Goal: Complete application form

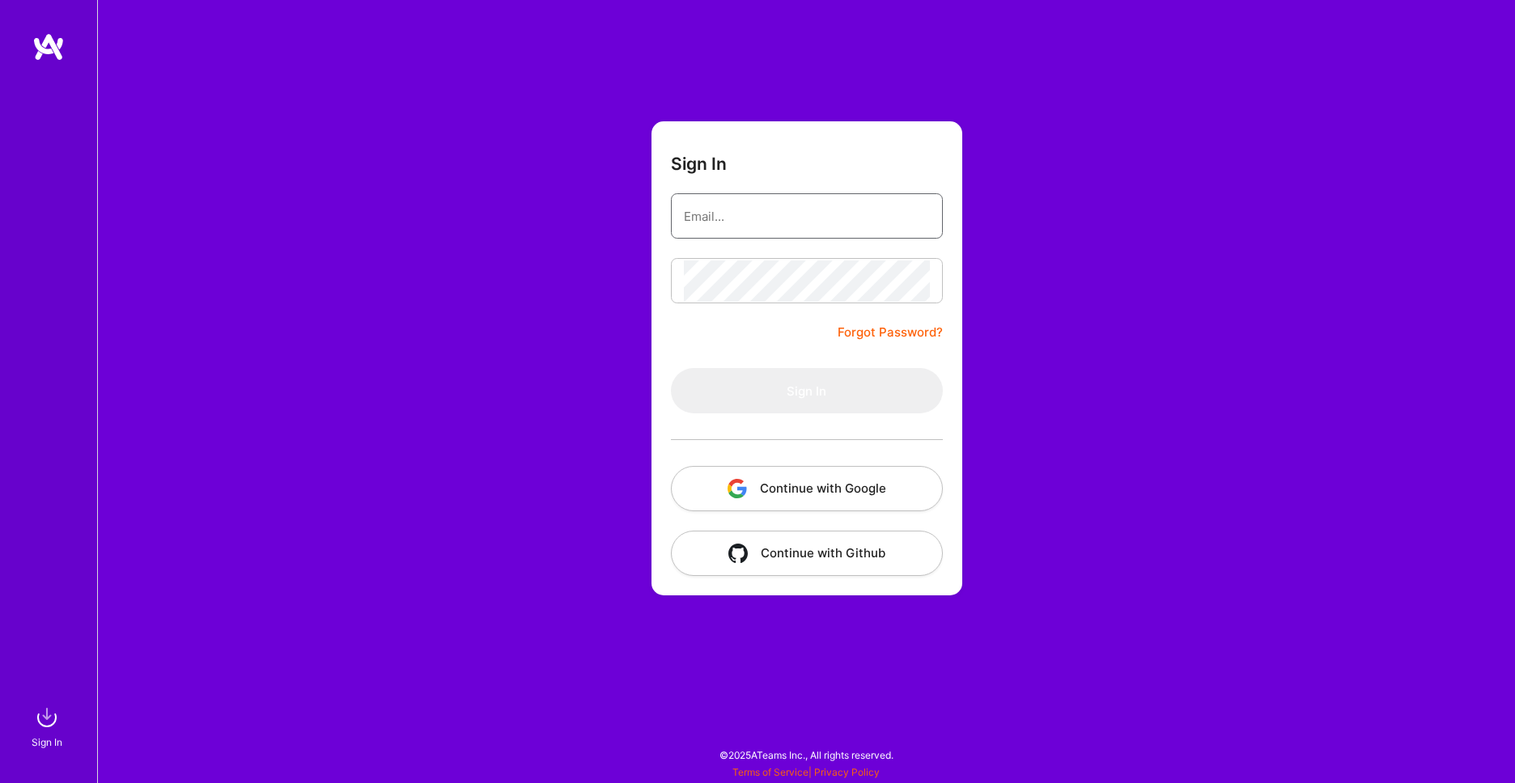
click at [763, 215] on input "email" at bounding box center [807, 216] width 246 height 41
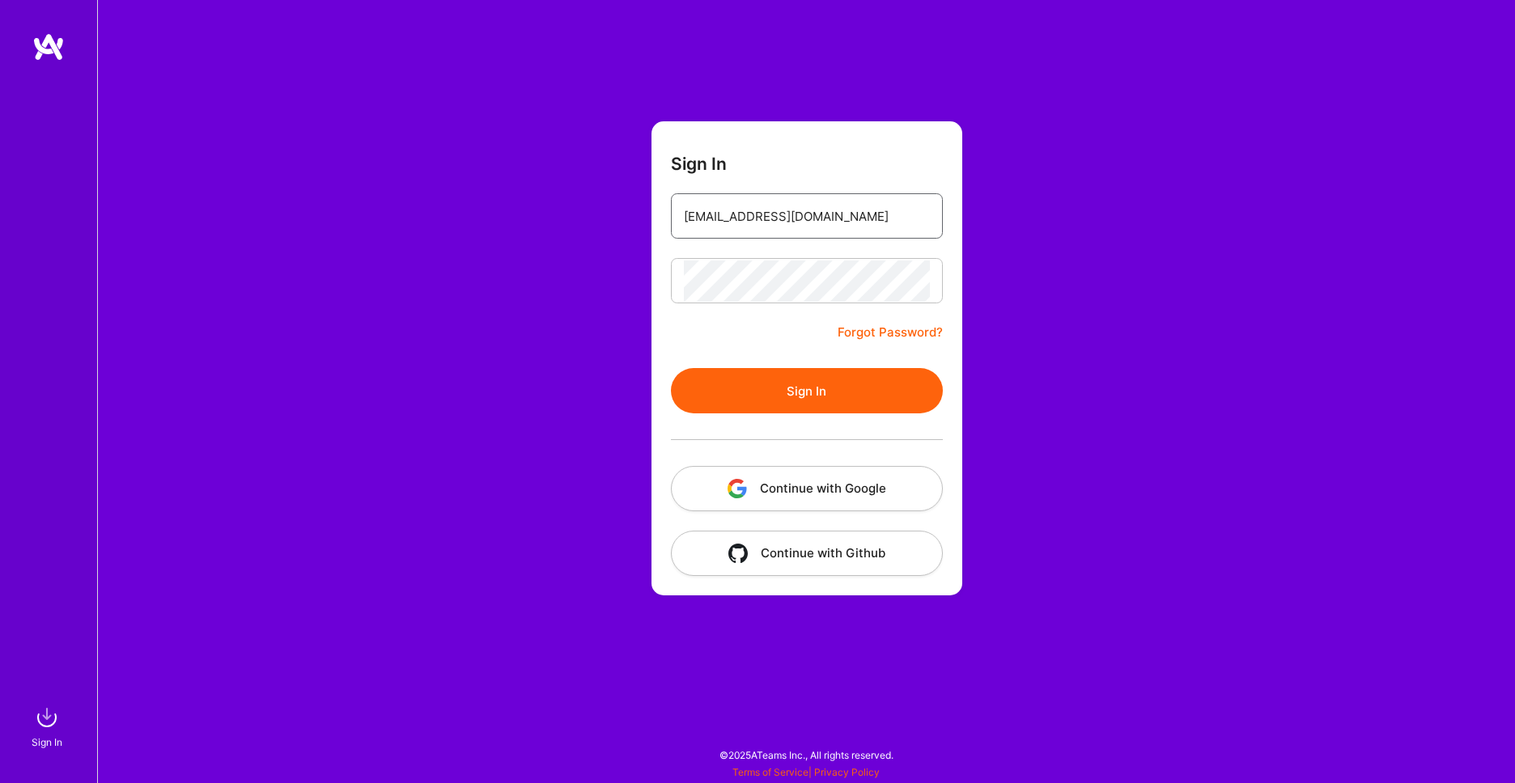
type input "gnurpreet@gmail.com"
click at [483, 144] on div "Sign In gnurpreet@gmail.com Forgot Password? Sign In Continue with Google Conti…" at bounding box center [806, 391] width 1418 height 783
click at [761, 389] on button "Sign In" at bounding box center [807, 390] width 272 height 45
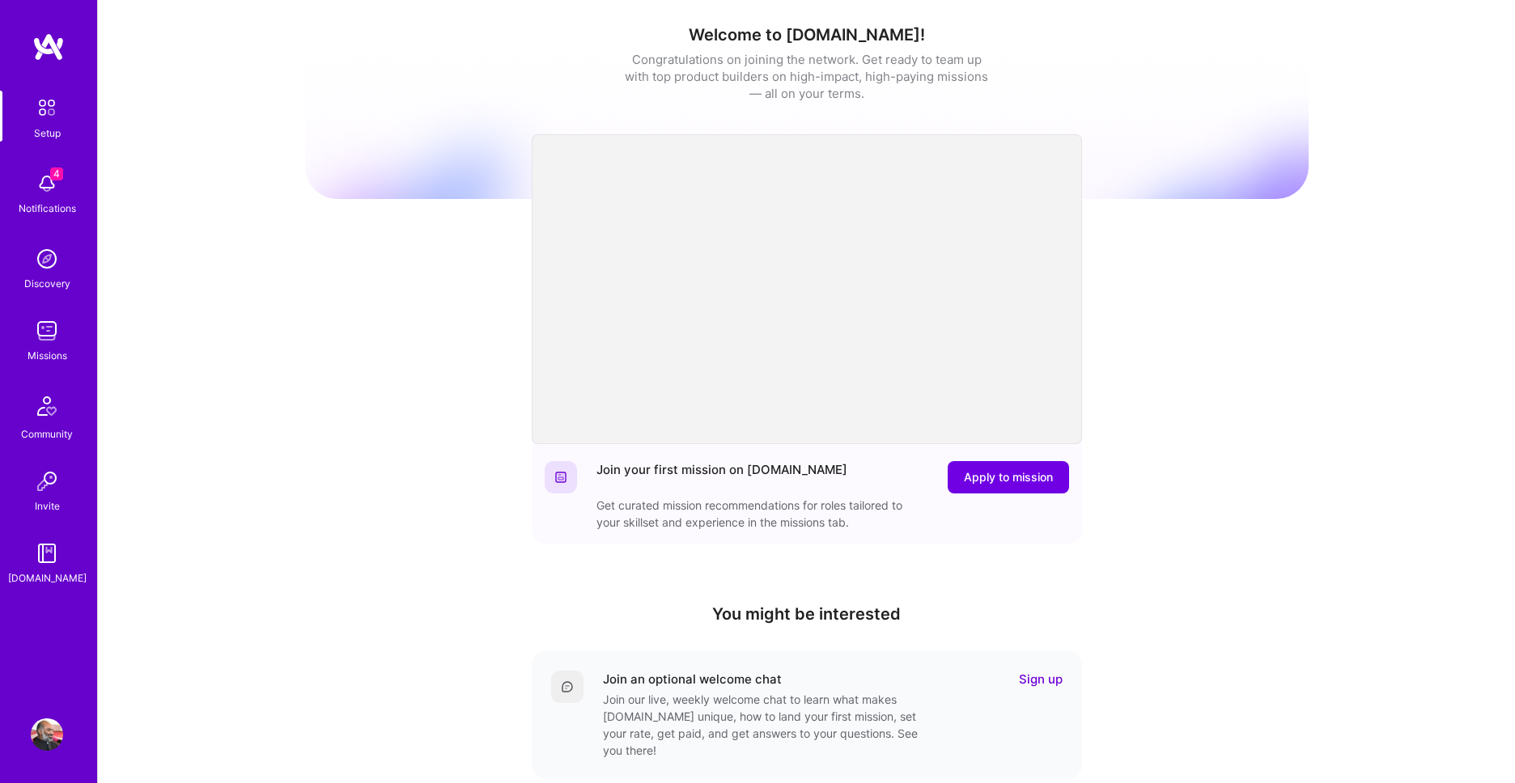
click at [56, 189] on img at bounding box center [47, 183] width 32 height 32
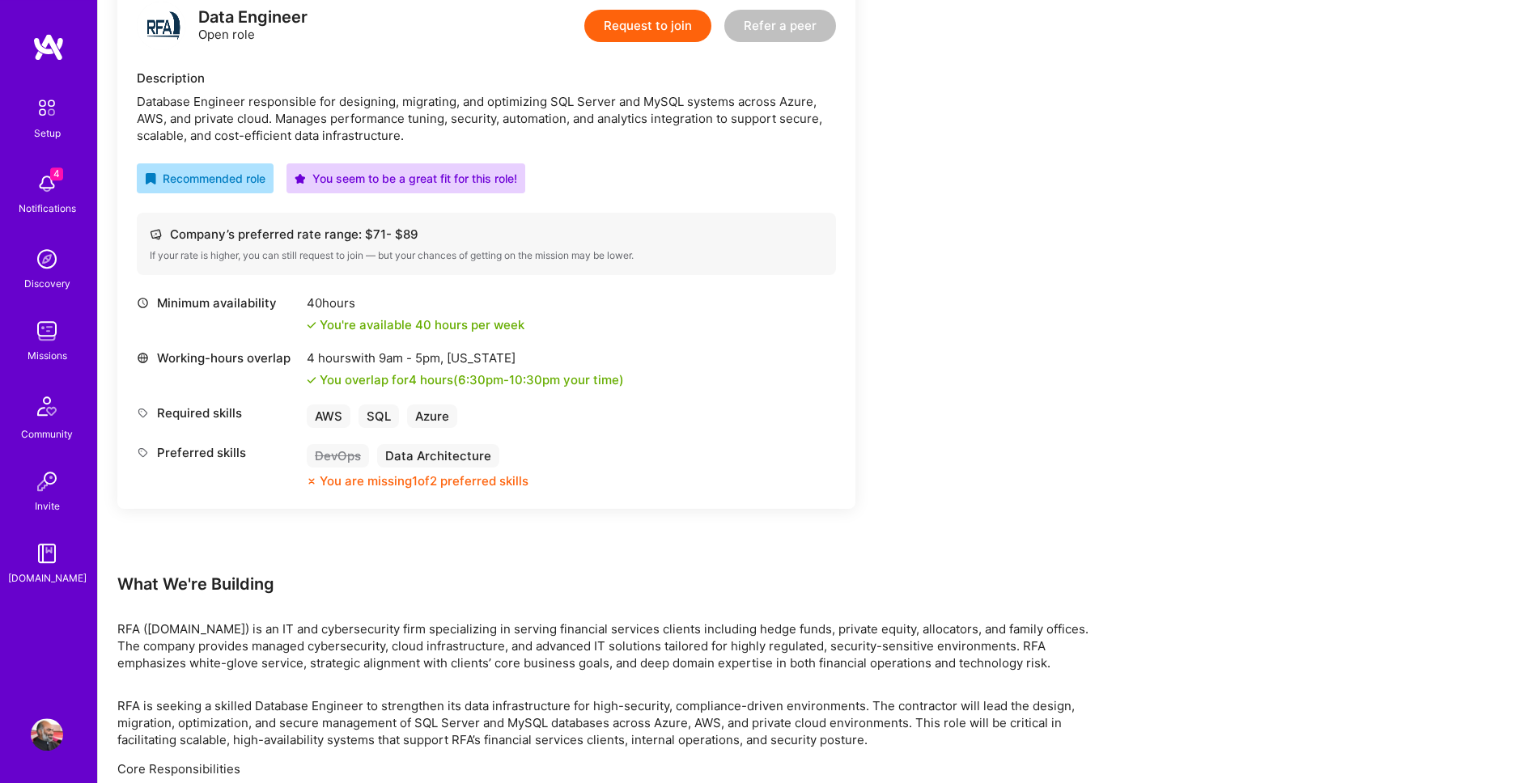
scroll to position [461, 0]
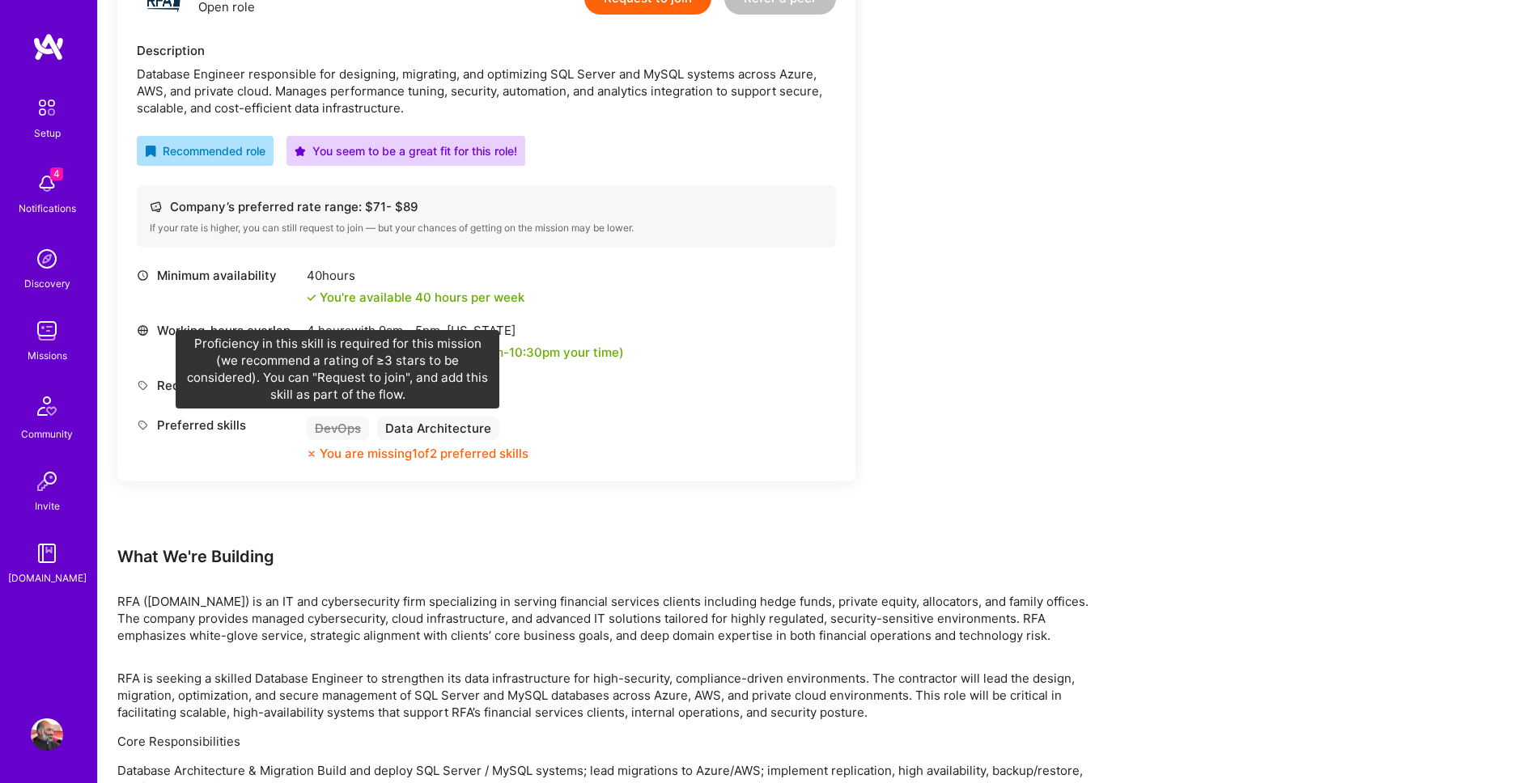
click at [347, 430] on div "DevOps" at bounding box center [338, 428] width 62 height 23
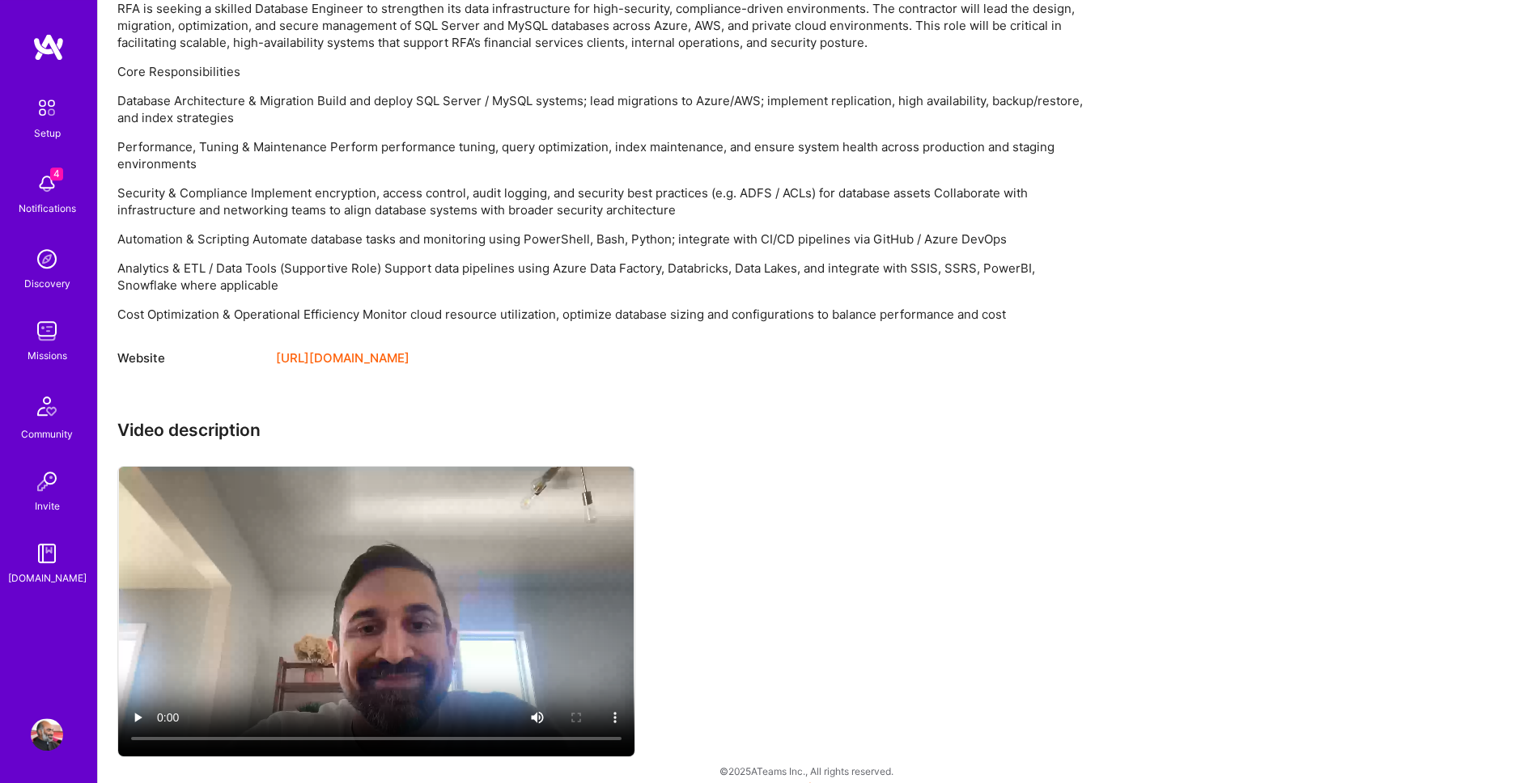
scroll to position [1147, 0]
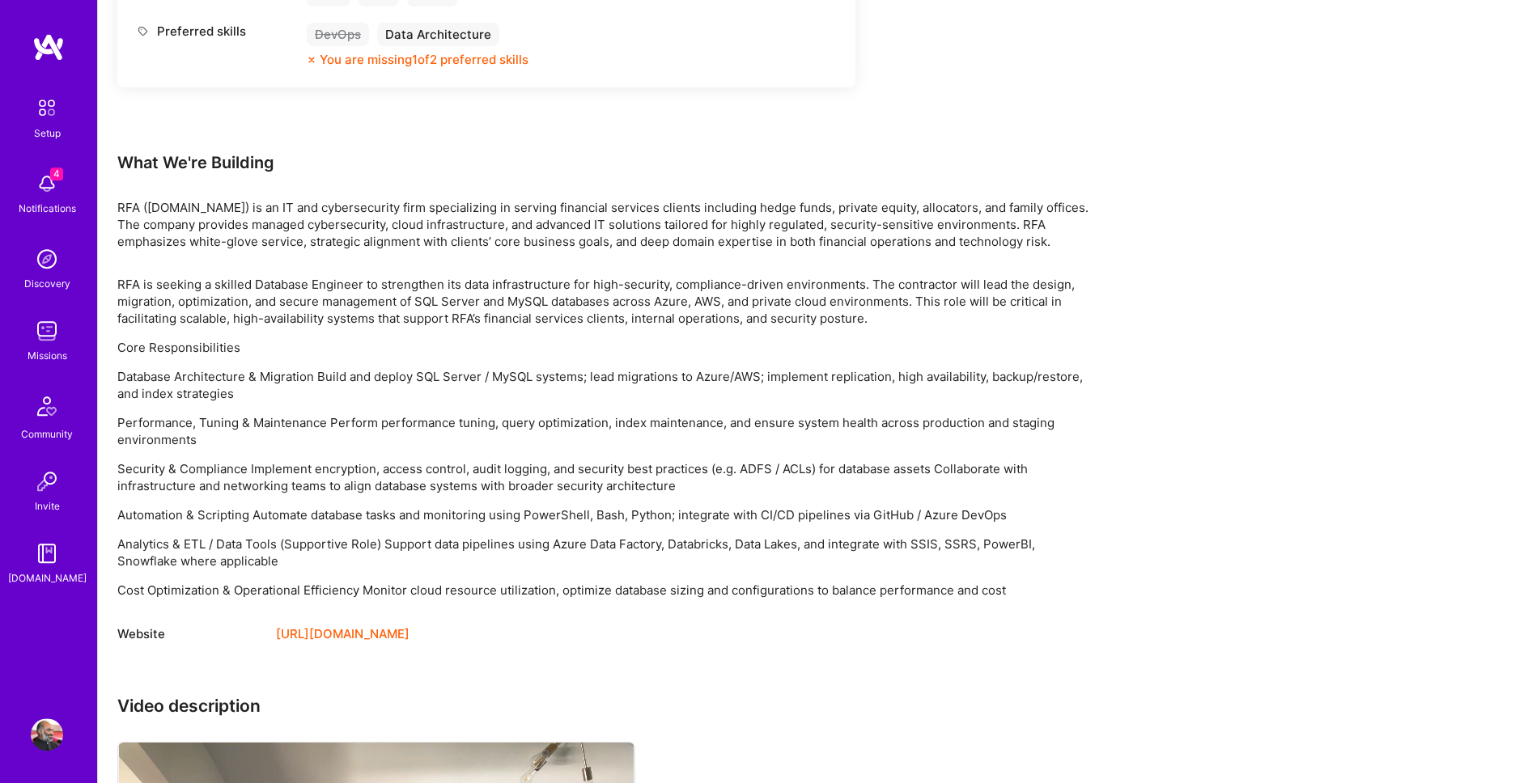
scroll to position [871, 0]
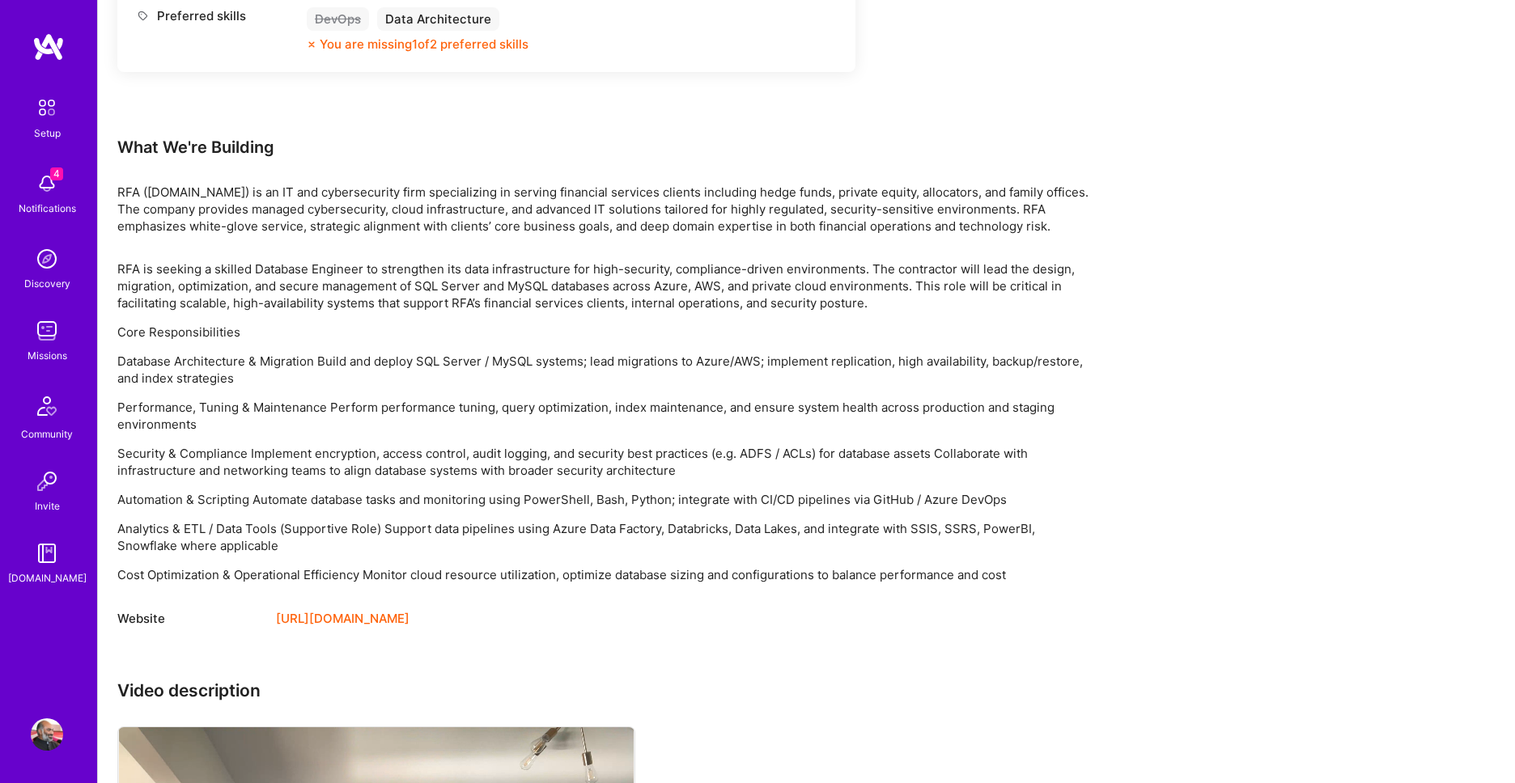
click at [1306, 214] on div "Earn tokens for inviting a new A.Teamer to this mission Do you know the perfect…" at bounding box center [806, 203] width 1417 height 1714
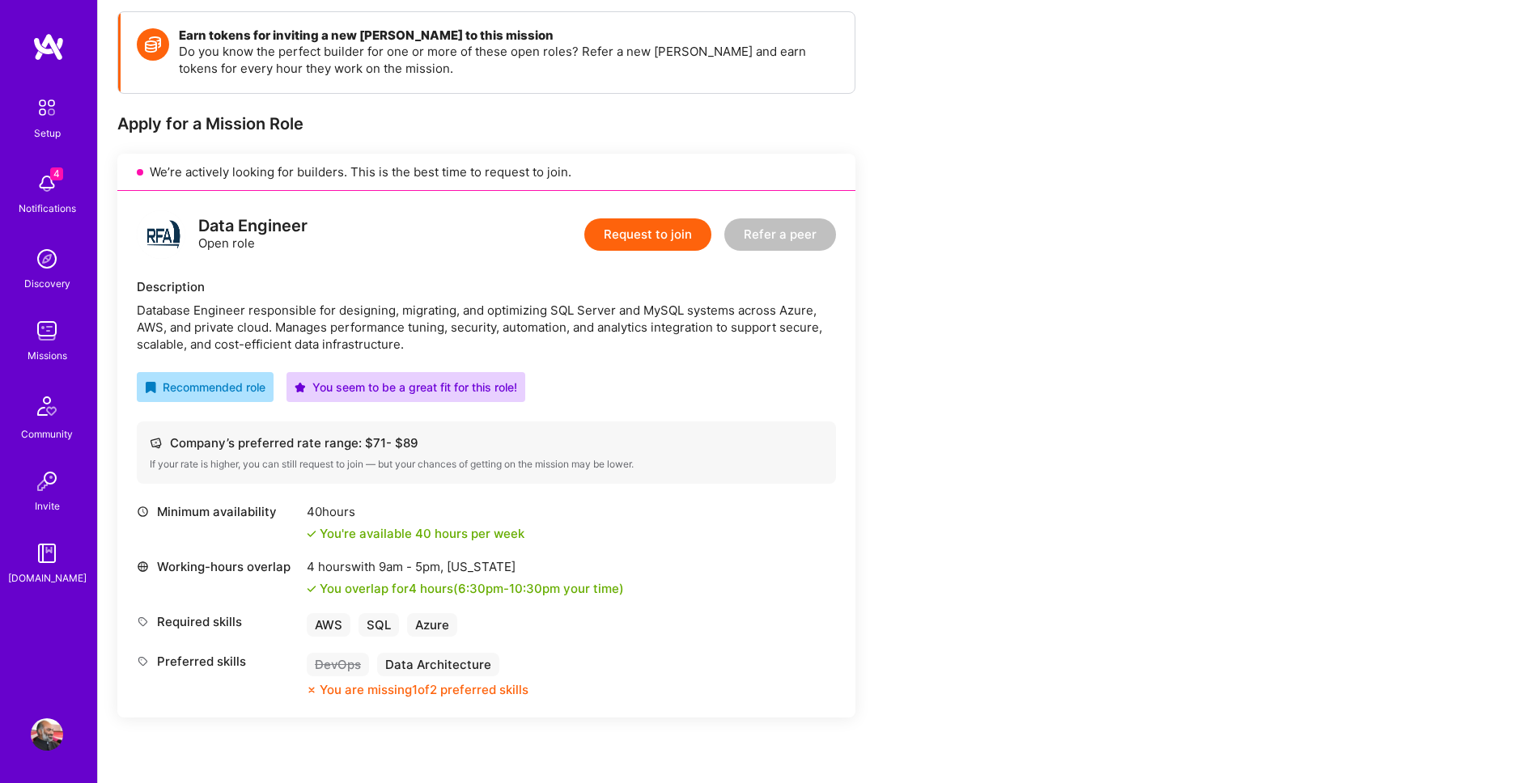
click at [672, 235] on button "Request to join" at bounding box center [647, 234] width 127 height 32
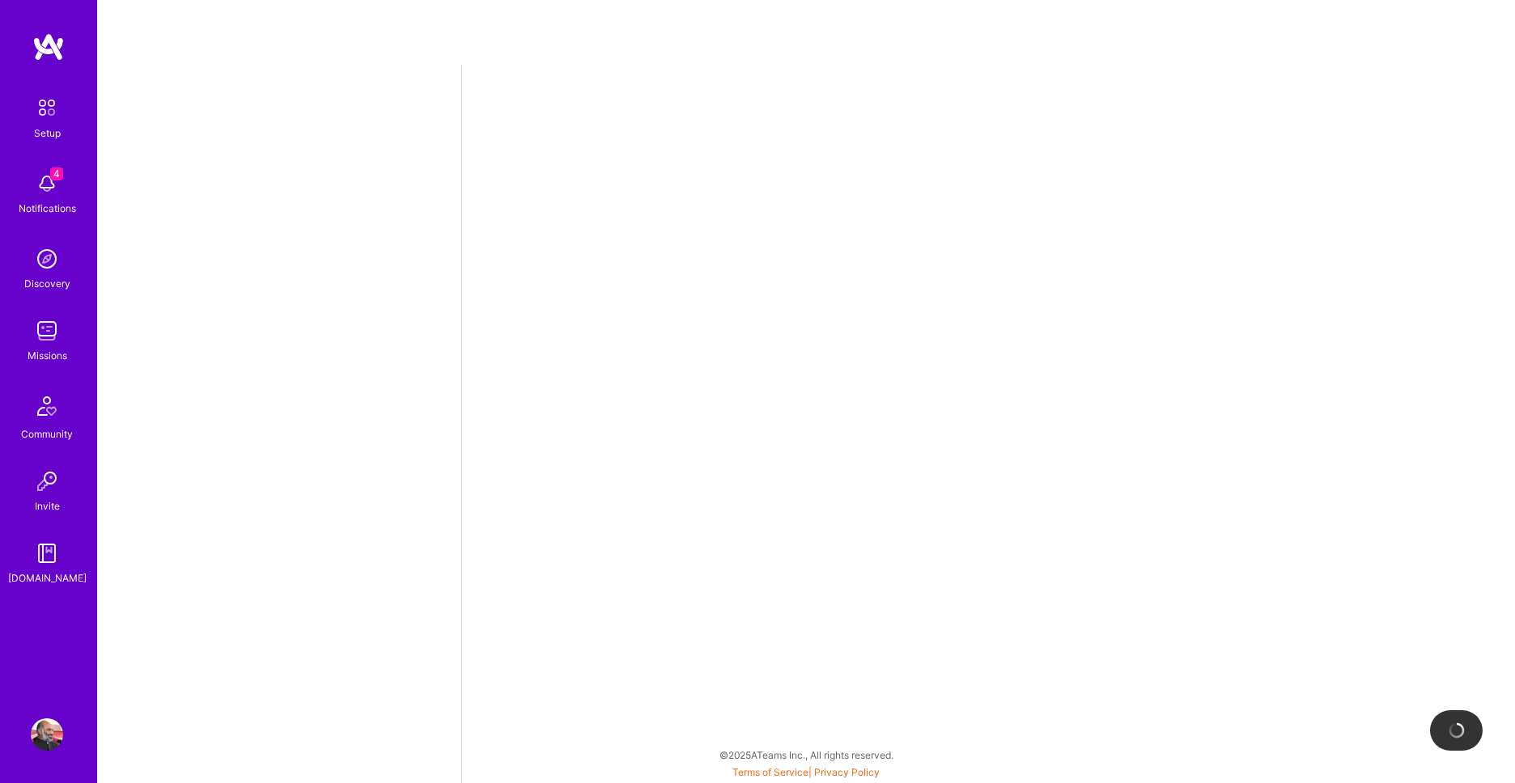
select select "IN"
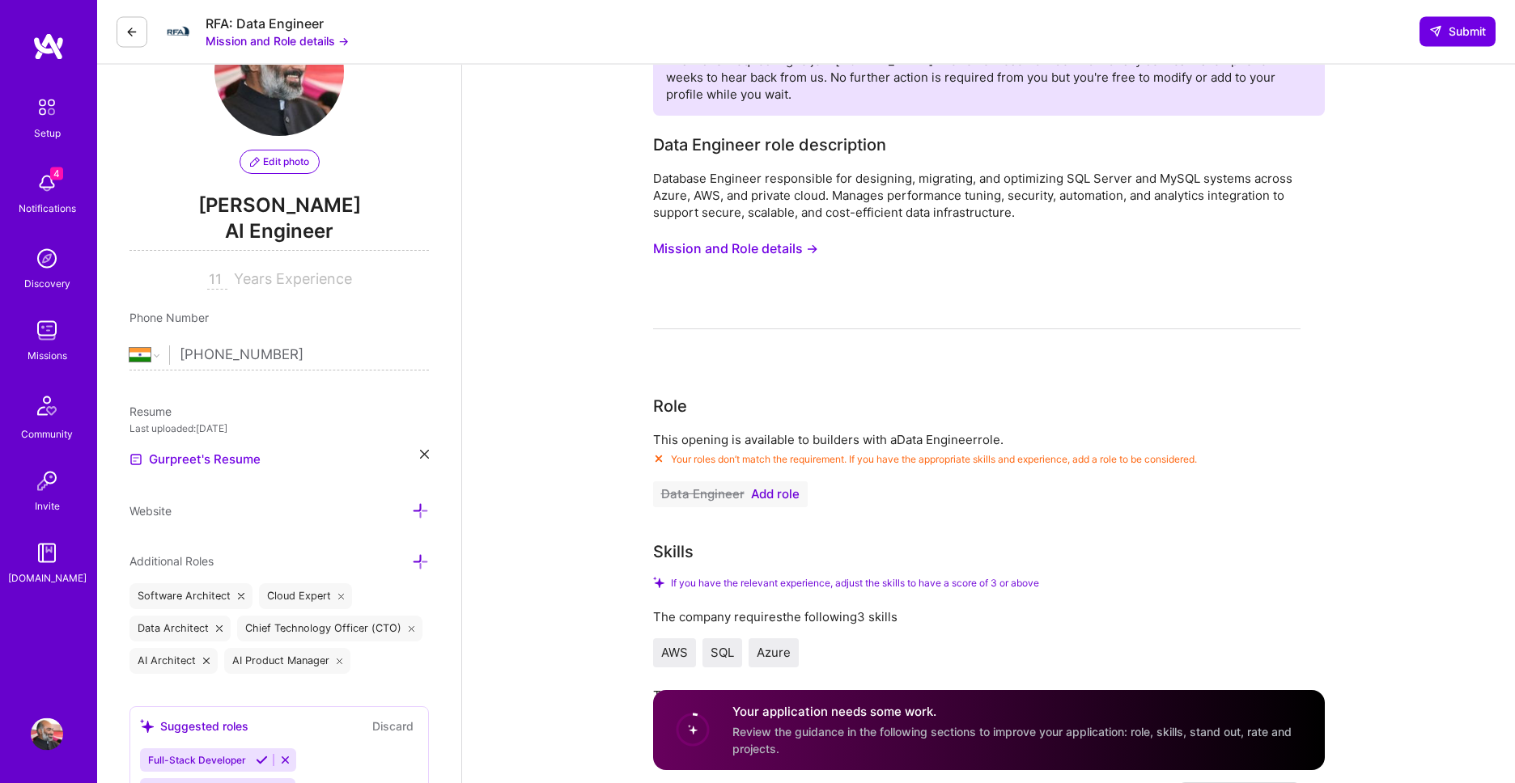
scroll to position [92, 0]
click at [766, 487] on span "Add role" at bounding box center [775, 492] width 49 height 13
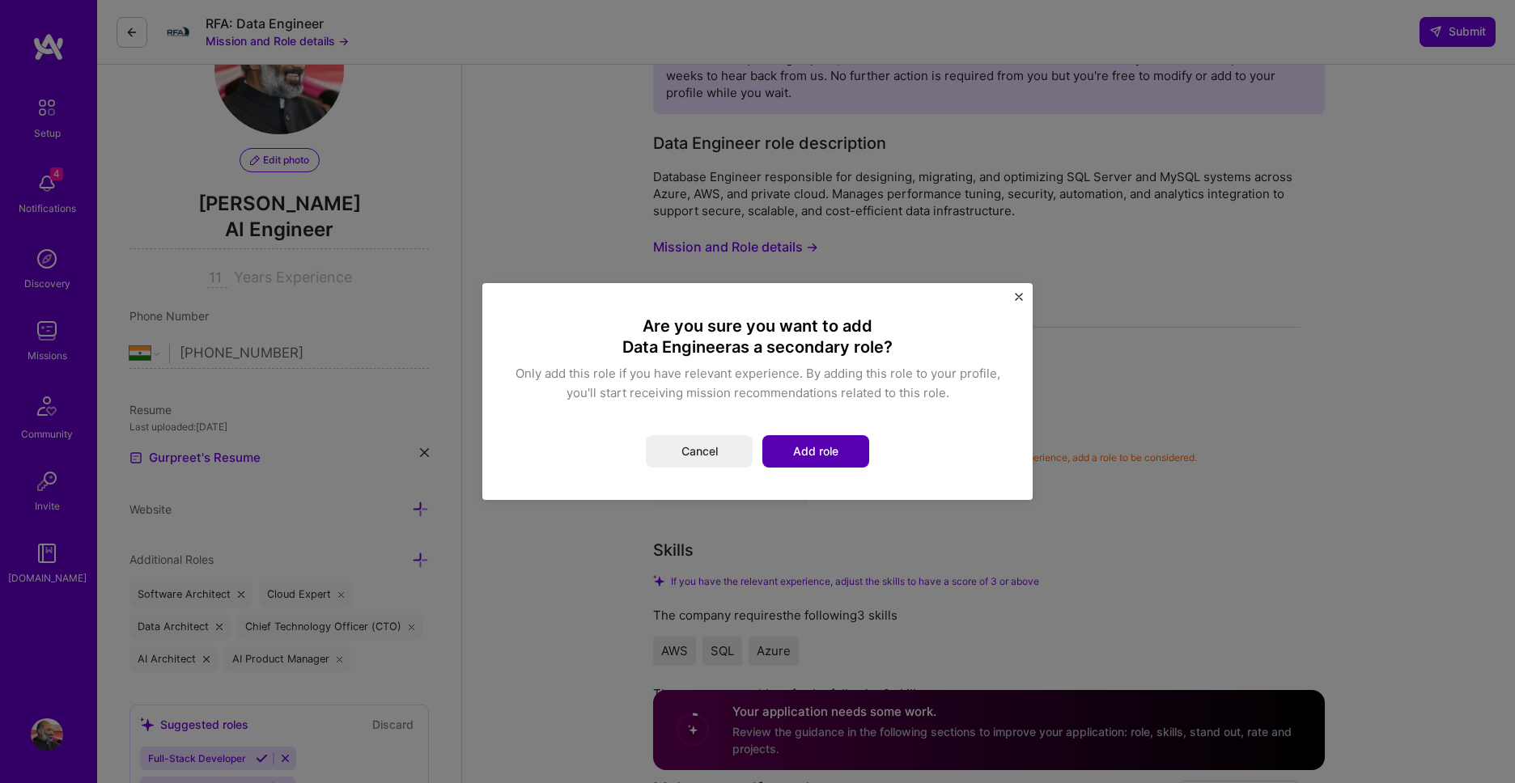
click at [791, 452] on button "Add role" at bounding box center [815, 451] width 107 height 32
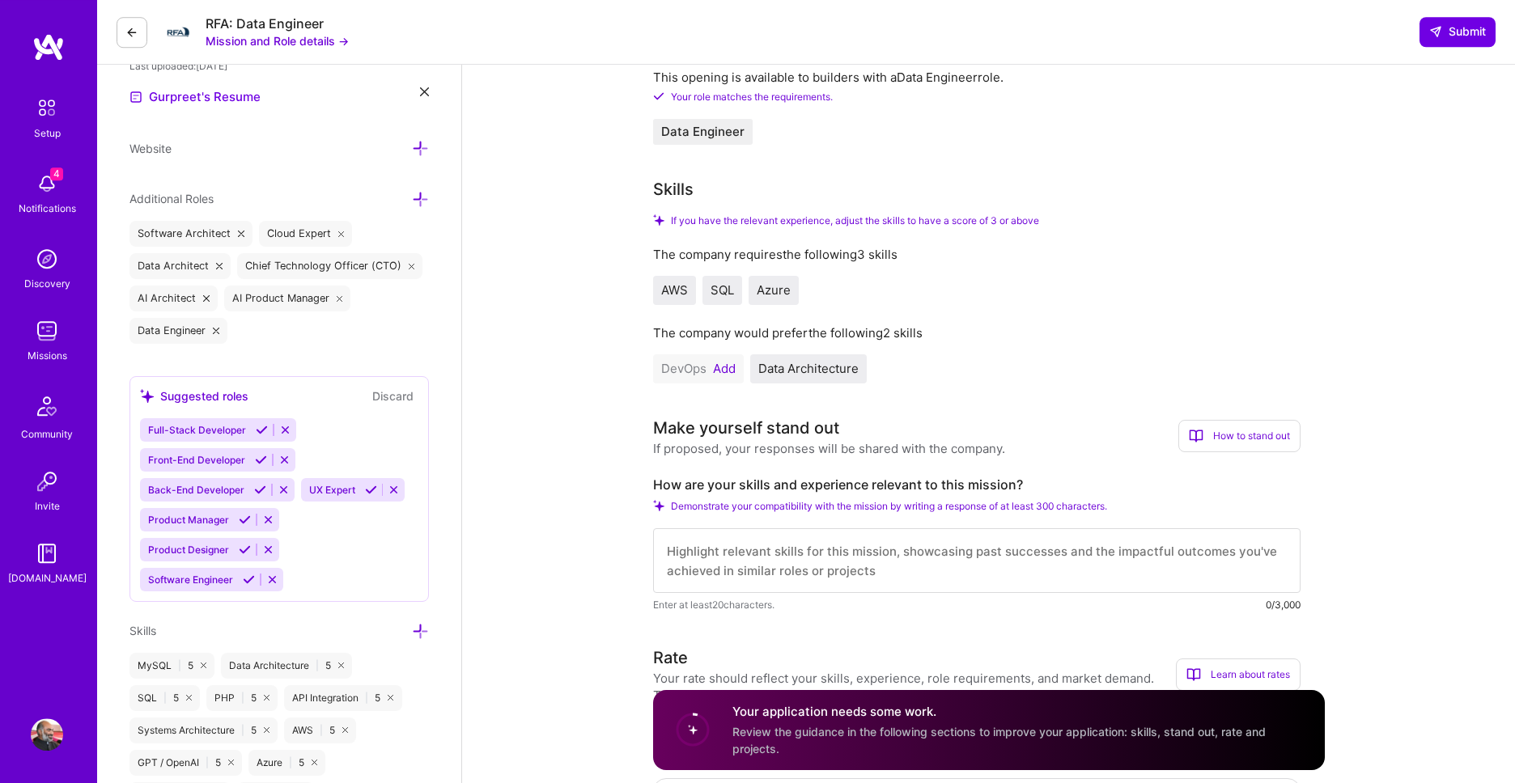
scroll to position [461, 0]
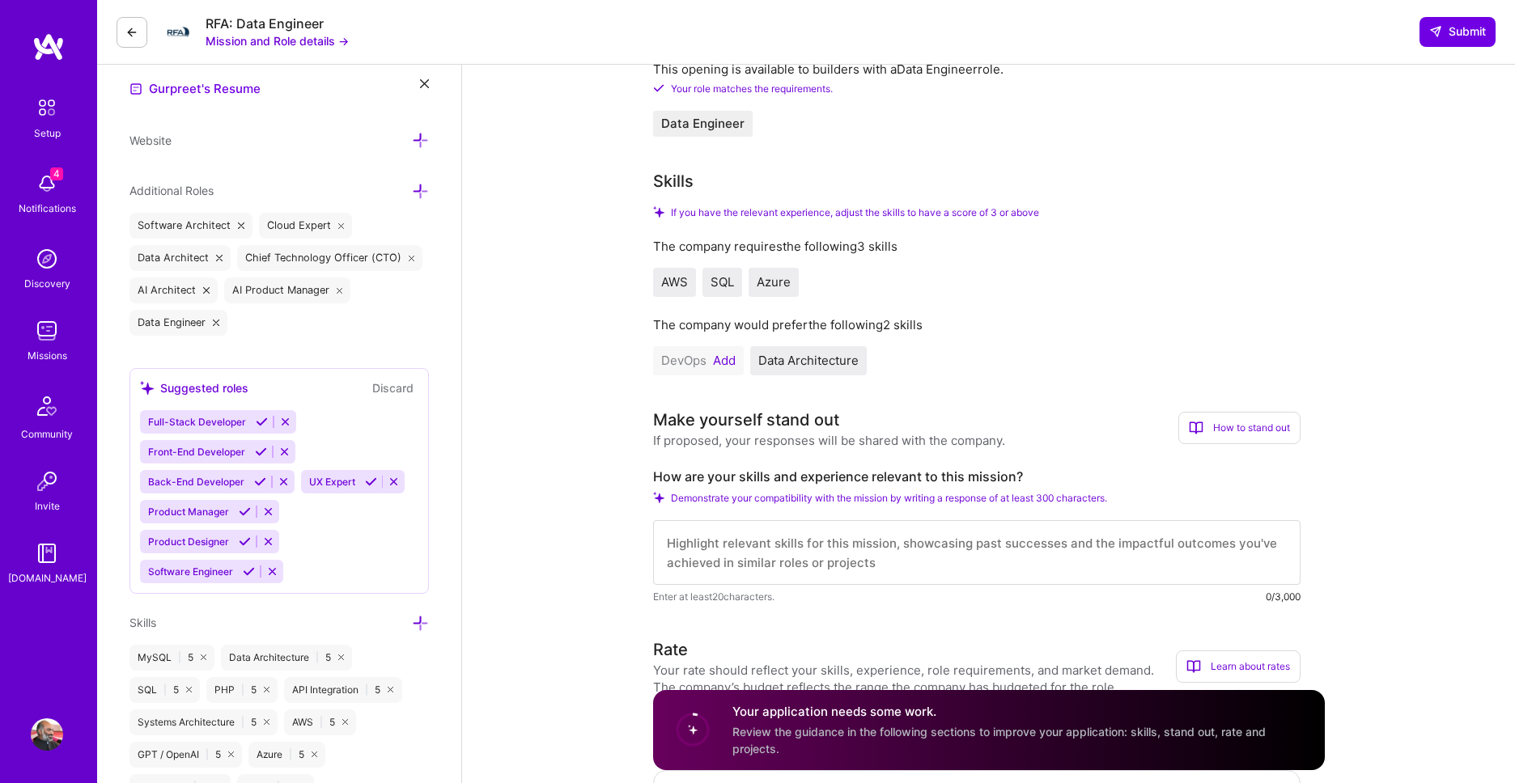
click at [727, 358] on button "Add" at bounding box center [724, 360] width 23 height 13
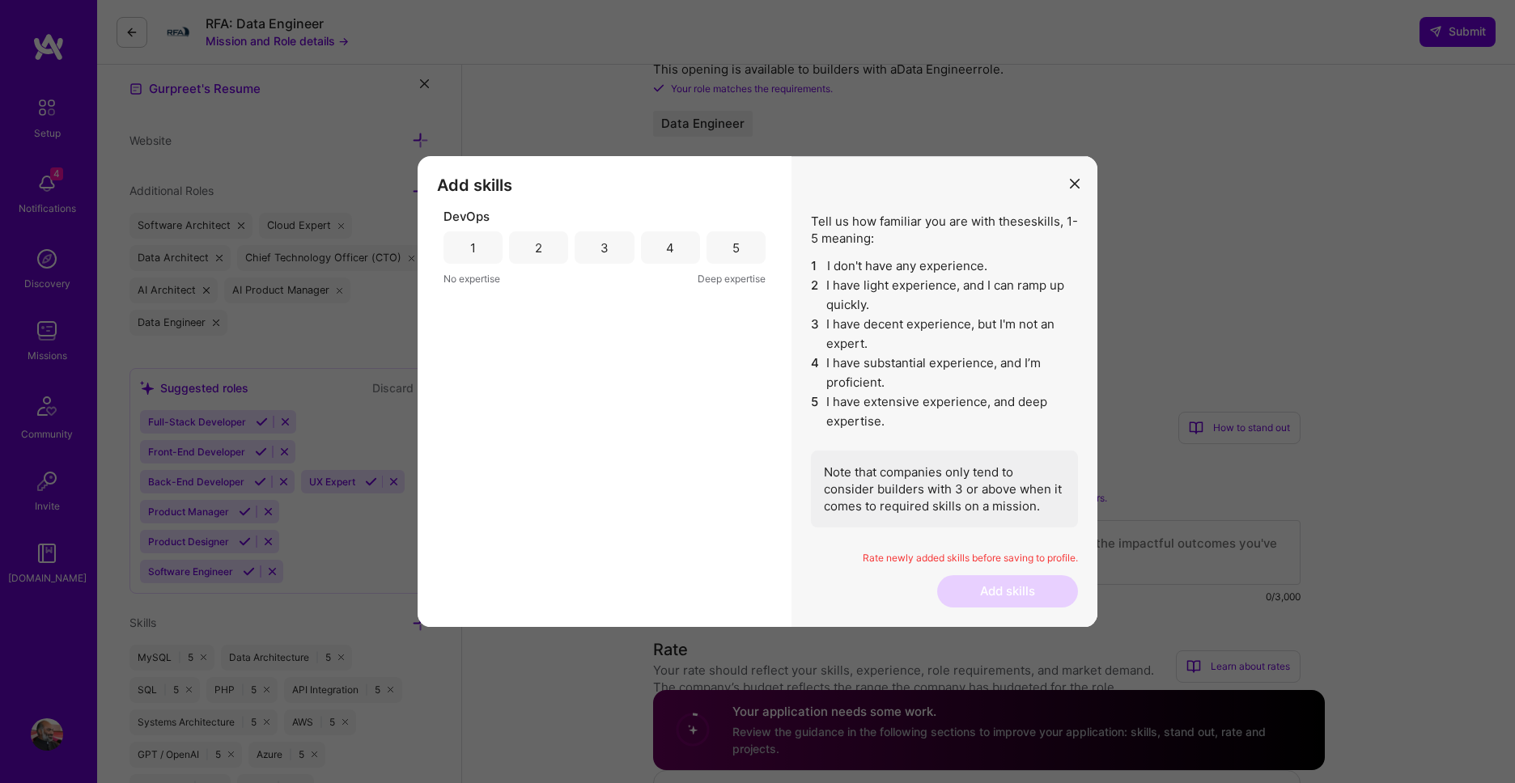
click at [730, 258] on div "5" at bounding box center [735, 247] width 59 height 32
click at [1022, 587] on button "Add skills" at bounding box center [1007, 591] width 141 height 32
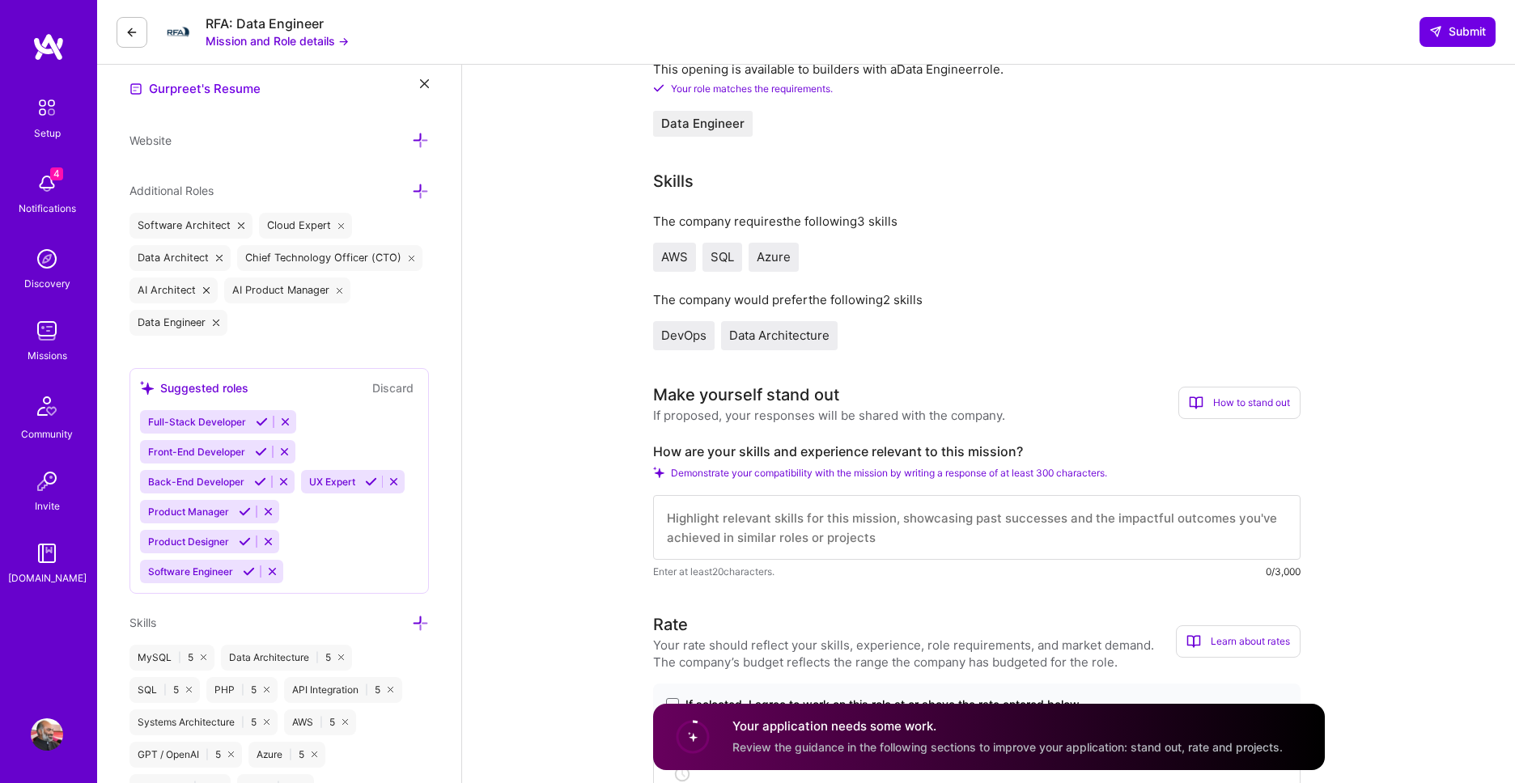
scroll to position [738, 0]
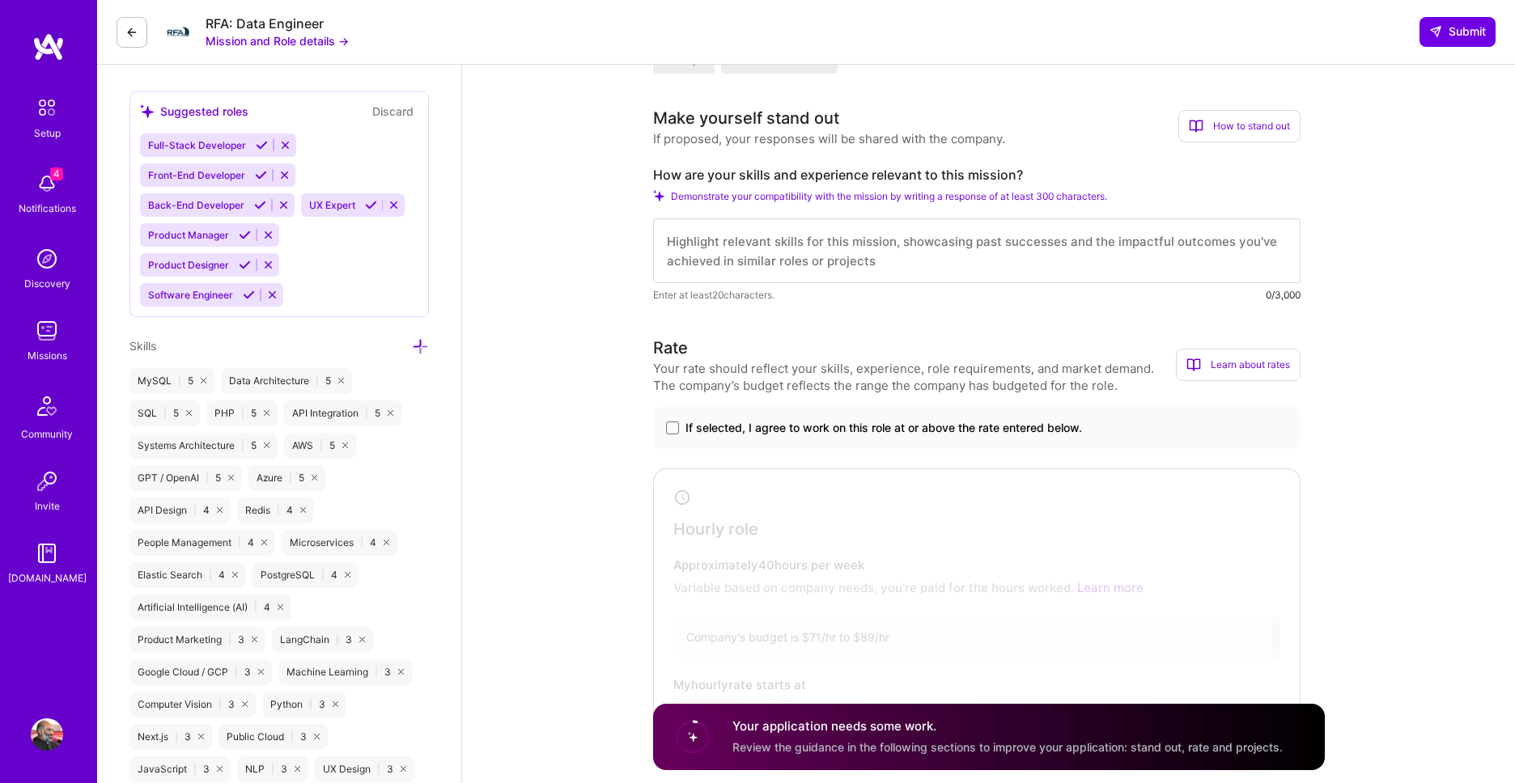
click at [718, 257] on textarea at bounding box center [976, 250] width 647 height 65
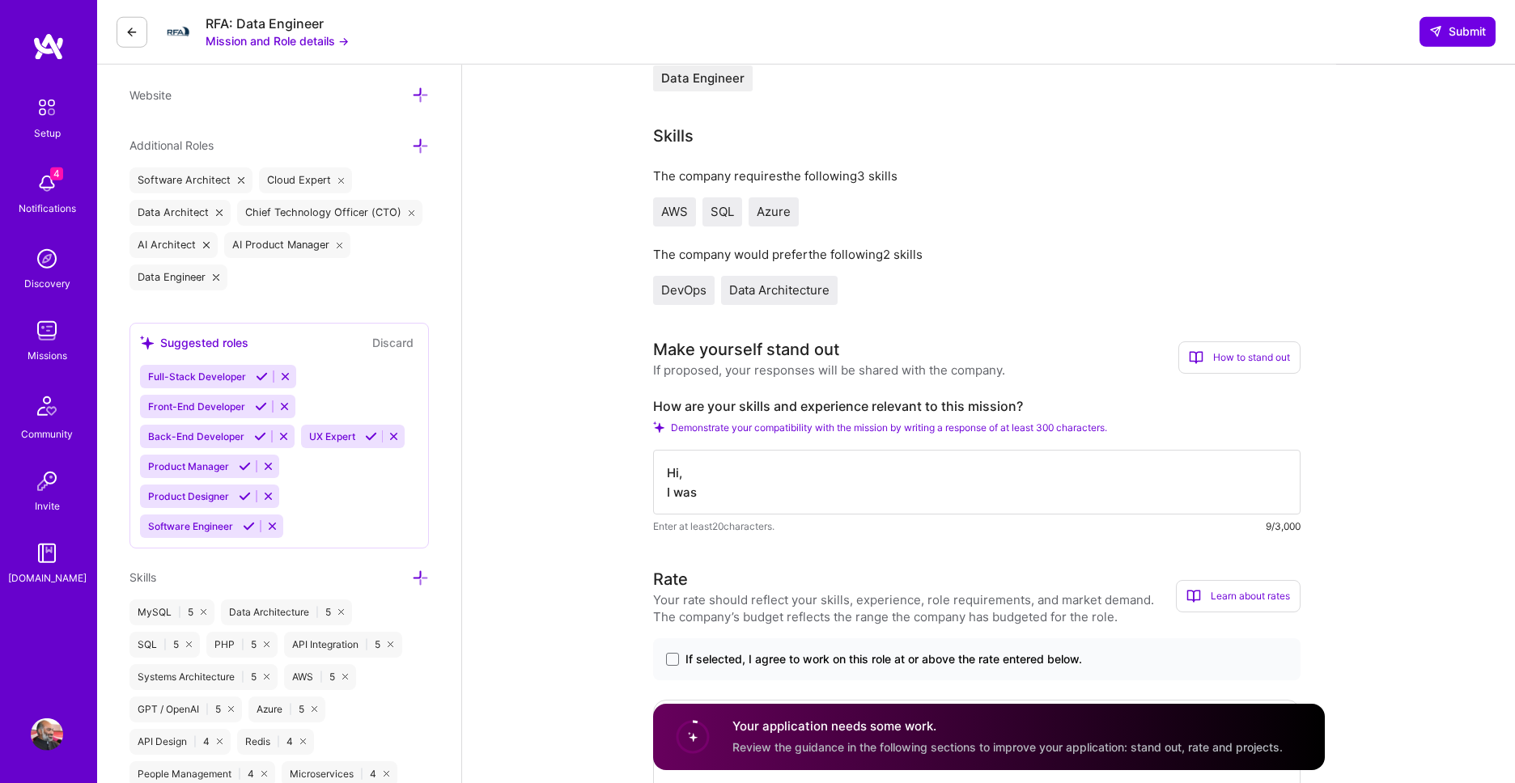
scroll to position [553, 0]
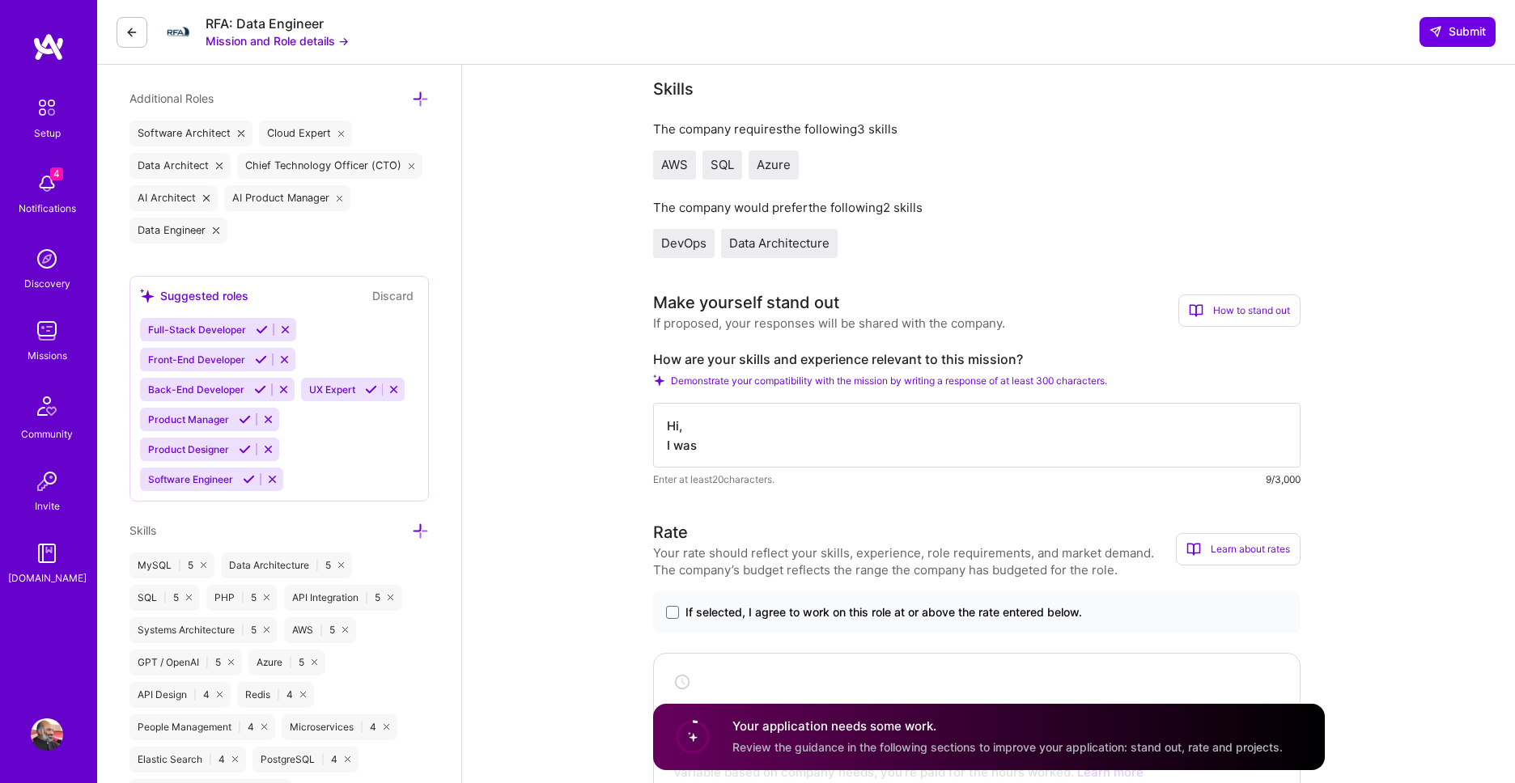
click at [913, 415] on textarea "Hi, I was" at bounding box center [976, 435] width 647 height 65
paste textarea "am very well suited for this role. I was the tech founder of an ecommerce SaaS …"
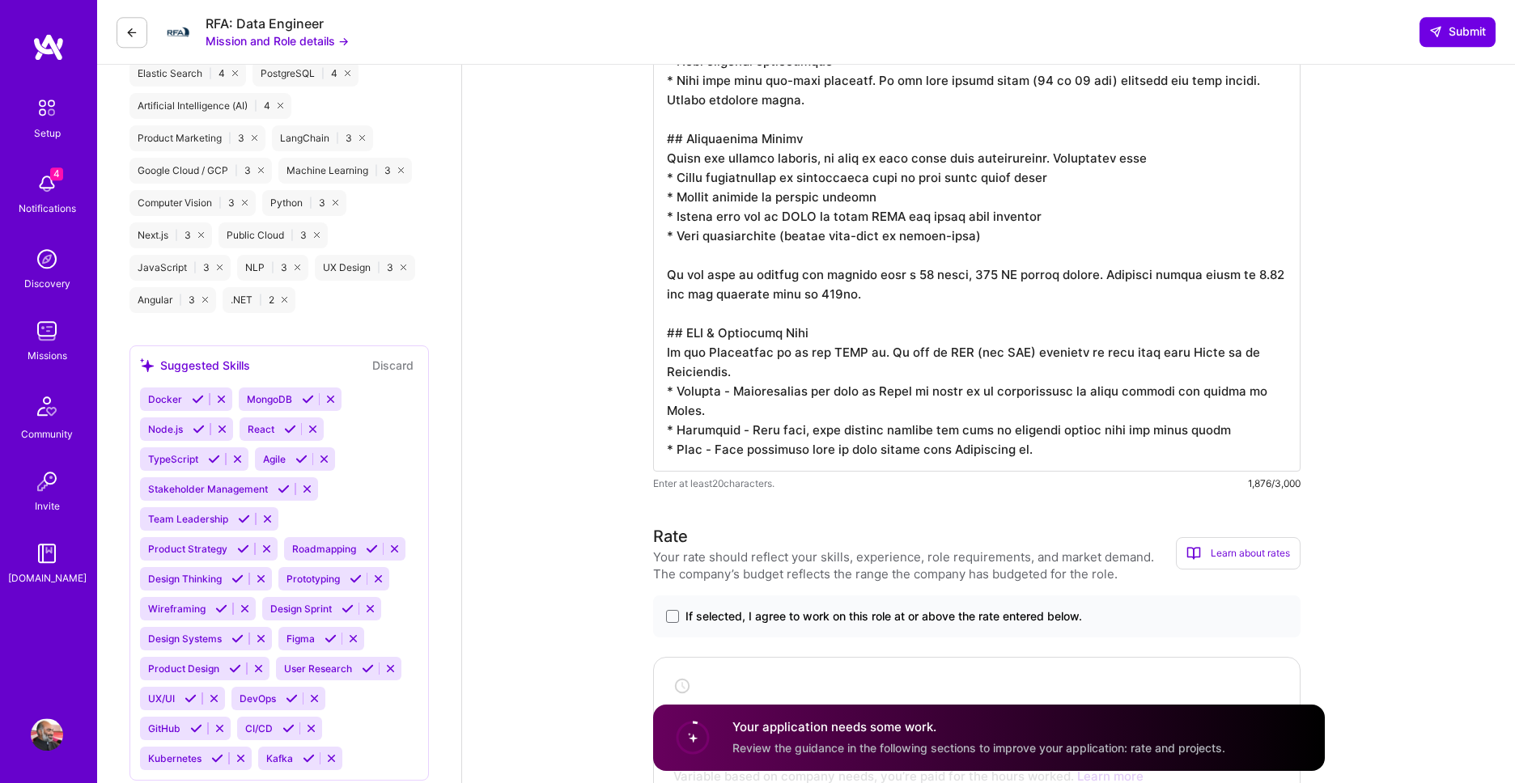
scroll to position [1283, 0]
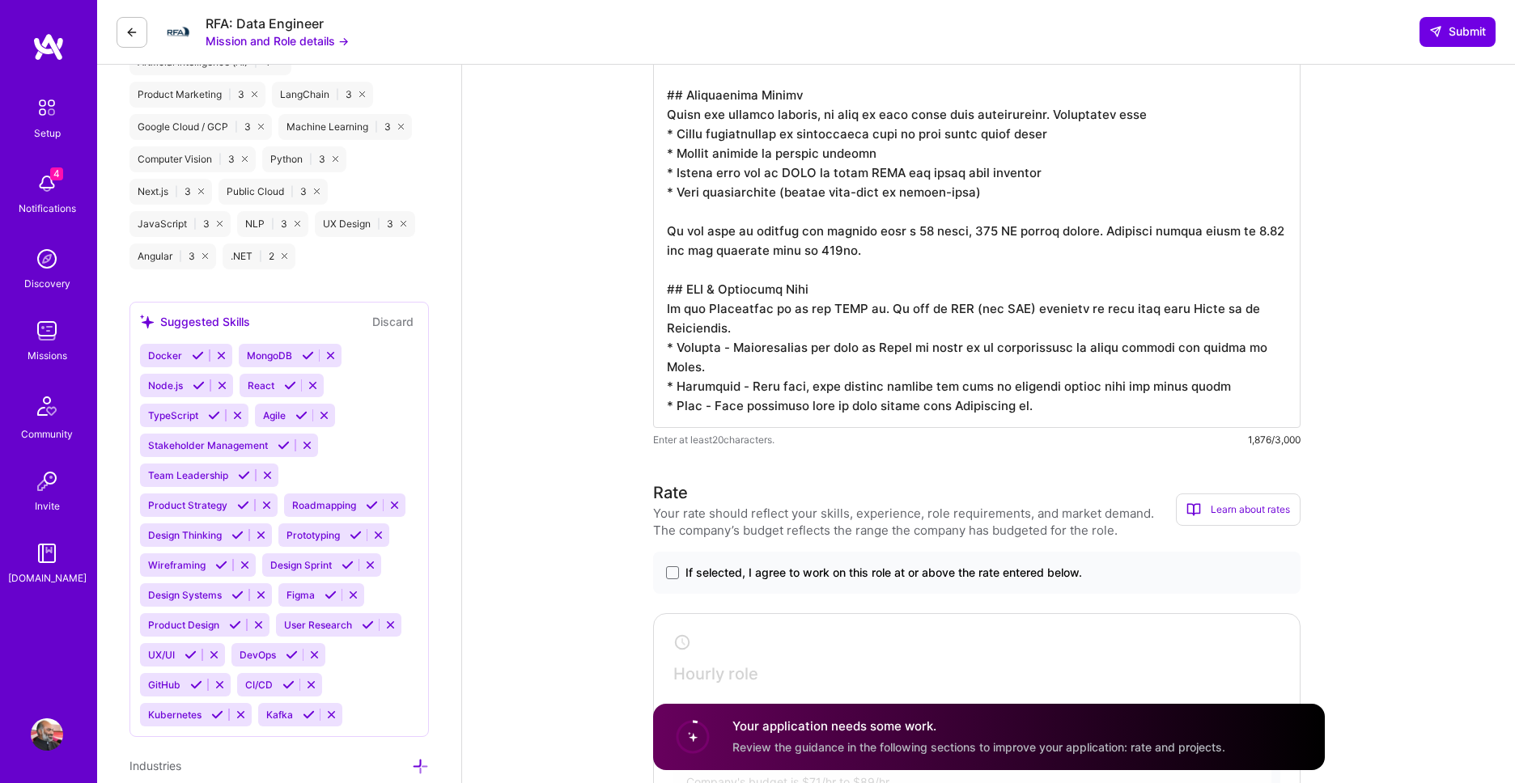
click at [934, 325] on textarea at bounding box center [976, 36] width 647 height 783
paste textarea "which powers all our reports and dashboards. ## Elasticsearch for Time series l…"
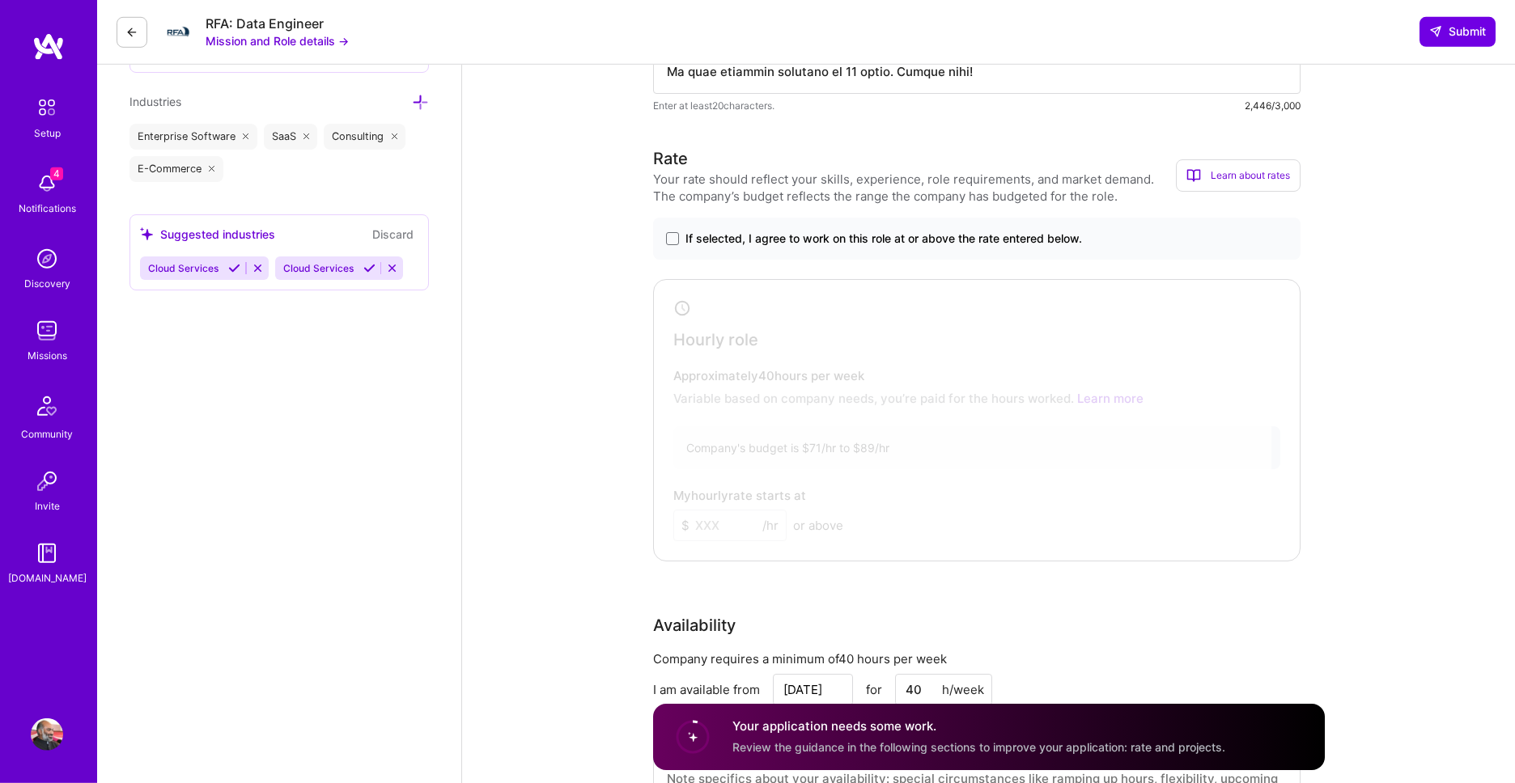
scroll to position [1929, 0]
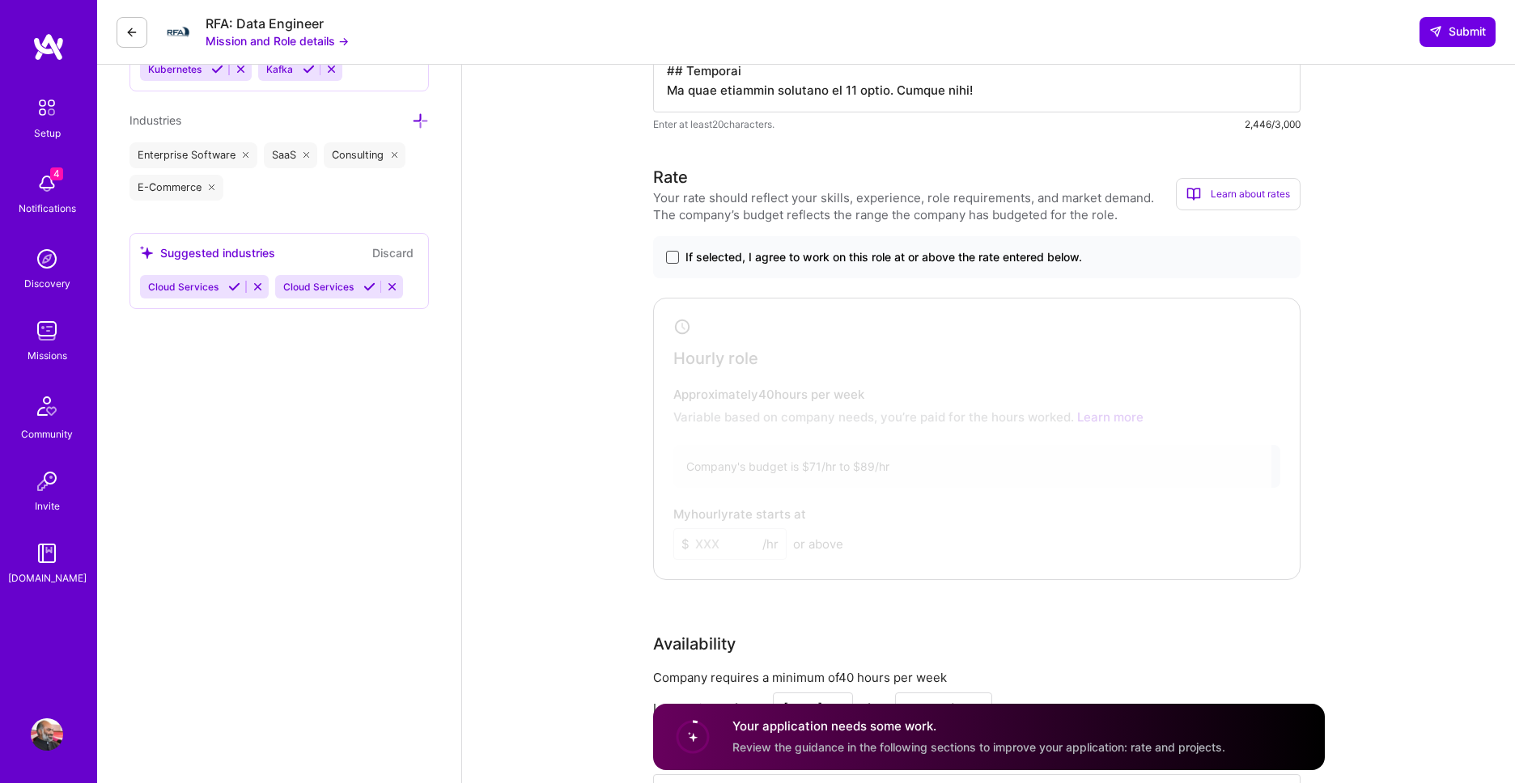
type textarea "Hi, I am very well suited for this role. I was the tech founder of an ecommerce…"
click at [674, 257] on span at bounding box center [672, 257] width 13 height 13
click at [0, 0] on input "If selected, I agree to work on this role at or above the rate entered below." at bounding box center [0, 0] width 0 height 0
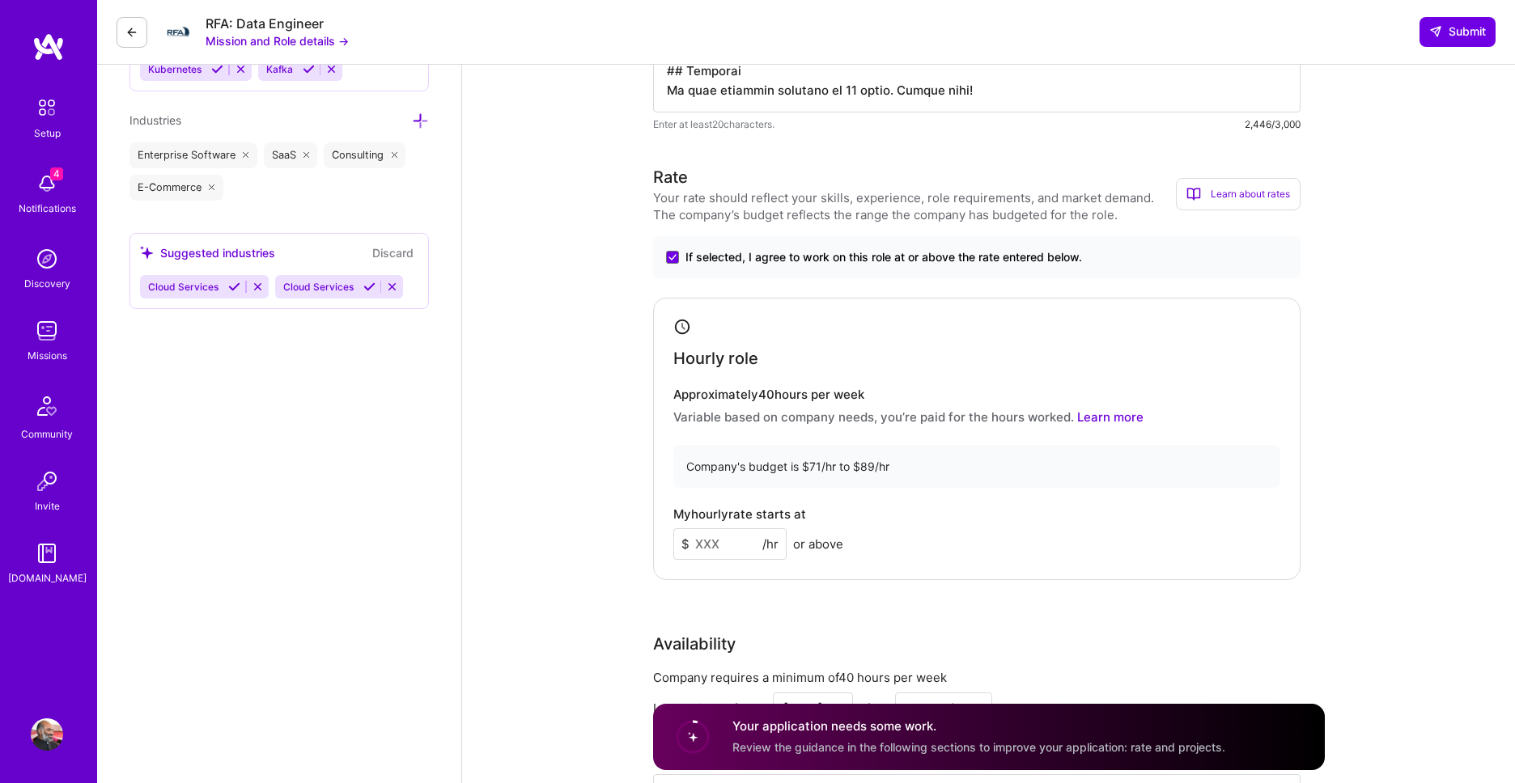
click at [716, 536] on input at bounding box center [729, 544] width 113 height 32
type input "75"
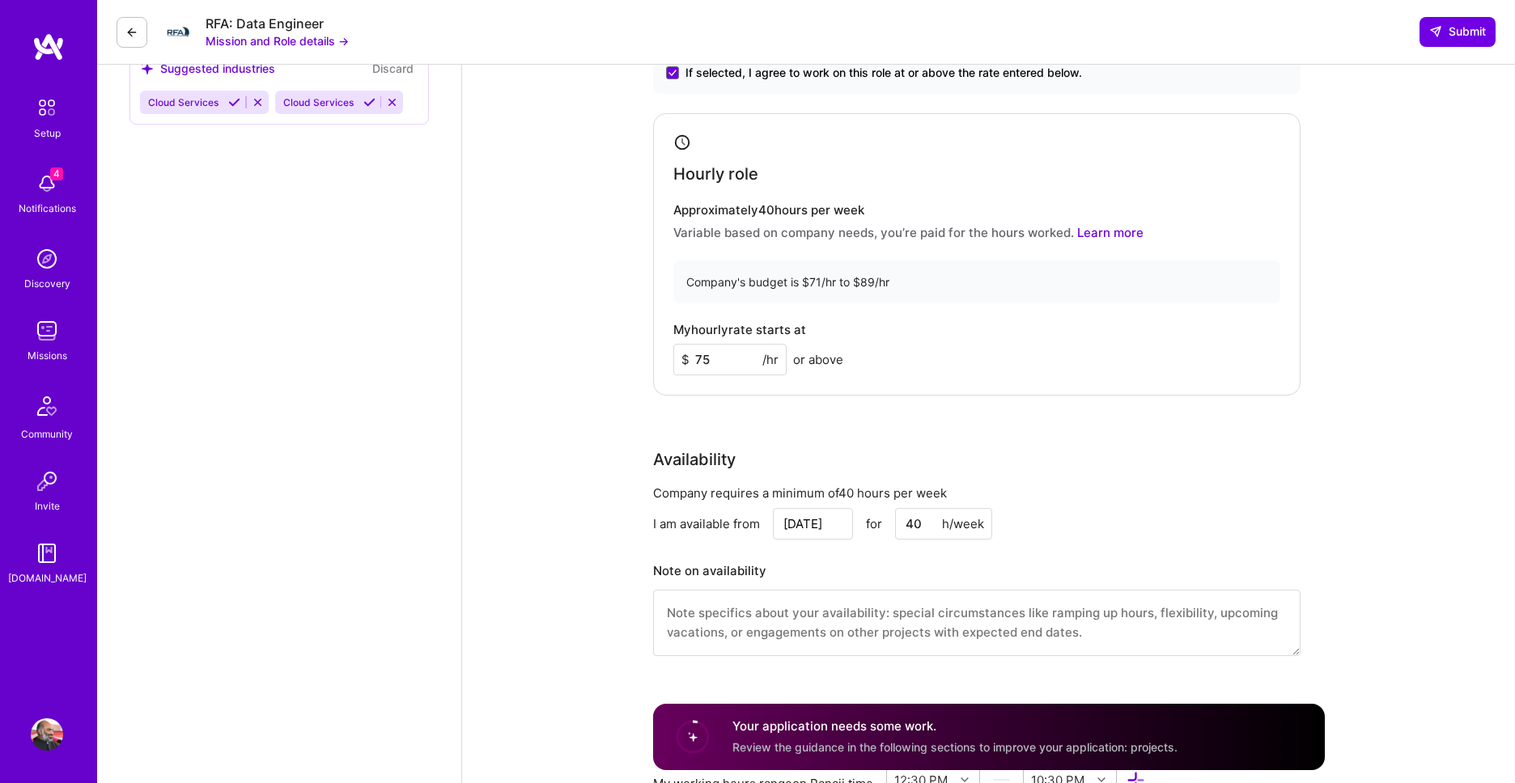
scroll to position [2390, 0]
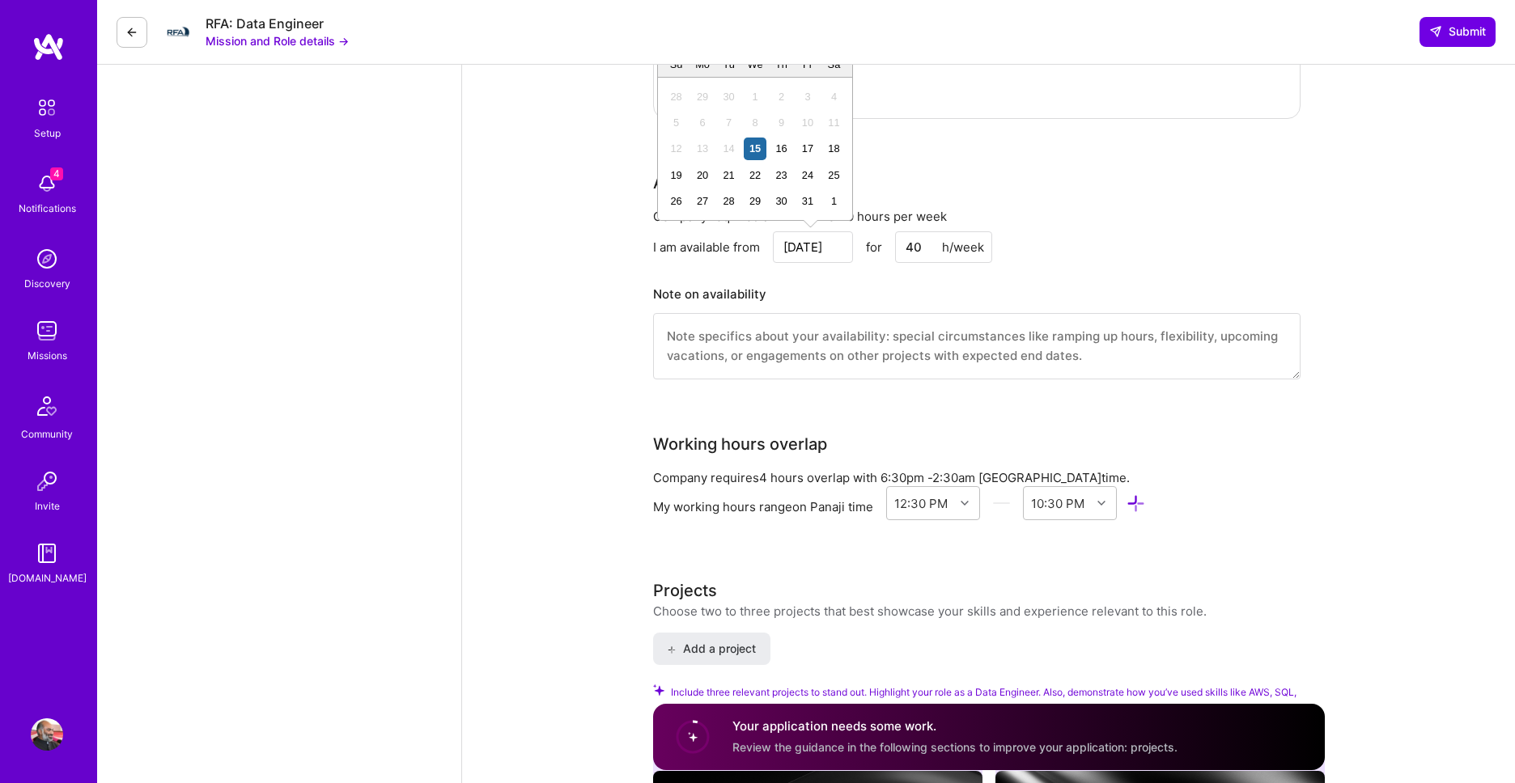
click at [802, 248] on input "Oct 15" at bounding box center [813, 247] width 80 height 32
click at [700, 174] on div "20" at bounding box center [703, 175] width 22 height 22
type input "Oct 20"
click at [1401, 345] on div "Your profile is under review Thanks for requesting to join A.Team. We review ea…" at bounding box center [988, 490] width 1053 height 5633
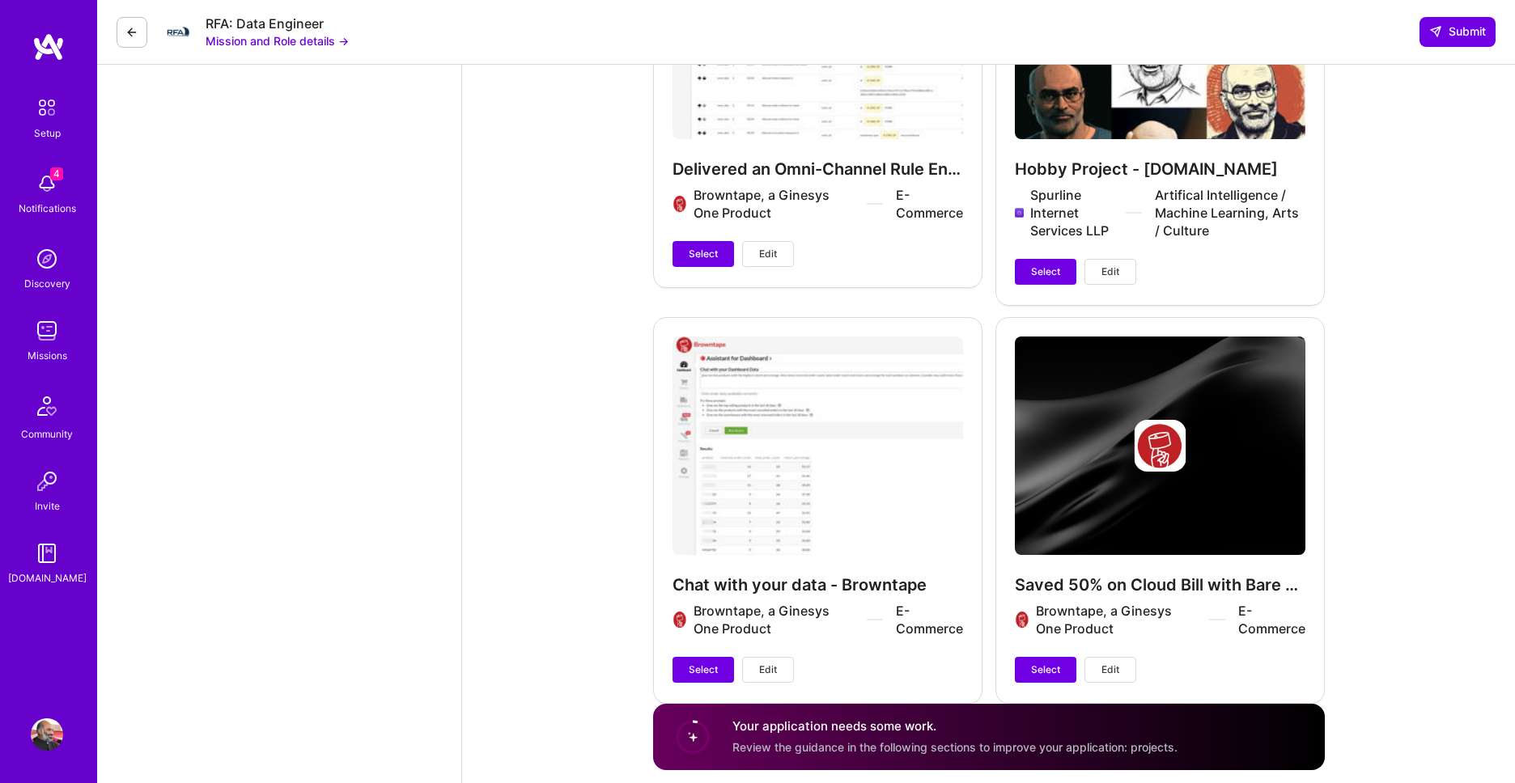
scroll to position [4918, 0]
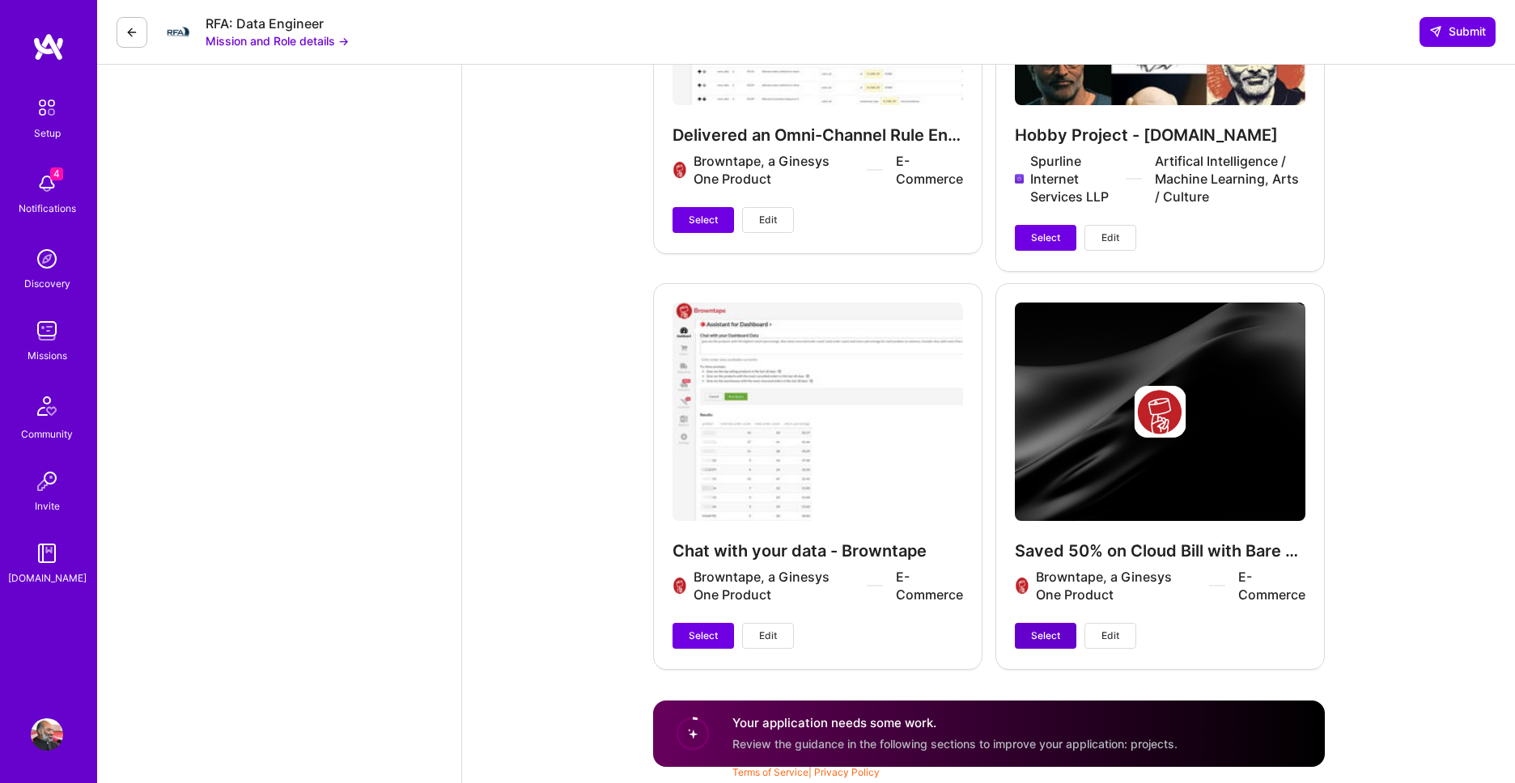
click at [1060, 634] on button "Select" at bounding box center [1045, 636] width 61 height 26
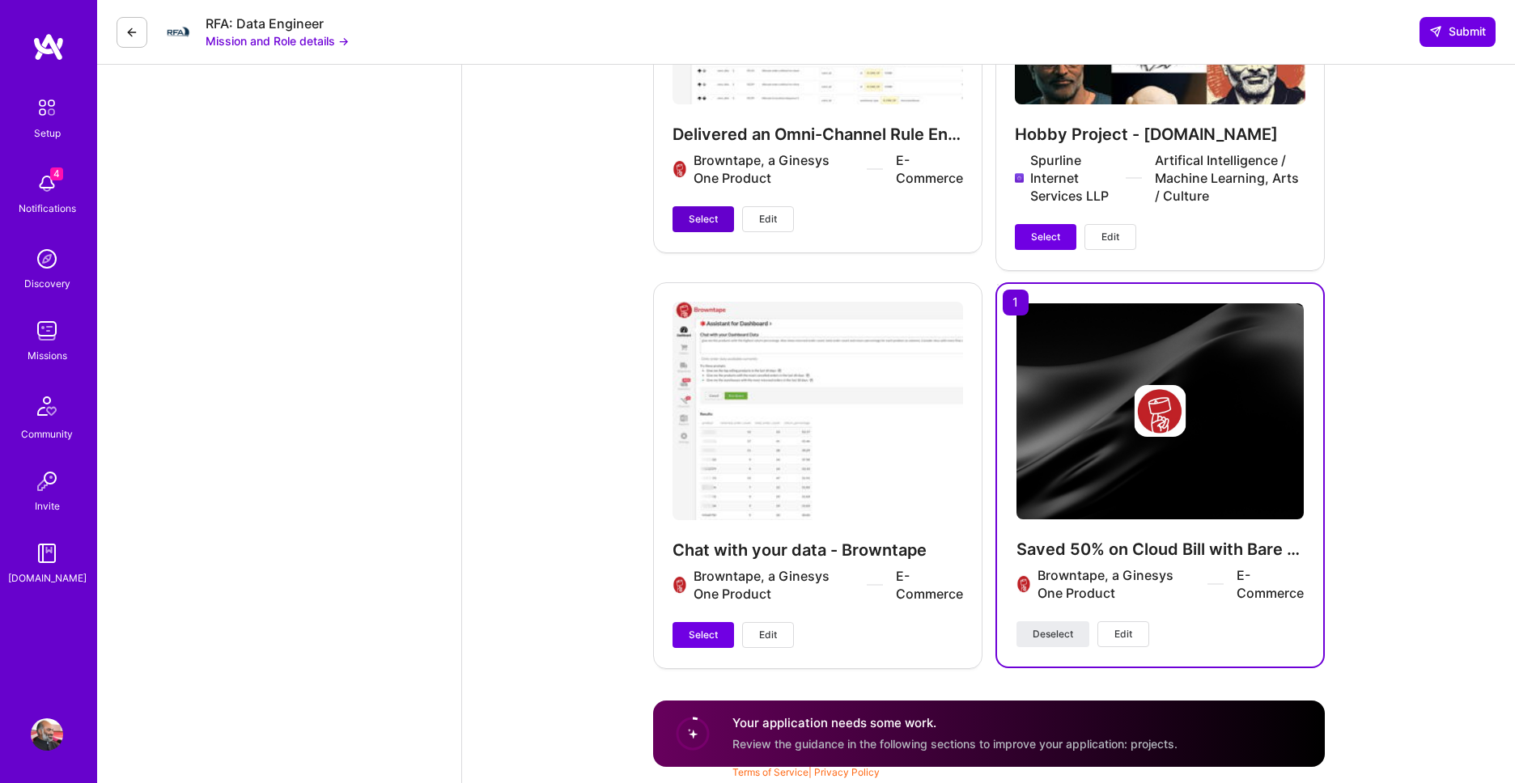
click at [705, 220] on span "Select" at bounding box center [703, 219] width 29 height 15
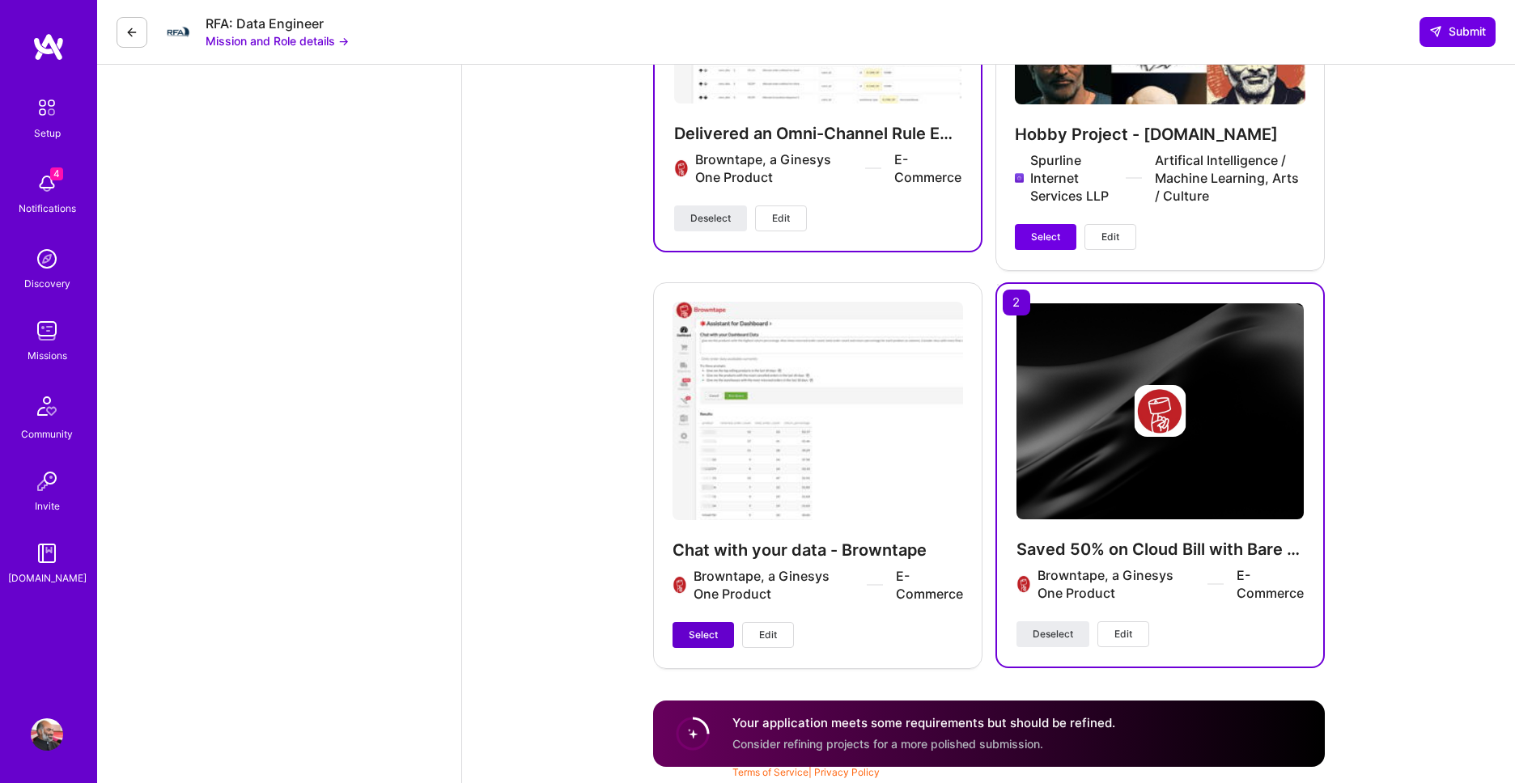
click at [695, 637] on span "Select" at bounding box center [703, 635] width 29 height 15
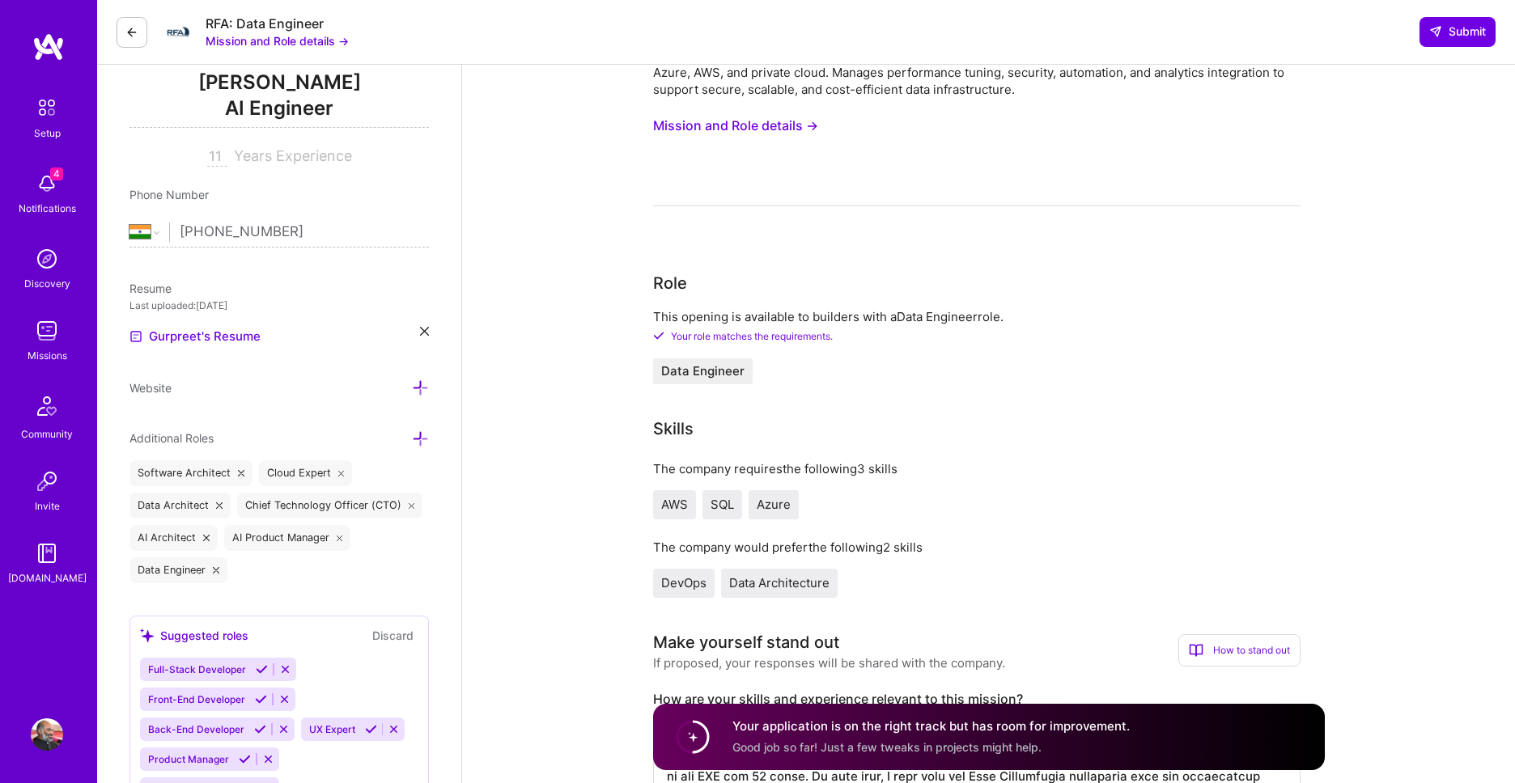
scroll to position [675, 0]
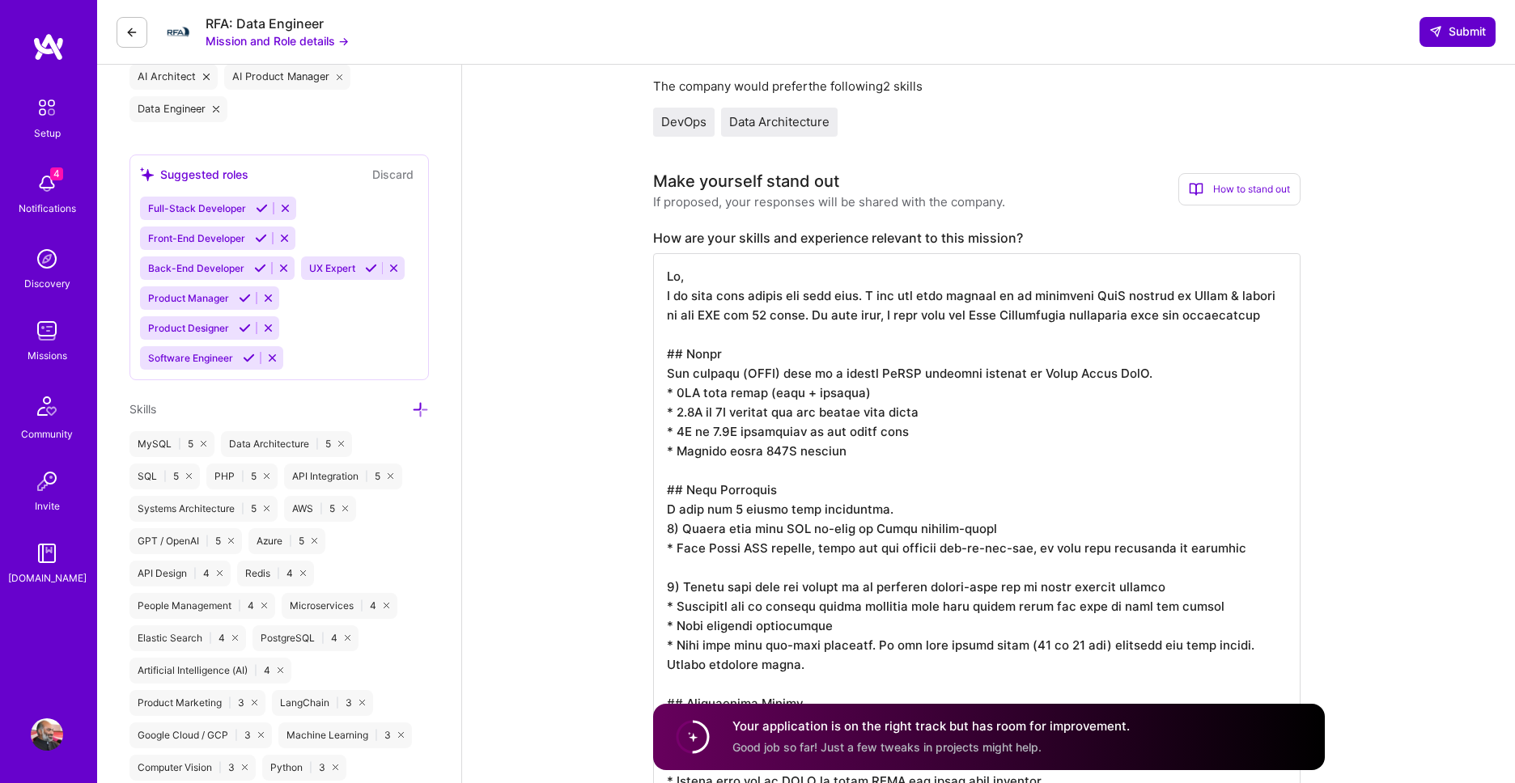
click at [1448, 38] on span "Submit" at bounding box center [1457, 31] width 57 height 16
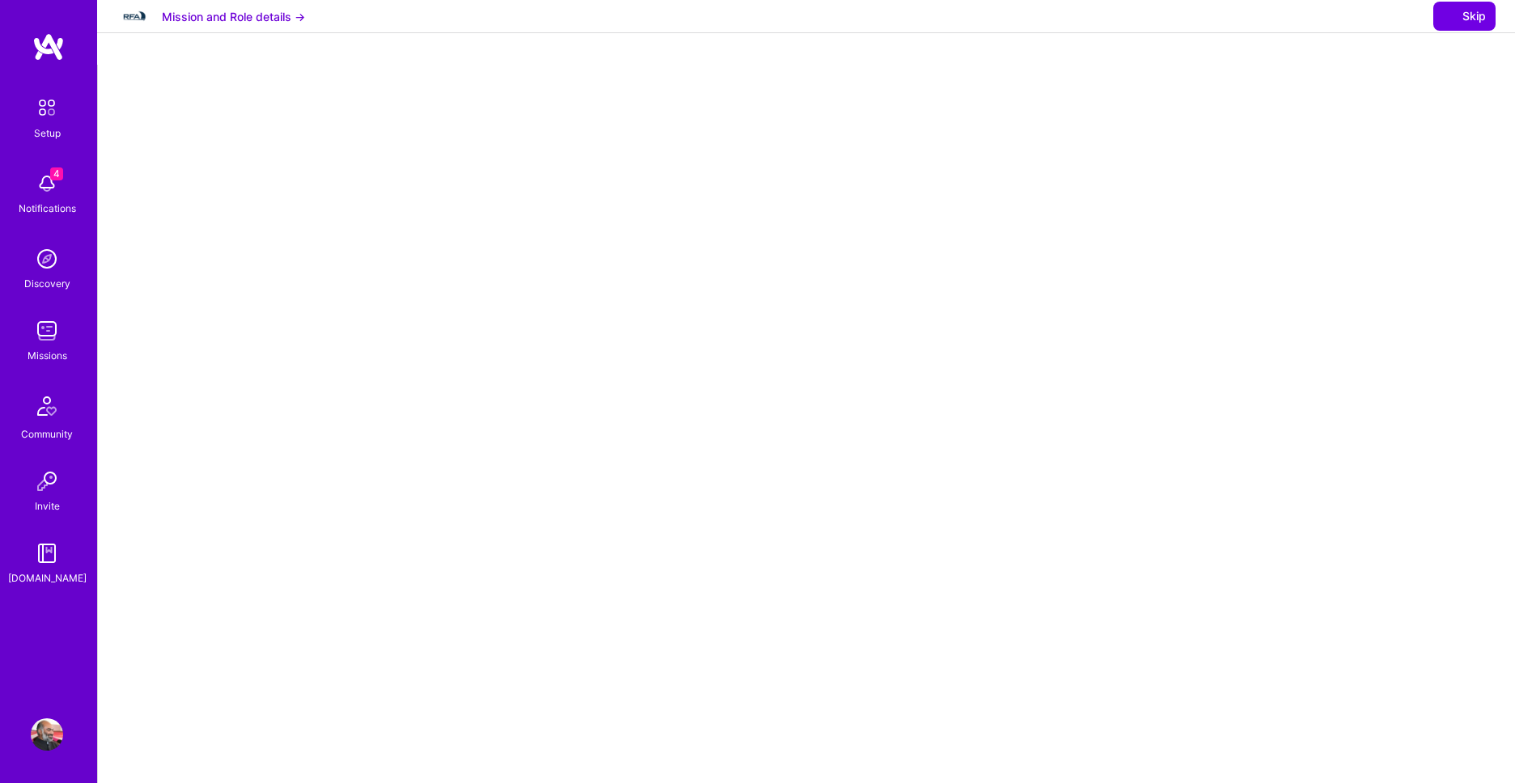
select select "IN"
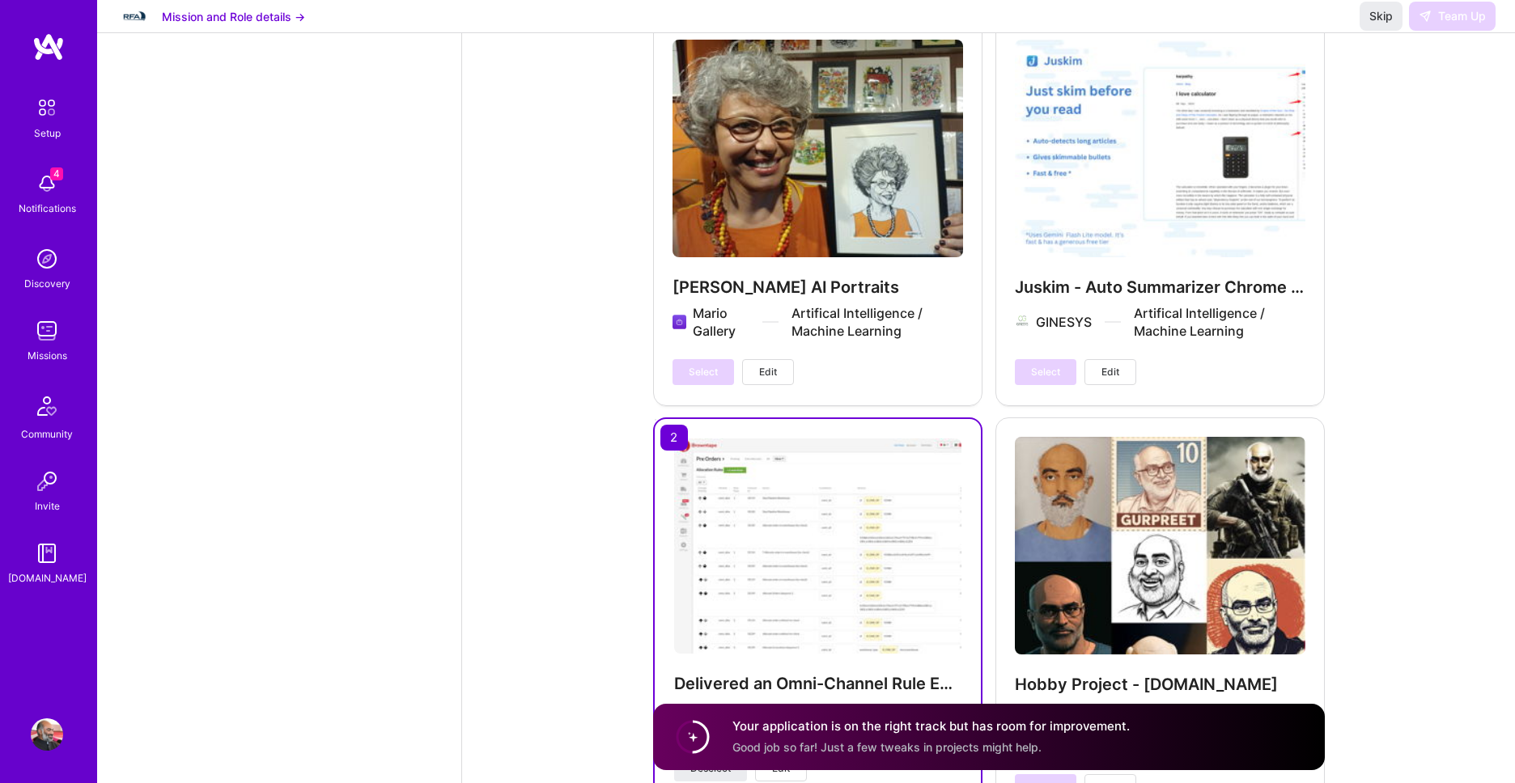
scroll to position [3574, 0]
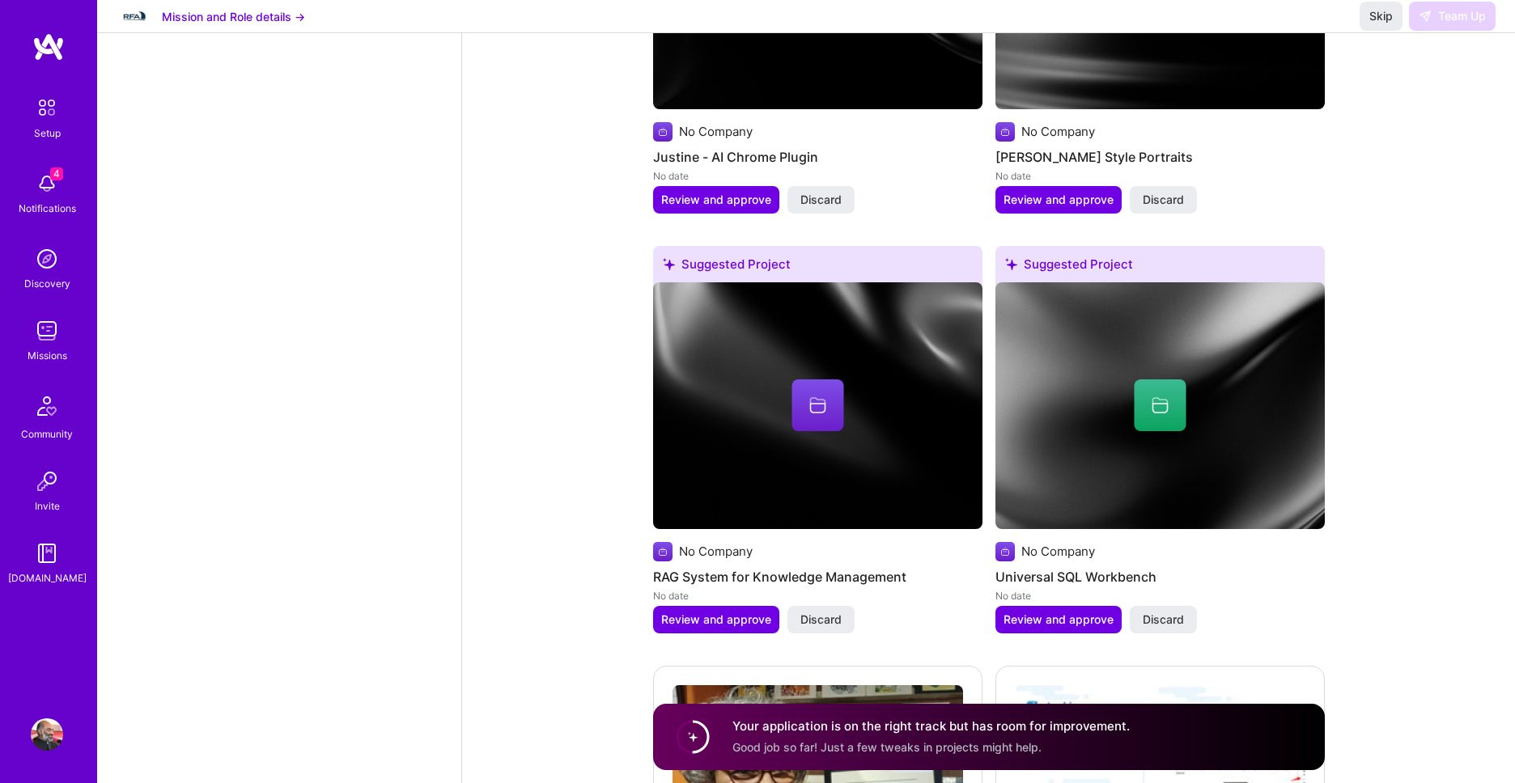
click at [57, 734] on img at bounding box center [47, 735] width 32 height 32
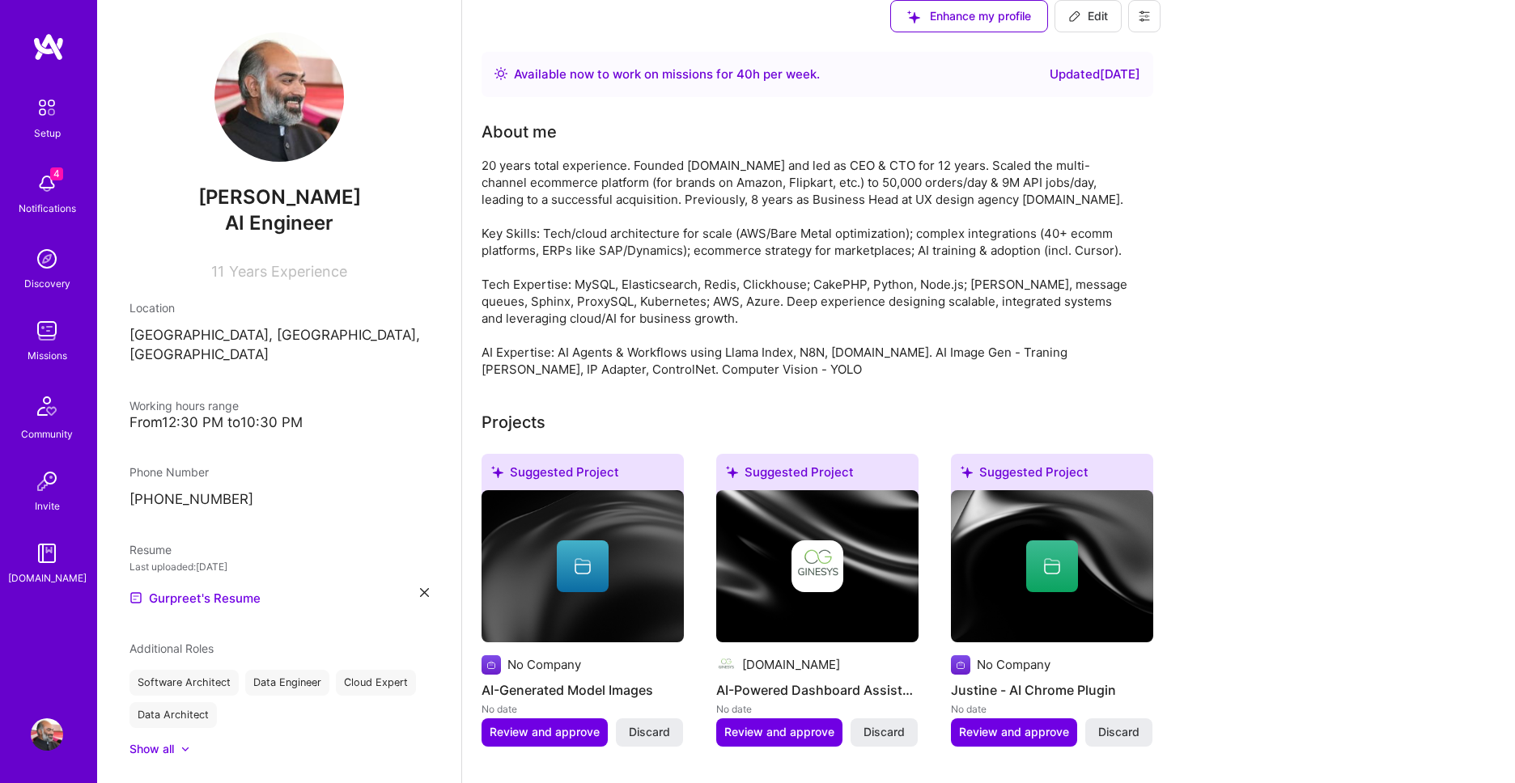
click at [1108, 24] on span "Edit" at bounding box center [1088, 16] width 40 height 16
select select "IN"
select select "Right Now"
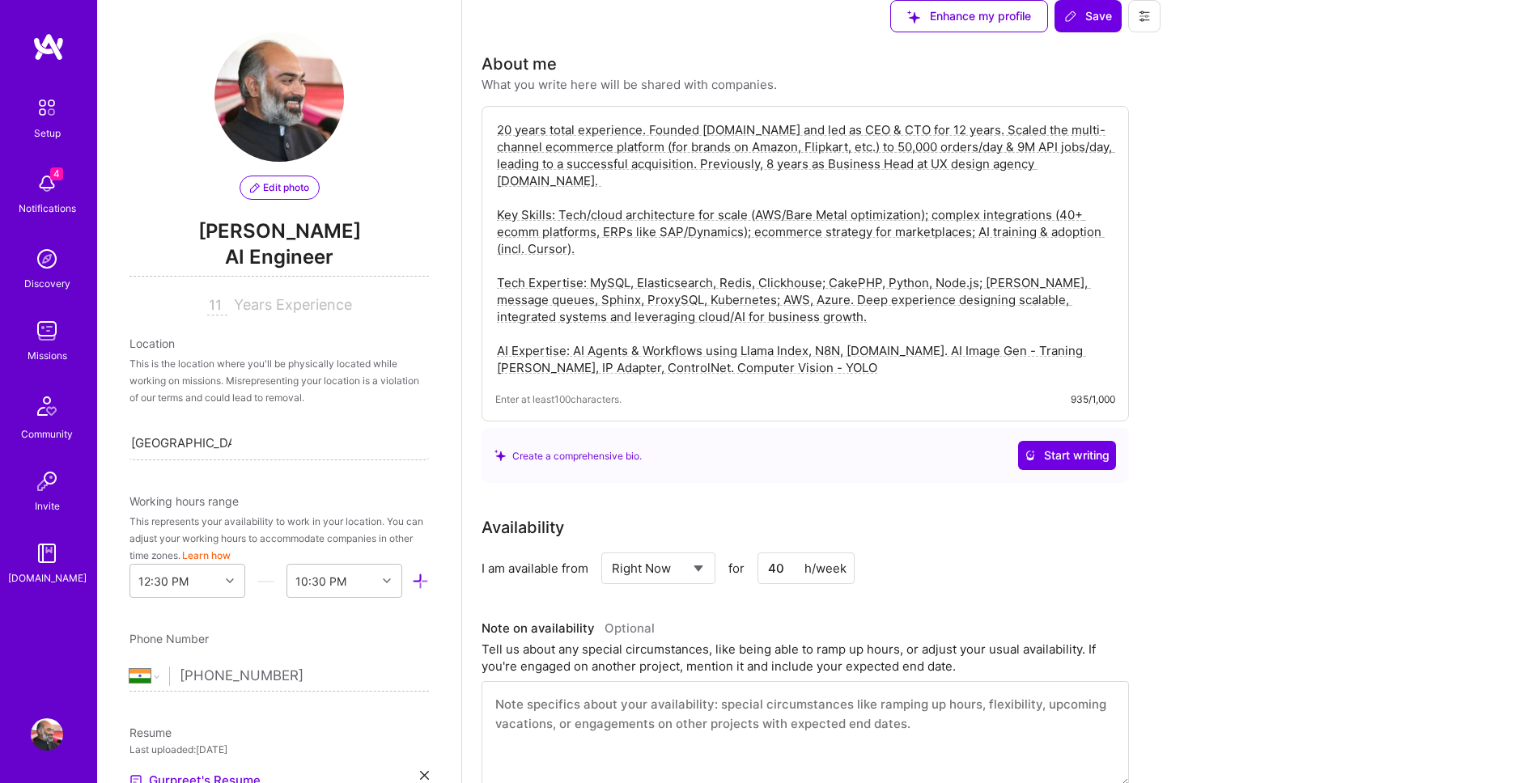
scroll to position [738, 0]
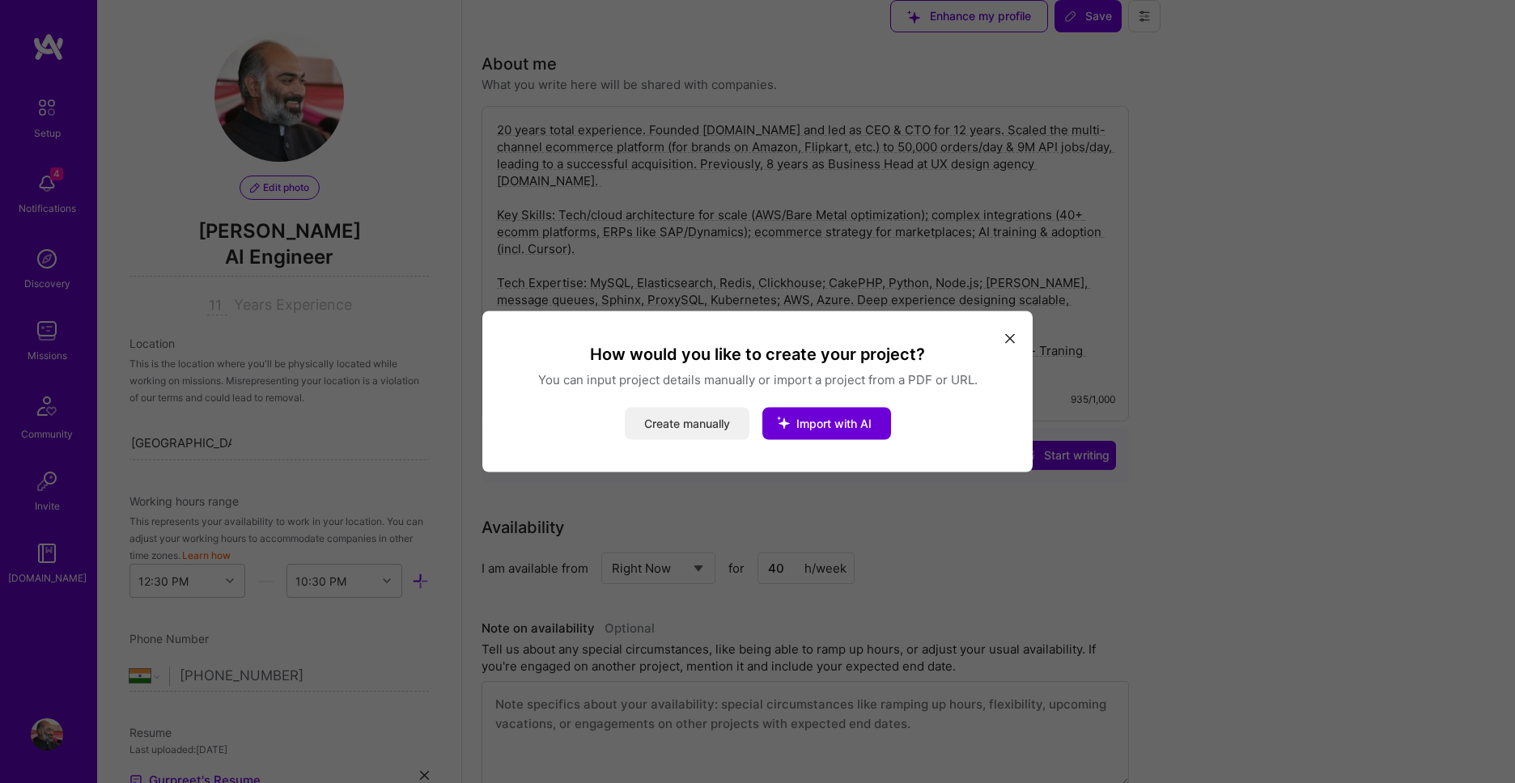
click at [669, 422] on button "Create manually" at bounding box center [687, 424] width 125 height 32
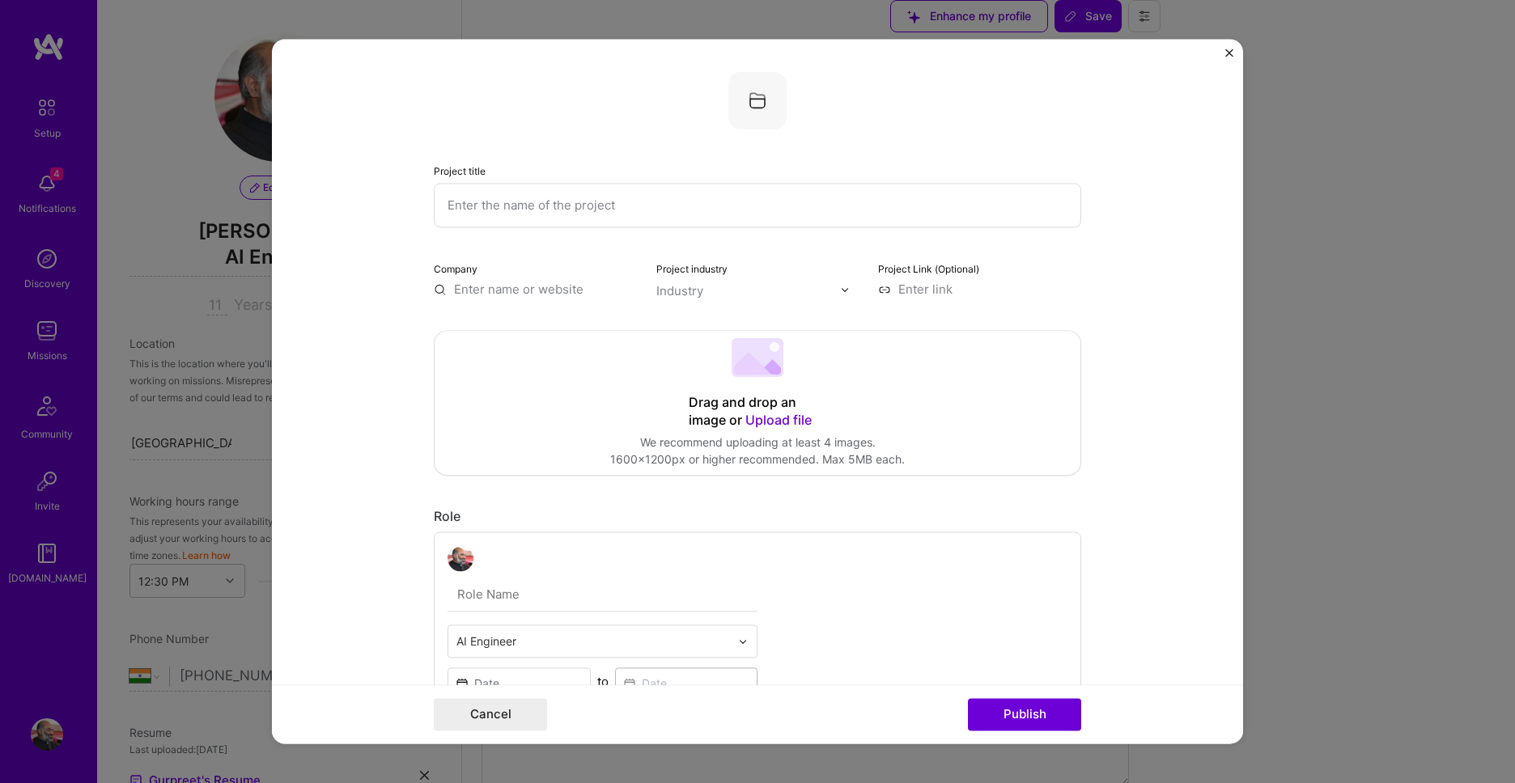
click at [786, 211] on input "text" at bounding box center [757, 205] width 647 height 45
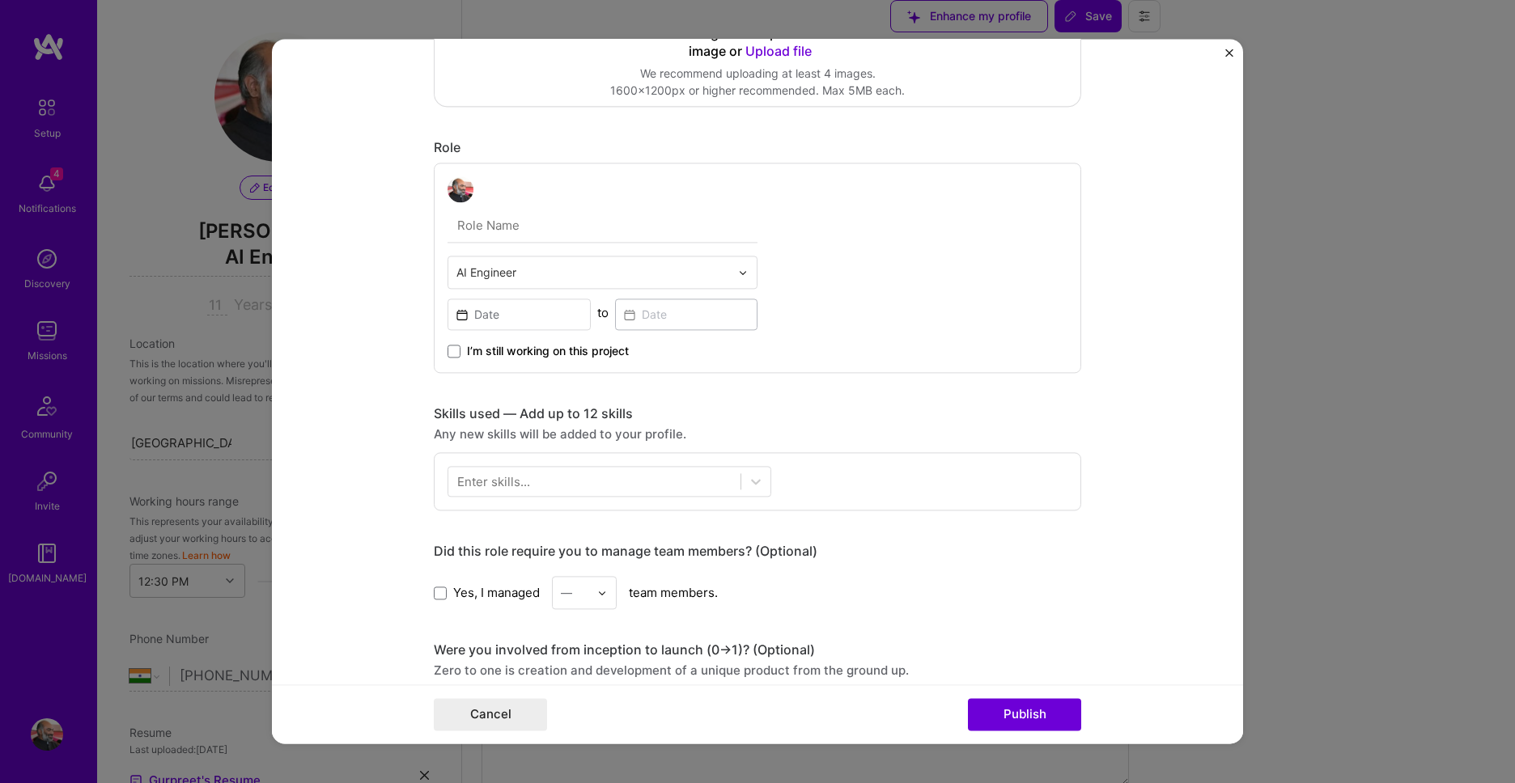
scroll to position [0, 0]
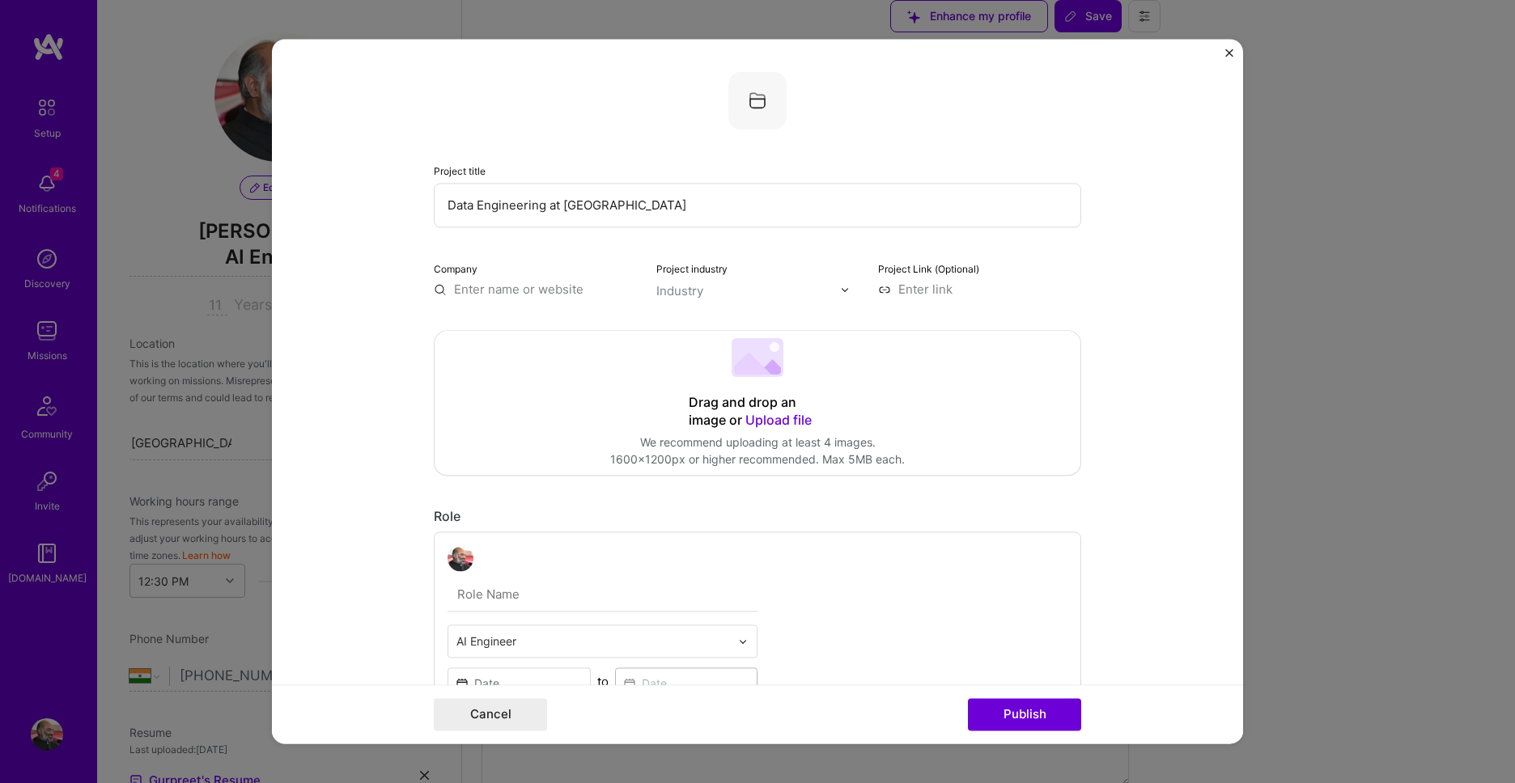
type input "Data Engineering at Browntape"
click at [473, 286] on input "text" at bounding box center [535, 289] width 203 height 17
click at [549, 329] on div "GINESYS browntape.com" at bounding box center [521, 329] width 78 height 30
type input "GINESYS"
click at [834, 290] on input "text" at bounding box center [748, 290] width 184 height 17
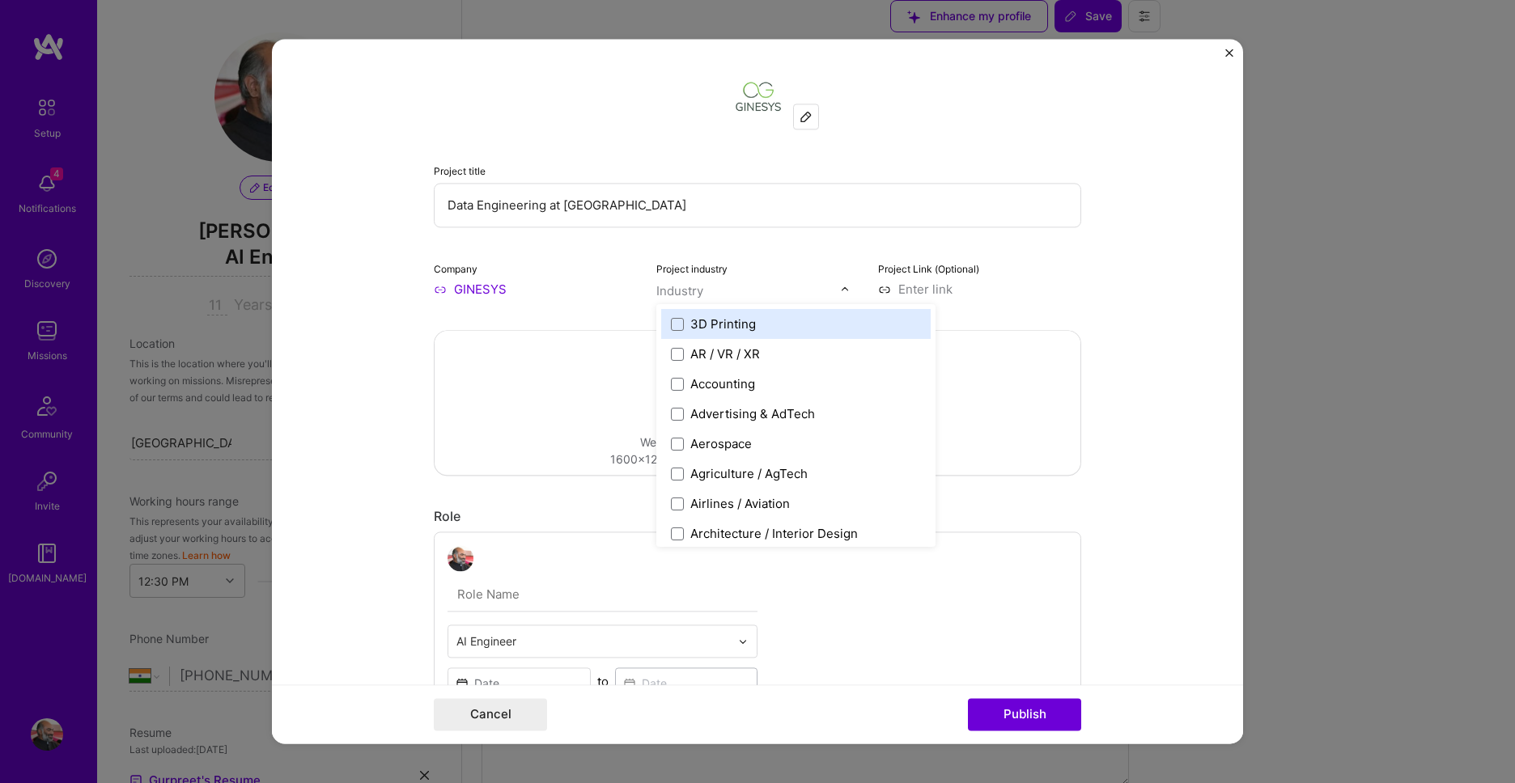
click at [846, 286] on img at bounding box center [845, 290] width 10 height 10
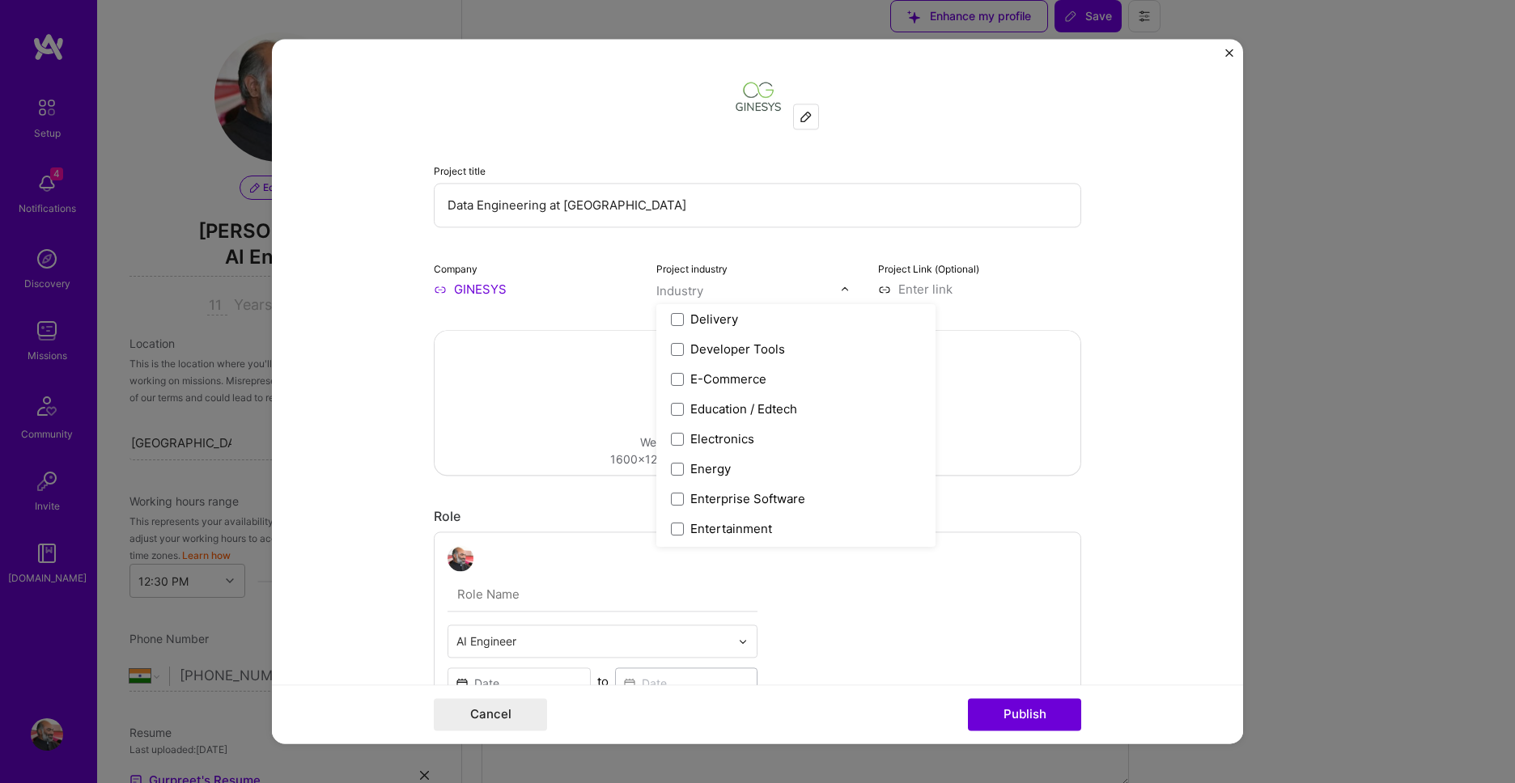
scroll to position [1384, 0]
click at [837, 367] on div "E-Commerce" at bounding box center [795, 378] width 269 height 30
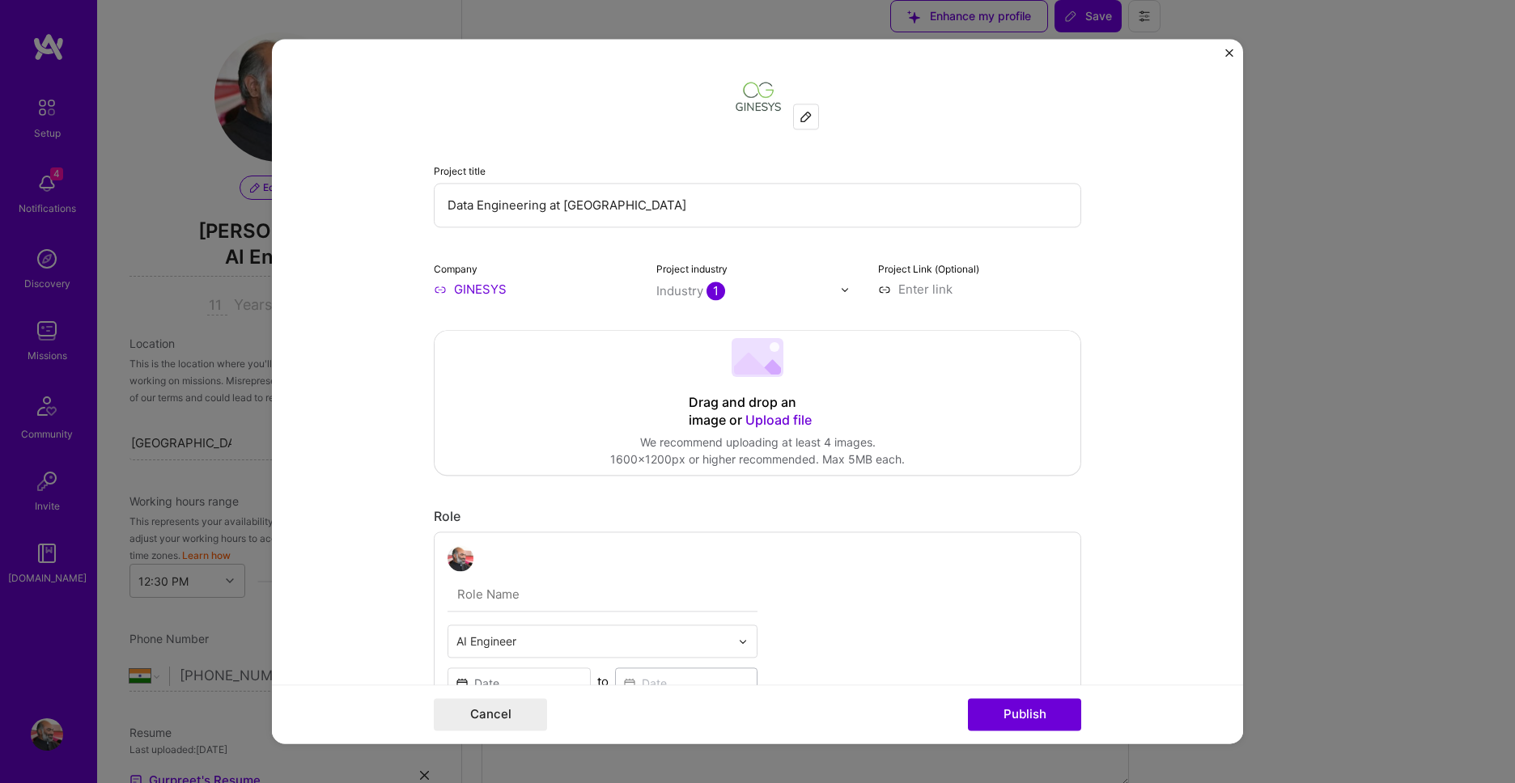
click at [1189, 366] on form "Project title Data Engineering at Browntape Company GINESYS Project industry In…" at bounding box center [757, 391] width 971 height 705
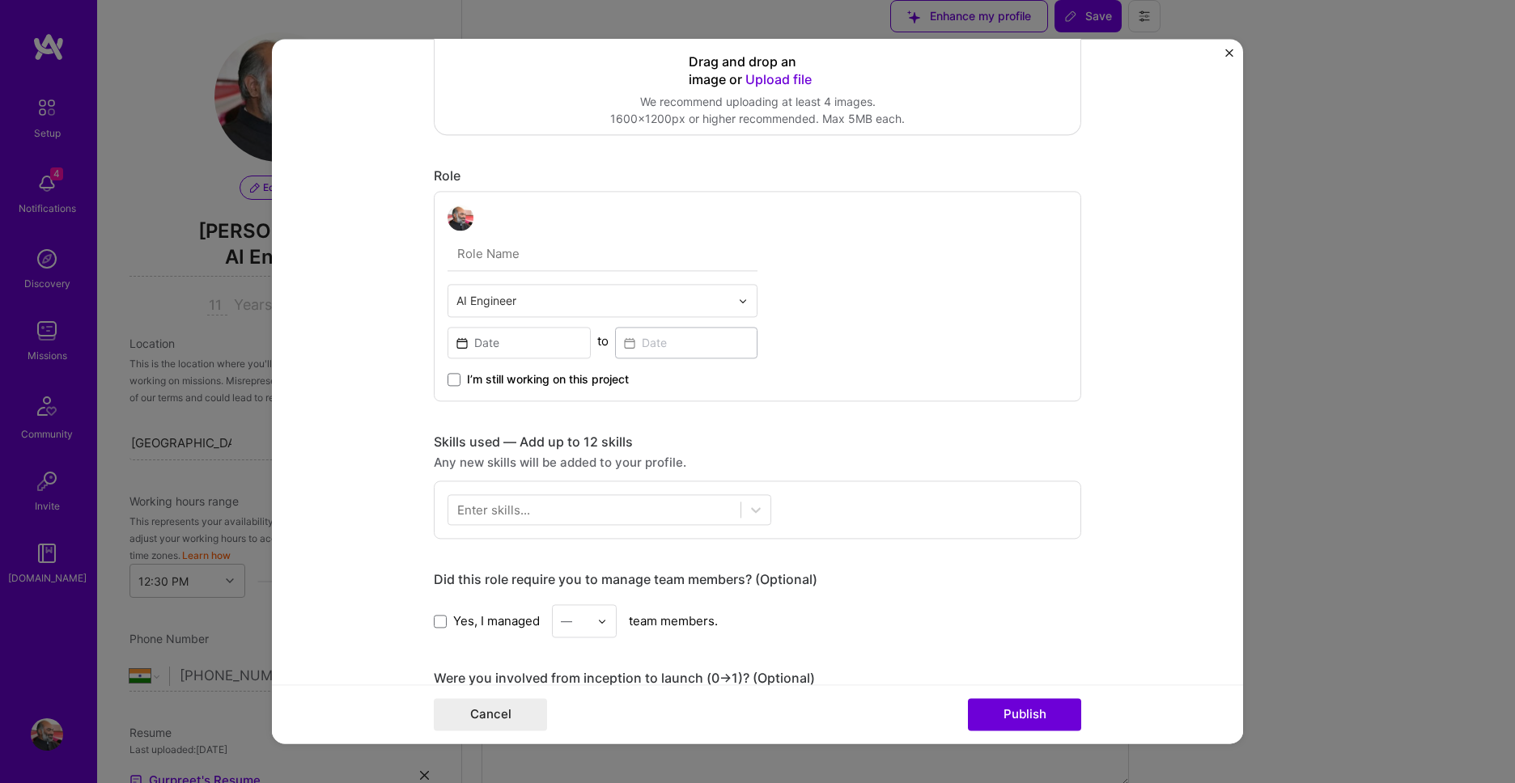
scroll to position [369, 0]
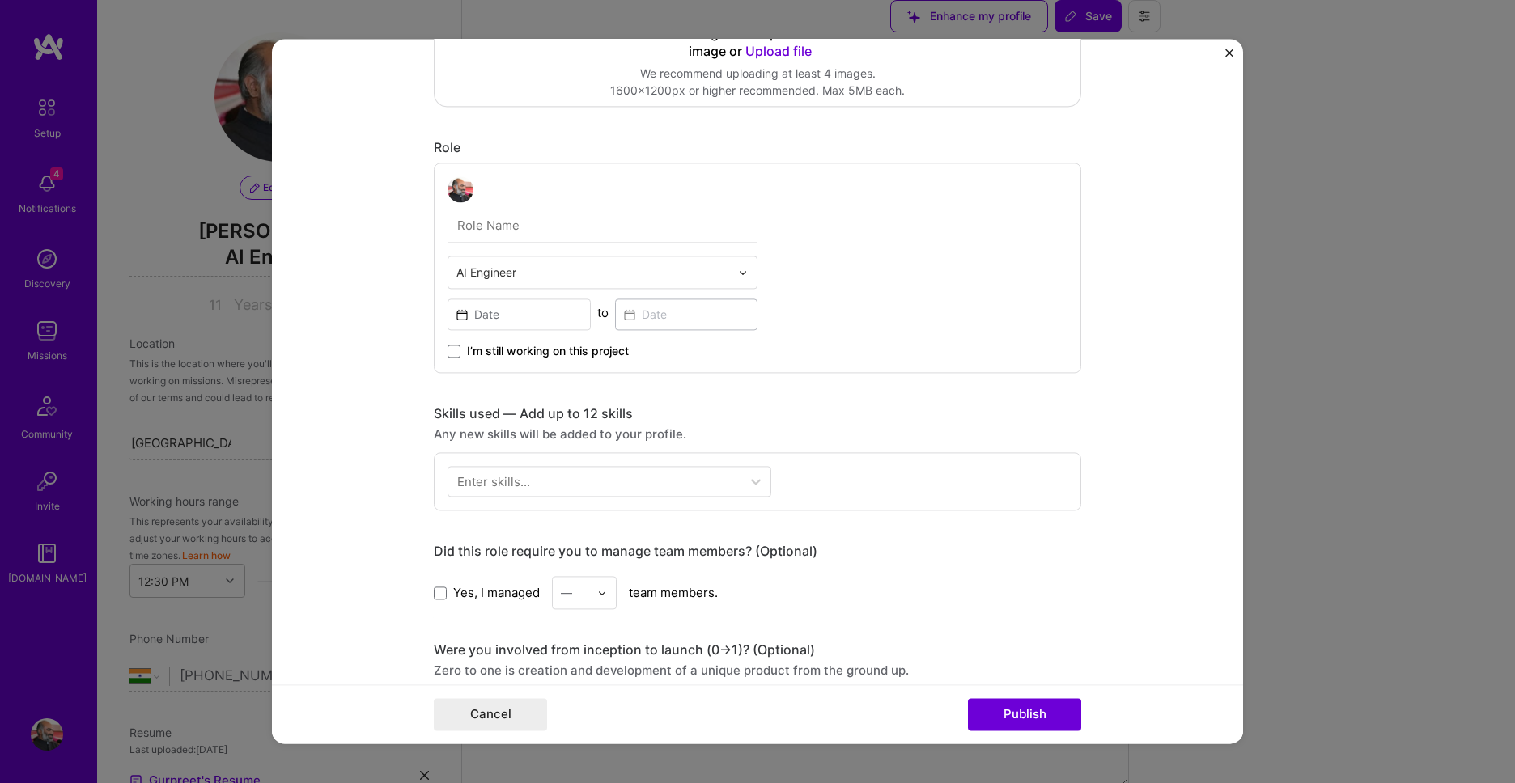
click at [710, 274] on input "text" at bounding box center [592, 272] width 273 height 17
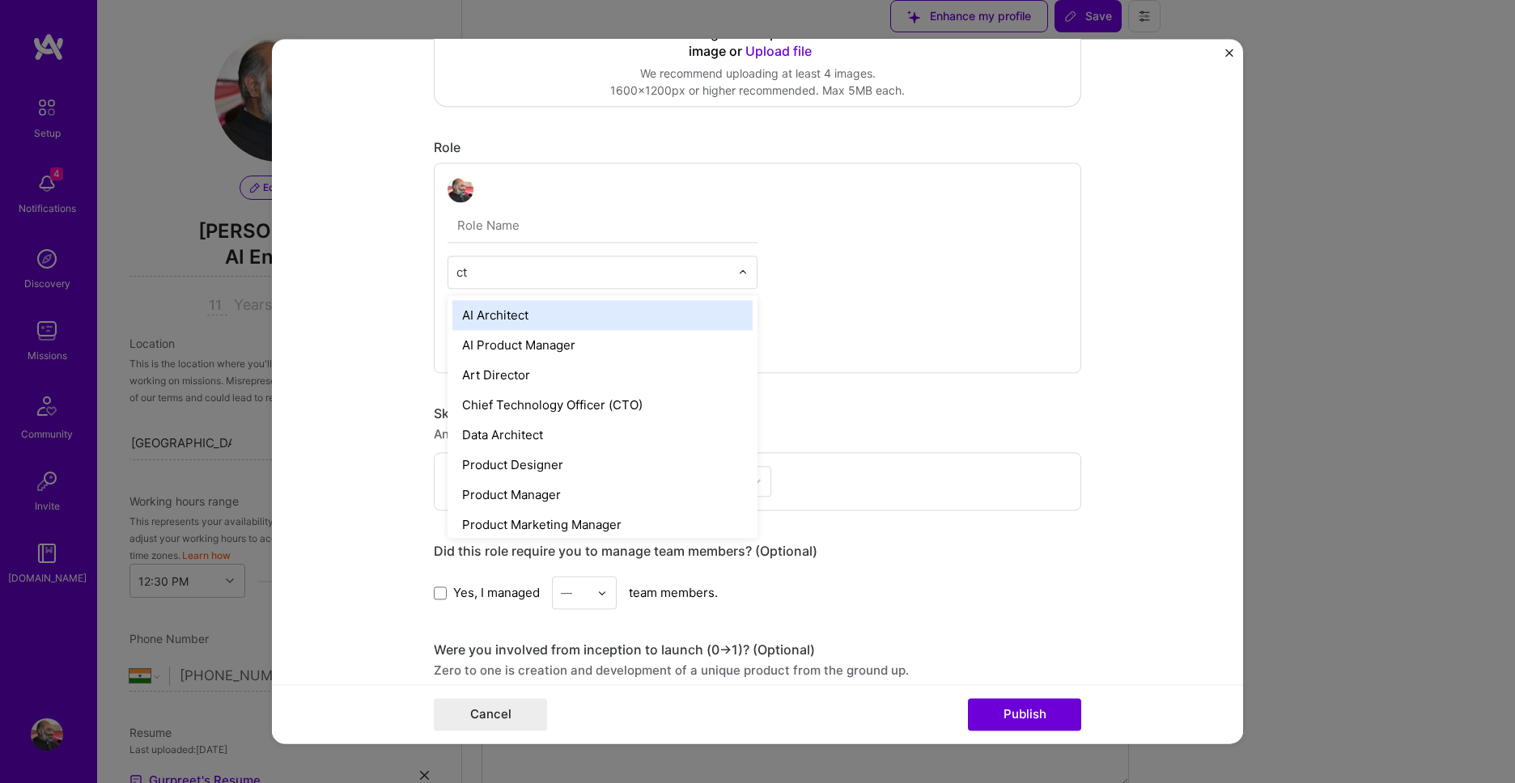
type input "cto"
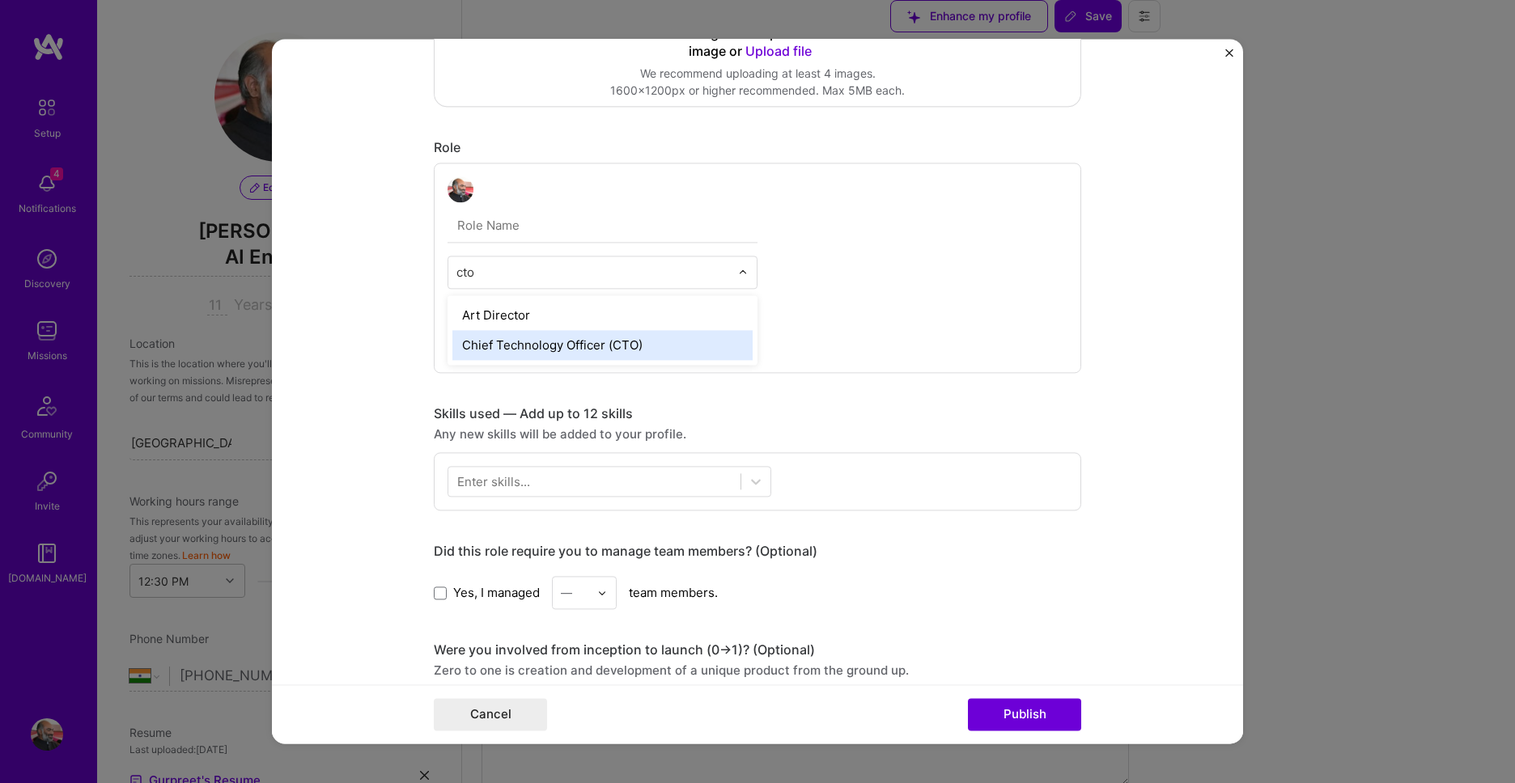
click at [666, 348] on div "Chief Technology Officer (CTO)" at bounding box center [602, 345] width 300 height 30
click at [833, 280] on div "Chief Technology Officer (CTO) to I’m still working on this project" at bounding box center [757, 268] width 647 height 210
click at [485, 324] on input at bounding box center [518, 315] width 143 height 32
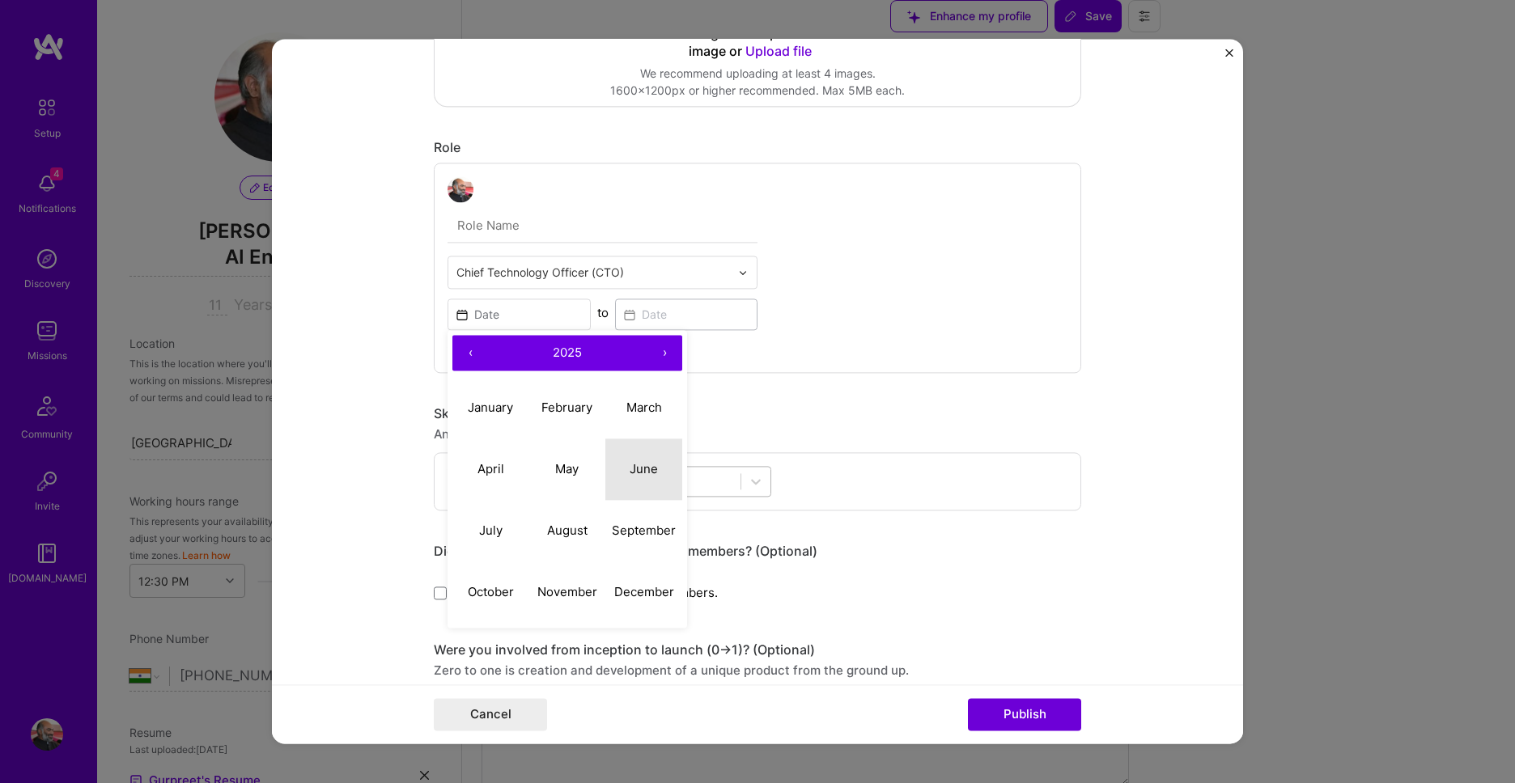
click at [643, 471] on abbr "June" at bounding box center [644, 468] width 28 height 15
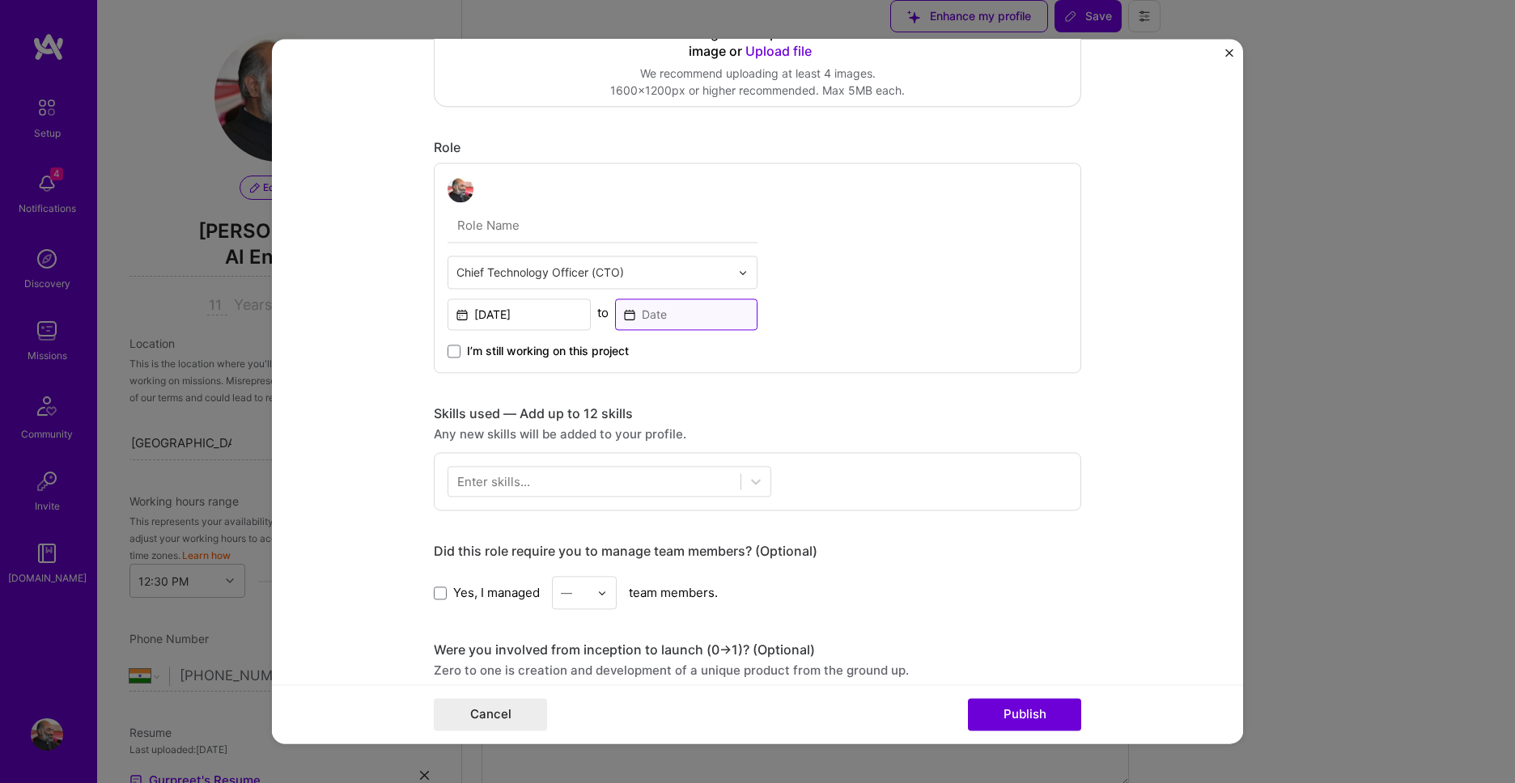
click at [649, 314] on input at bounding box center [686, 315] width 143 height 32
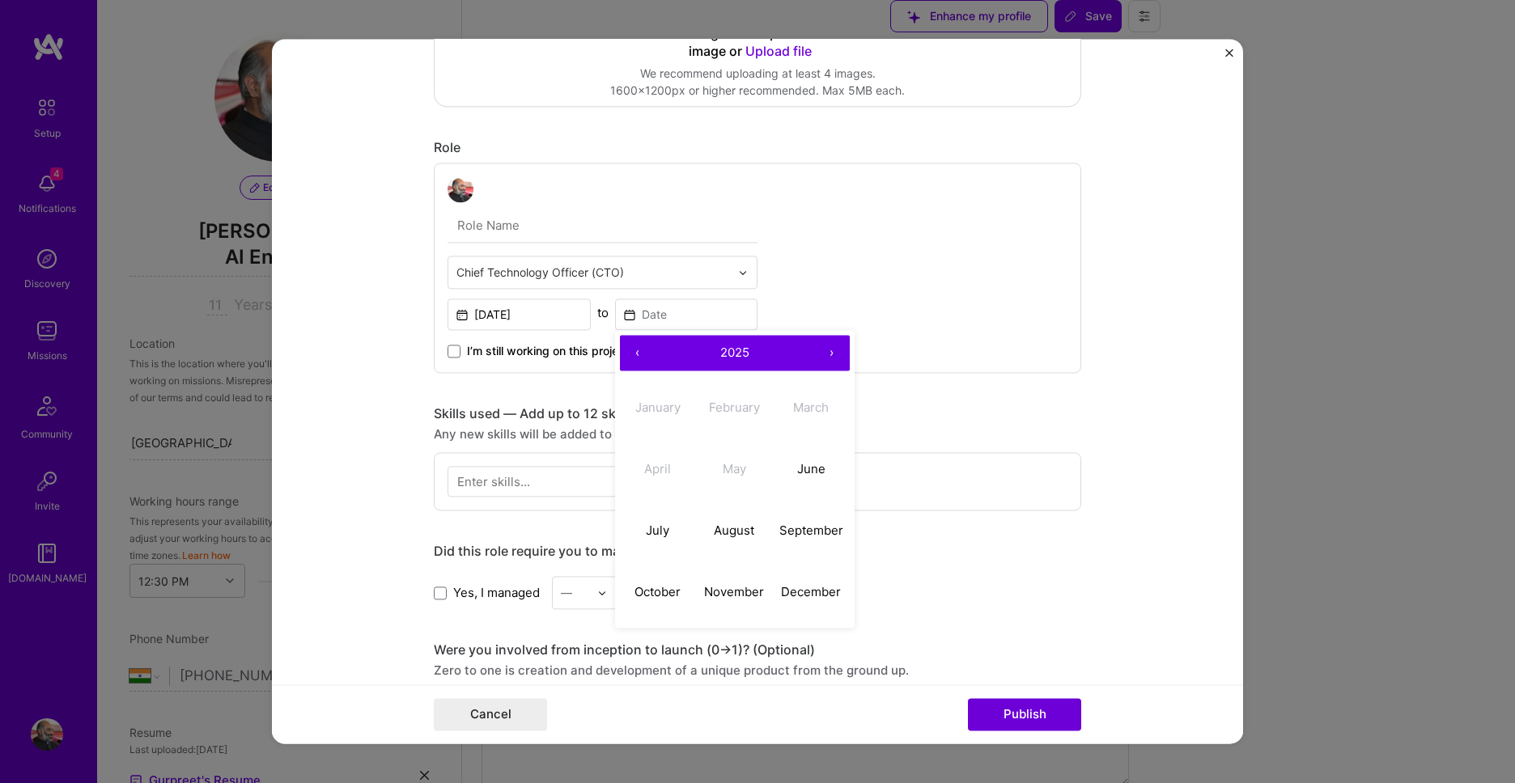
click at [746, 355] on span "2025" at bounding box center [734, 352] width 29 height 15
click at [893, 244] on div "Chief Technology Officer (CTO) Jun, 2025 to ‹ 2021 – 2030 › 2021 2022 2023 2024…" at bounding box center [757, 268] width 647 height 210
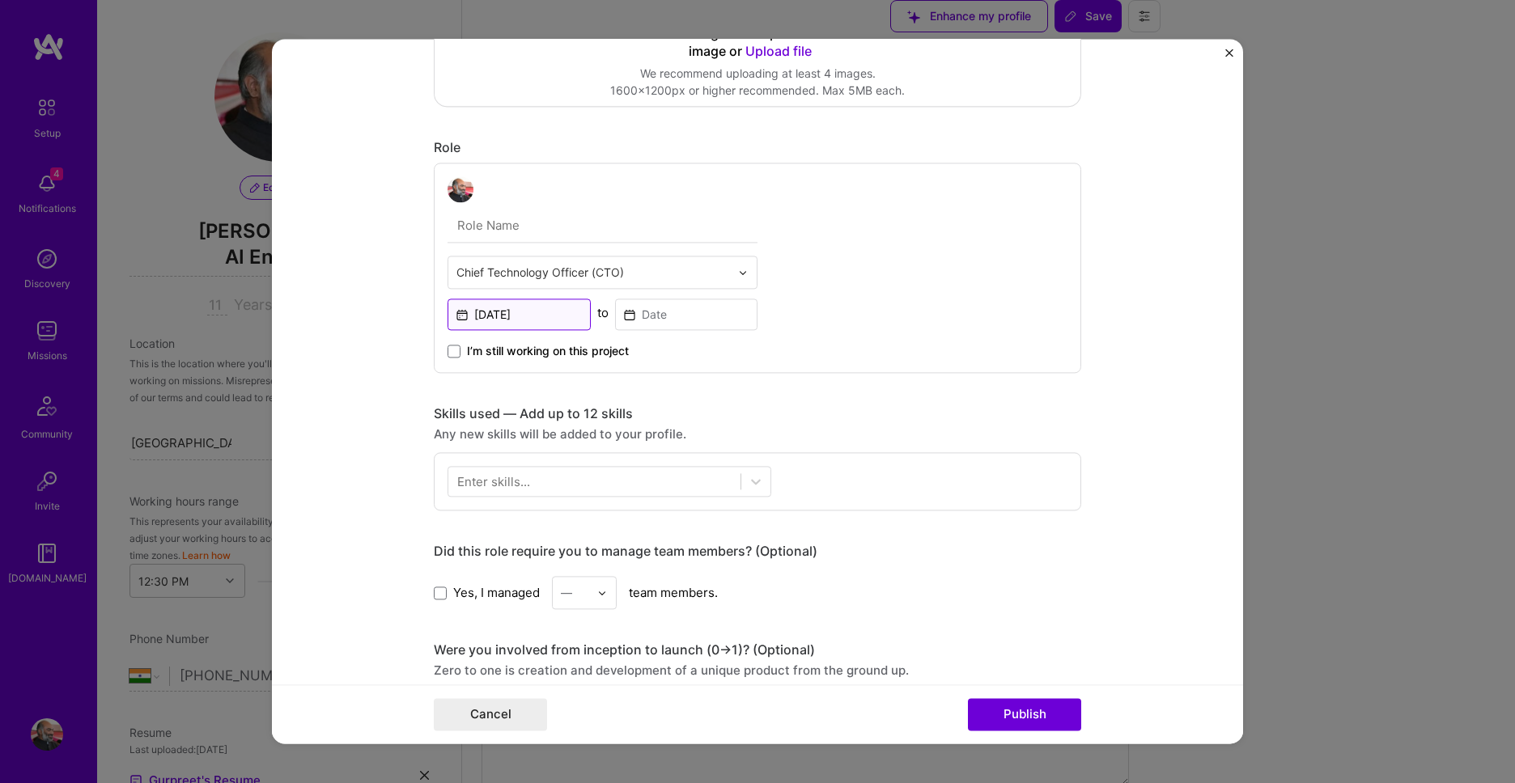
click at [531, 317] on input "Jun, 2025" at bounding box center [518, 315] width 143 height 32
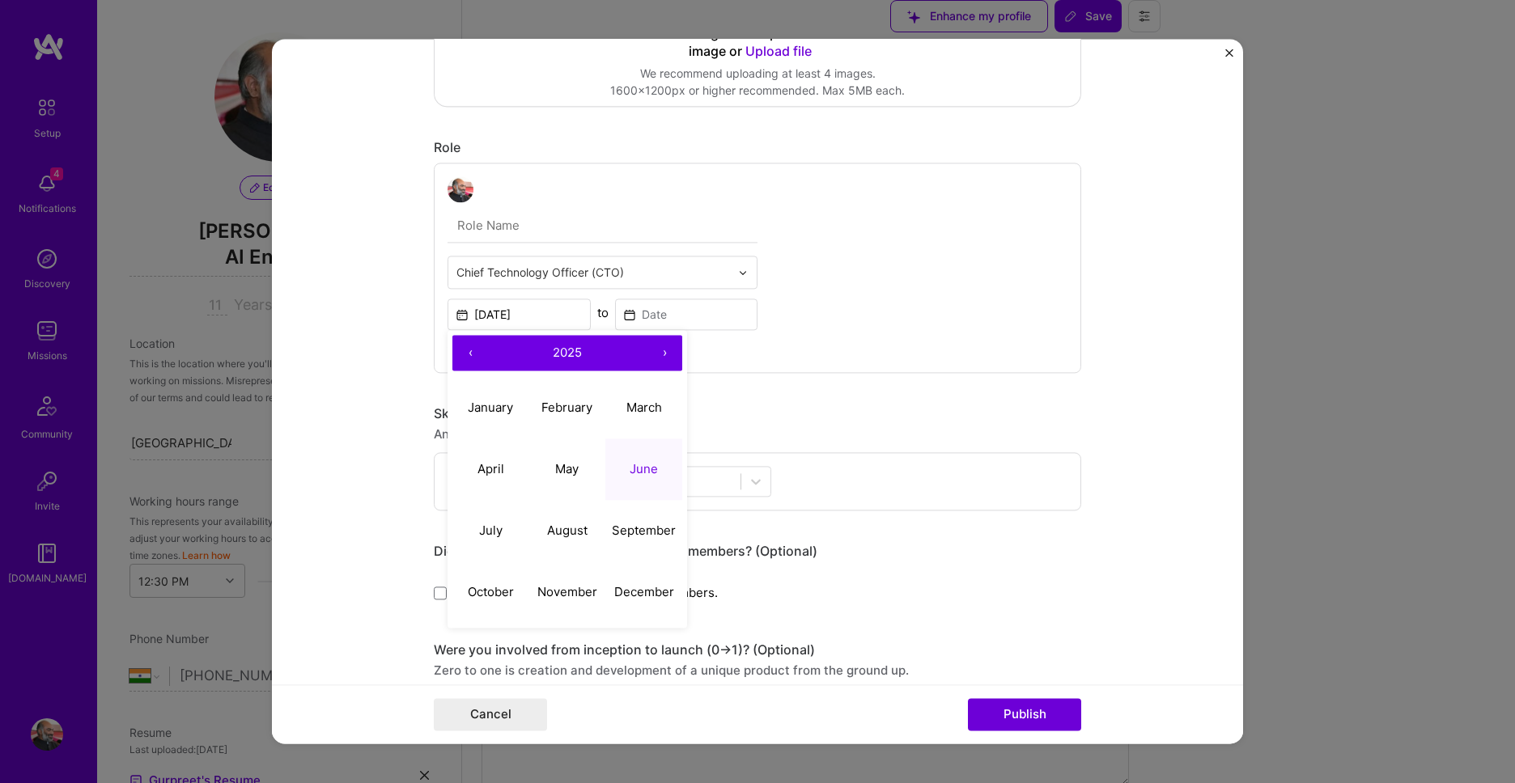
click at [469, 356] on button "‹" at bounding box center [470, 353] width 36 height 36
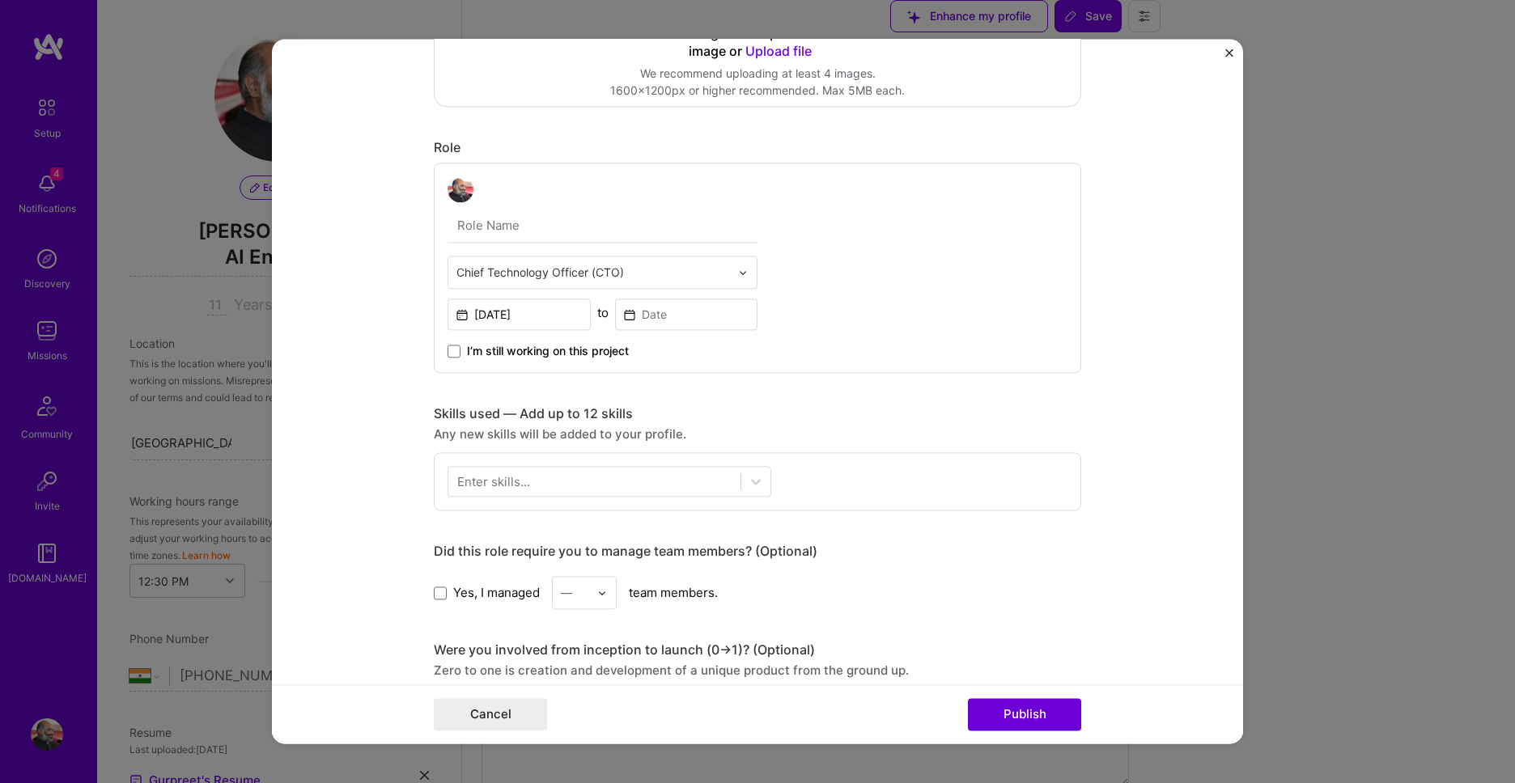
click at [897, 234] on div "Chief Technology Officer (CTO) Jun, 2025 to I’m still working on this project" at bounding box center [757, 268] width 647 height 210
click at [505, 305] on input "Jun, 2025" at bounding box center [518, 315] width 143 height 32
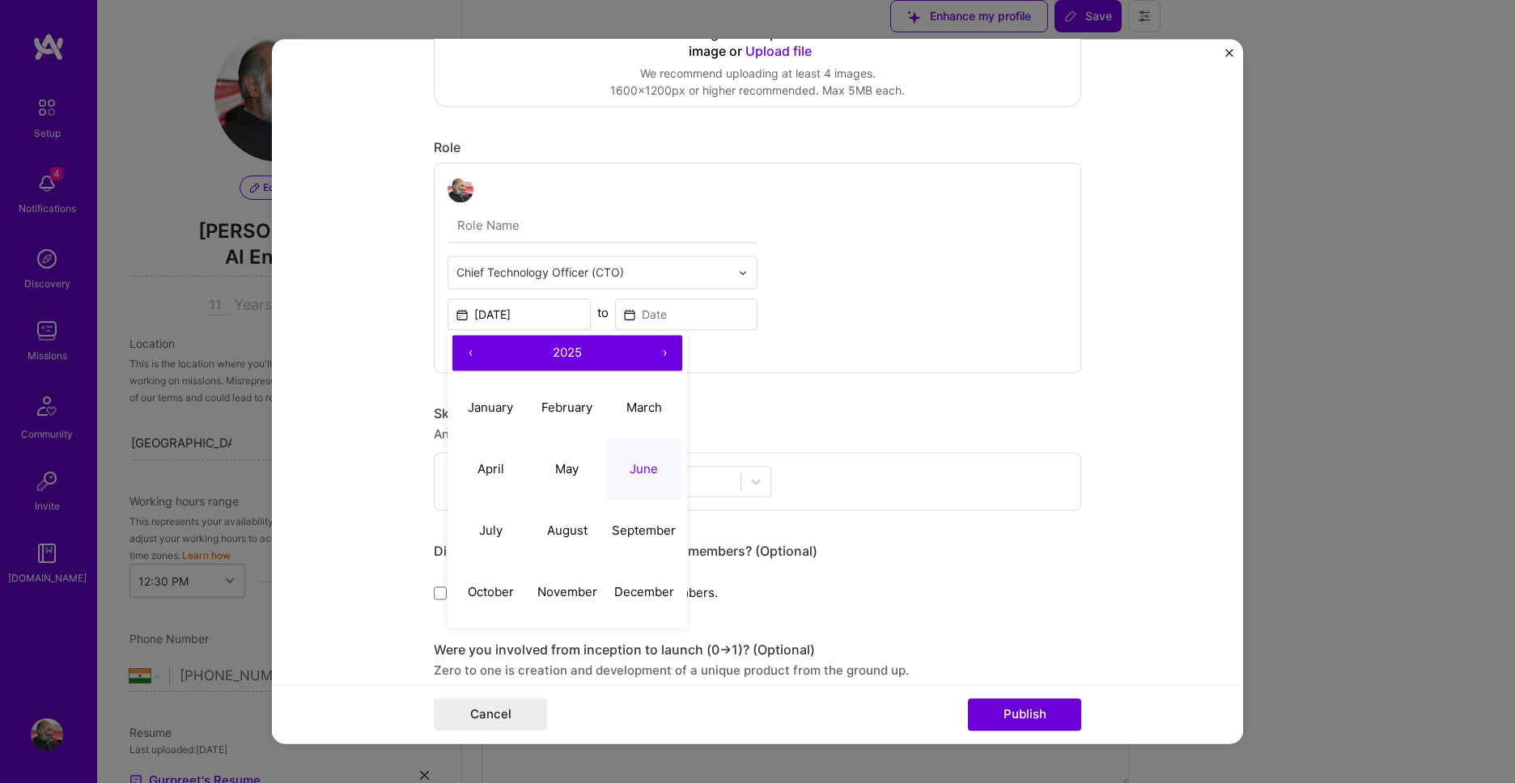
click at [555, 351] on span "2025" at bounding box center [567, 352] width 29 height 15
click at [501, 406] on button "2021" at bounding box center [490, 407] width 77 height 61
click at [549, 355] on button "2021" at bounding box center [567, 353] width 159 height 36
click at [471, 357] on button "‹" at bounding box center [470, 353] width 36 height 36
click at [580, 408] on button "2012" at bounding box center [567, 407] width 77 height 61
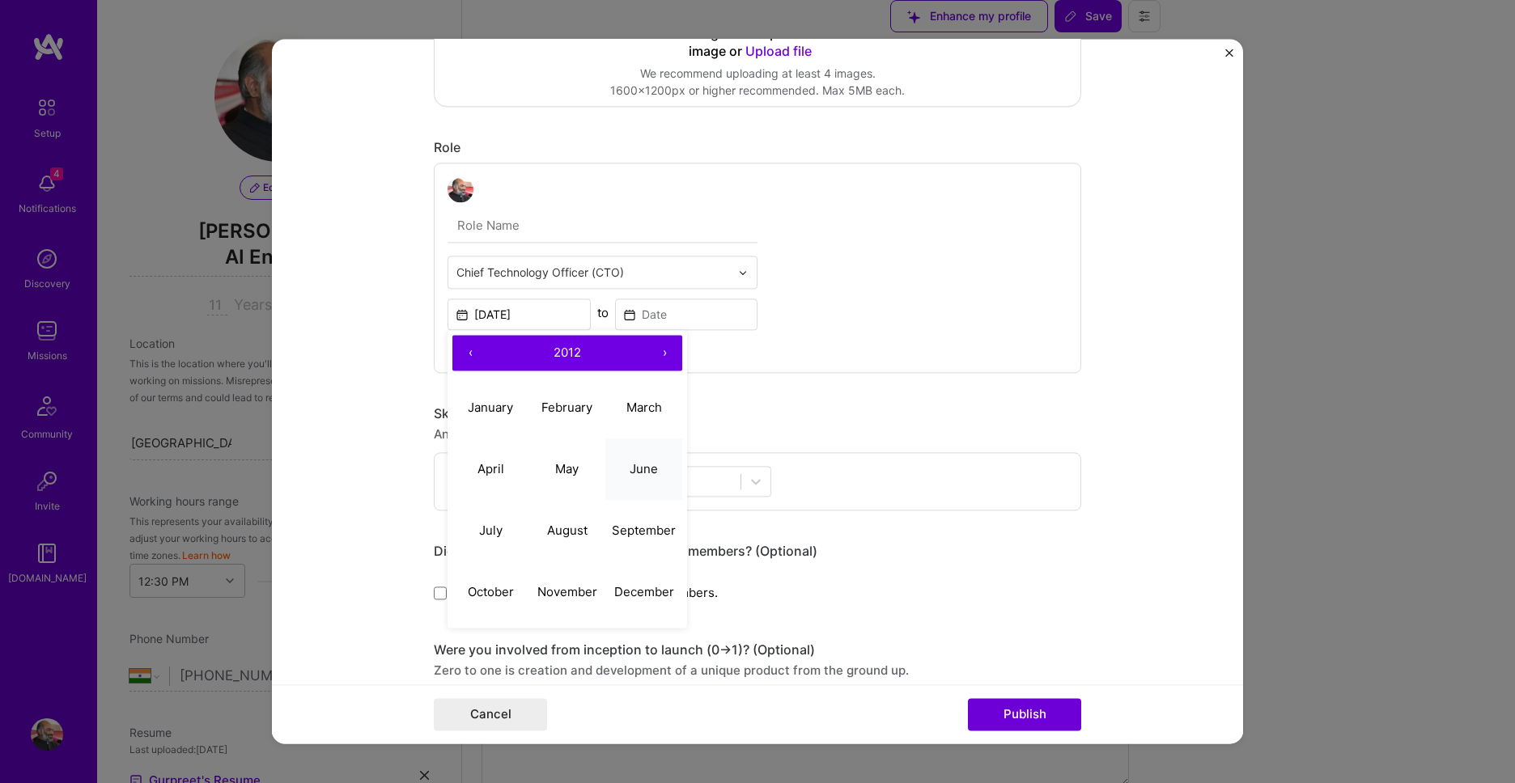
click at [650, 466] on abbr "June" at bounding box center [644, 468] width 28 height 15
type input "Jun, 2012"
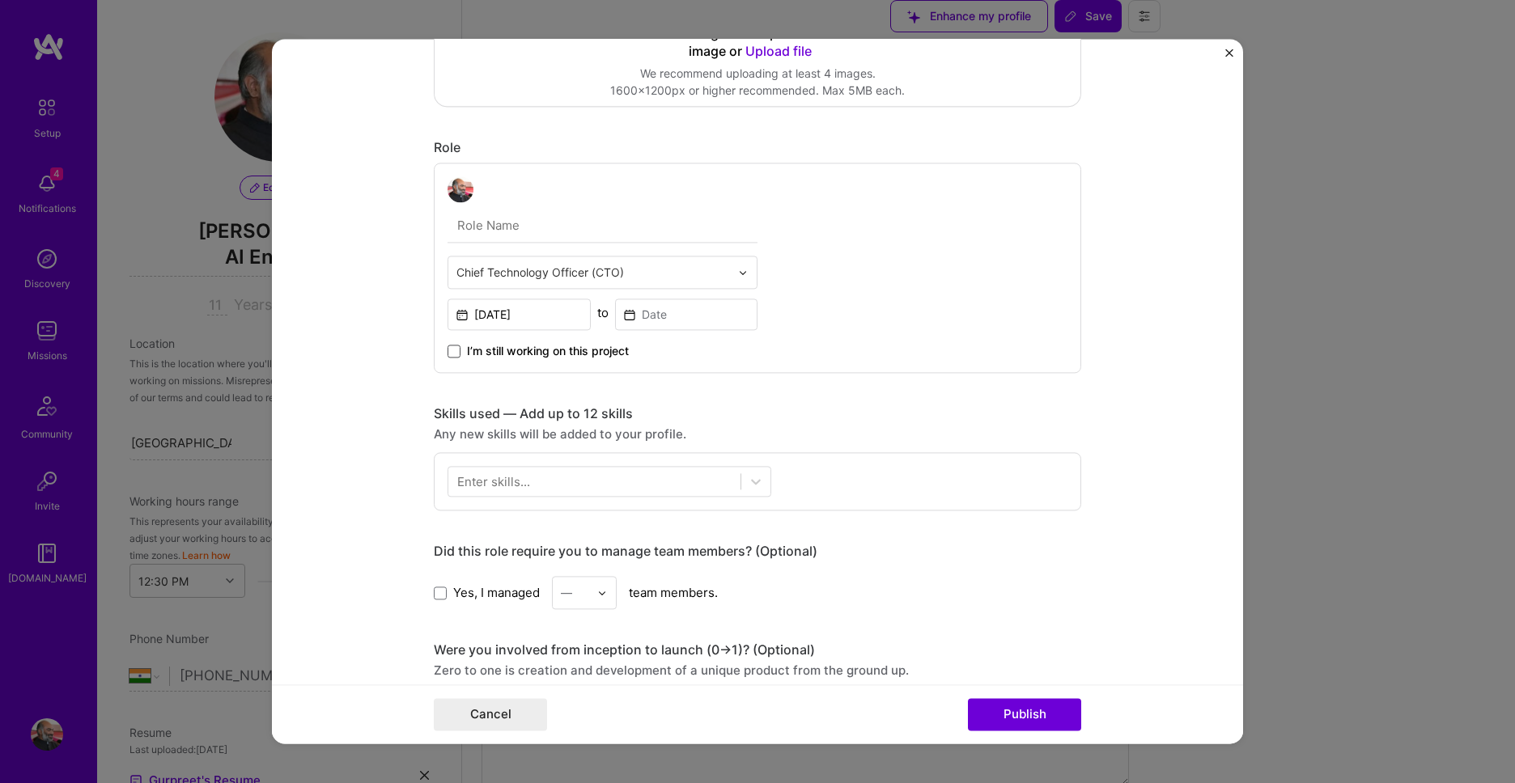
click at [452, 353] on span at bounding box center [453, 351] width 13 height 13
click at [0, 0] on input "I’m still working on this project" at bounding box center [0, 0] width 0 height 0
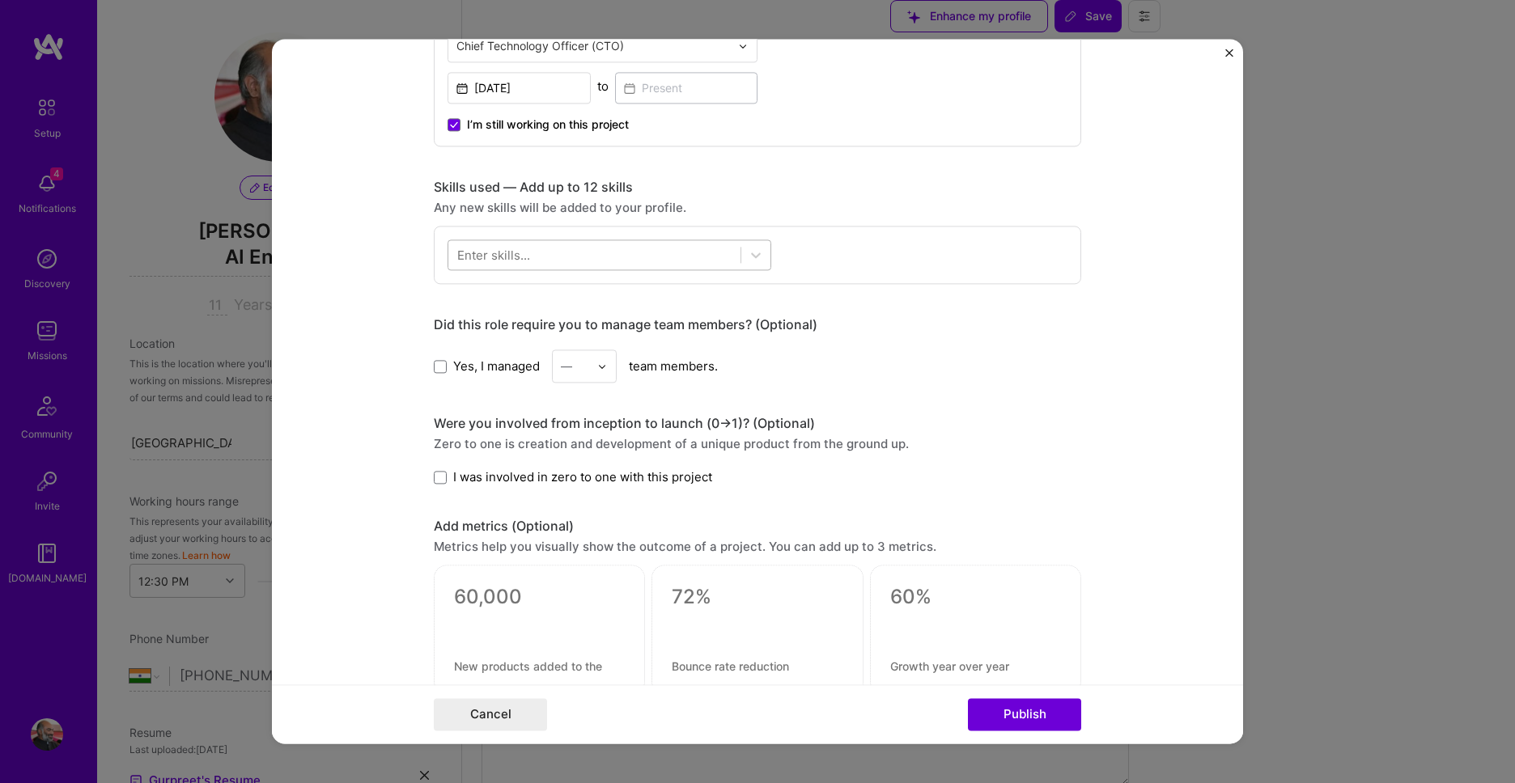
scroll to position [646, 0]
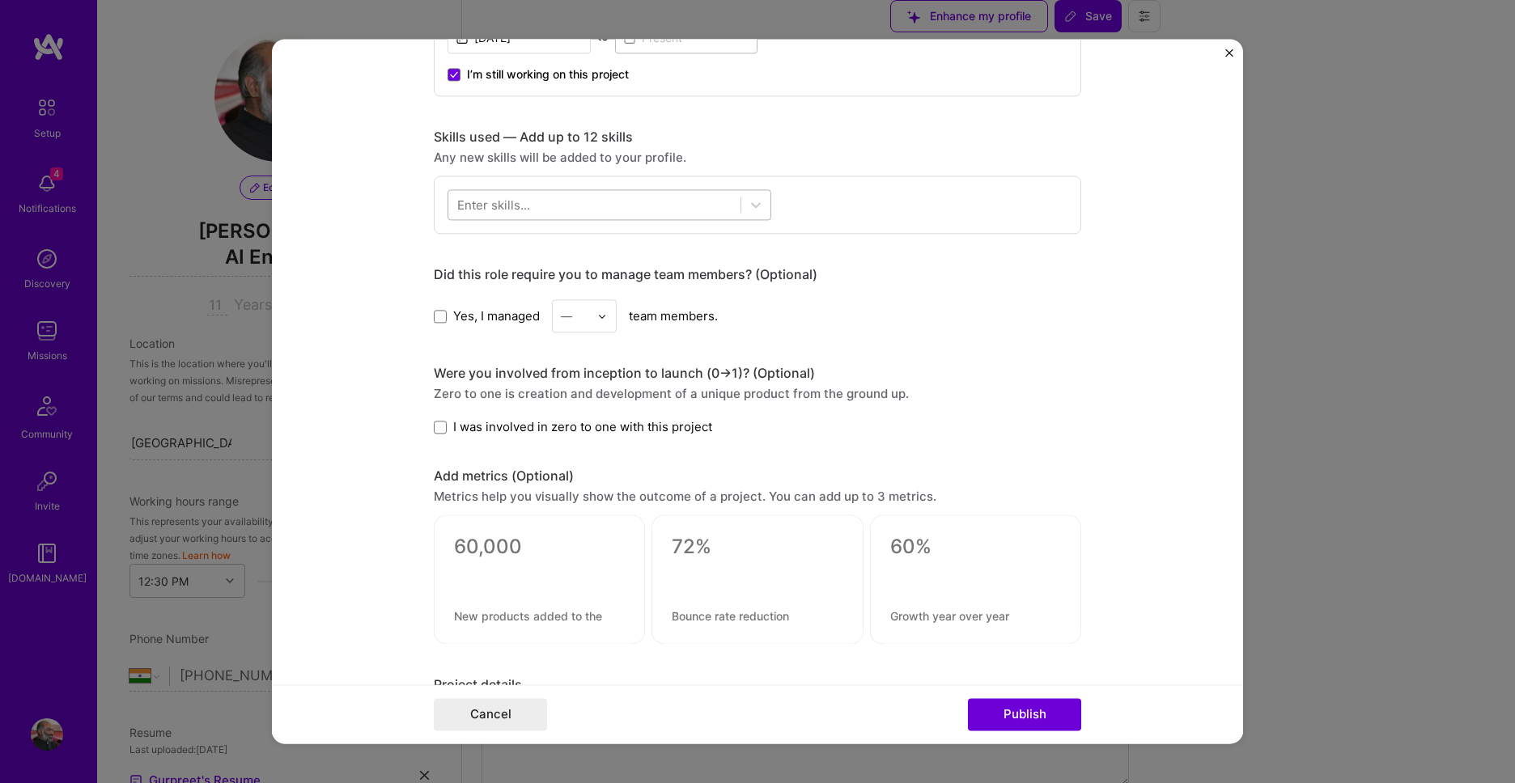
click at [653, 203] on div at bounding box center [594, 205] width 292 height 27
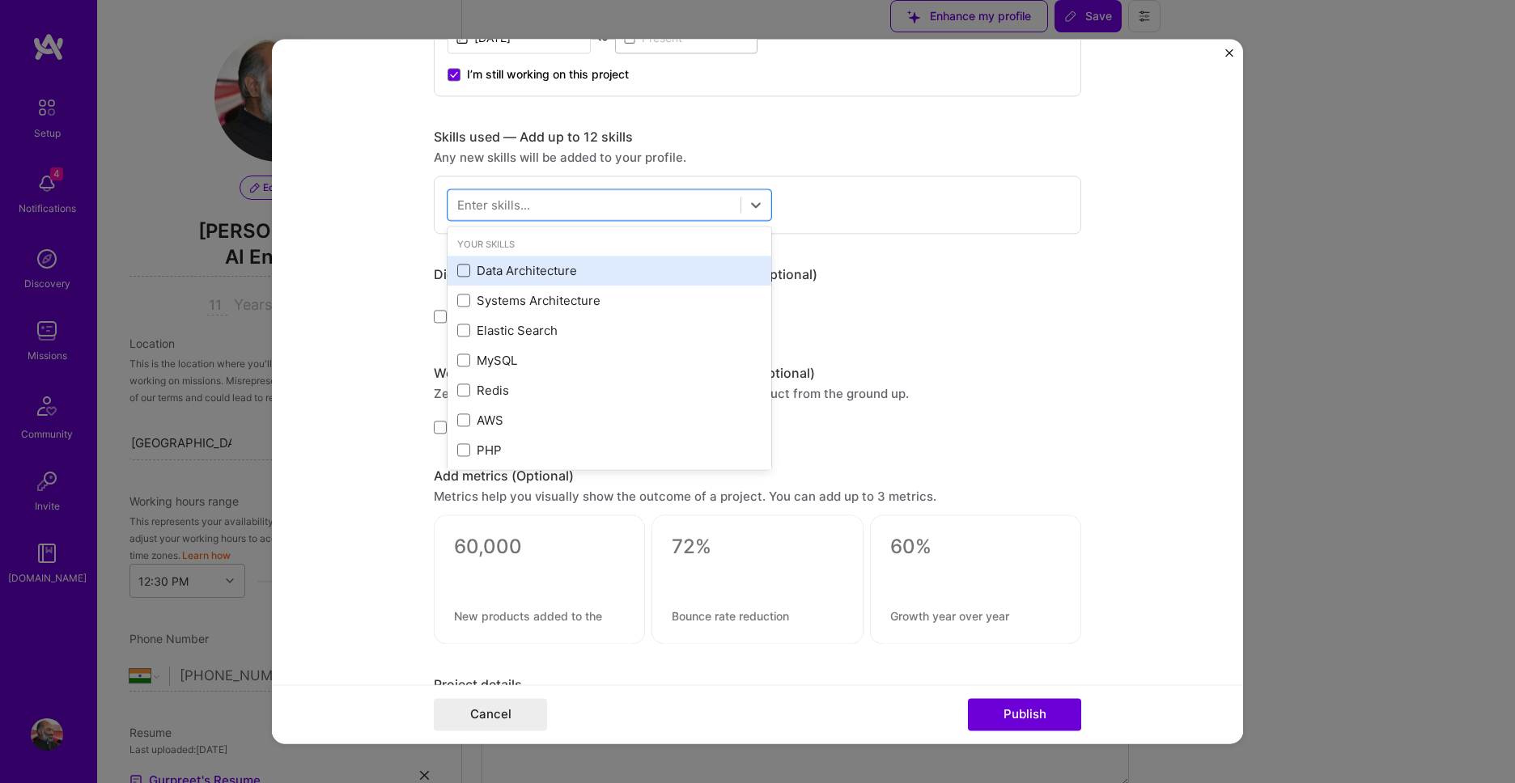
click at [461, 272] on span at bounding box center [463, 271] width 13 height 13
click at [0, 0] on input "checkbox" at bounding box center [0, 0] width 0 height 0
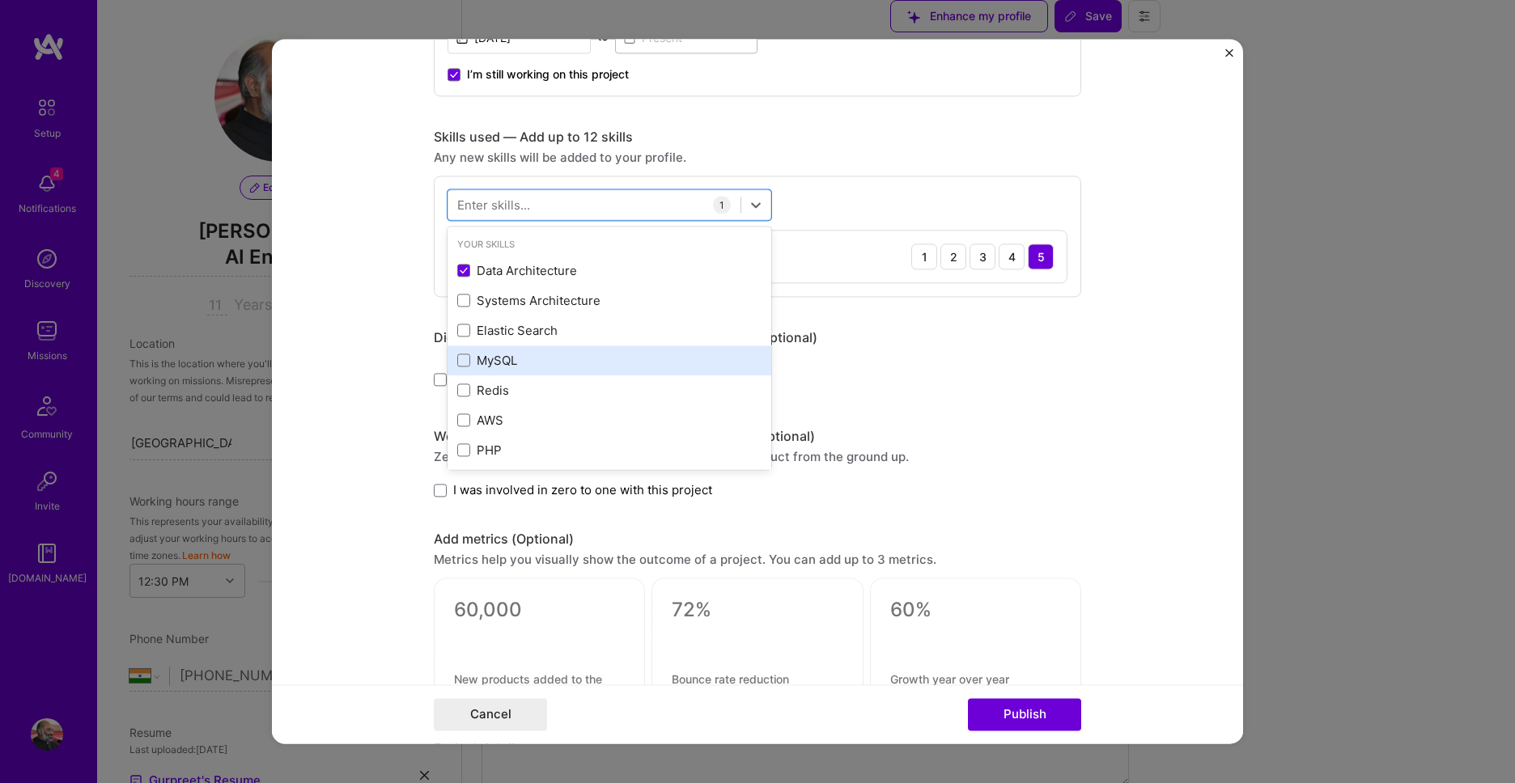
click at [456, 362] on div "MySQL" at bounding box center [609, 361] width 324 height 30
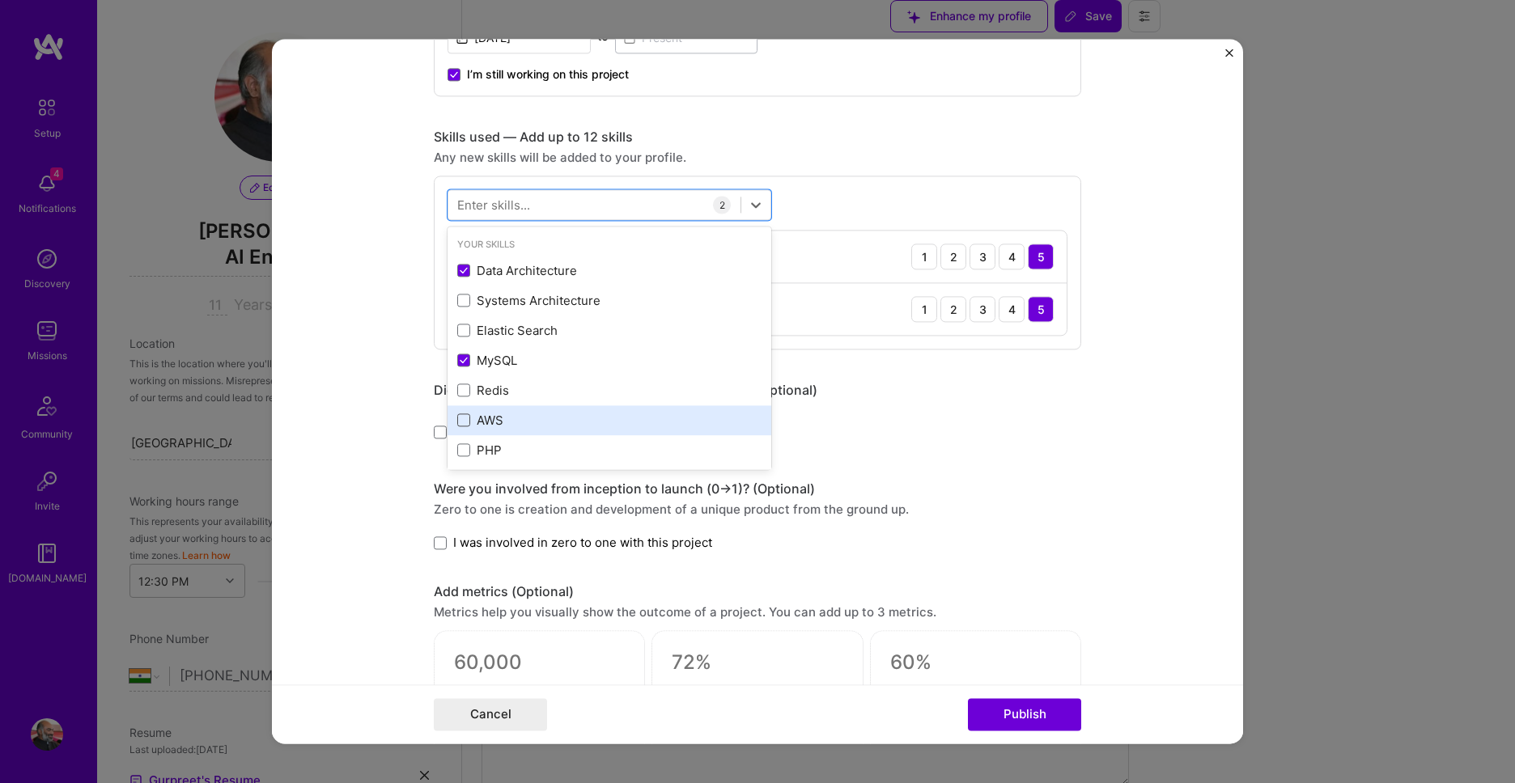
click at [465, 426] on span at bounding box center [463, 420] width 13 height 13
click at [0, 0] on input "checkbox" at bounding box center [0, 0] width 0 height 0
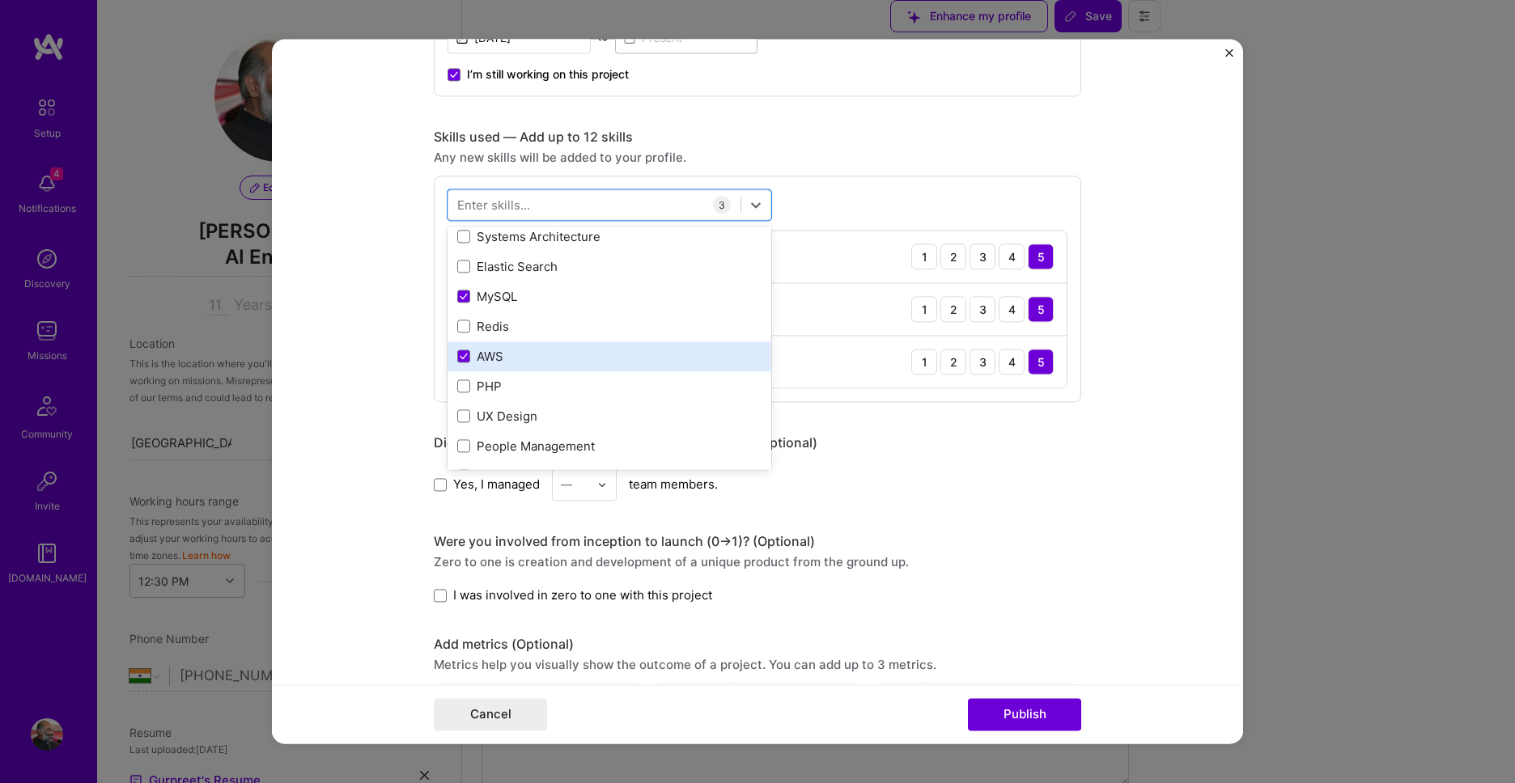
scroll to position [184, 0]
click at [466, 363] on div "Public Cloud" at bounding box center [609, 355] width 304 height 17
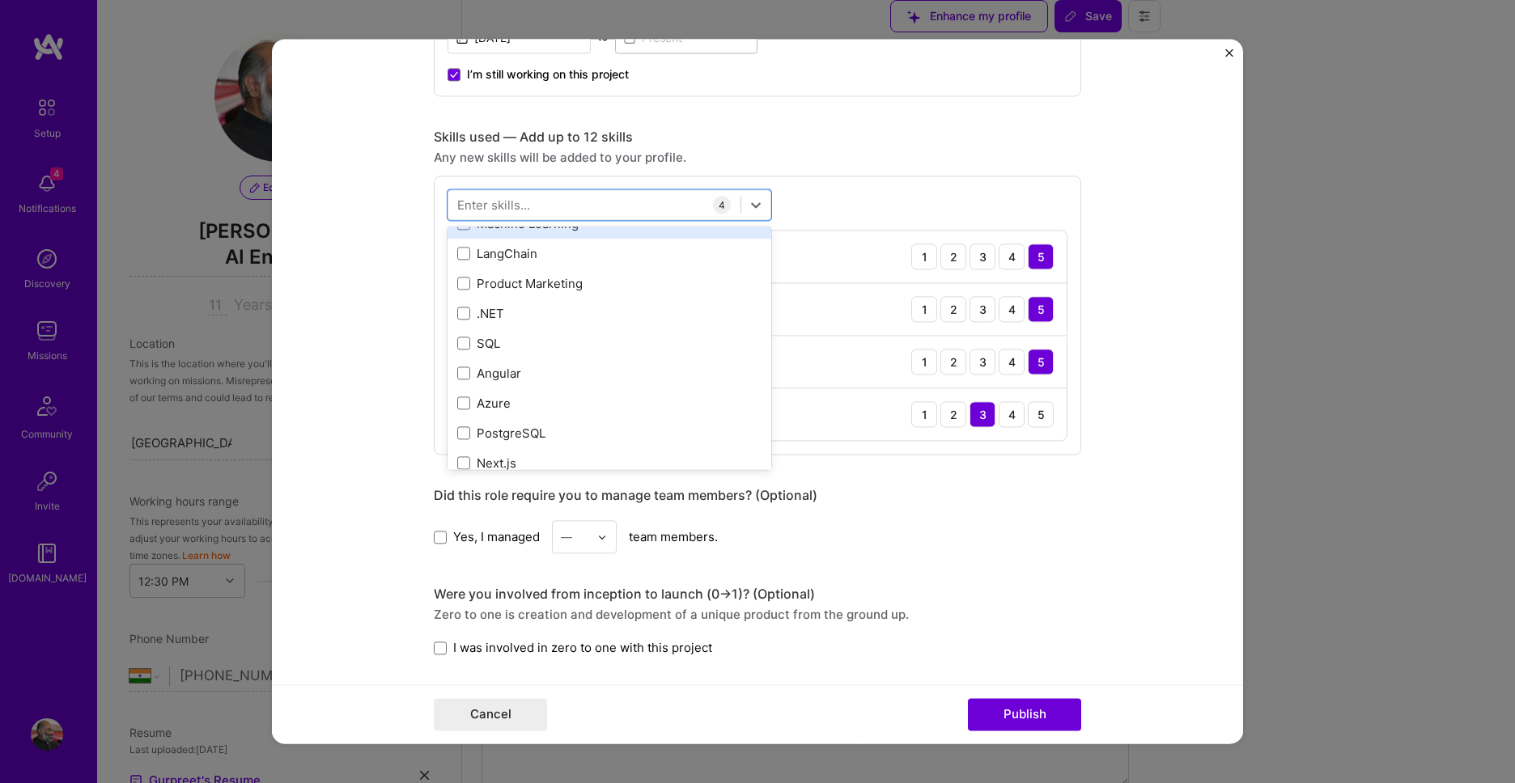
scroll to position [553, 0]
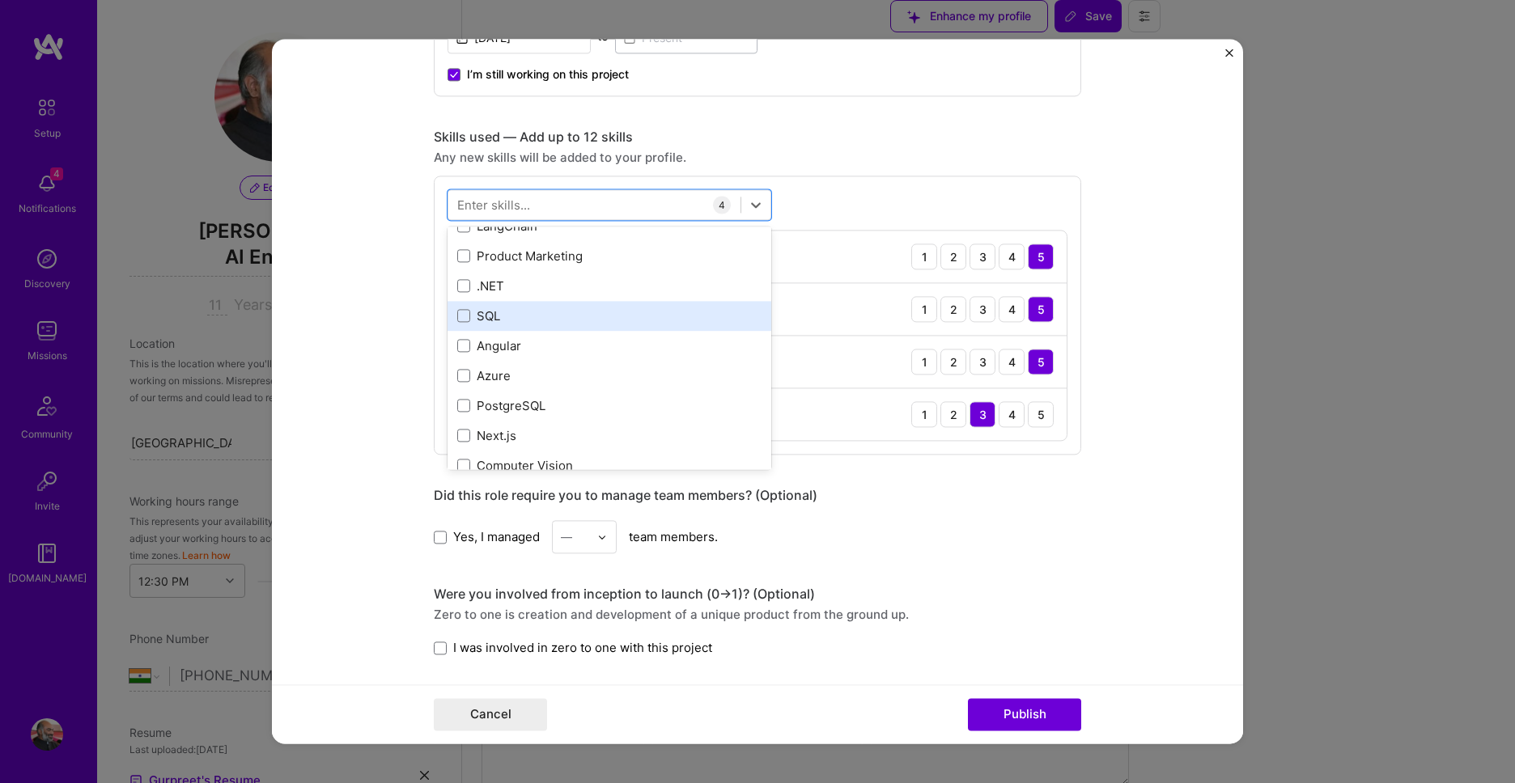
click at [473, 319] on div "SQL" at bounding box center [609, 315] width 304 height 17
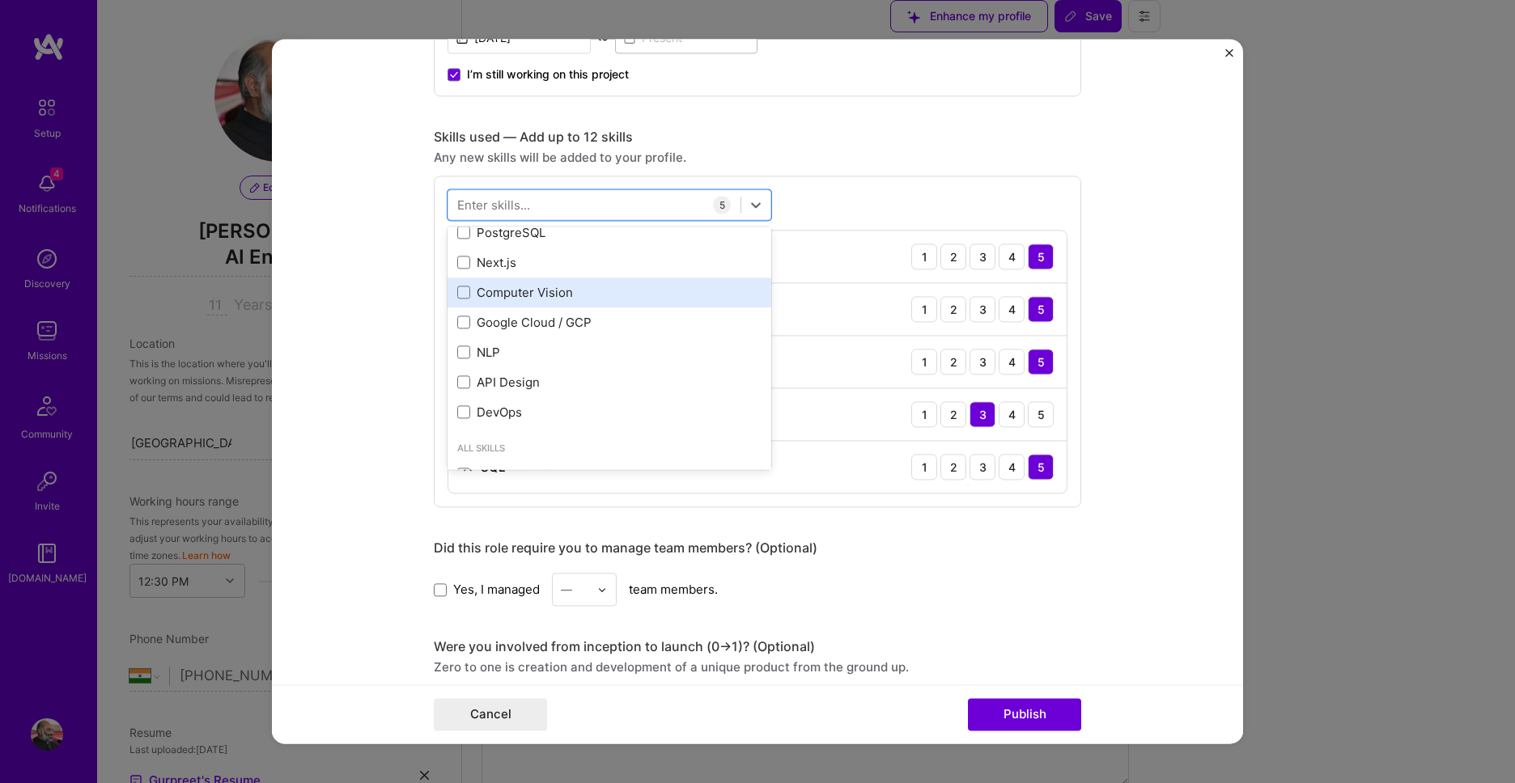
scroll to position [738, 0]
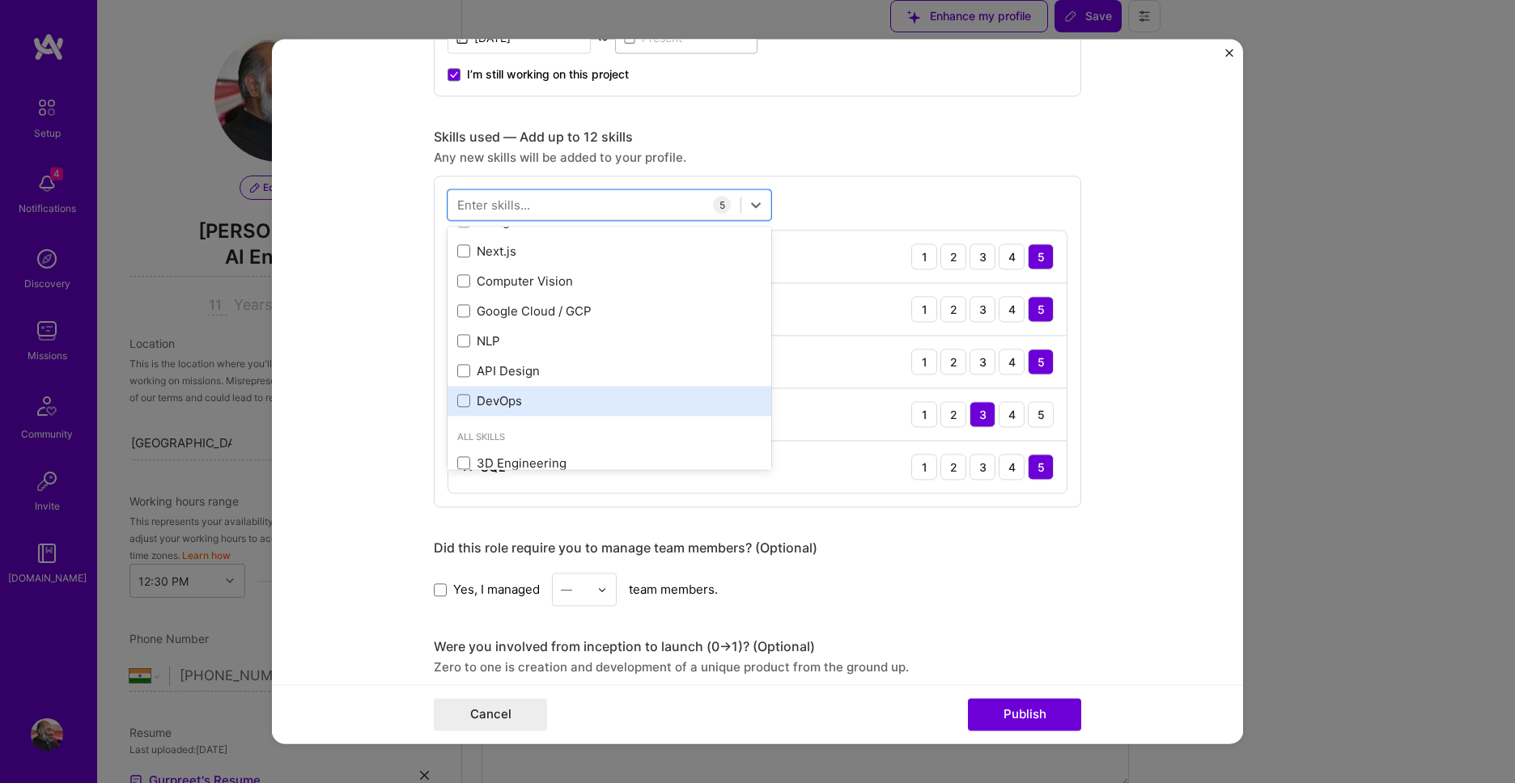
click at [485, 396] on div "DevOps" at bounding box center [609, 400] width 304 height 17
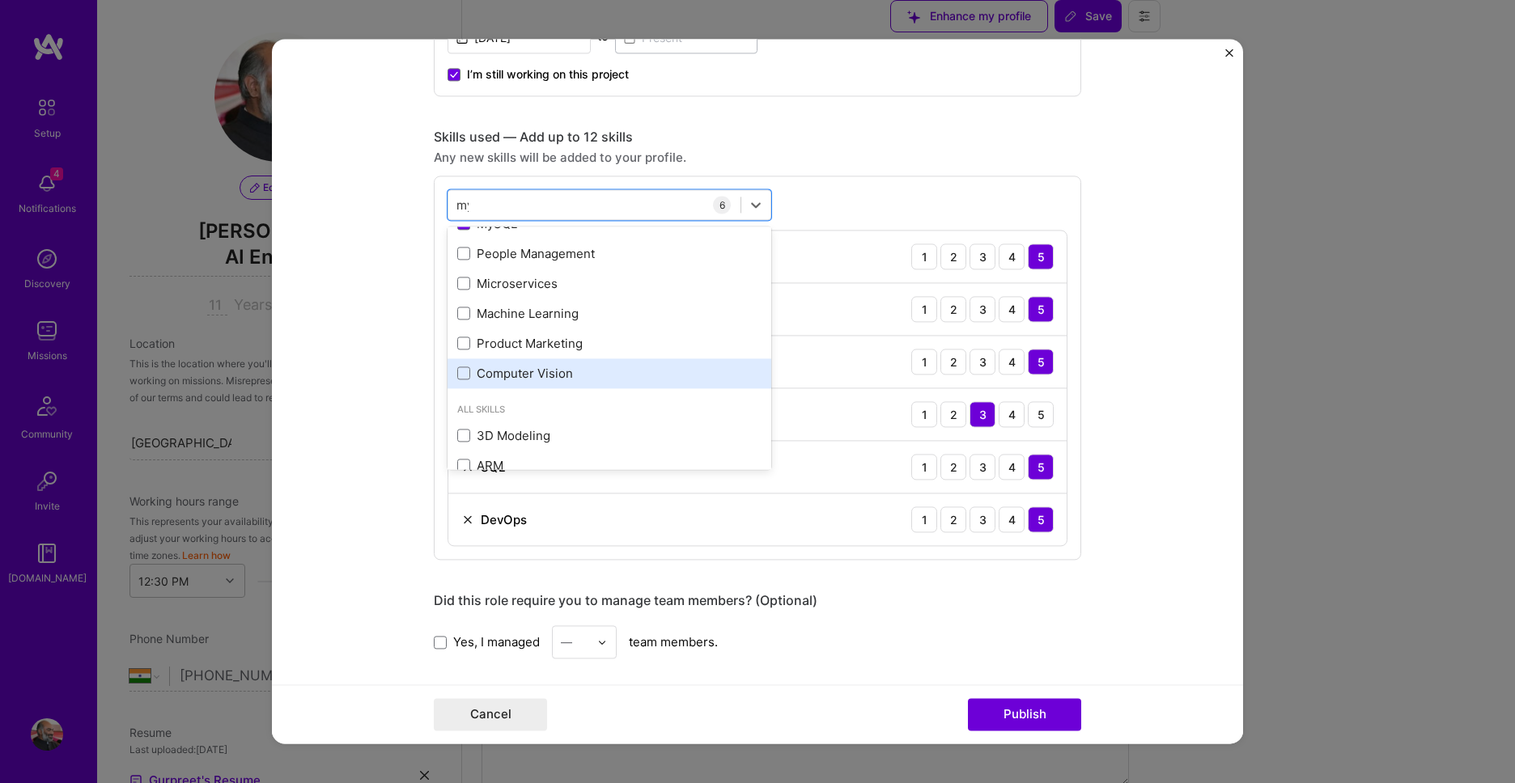
scroll to position [0, 0]
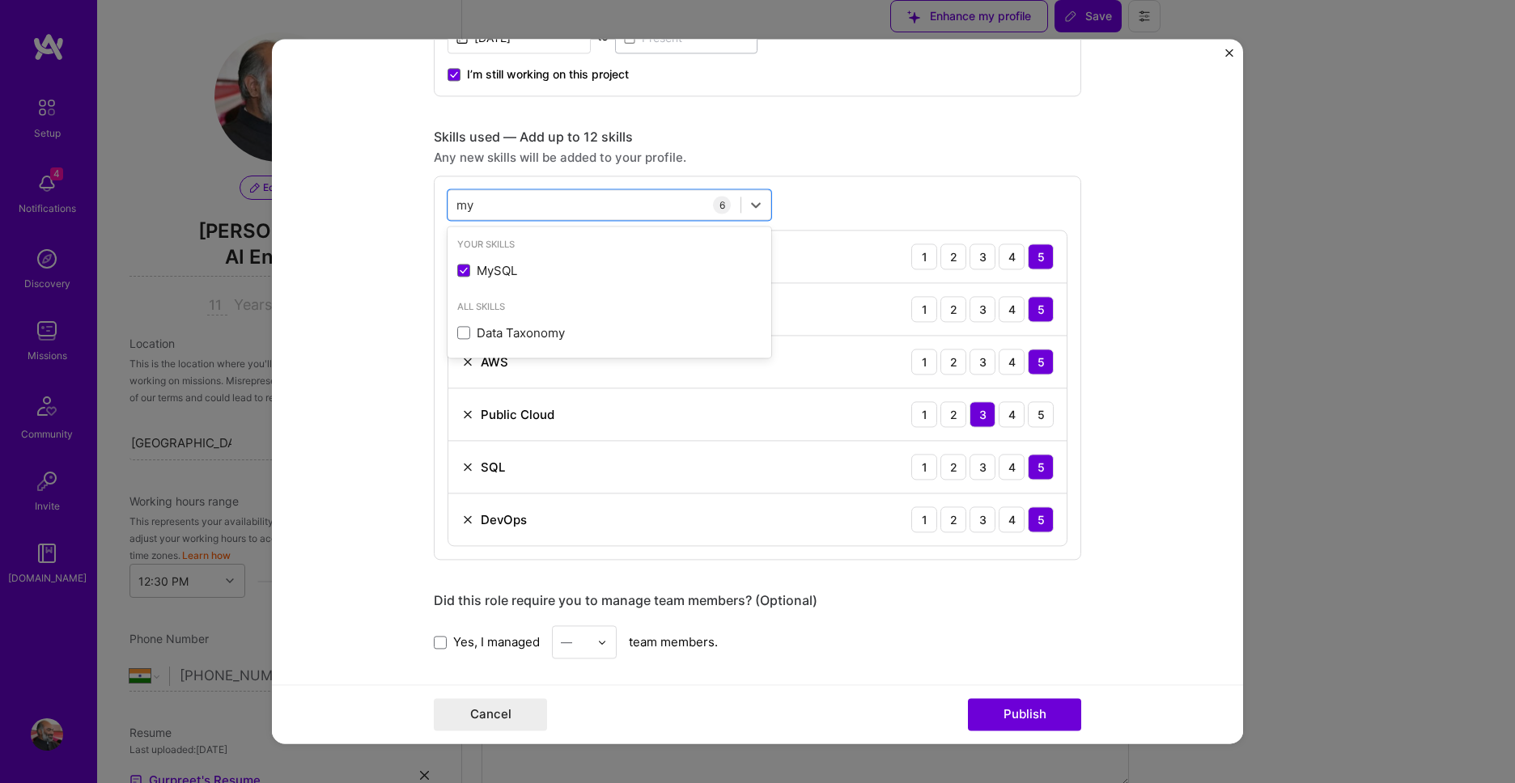
type input "m"
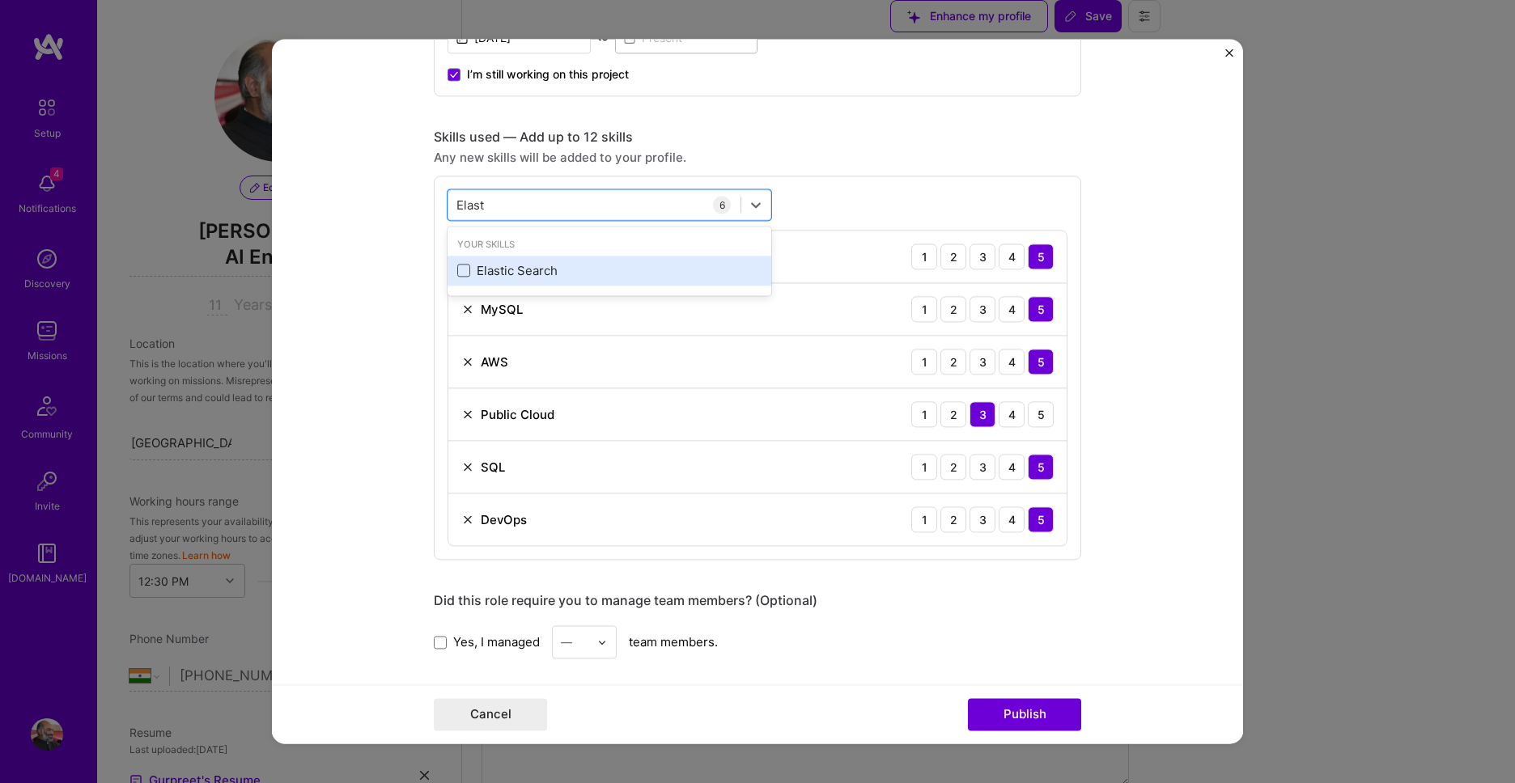
click at [465, 272] on span at bounding box center [463, 271] width 13 height 13
click at [0, 0] on input "checkbox" at bounding box center [0, 0] width 0 height 0
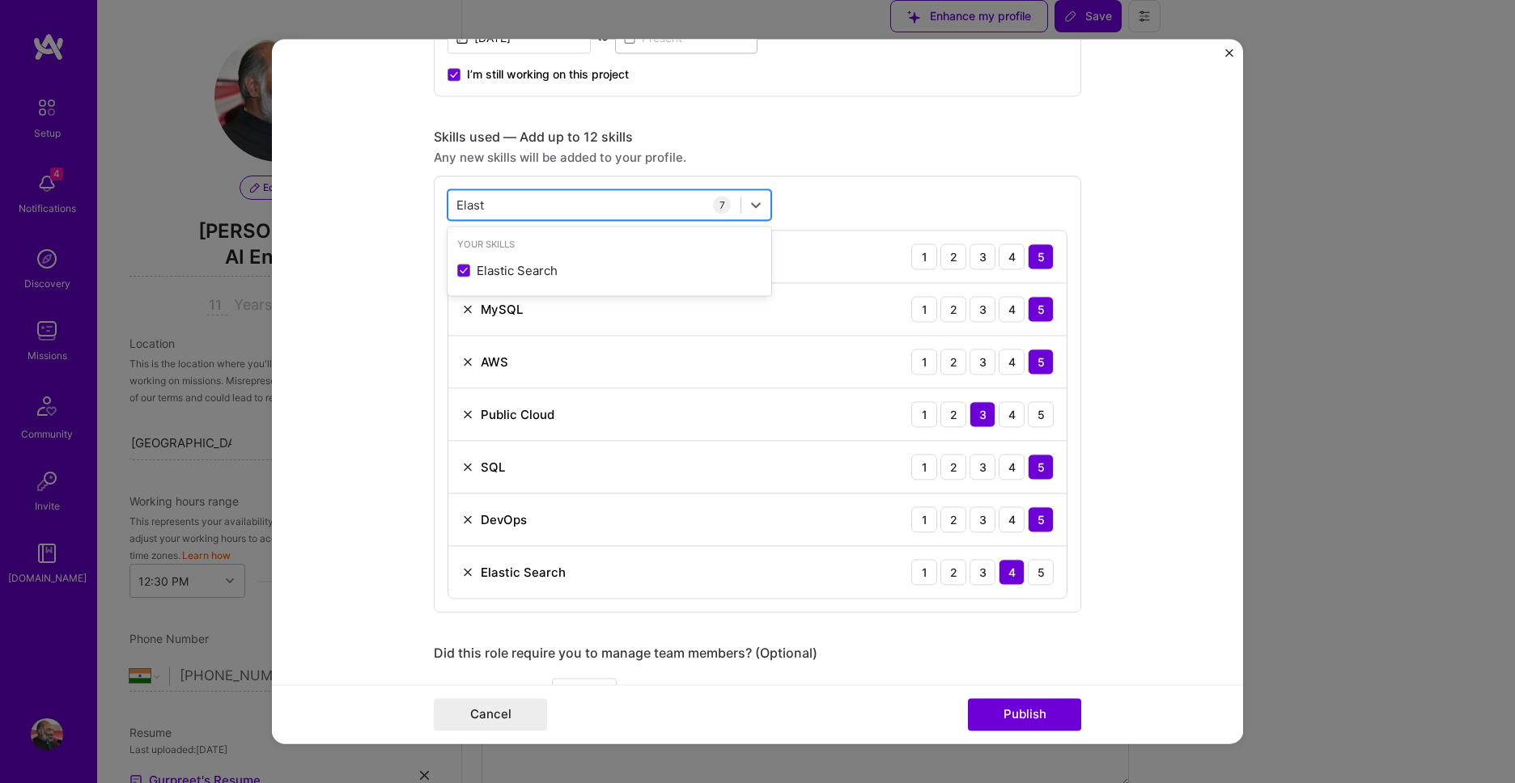
click at [513, 210] on div "Elast Elast" at bounding box center [594, 205] width 292 height 27
type input "C"
click at [461, 272] on span at bounding box center [463, 271] width 13 height 13
click at [0, 0] on input "checkbox" at bounding box center [0, 0] width 0 height 0
type input "Azure"
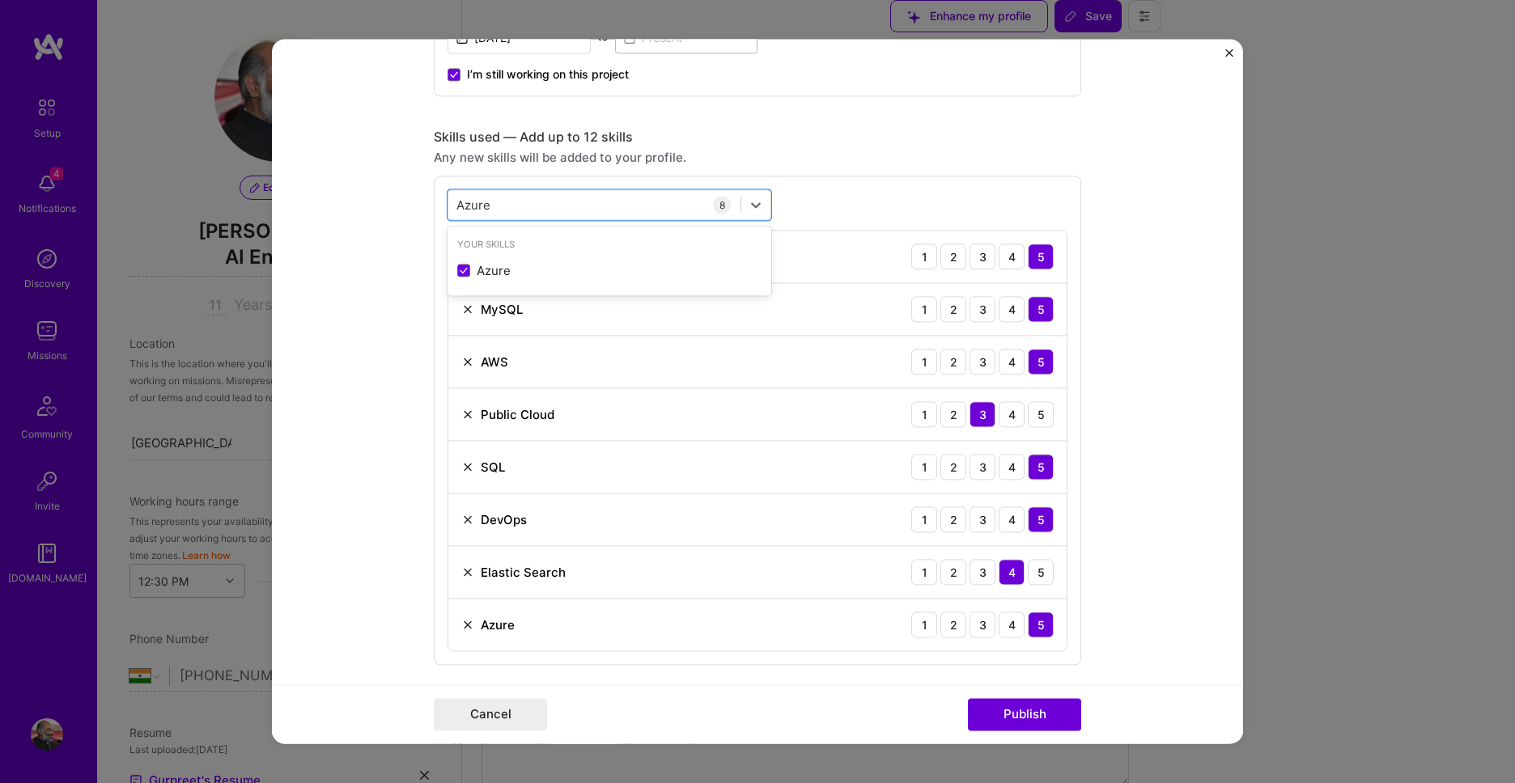
click at [1151, 298] on form "Project title Data Engineering at Browntape Company GINESYS Project industry In…" at bounding box center [757, 391] width 971 height 705
click at [1151, 300] on form "Project title Data Engineering at Browntape Company GINESYS Project industry In…" at bounding box center [757, 391] width 971 height 705
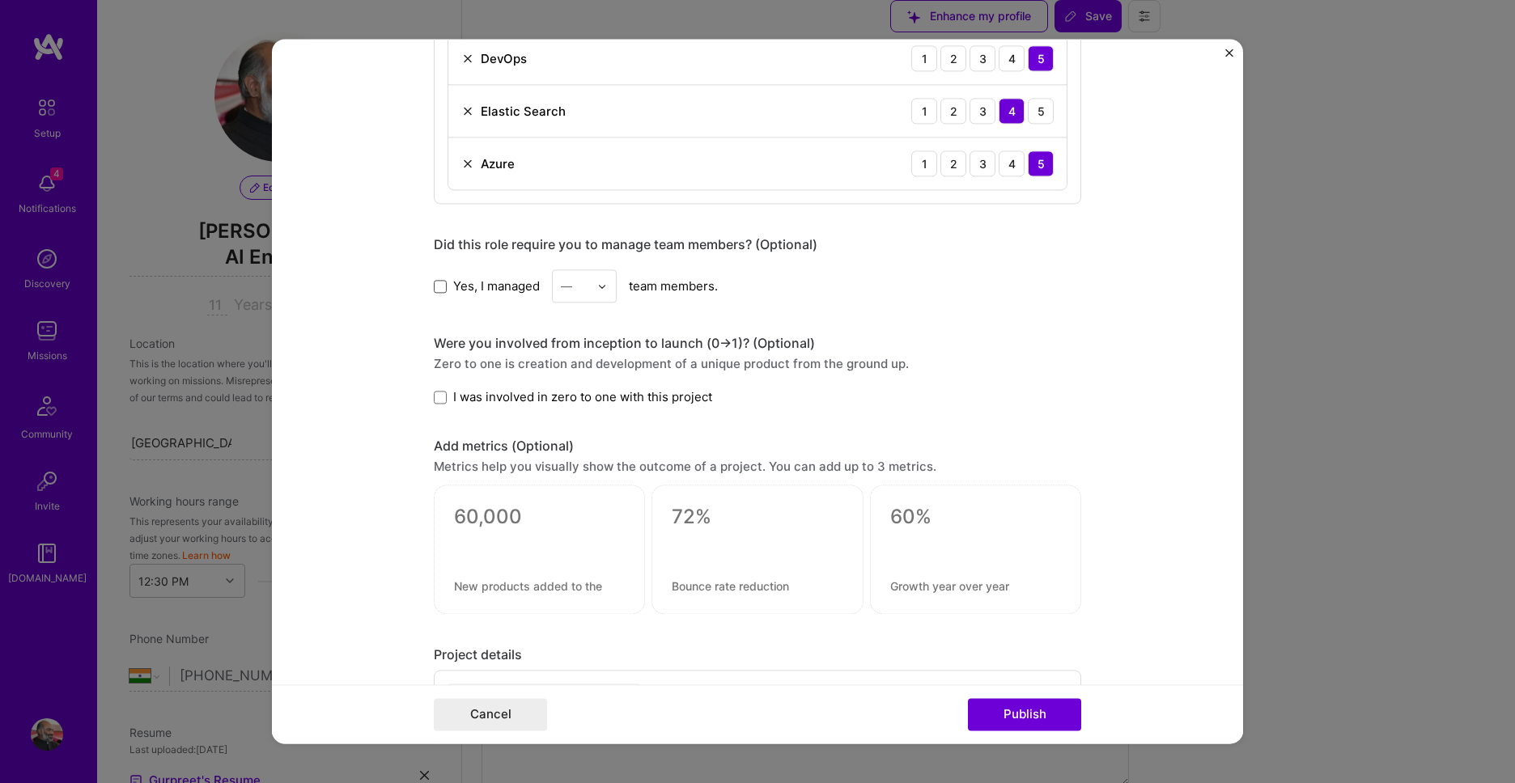
click at [437, 284] on span at bounding box center [440, 286] width 13 height 13
click at [0, 0] on input "Yes, I managed" at bounding box center [0, 0] width 0 height 0
click at [599, 293] on div at bounding box center [606, 286] width 19 height 32
click at [588, 436] on div "20" at bounding box center [584, 437] width 55 height 30
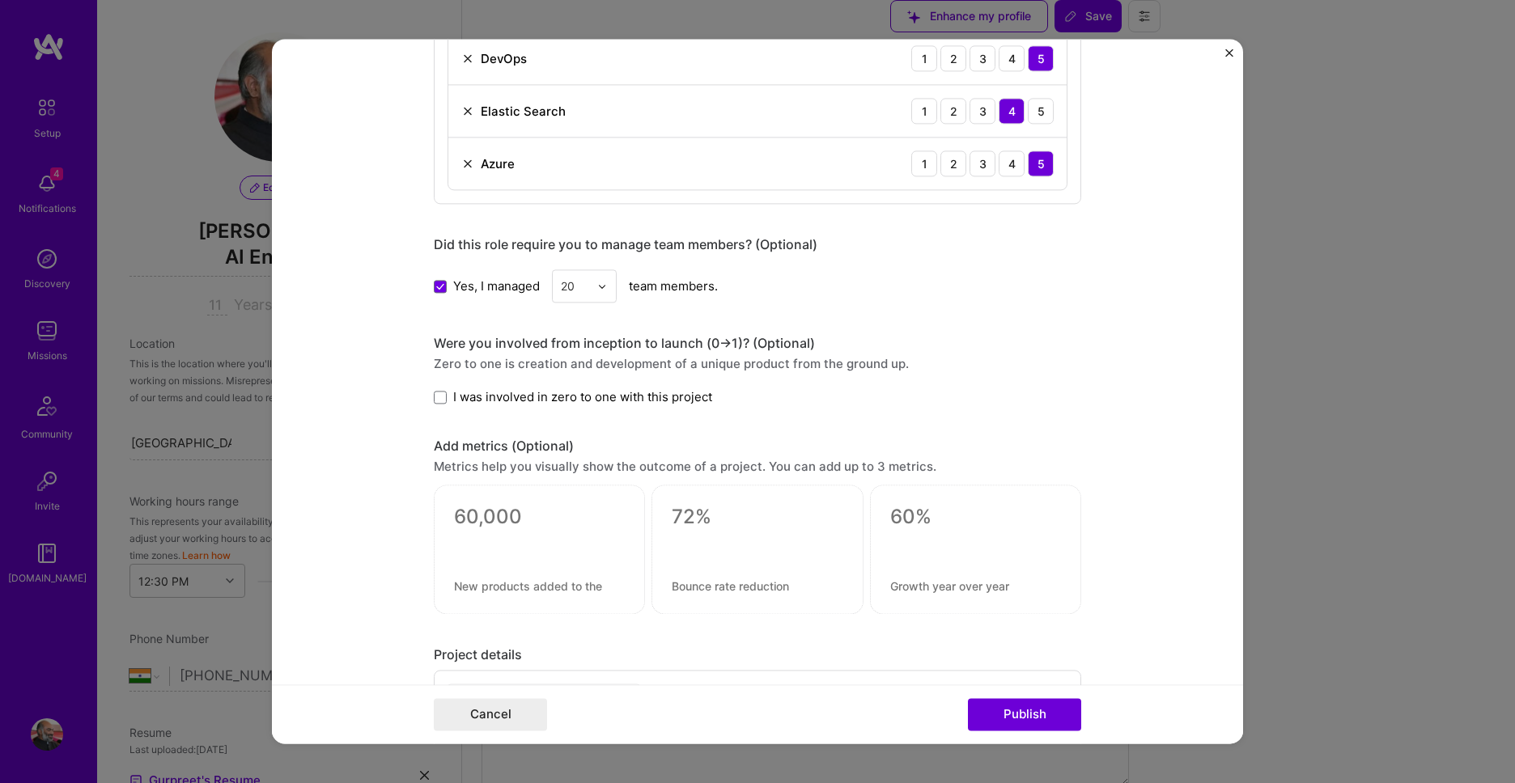
click at [927, 282] on div "Yes, I managed 20 team members." at bounding box center [757, 285] width 647 height 33
click at [439, 392] on span at bounding box center [440, 397] width 13 height 13
click at [0, 0] on input "I was involved in zero to one with this project" at bounding box center [0, 0] width 0 height 0
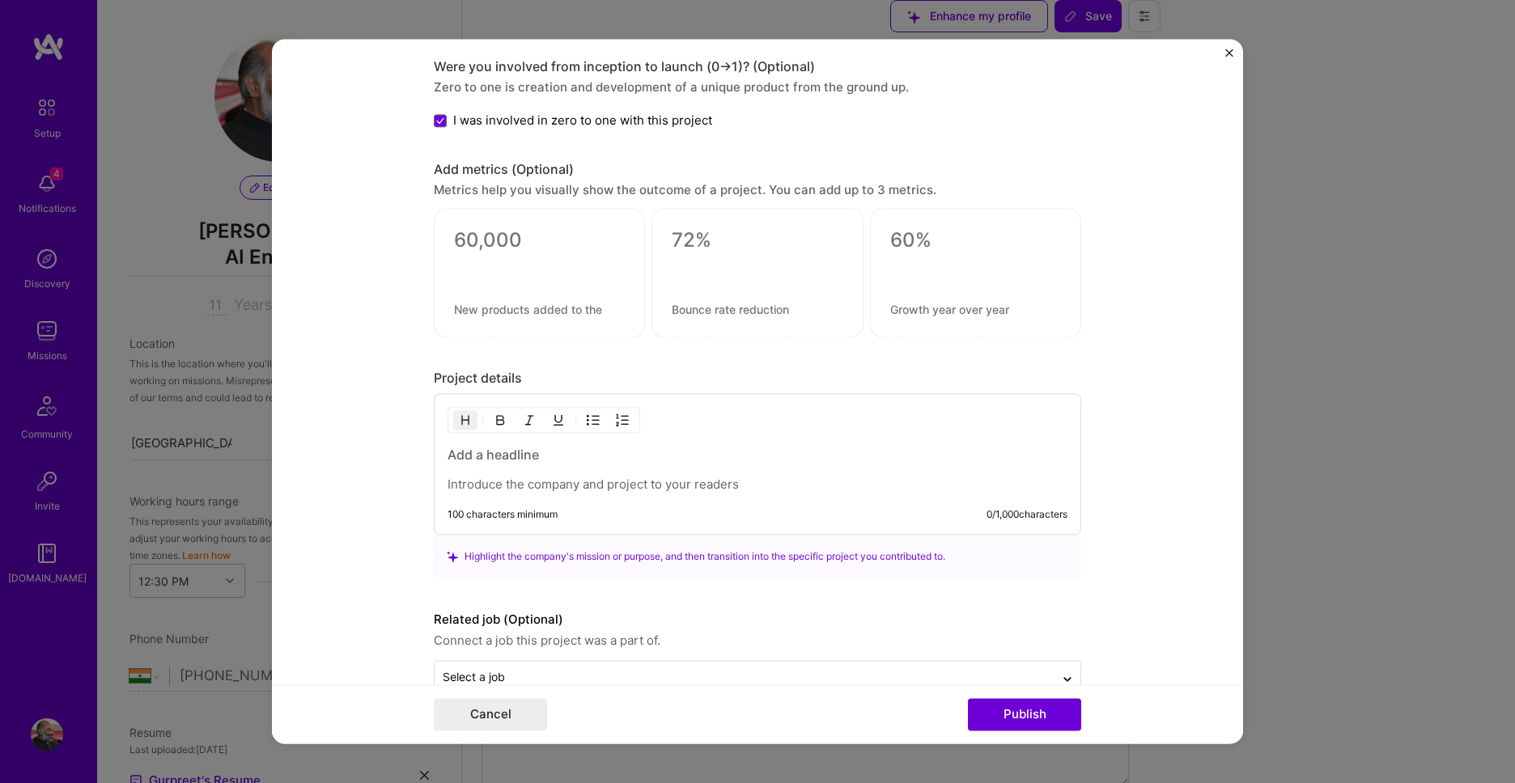
scroll to position [1423, 0]
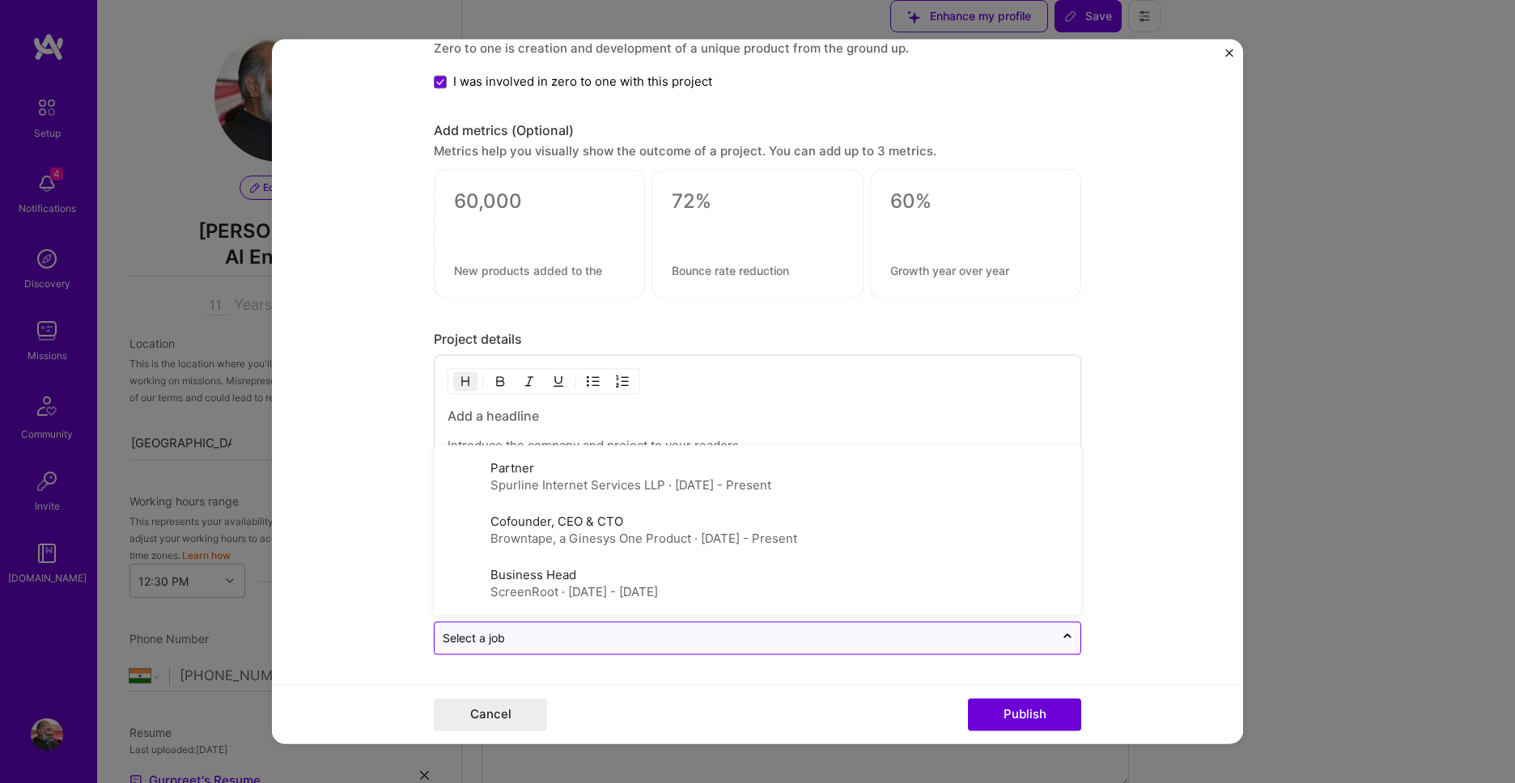
click at [943, 640] on input "text" at bounding box center [745, 638] width 604 height 17
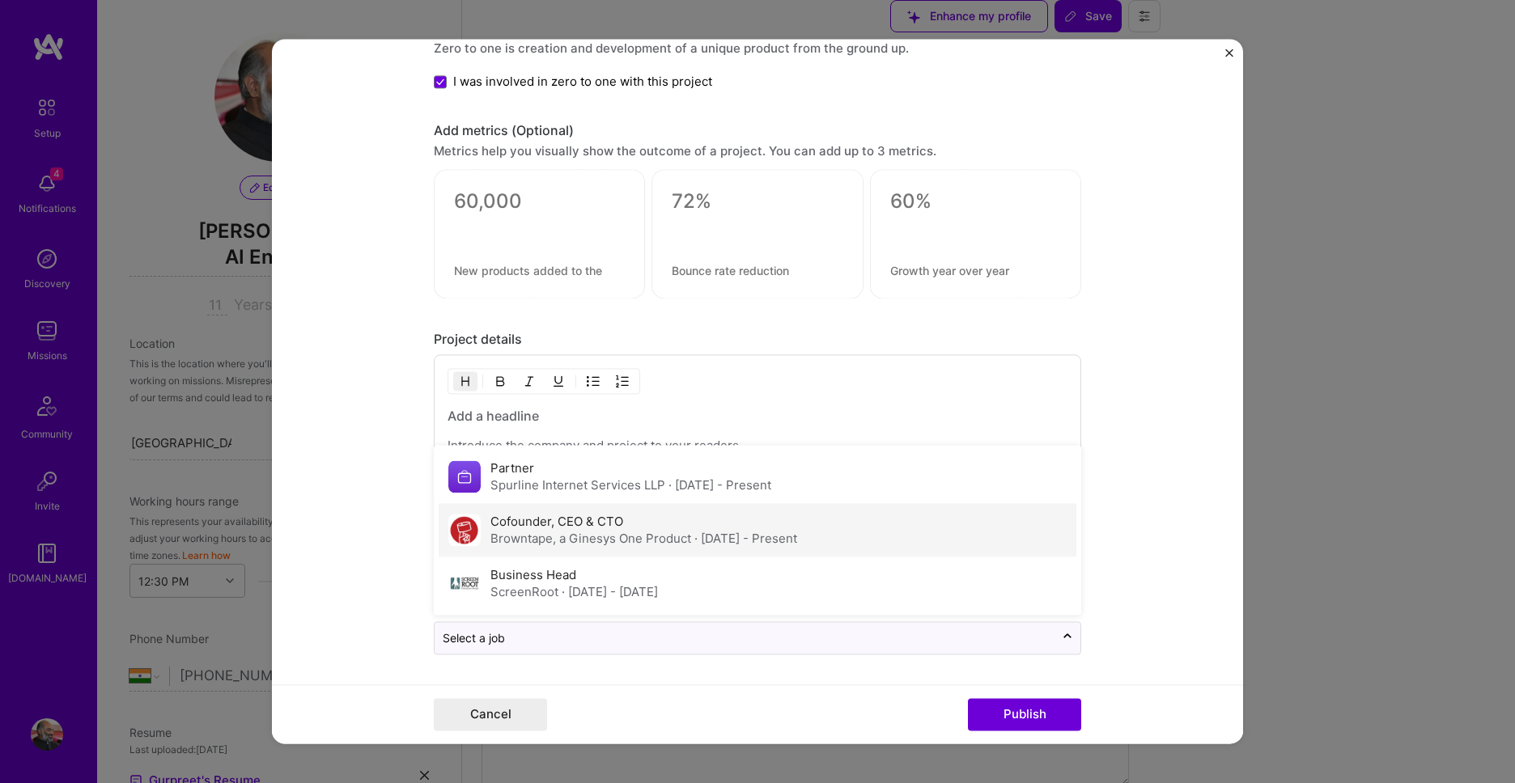
click at [937, 545] on div "Cofounder, CEO & CTO Browntape, a Ginesys One Product · Jun 2012 - Present" at bounding box center [758, 530] width 638 height 53
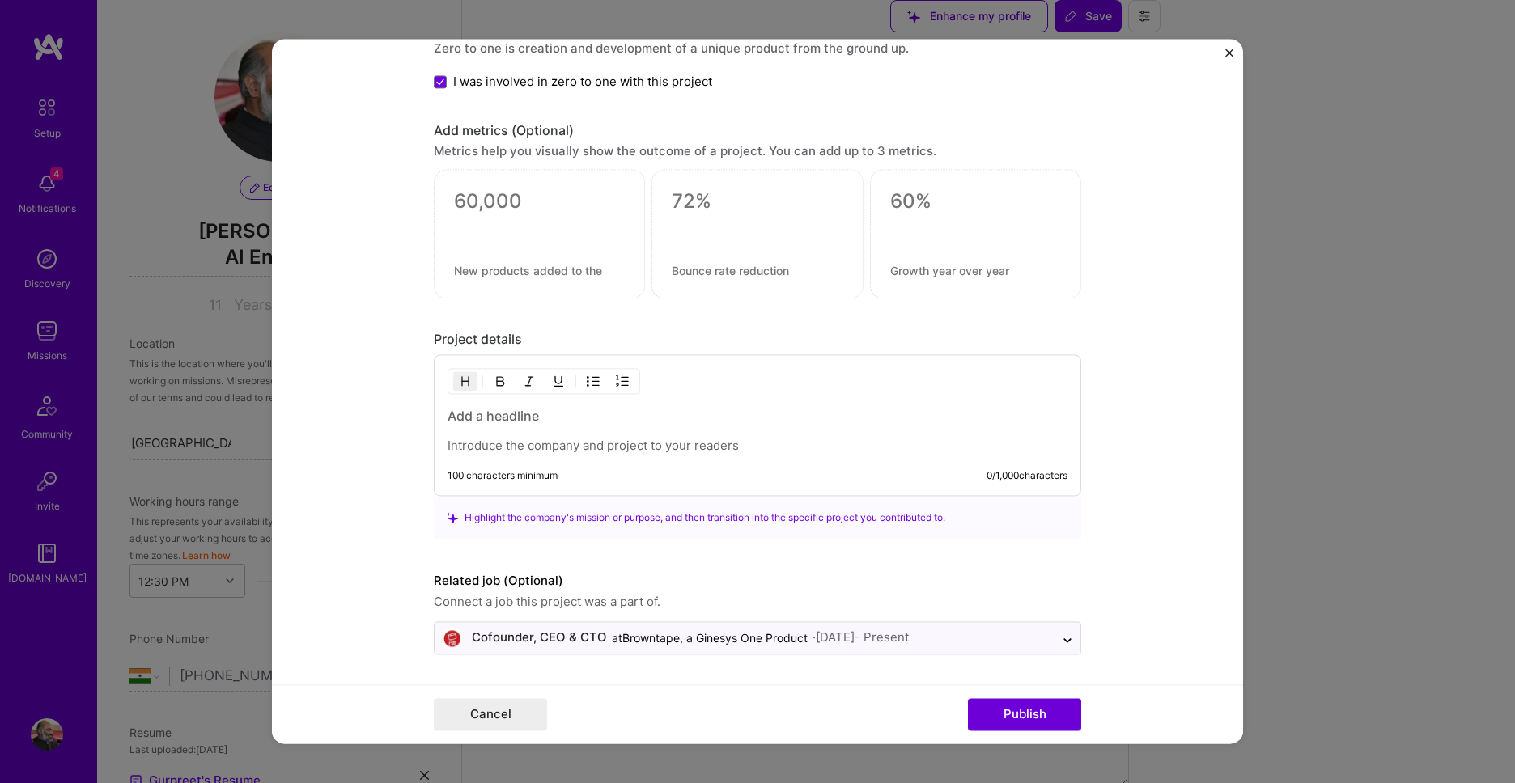
click at [1219, 460] on form "Project title Data Engineering at Browntape Company GINESYS Project industry In…" at bounding box center [757, 391] width 971 height 705
click at [602, 452] on p at bounding box center [757, 447] width 620 height 16
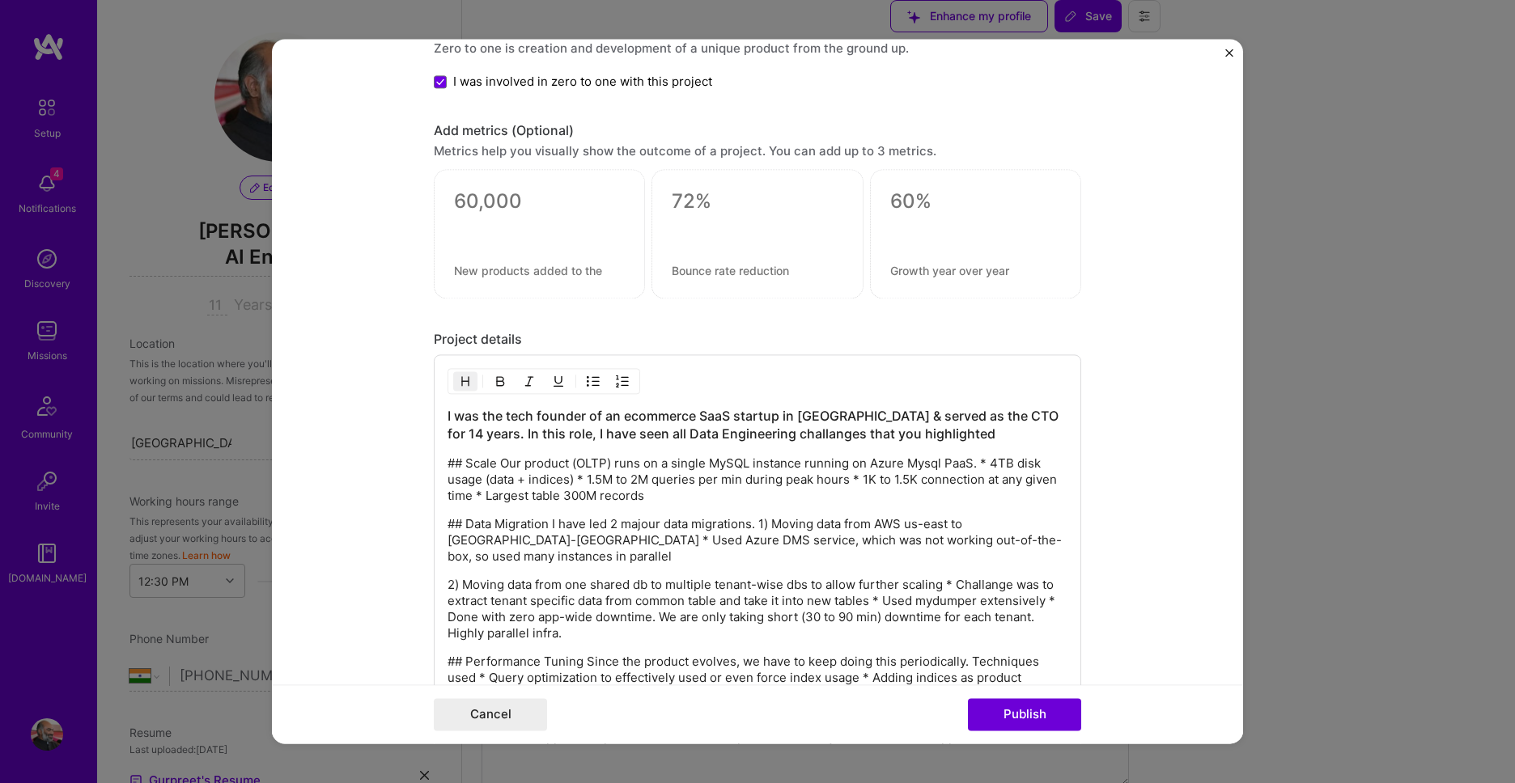
click at [469, 382] on img "button" at bounding box center [465, 381] width 13 height 13
click at [582, 421] on h3 "I was the tech founder of an ecommerce SaaS startup in India & served as the CT…" at bounding box center [757, 426] width 620 height 36
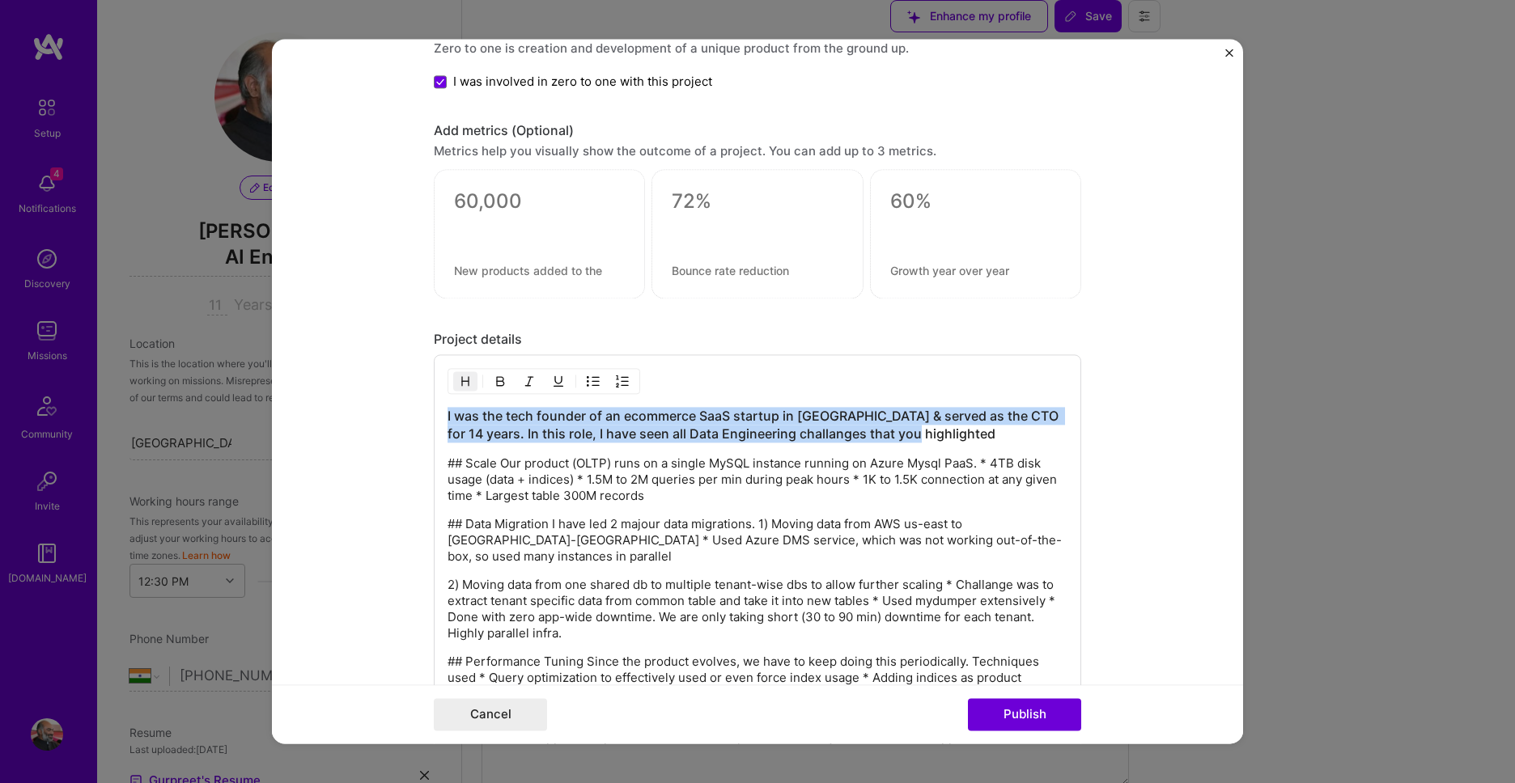
drag, startPoint x: 913, startPoint y: 434, endPoint x: 385, endPoint y: 409, distance: 528.1
click at [385, 409] on form "Project title Data Engineering at Browntape Company GINESYS Project industry In…" at bounding box center [757, 391] width 971 height 705
click at [459, 380] on img "button" at bounding box center [465, 381] width 13 height 13
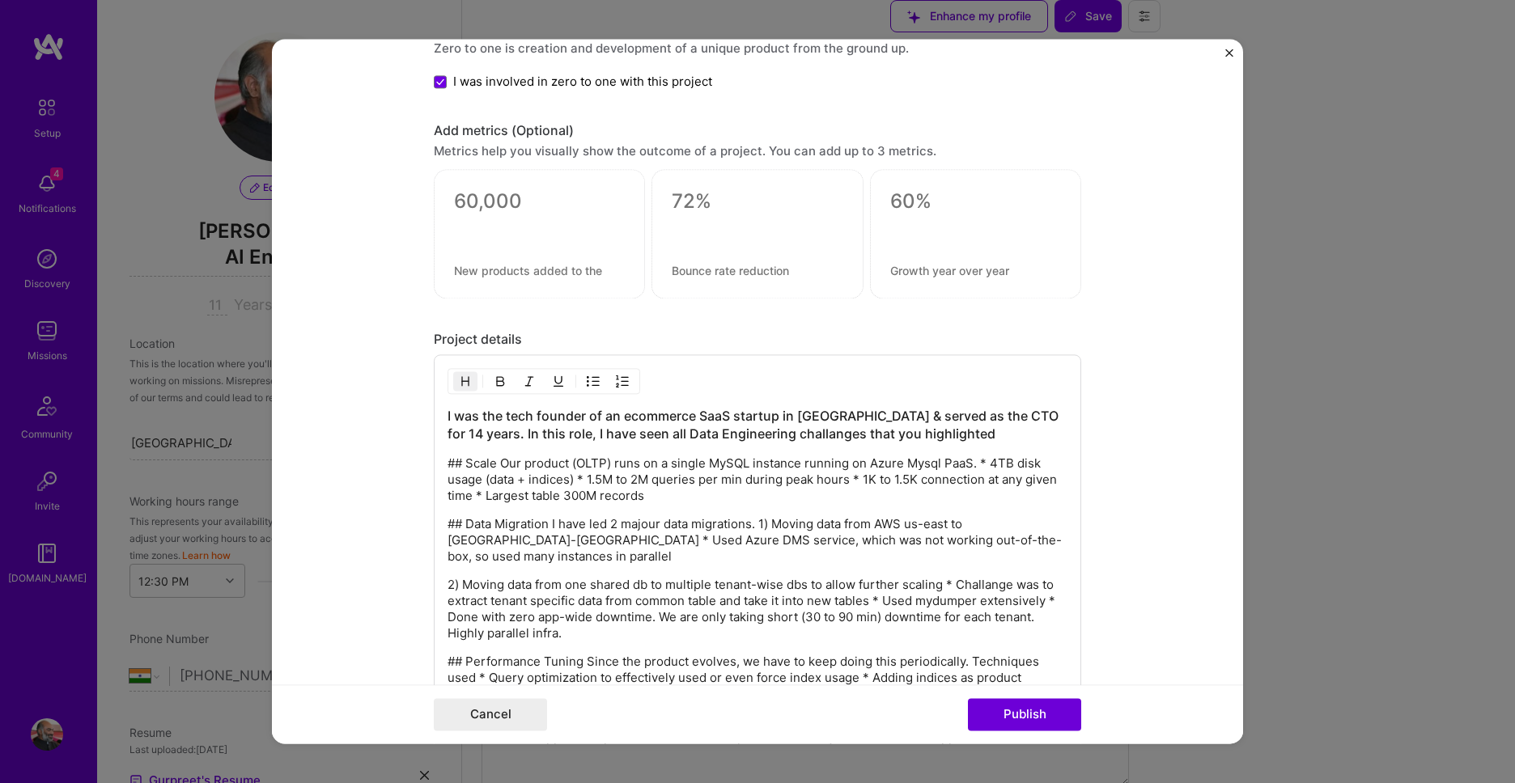
click at [459, 380] on img "button" at bounding box center [465, 381] width 13 height 13
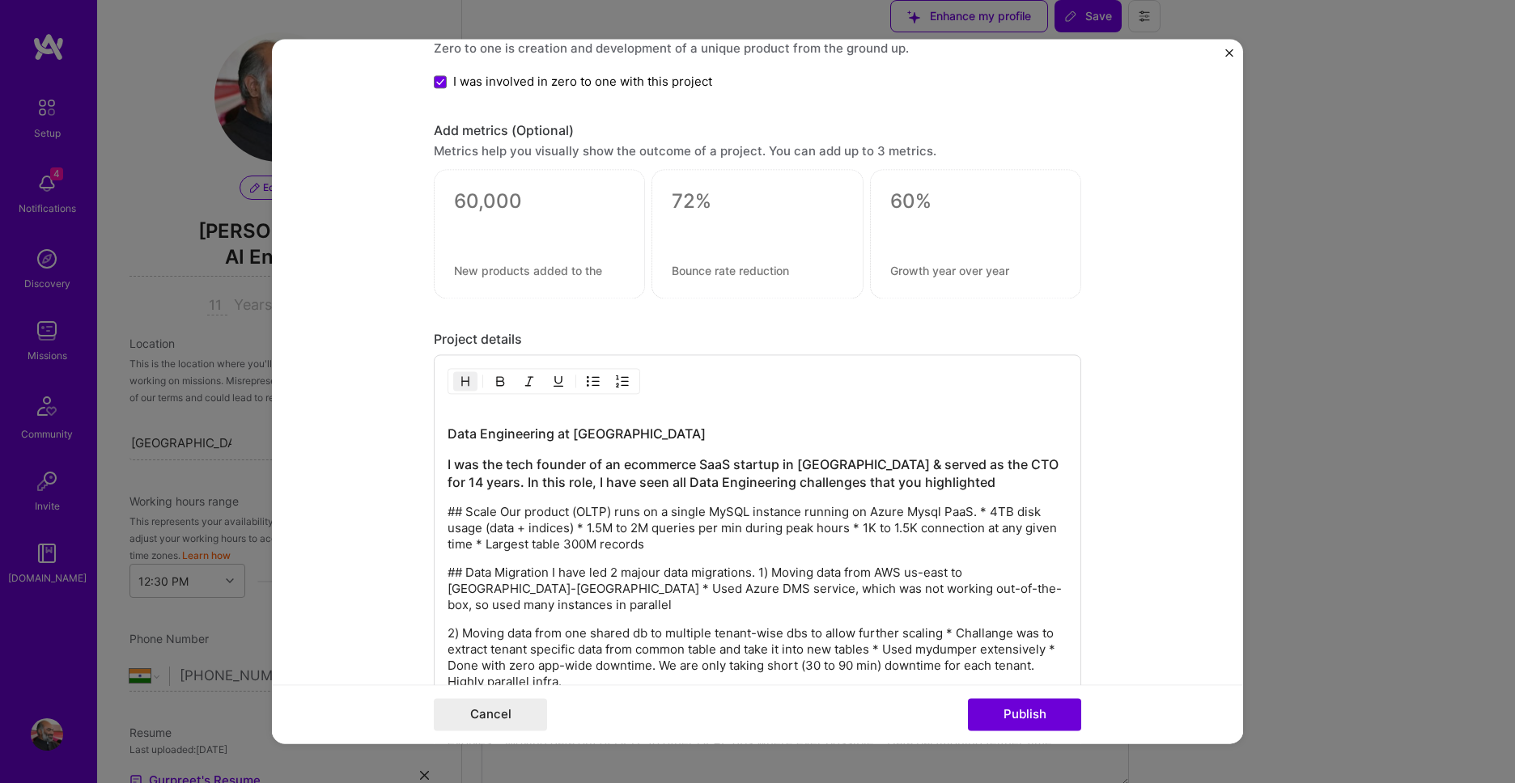
click at [910, 478] on h3 "I was the tech founder of an ecommerce SaaS startup in India & served as the CT…" at bounding box center [757, 474] width 620 height 36
click at [710, 479] on h3 "I was the tech founder of an ecommerce SaaS startup in India & served as the CT…" at bounding box center [757, 474] width 620 height 36
click at [458, 384] on button "button" at bounding box center [465, 381] width 24 height 19
click at [503, 511] on p "## Scale Our product (OLTP) runs on a single MySQL instance running on Azure My…" at bounding box center [757, 525] width 620 height 49
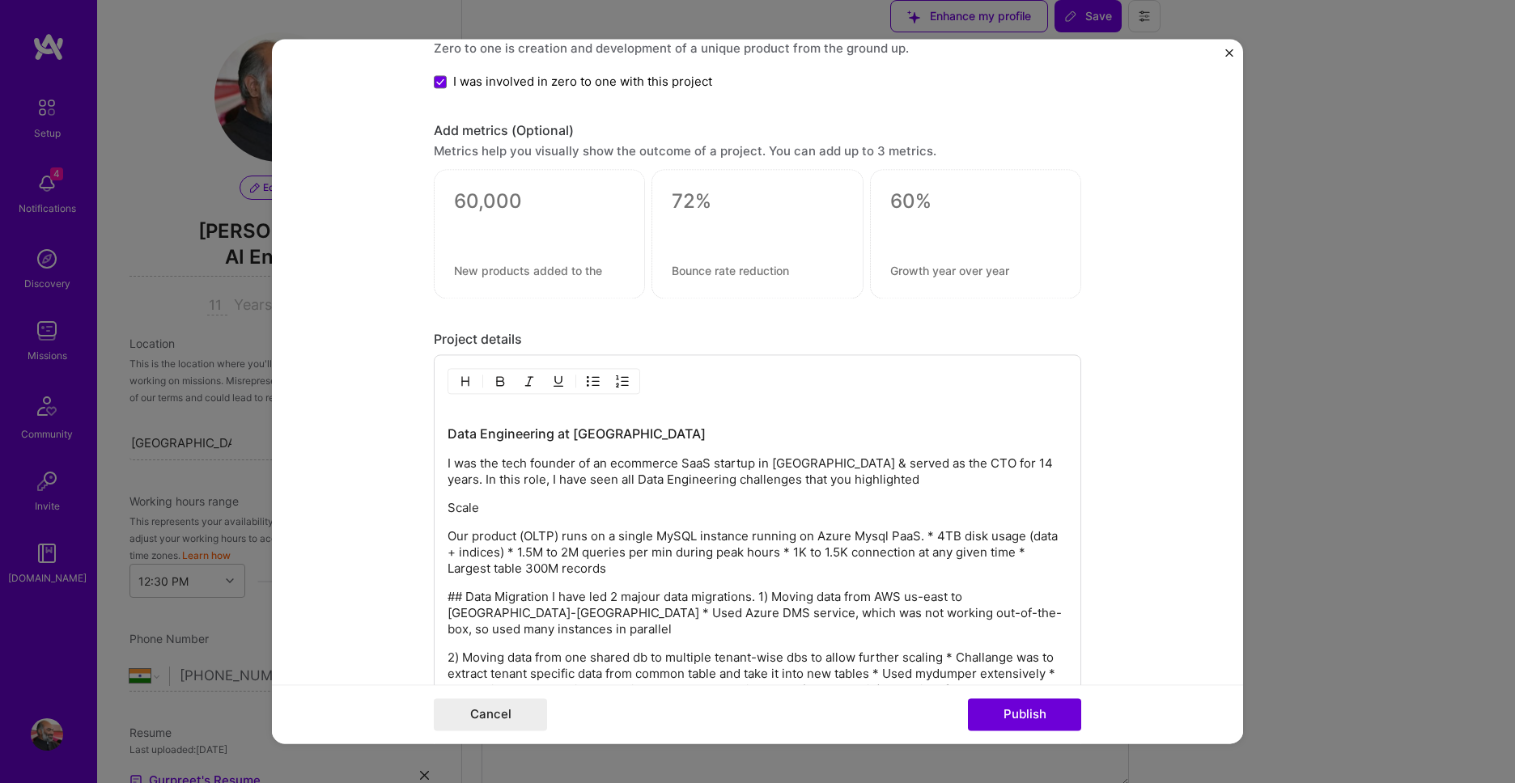
click at [461, 385] on img "button" at bounding box center [465, 381] width 13 height 13
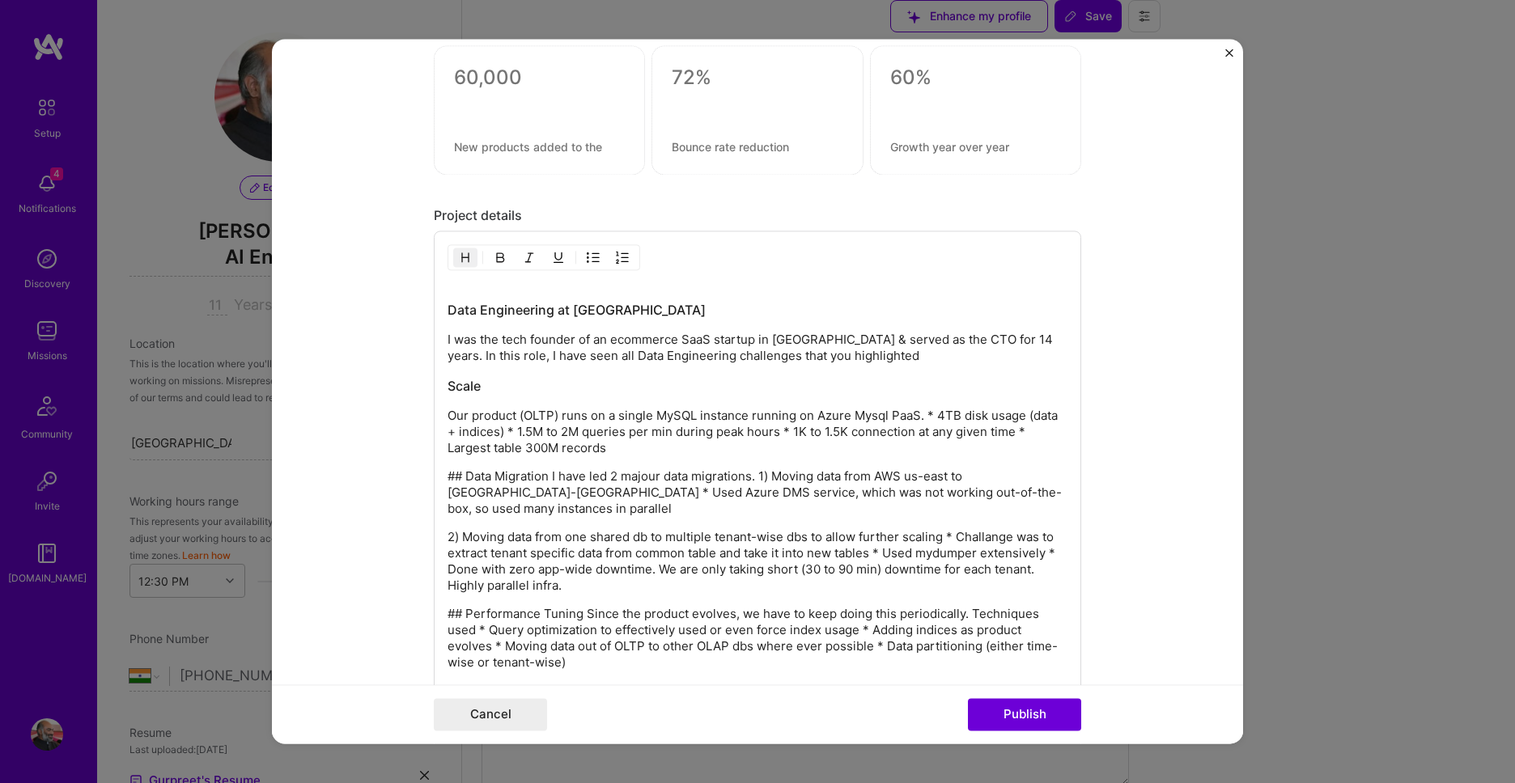
scroll to position [1607, 0]
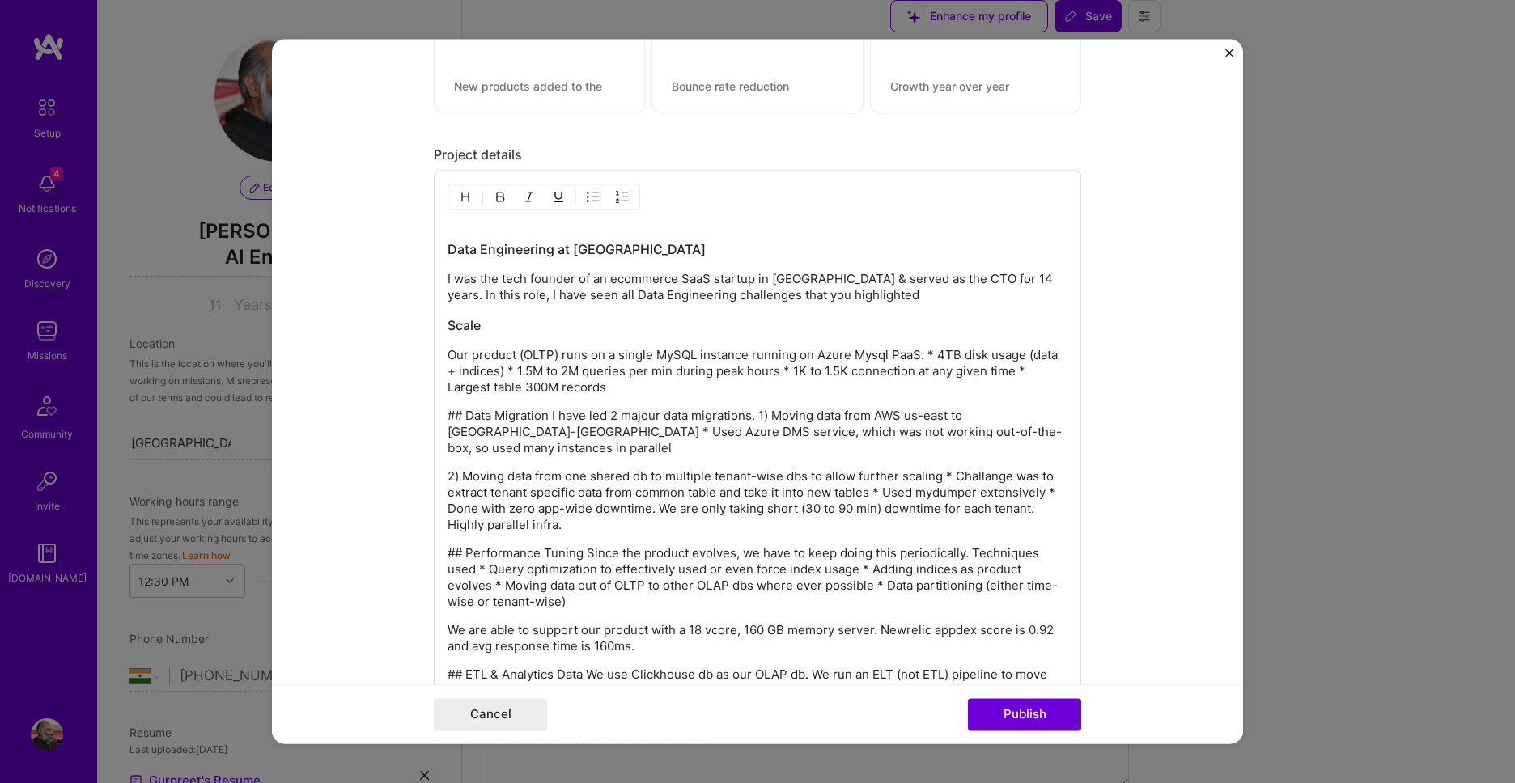
click at [927, 357] on p "Our product (OLTP) runs on a single MySQL instance running on Azure Mysql PaaS.…" at bounding box center [757, 372] width 620 height 49
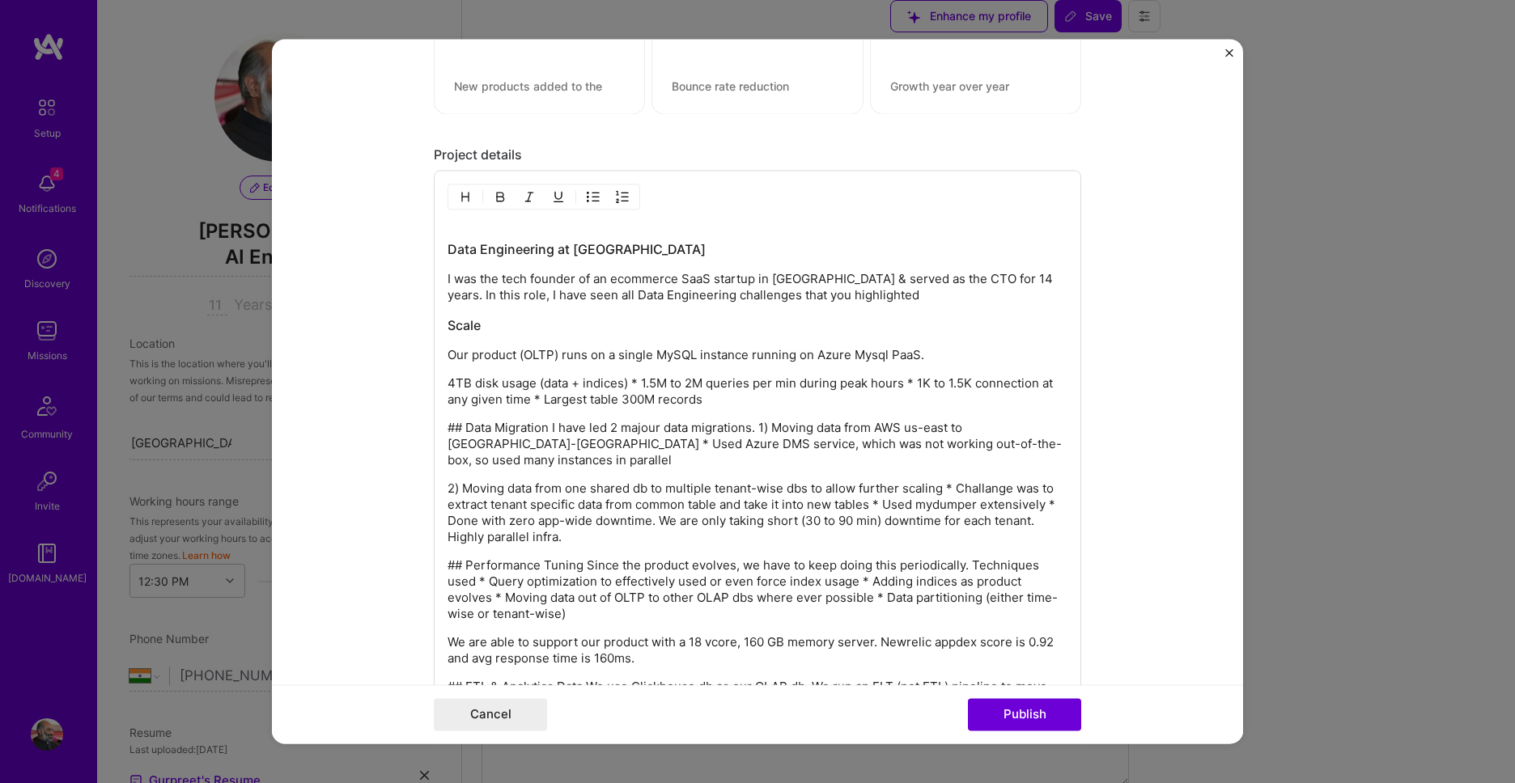
click at [591, 196] on img "button" at bounding box center [593, 197] width 13 height 13
click at [676, 384] on p "4TB disk usage (data + indices) * 1.5M to 2M queries per min during peak hours …" at bounding box center [773, 393] width 587 height 32
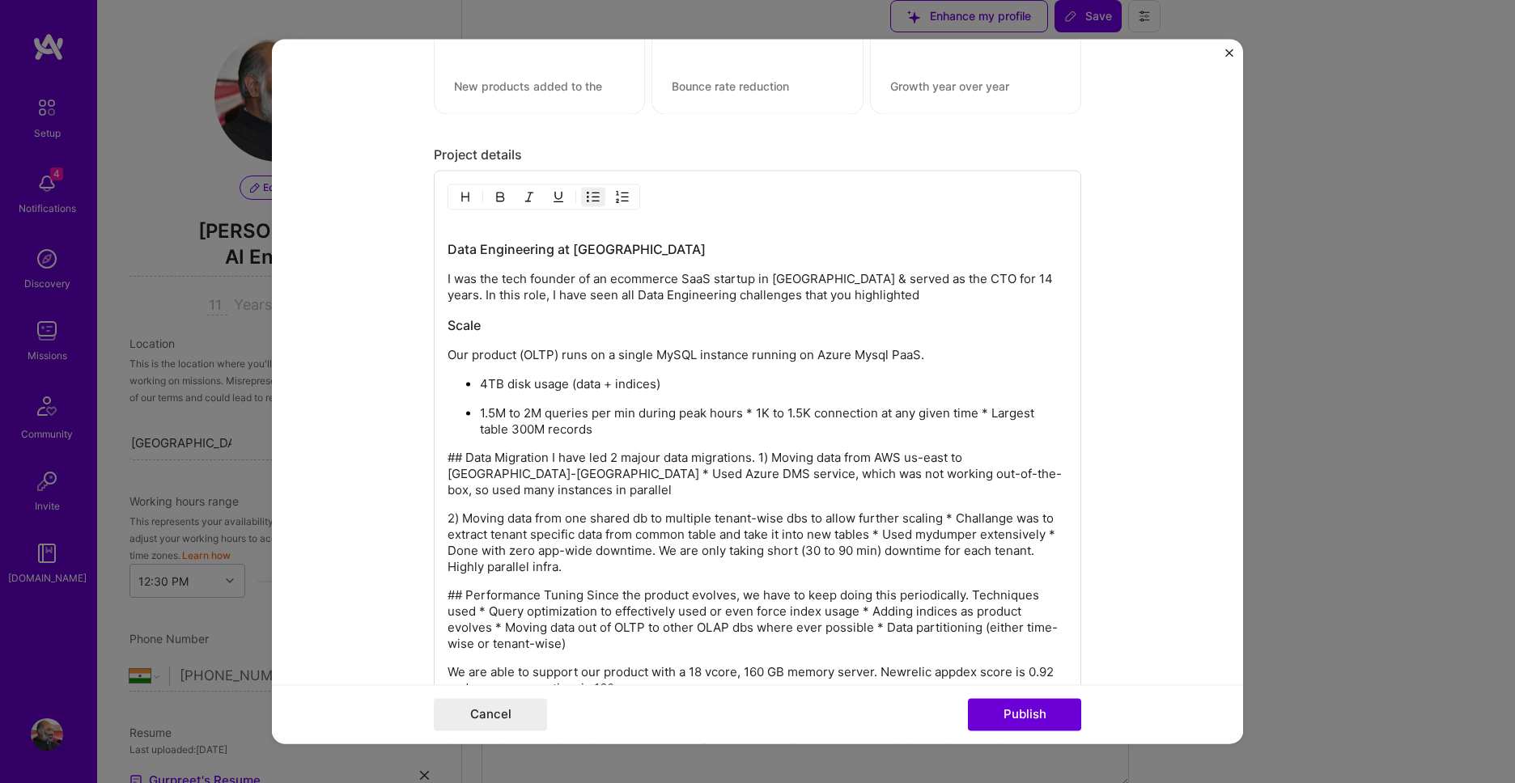
click at [756, 413] on p "1.5M to 2M queries per min during peak hours * 1K to 1.5K connection at any giv…" at bounding box center [773, 422] width 587 height 32
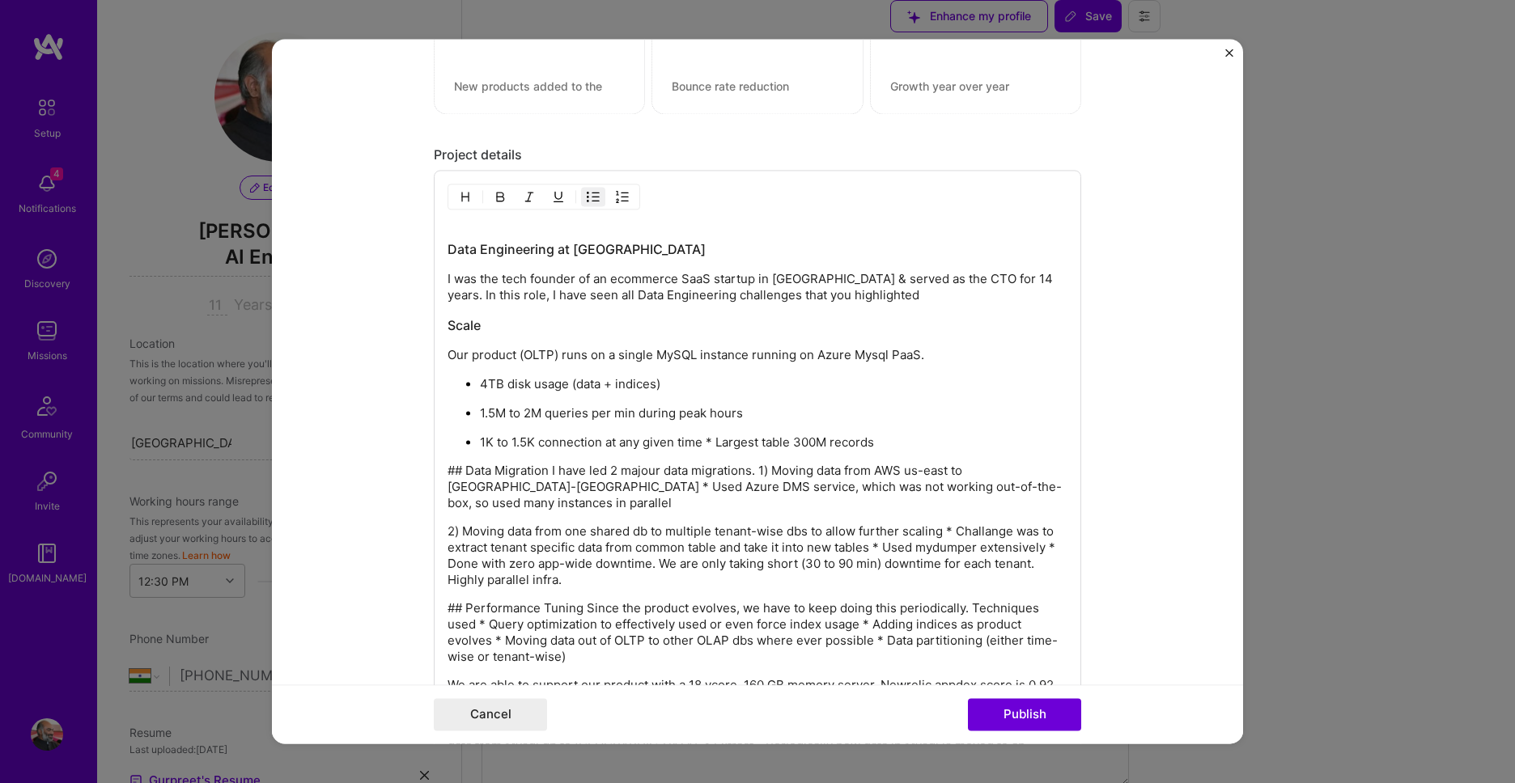
click at [715, 440] on p "1K to 1.5K connection at any given time * Largest table 300M records" at bounding box center [773, 443] width 587 height 16
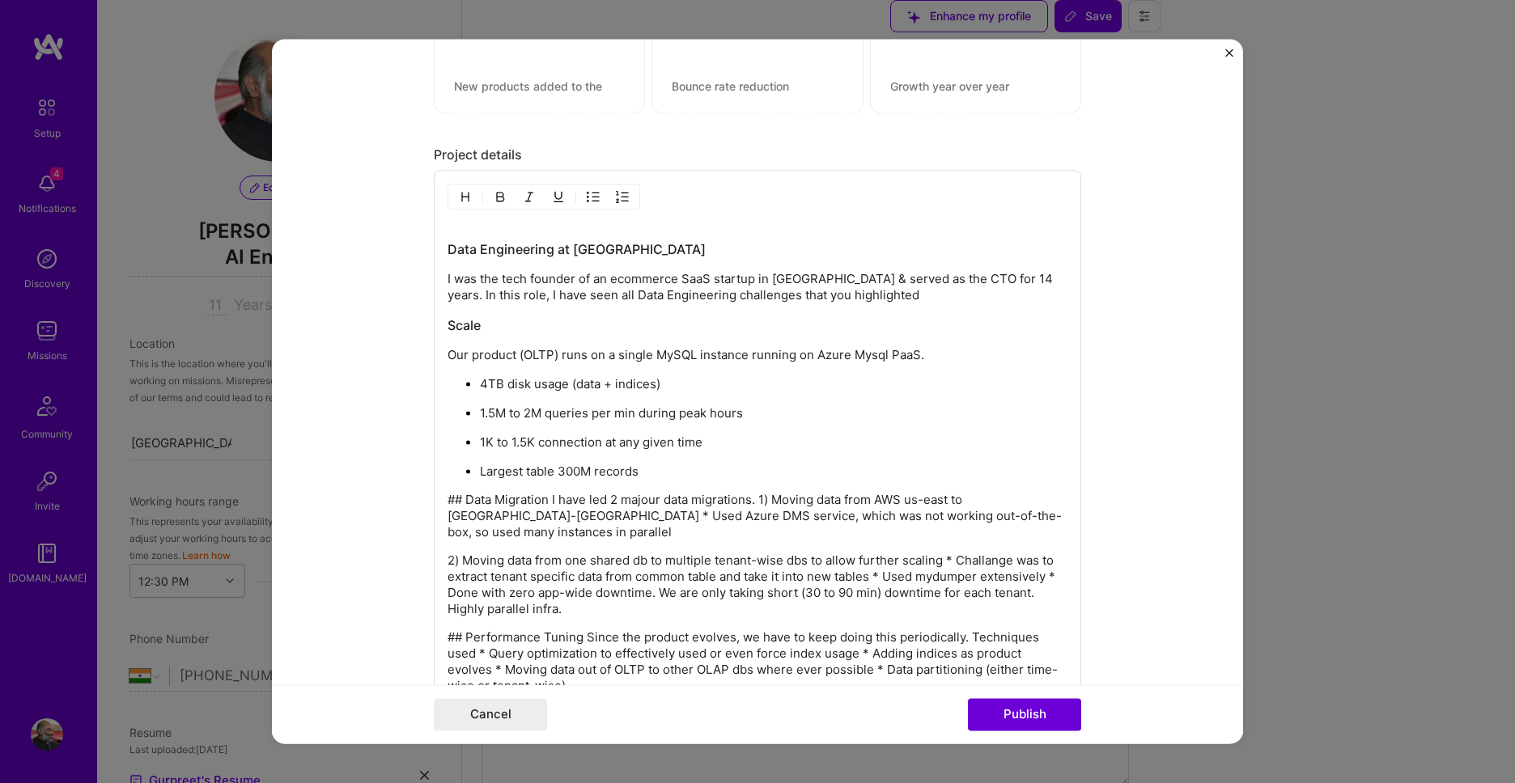
click at [547, 497] on p "## Data Migration I have led 2 majour data migrations. 1) Moving data from AWS …" at bounding box center [757, 517] width 620 height 49
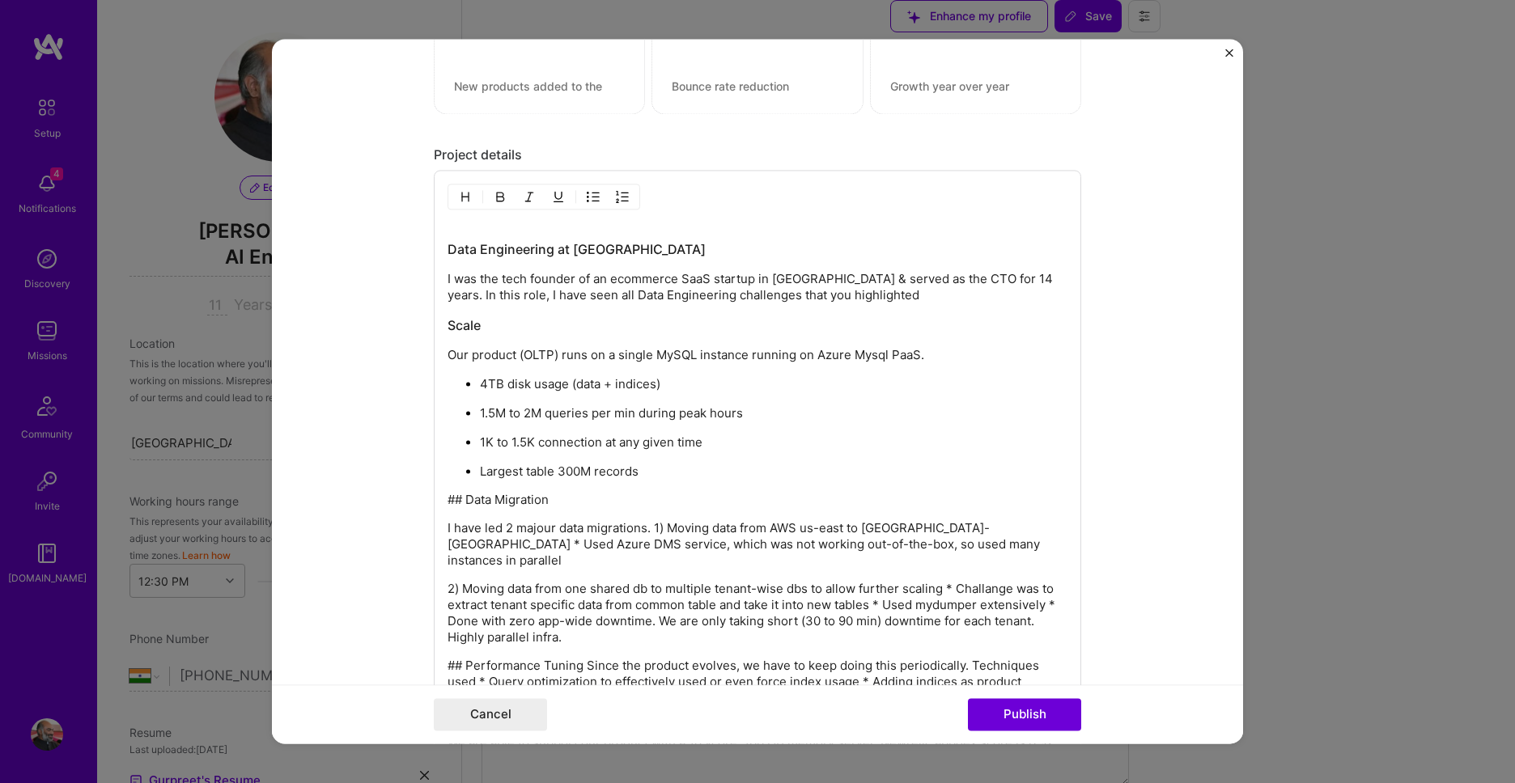
click at [519, 493] on p "## Data Migration" at bounding box center [757, 501] width 620 height 16
click at [457, 197] on button "button" at bounding box center [465, 197] width 24 height 19
click at [650, 528] on p "I have led 2 major data migrations. 1) Moving data from AWS us-east to Azure ce…" at bounding box center [757, 548] width 620 height 49
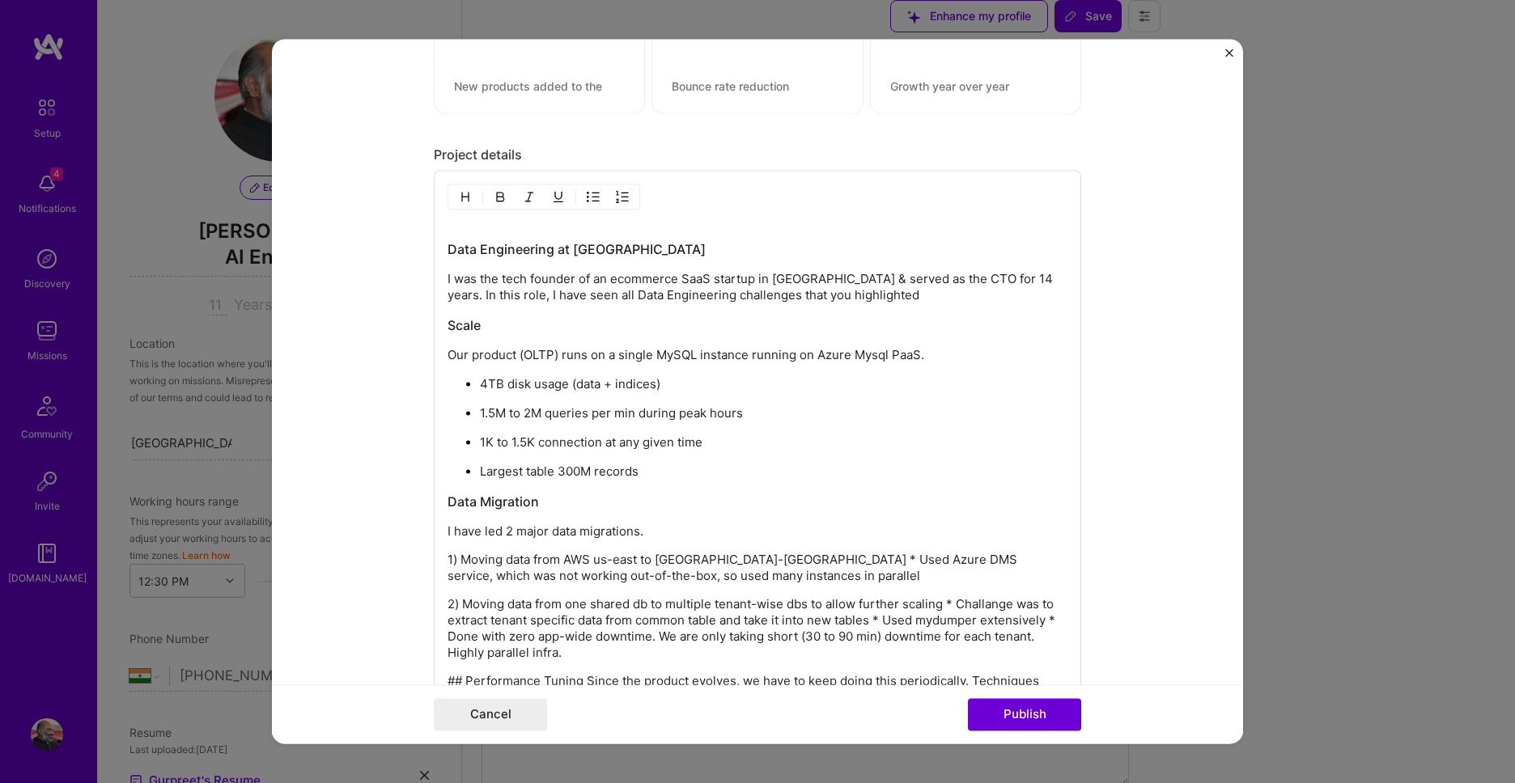
click at [629, 204] on button "button" at bounding box center [622, 197] width 24 height 19
click at [791, 553] on p "Moving data from AWS us-east to Azure central-india * Used Azure DMS service, w…" at bounding box center [773, 569] width 587 height 32
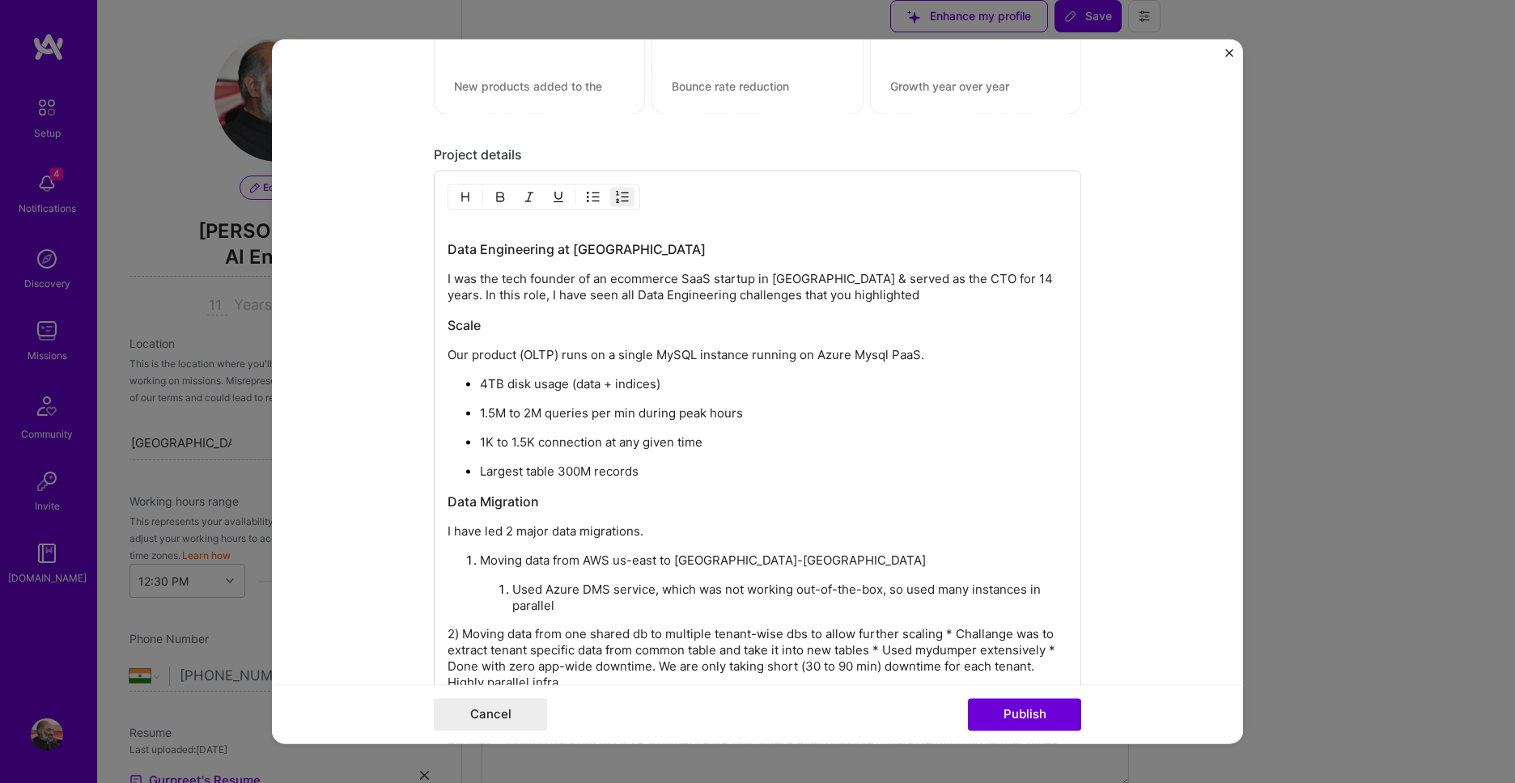
scroll to position [1699, 0]
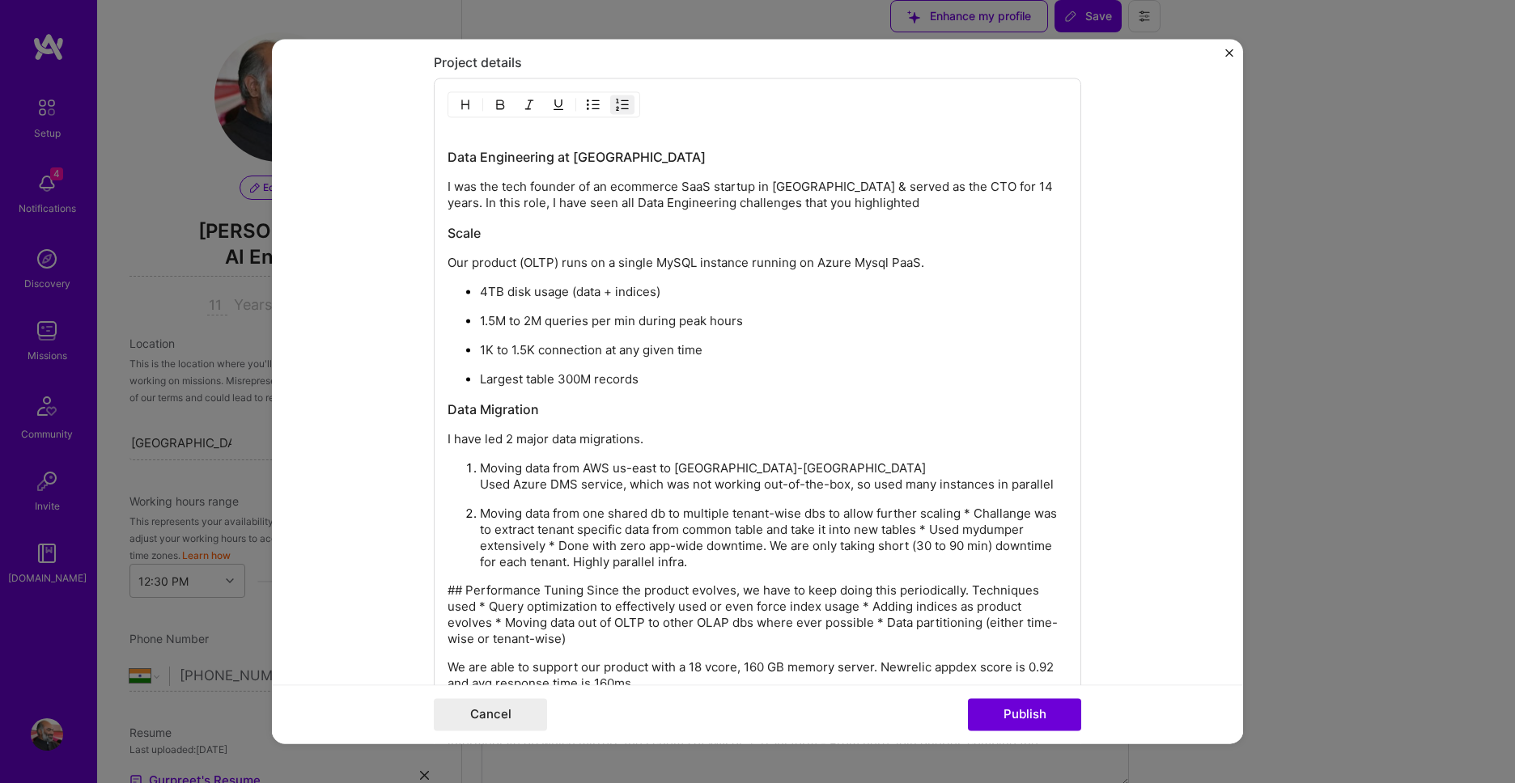
click at [967, 509] on p "Moving data from one shared db to multiple tenant-wise dbs to allow further sca…" at bounding box center [773, 539] width 587 height 65
click at [1024, 527] on p "Moving data from one shared db to multiple tenant-wise dbs to allow further sca…" at bounding box center [773, 539] width 587 height 65
drag, startPoint x: 655, startPoint y: 545, endPoint x: 922, endPoint y: 530, distance: 267.5
click at [655, 545] on p "Moving data from one shared db to multiple tenant-wise dbs to allow further sca…" at bounding box center [773, 539] width 587 height 65
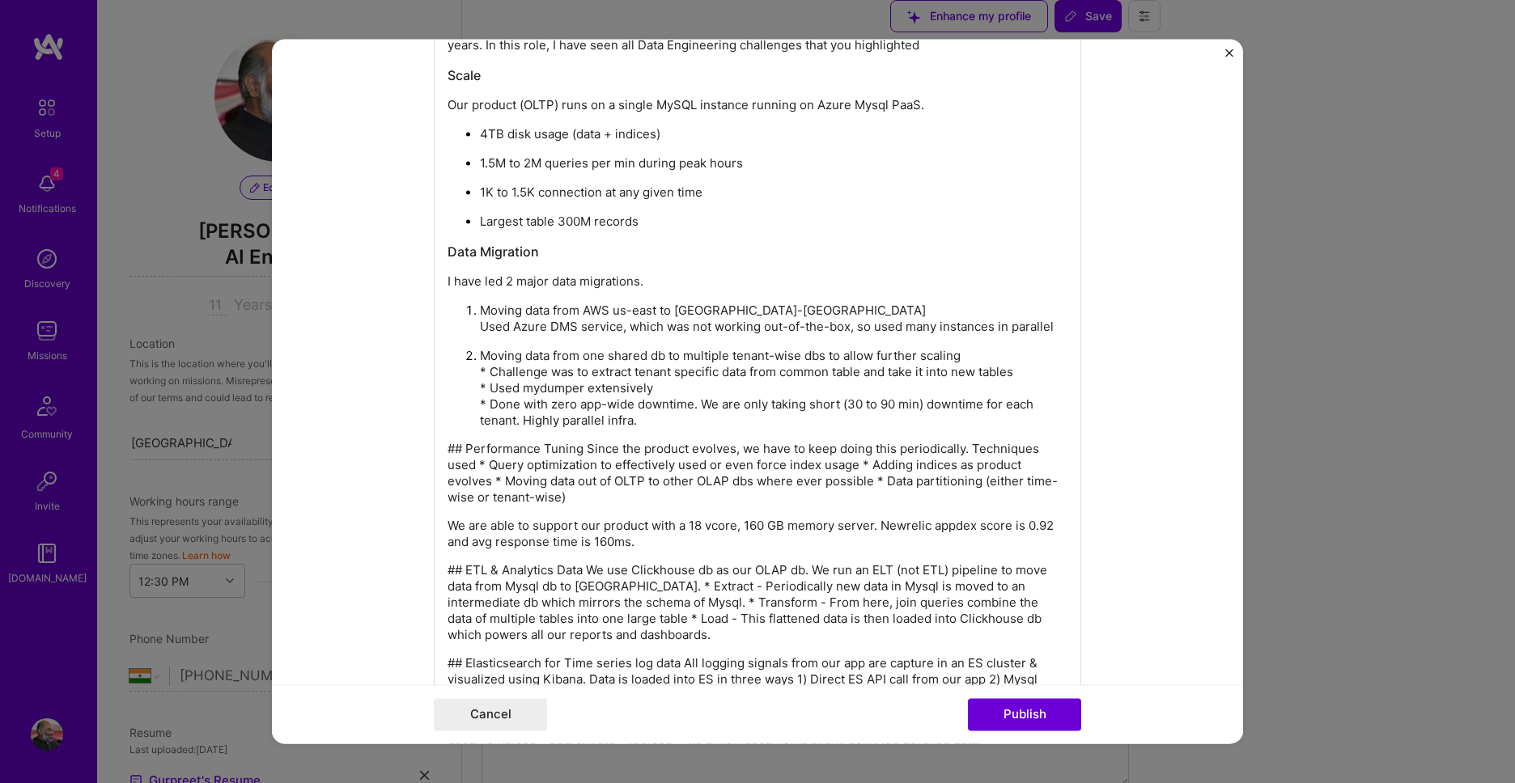
scroll to position [1884, 0]
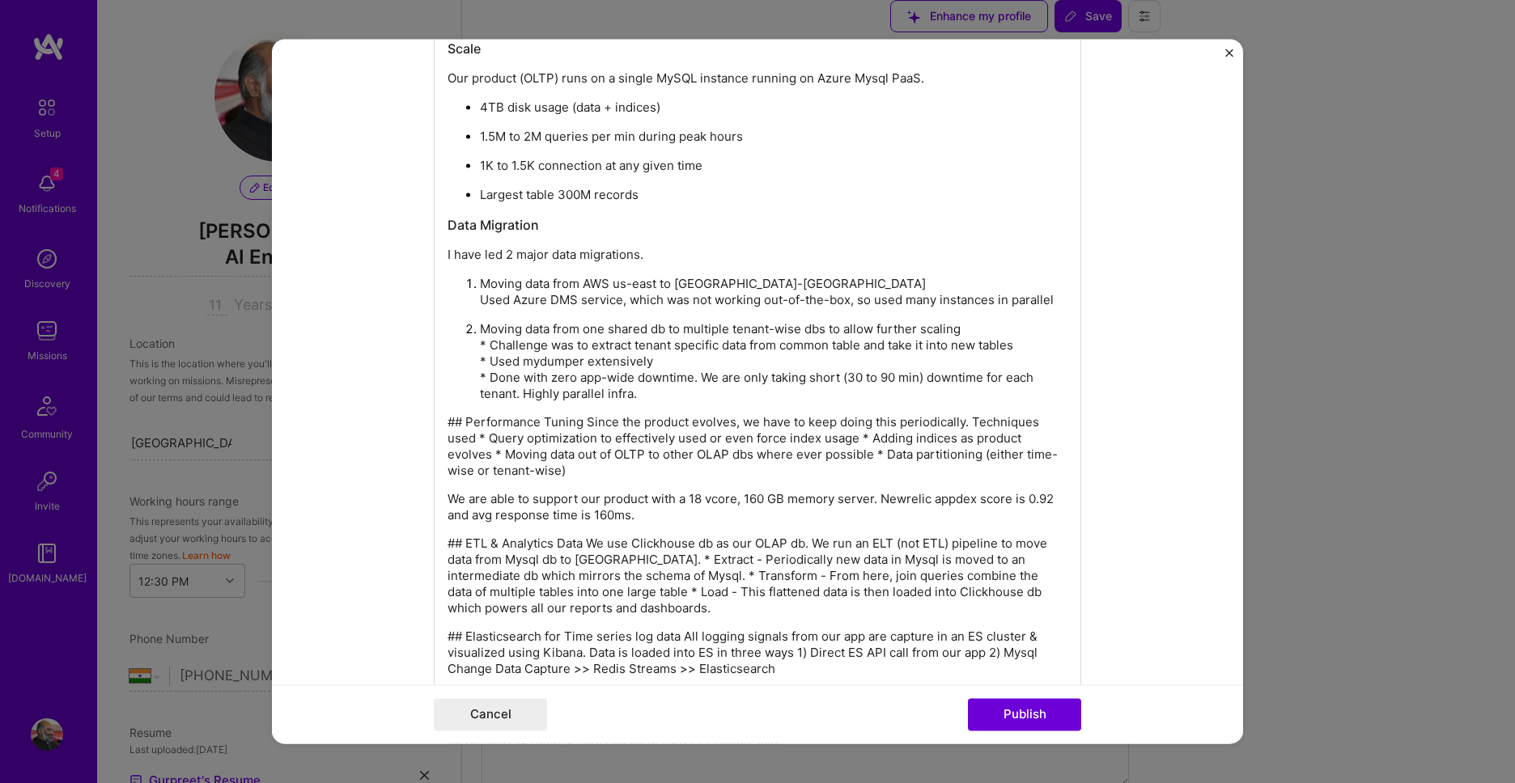
click at [591, 419] on p "## Performance Tuning Since the product evolves, we have to keep doing this per…" at bounding box center [757, 447] width 620 height 65
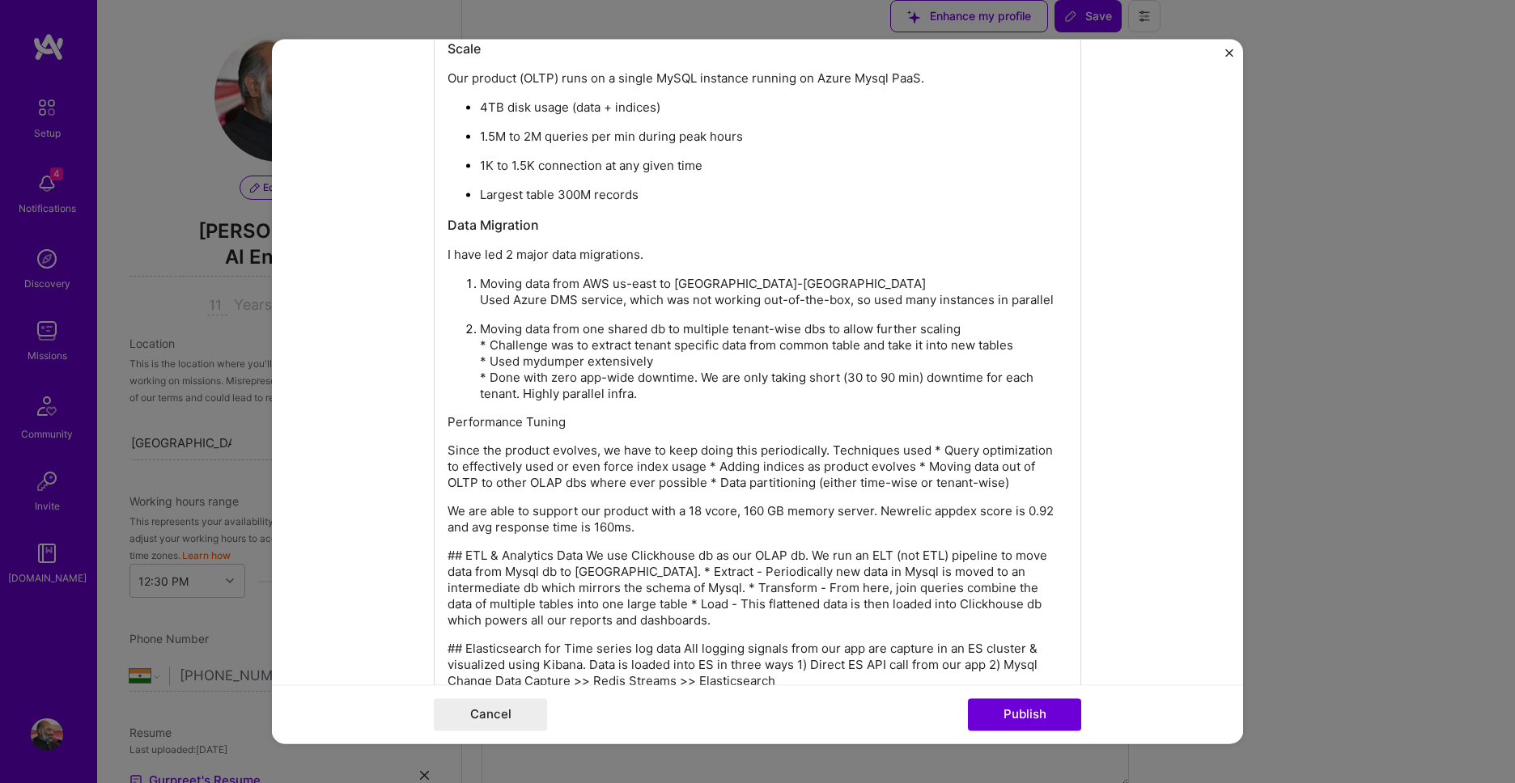
scroll to position [1515, 0]
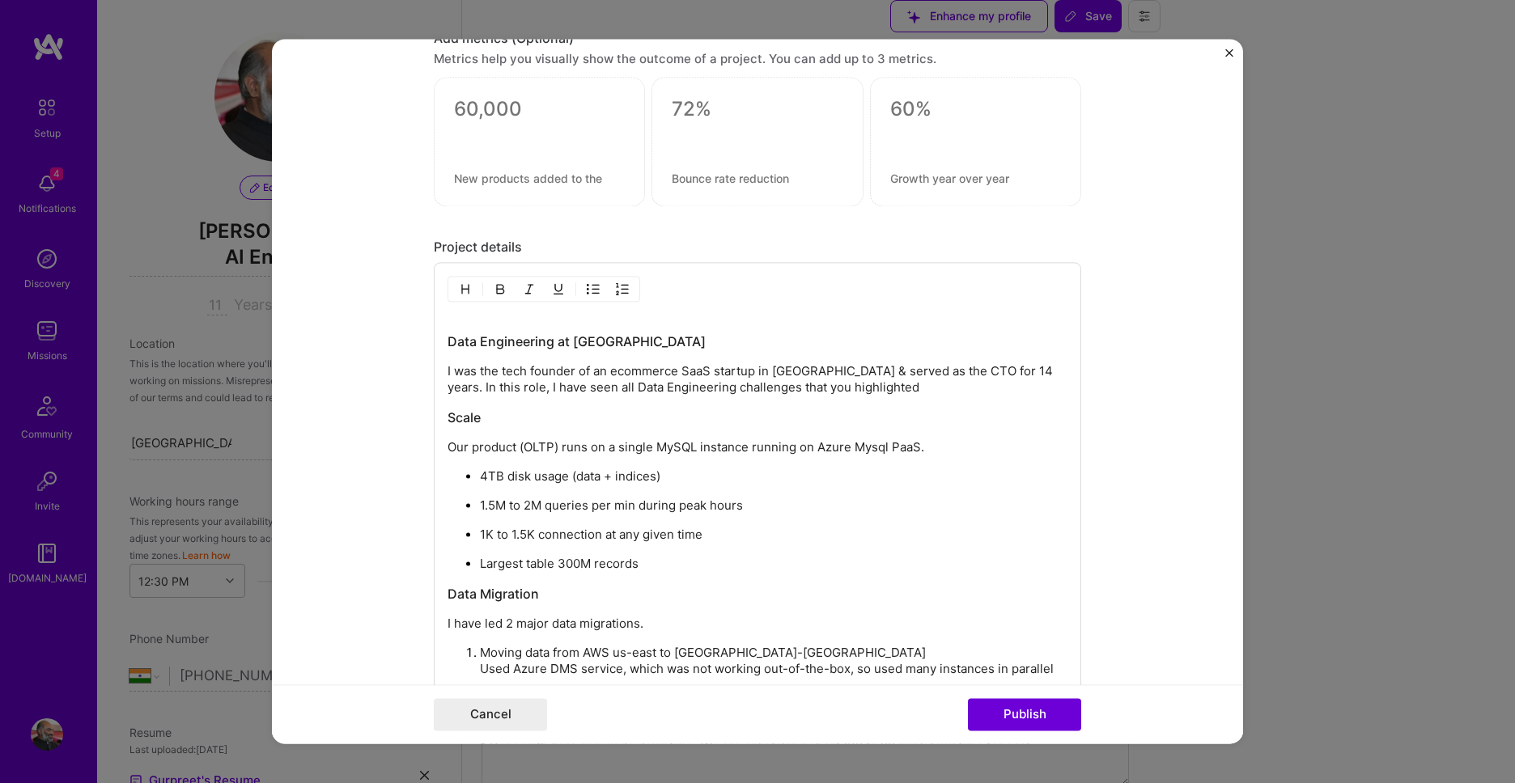
click at [459, 288] on img "button" at bounding box center [465, 289] width 13 height 13
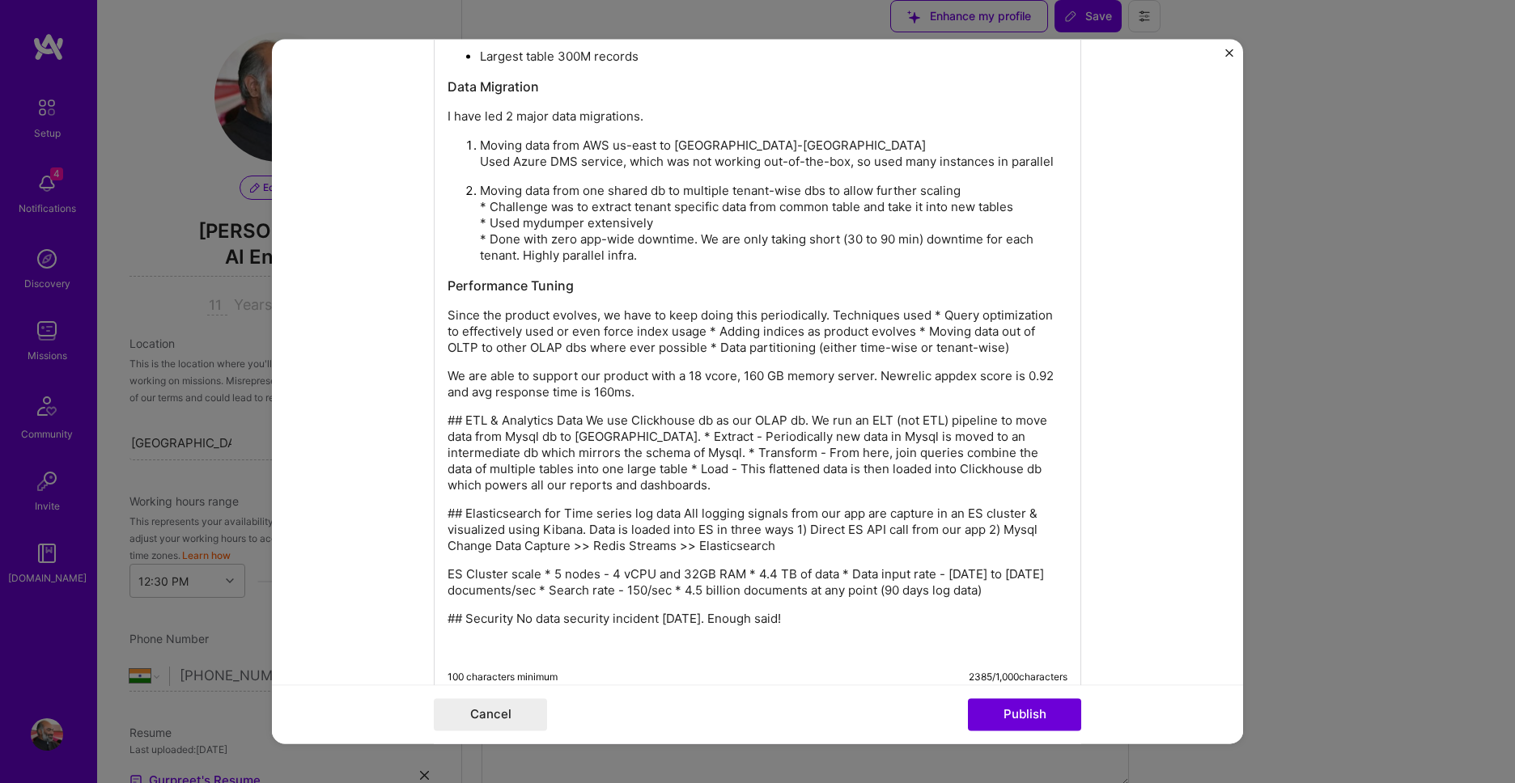
scroll to position [1940, 0]
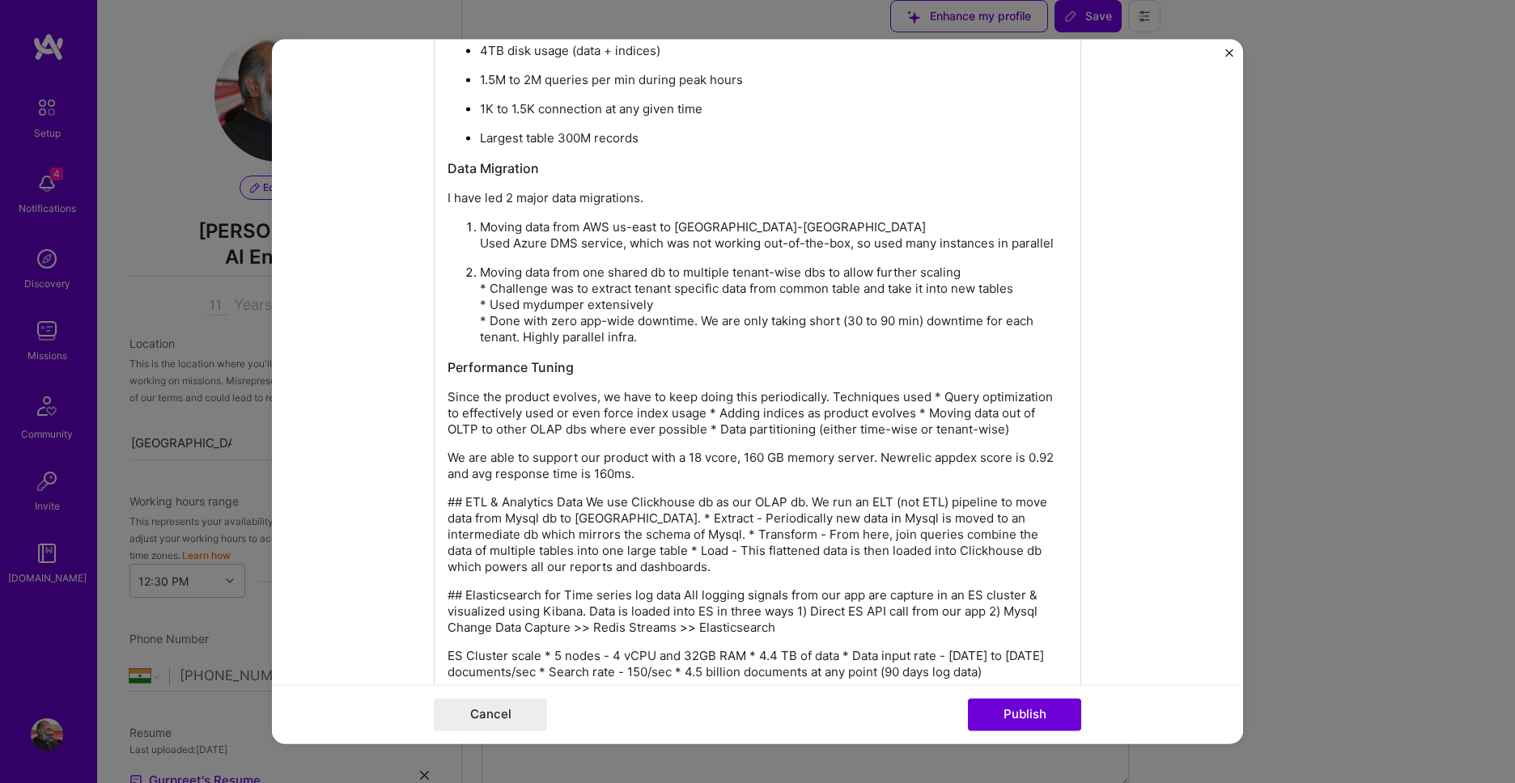
click at [935, 390] on p "Since the product evolves, we have to keep doing this periodically. Techniques …" at bounding box center [757, 414] width 620 height 49
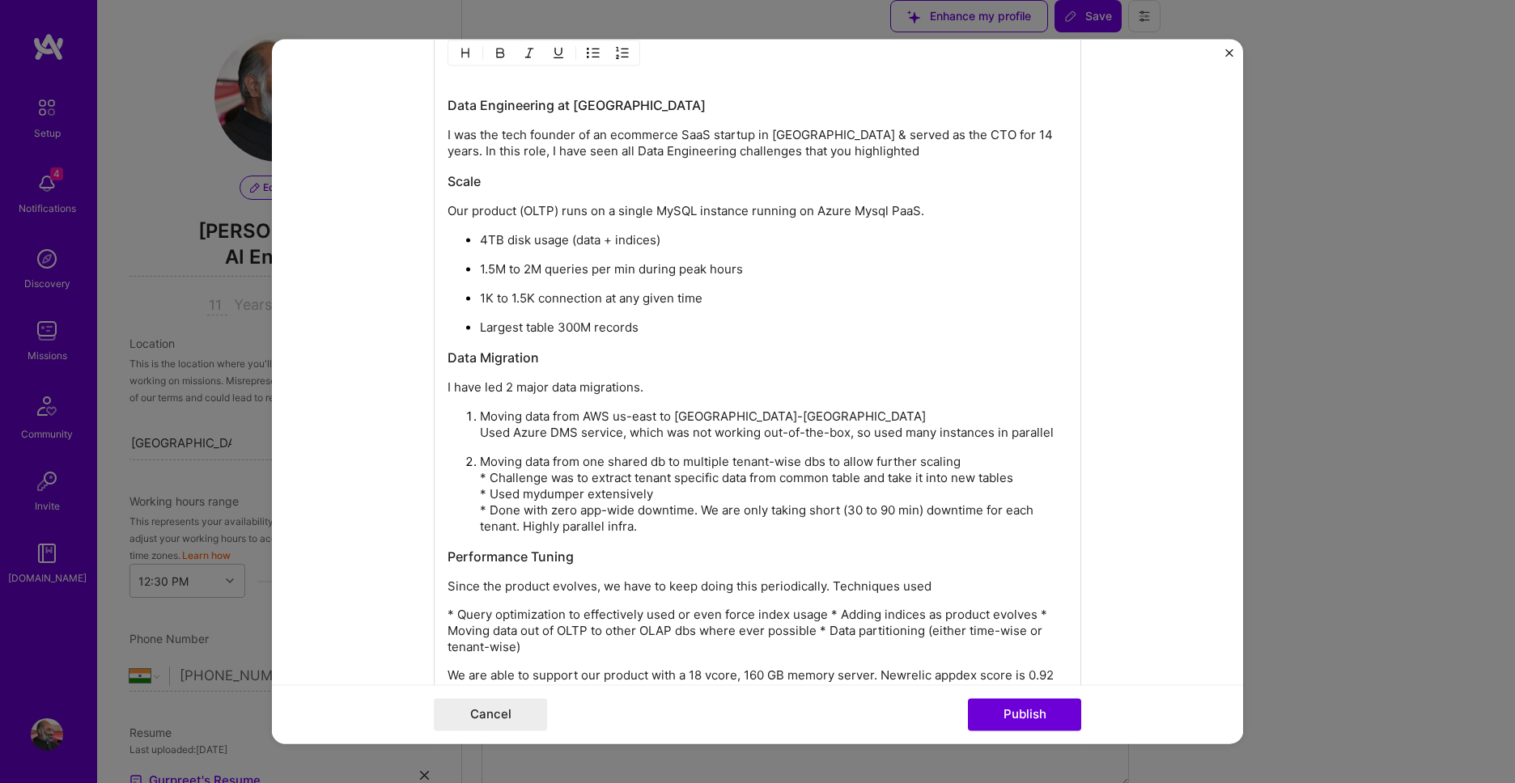
scroll to position [1571, 0]
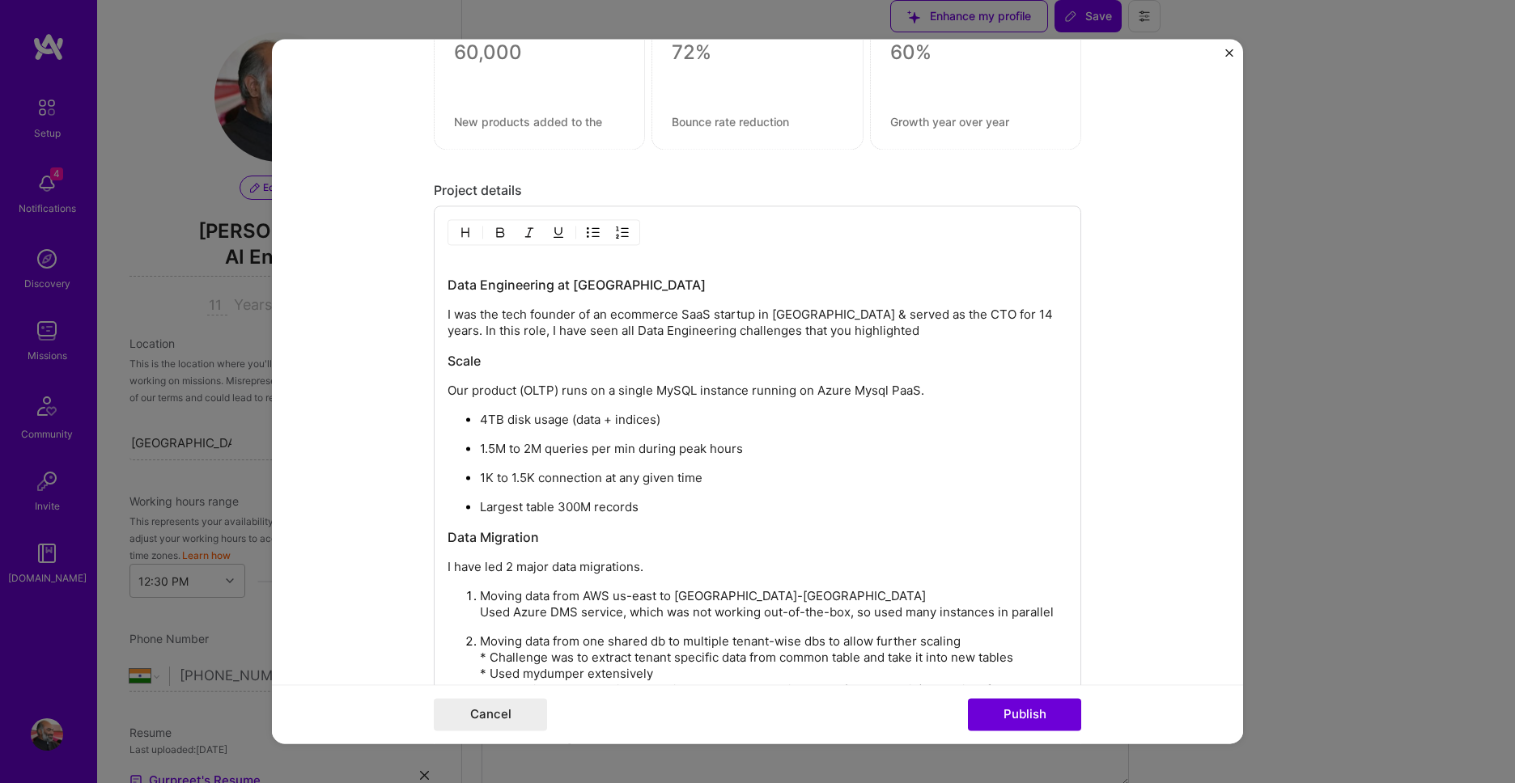
click at [587, 237] on img "button" at bounding box center [593, 233] width 13 height 13
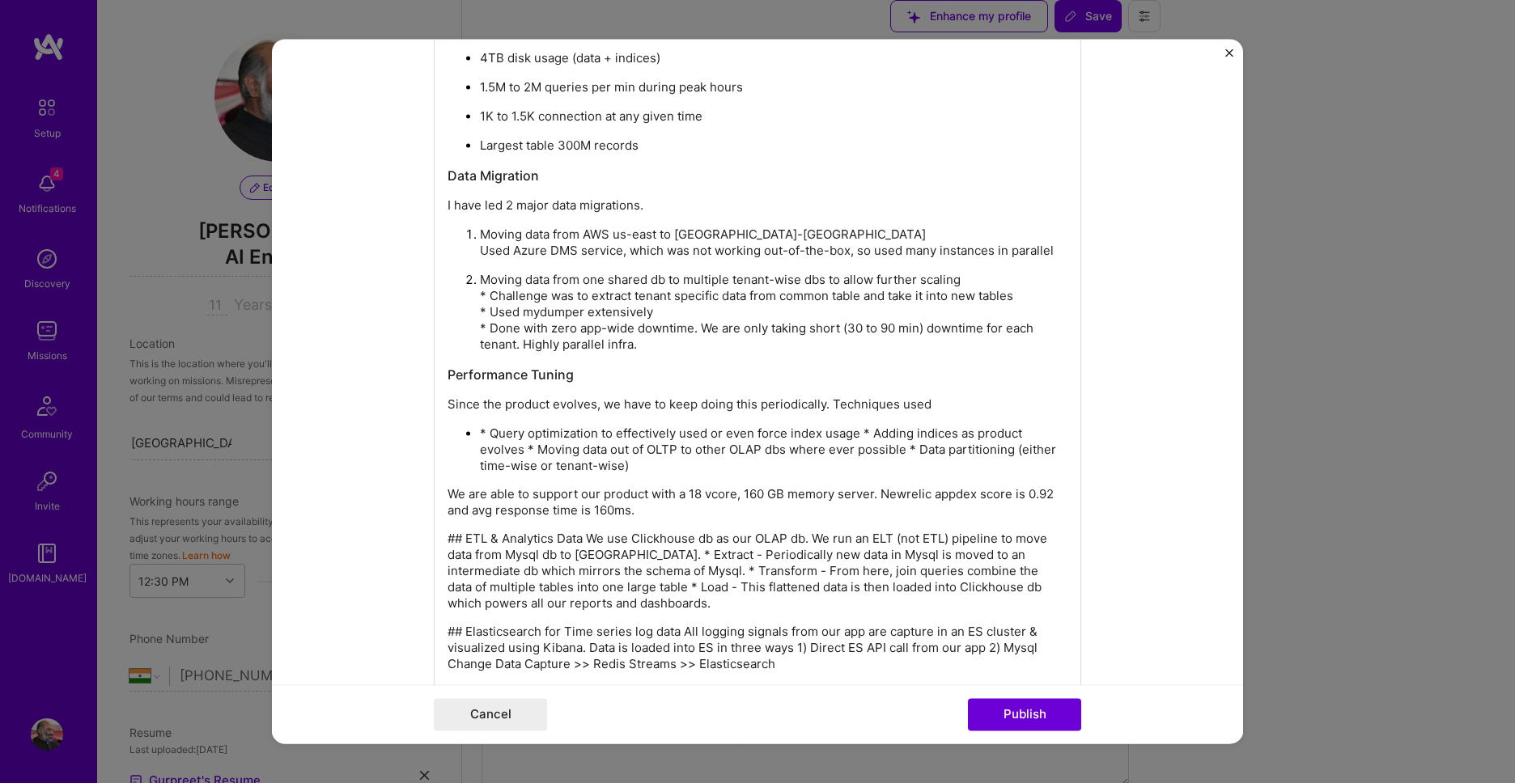
scroll to position [1906, 0]
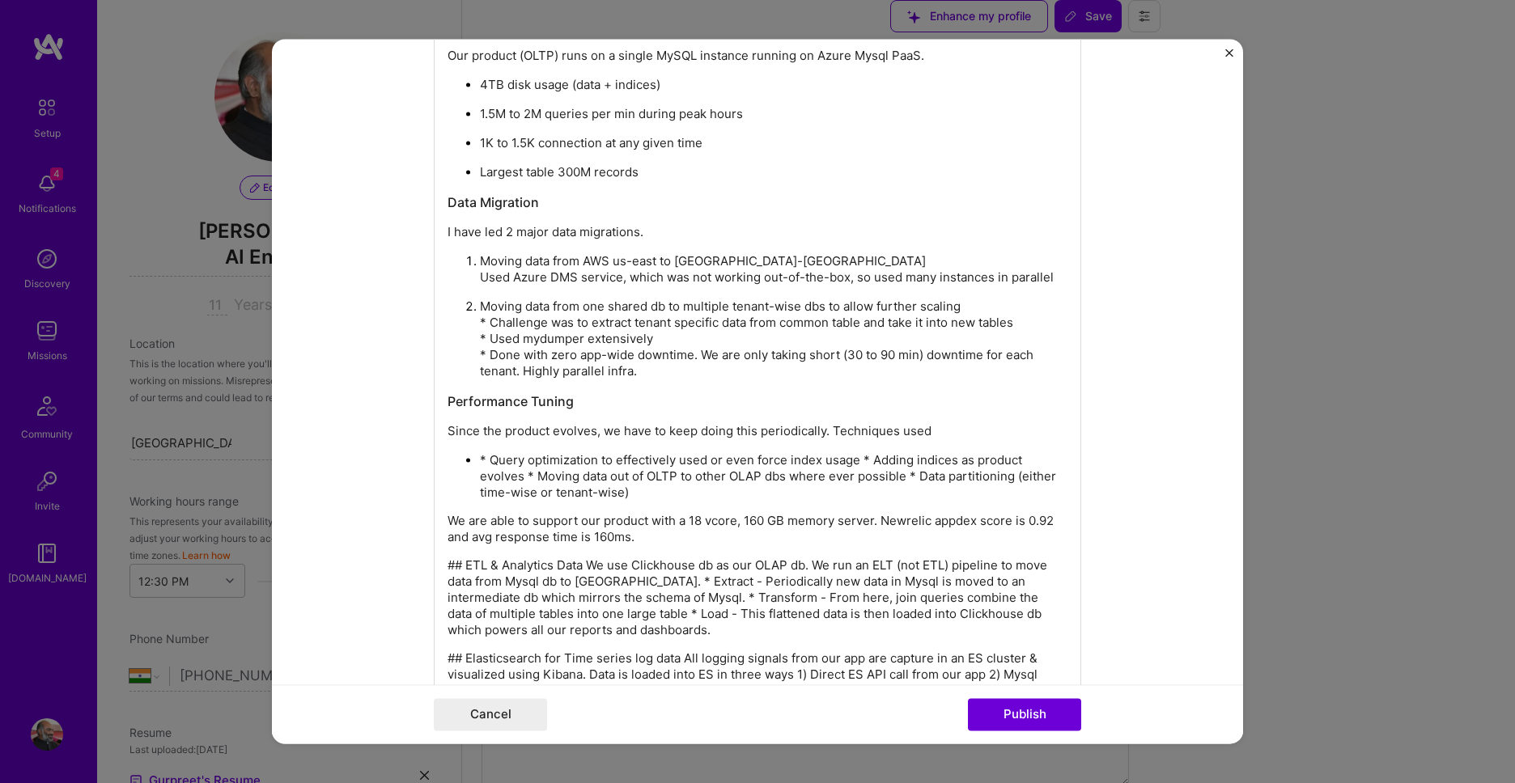
click at [689, 359] on p "Moving data from one shared db to multiple tenant-wise dbs to allow further sca…" at bounding box center [773, 339] width 587 height 81
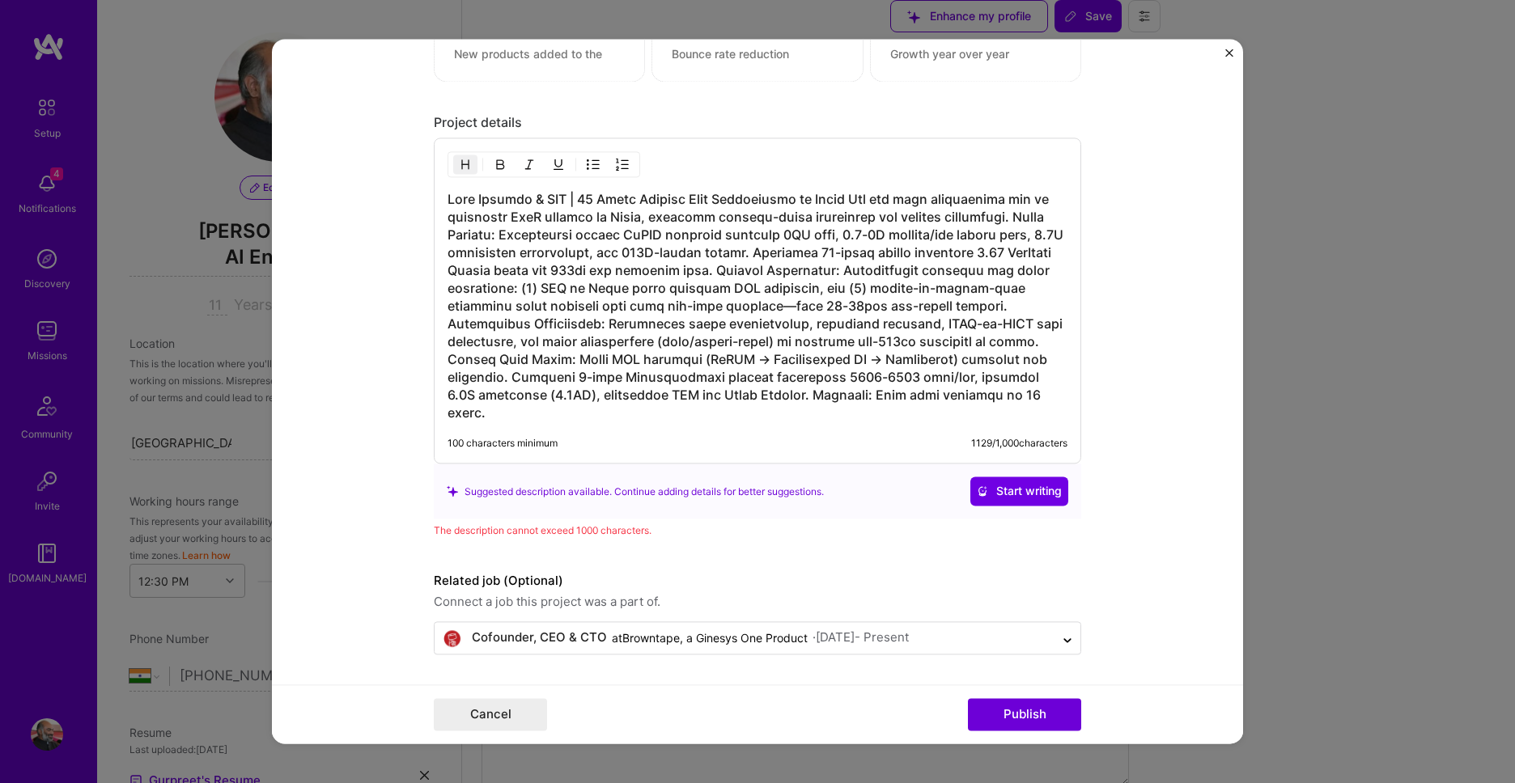
scroll to position [1639, 0]
click at [914, 360] on h3 at bounding box center [757, 306] width 620 height 231
click at [862, 418] on h3 at bounding box center [757, 306] width 620 height 231
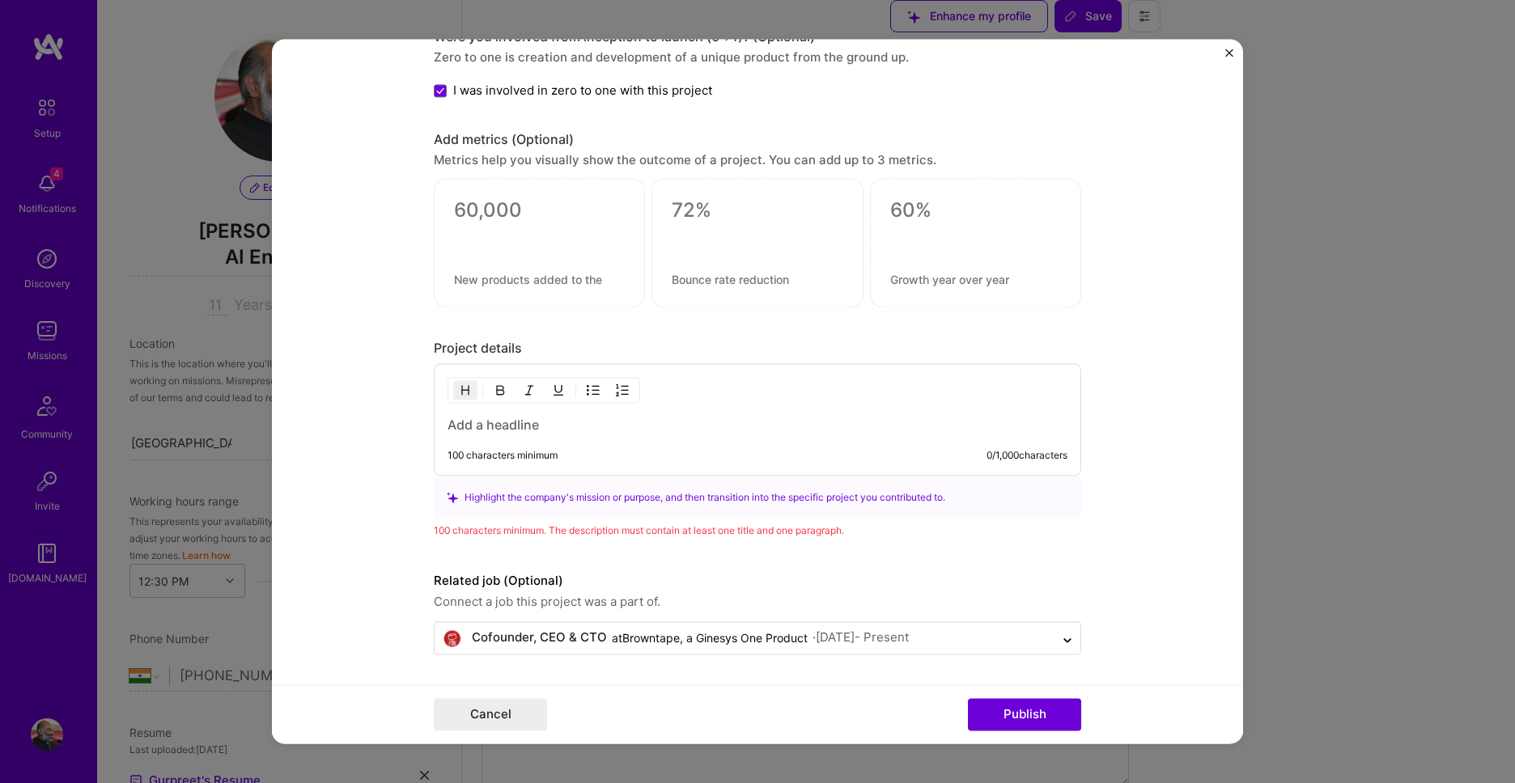
scroll to position [1414, 0]
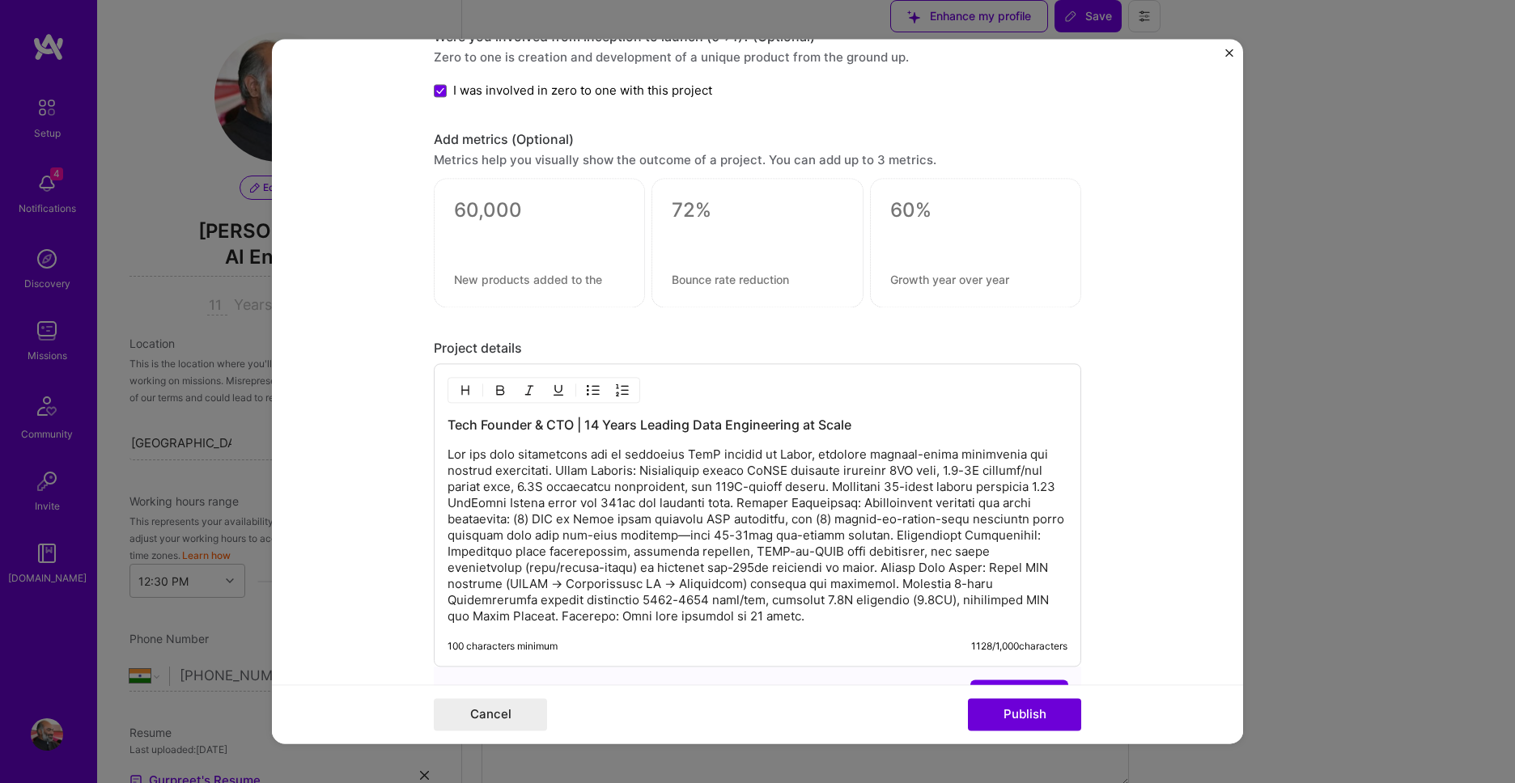
click at [562, 474] on p at bounding box center [757, 536] width 620 height 178
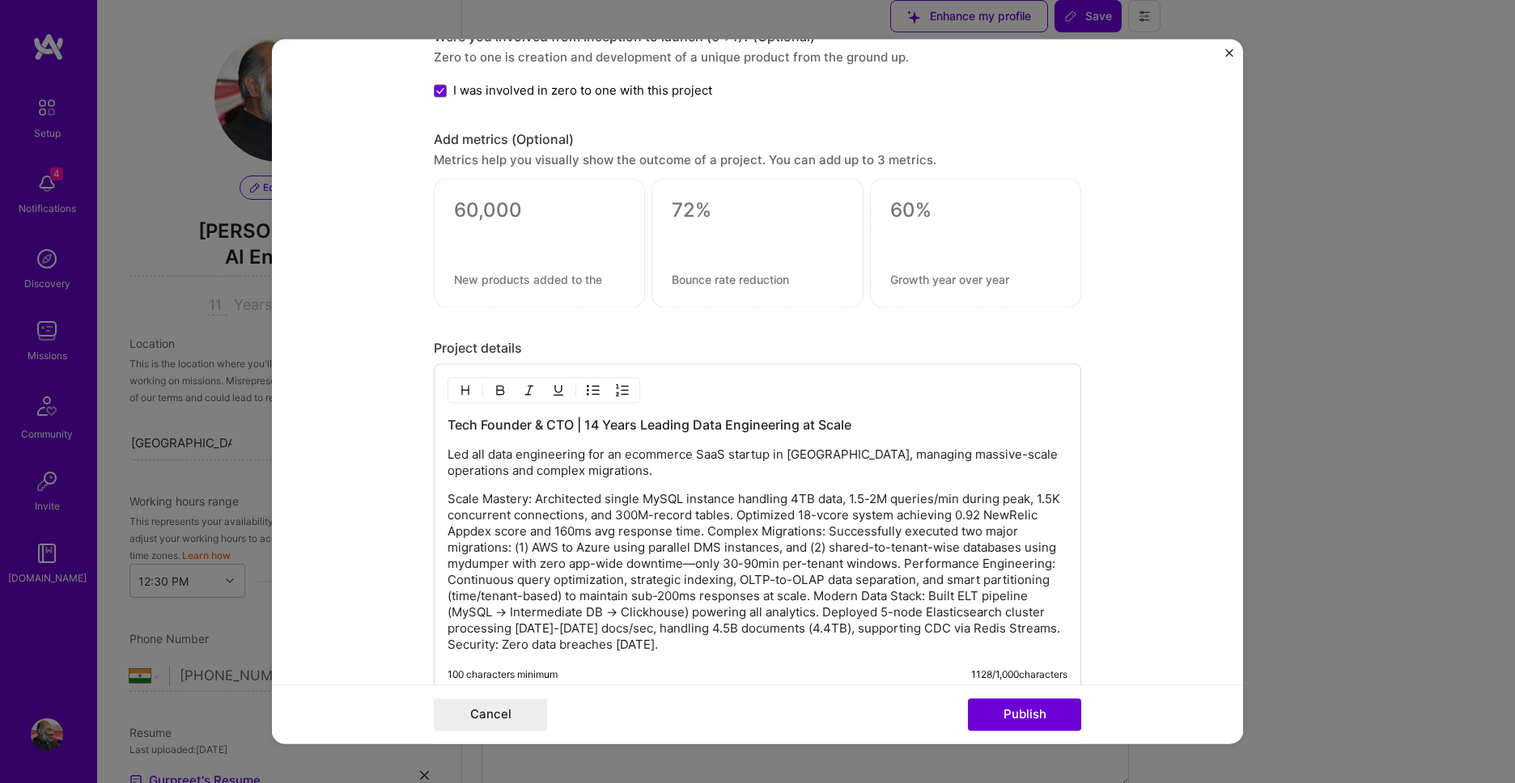
click at [708, 533] on p "Scale Mastery: Architected single MySQL instance handling 4TB data, 1.5-2M quer…" at bounding box center [757, 573] width 620 height 162
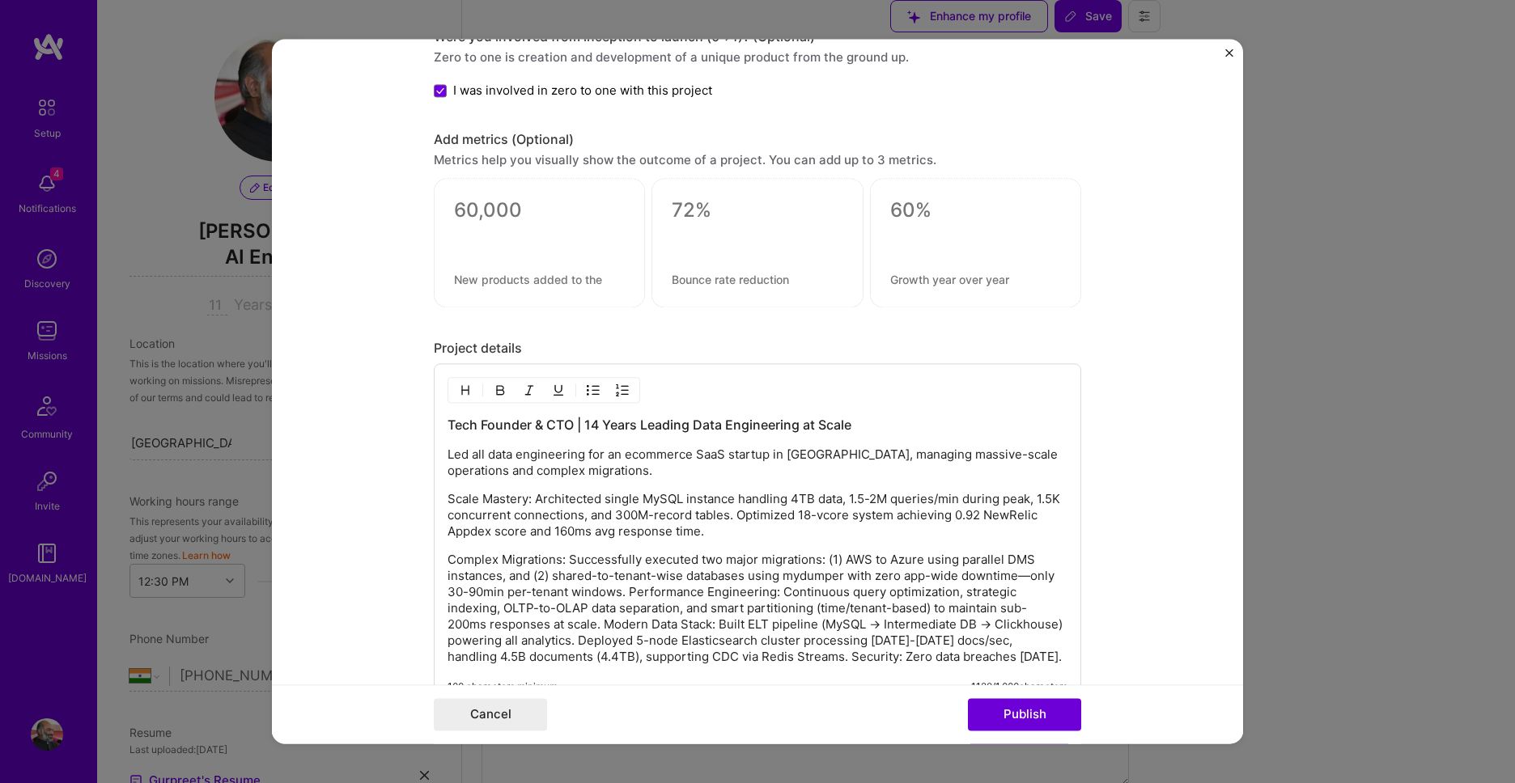
click at [630, 591] on p "Complex Migrations: Successfully executed two major migrations: (1) AWS to Azur…" at bounding box center [757, 609] width 620 height 113
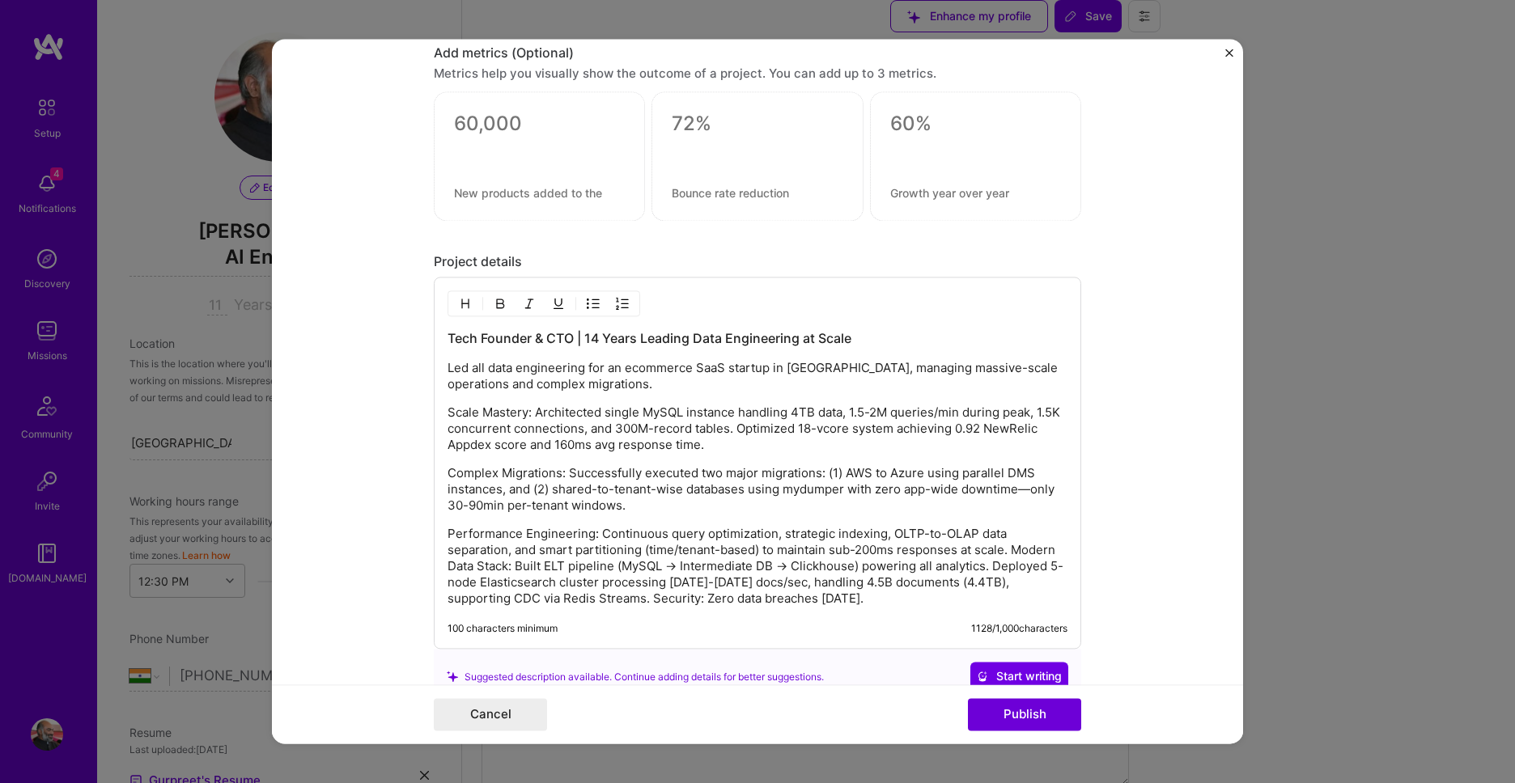
scroll to position [1598, 0]
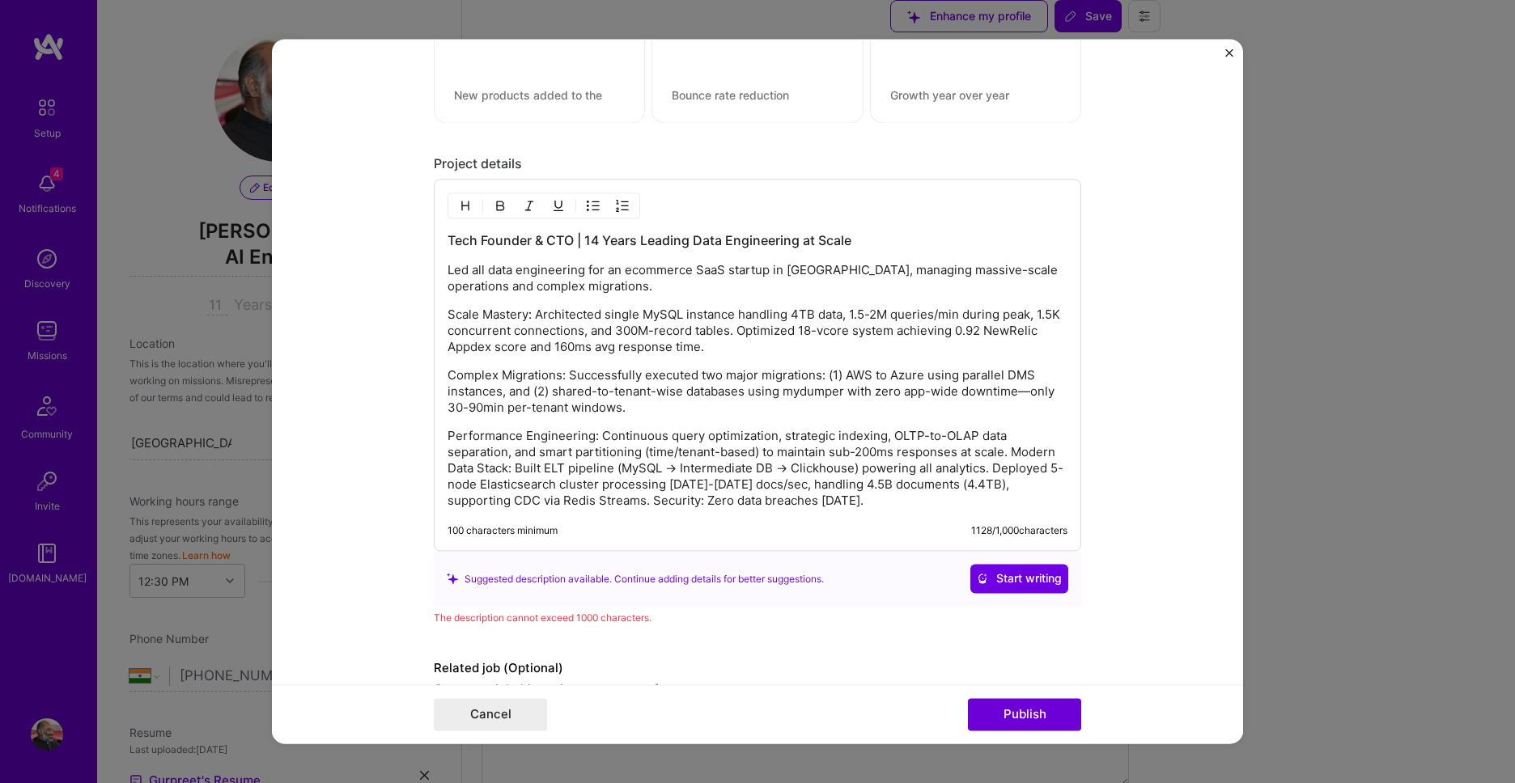
click at [1012, 451] on p "Performance Engineering: Continuous query optimization, strategic indexing, OLT…" at bounding box center [757, 469] width 620 height 81
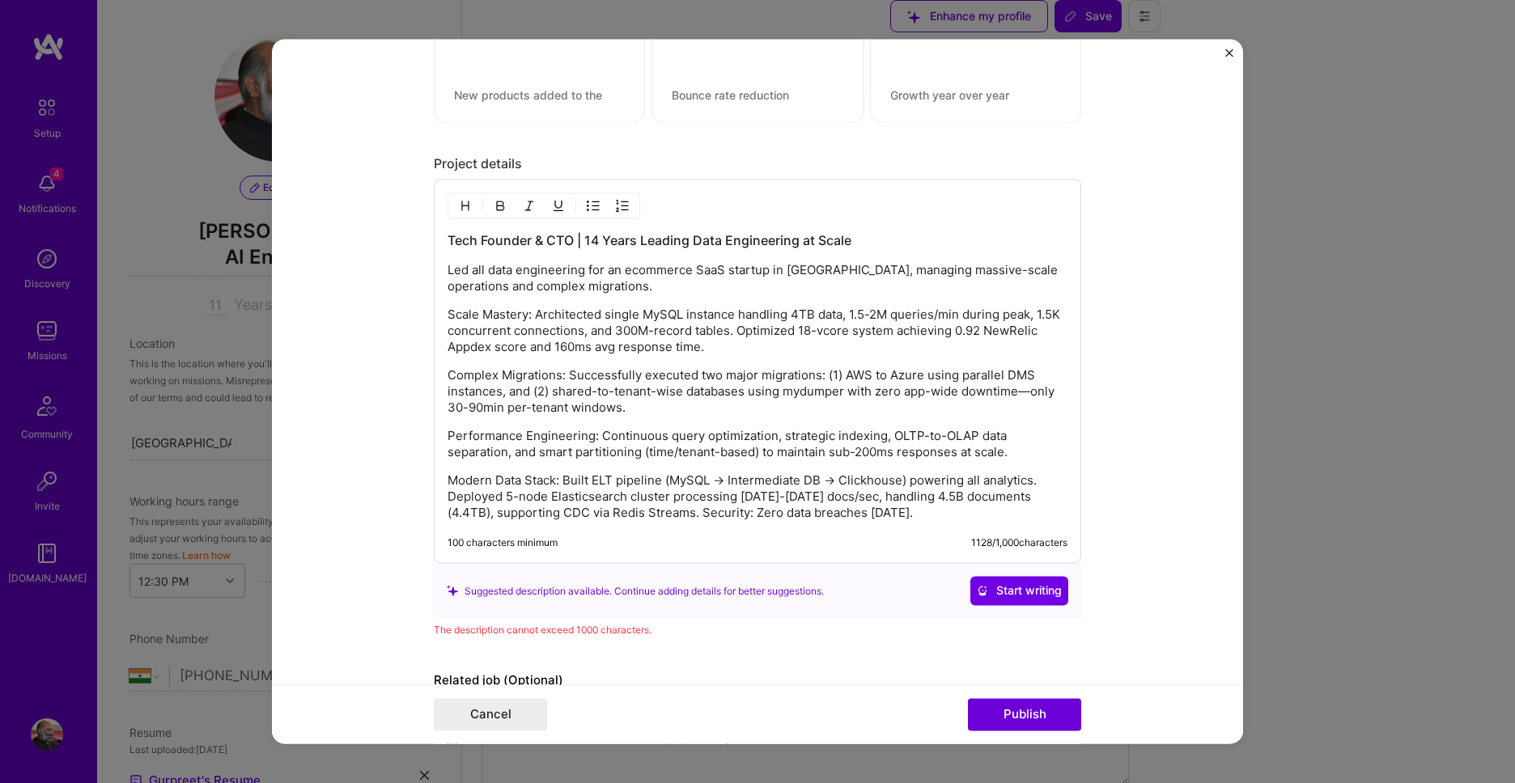
click at [654, 514] on p "Modern Data Stack: Built ELT pipeline (MySQL → Intermediate DB → Clickhouse) po…" at bounding box center [757, 497] width 620 height 49
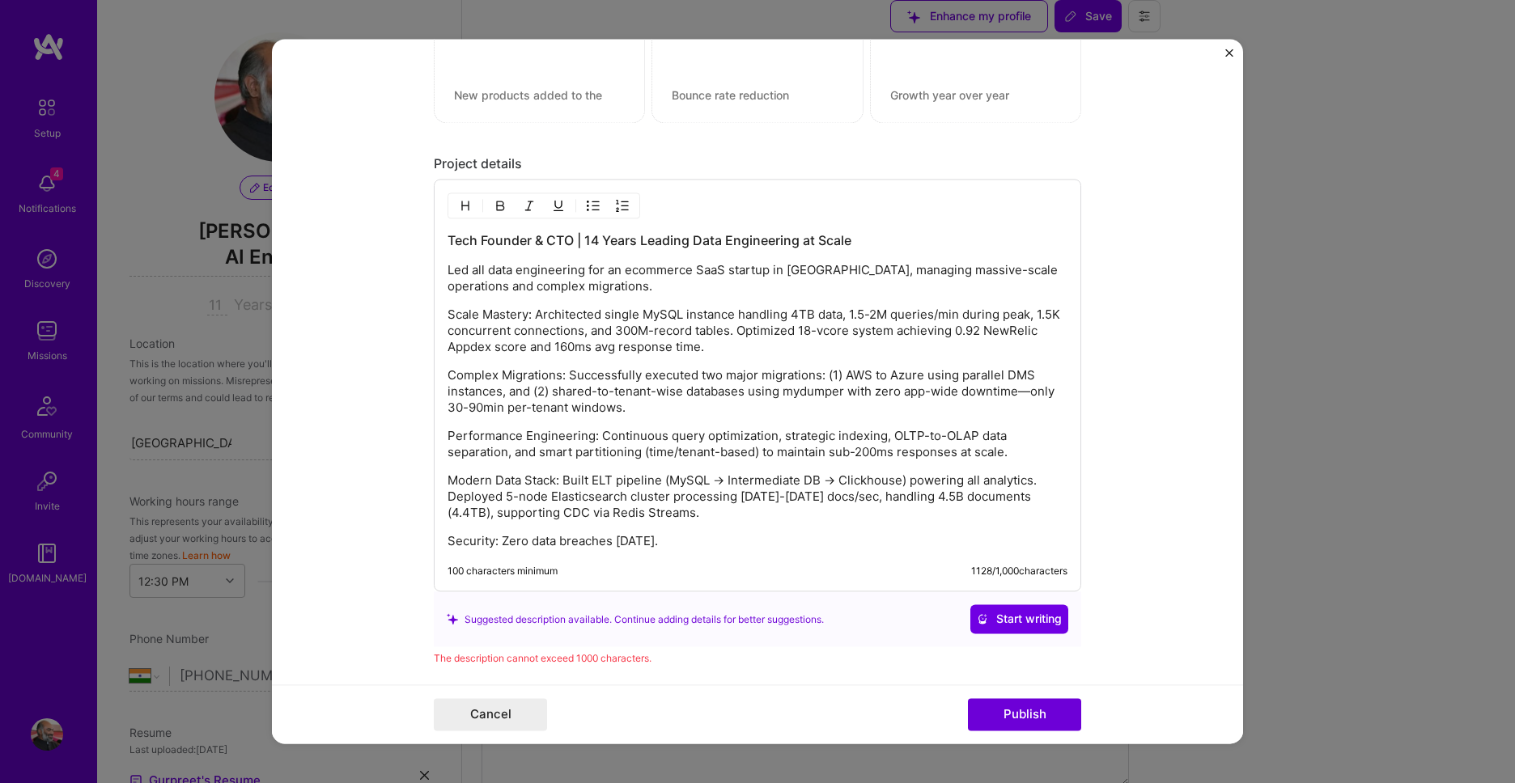
click at [581, 236] on h3 "Tech Founder & CTO | 14 Years Leading Data Engineering at Scale" at bounding box center [757, 241] width 620 height 18
click at [447, 240] on h3 "Data Engineering at Browntape" at bounding box center [757, 241] width 620 height 18
click at [1129, 306] on form "Project title Data Engineering at Browntape Company GINESYS Project industry In…" at bounding box center [757, 391] width 971 height 705
drag, startPoint x: 566, startPoint y: 314, endPoint x: 1150, endPoint y: 264, distance: 586.4
click at [694, 271] on p "Led all data engineering for an ecommerce SaaS startup in India, managing massi…" at bounding box center [757, 279] width 620 height 32
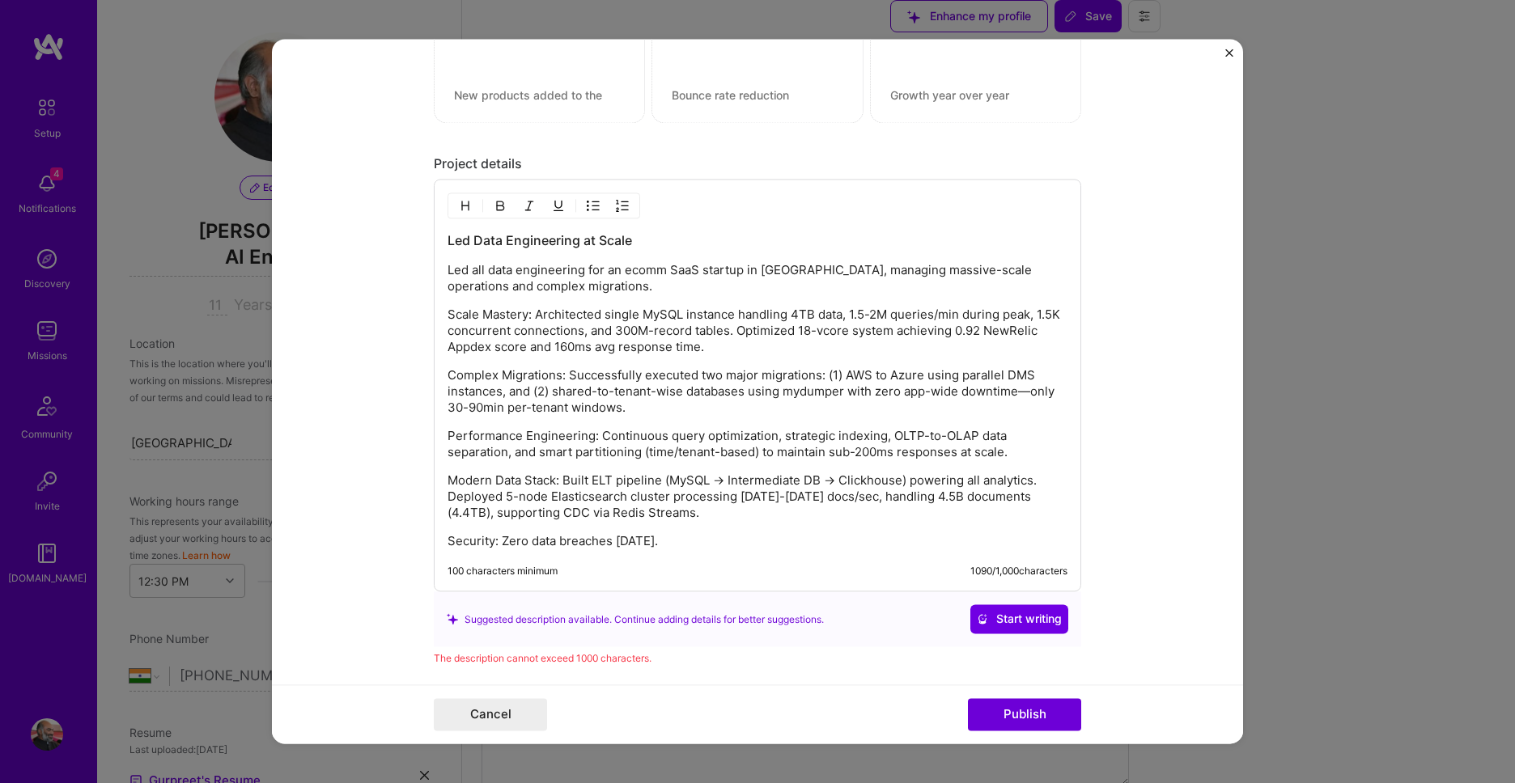
click at [969, 268] on p "Led all data engineering for an ecomm SaaS startup in India, managing massive-s…" at bounding box center [757, 279] width 620 height 32
click at [706, 375] on p "Complex Migrations: Successfully executed two major migrations: (1) AWS to Azur…" at bounding box center [757, 392] width 620 height 49
click at [516, 537] on p "Security: Zero data breaches in 14 years." at bounding box center [757, 542] width 620 height 16
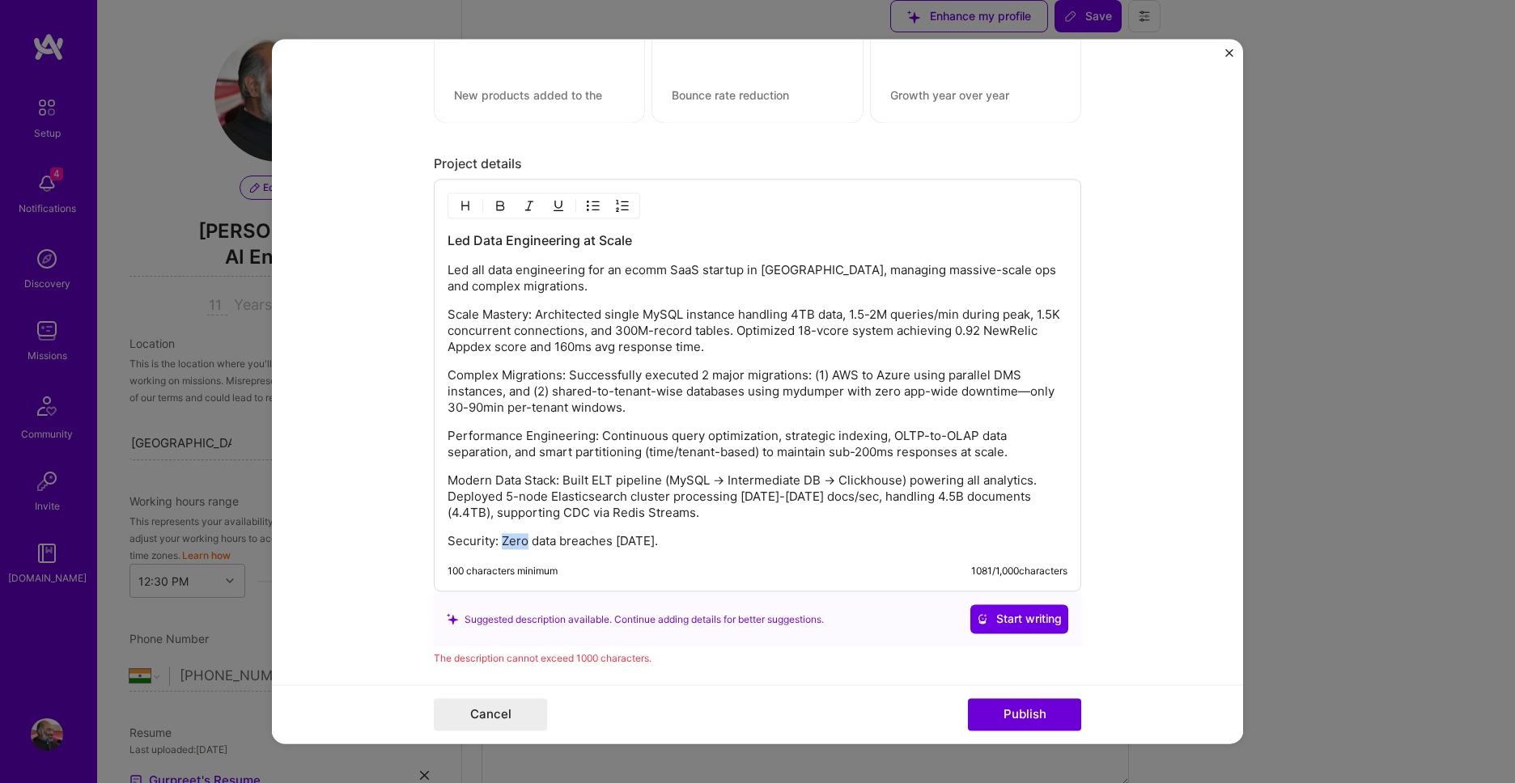
click at [516, 537] on p "Security: Zero data breaches in 14 years." at bounding box center [757, 542] width 620 height 16
click at [817, 439] on p "Performance Engineering: Continuous query optimization, strategic indexing, OLT…" at bounding box center [757, 445] width 620 height 32
click at [1030, 435] on p "Performance Engineering: Continuous query optimization, indexing, OLTP-to-OLAP …" at bounding box center [757, 445] width 620 height 32
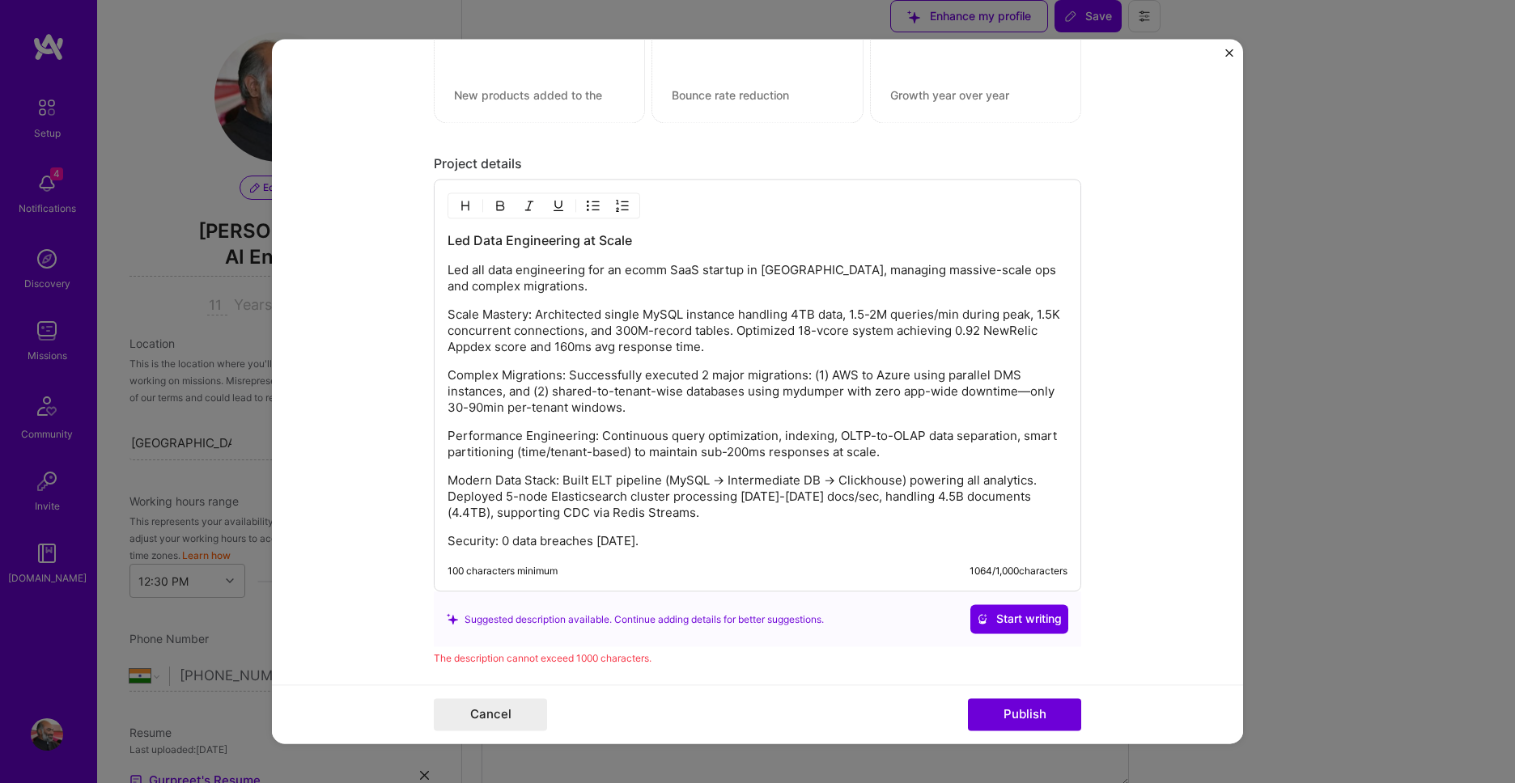
click at [996, 501] on p "Modern Data Stack: Built ELT pipeline (MySQL → Intermediate DB → Clickhouse) po…" at bounding box center [757, 497] width 620 height 49
click at [821, 498] on p "Modern Data Stack: Built ELT pipeline (MySQL → Intermediate DB → Clickhouse) po…" at bounding box center [757, 497] width 620 height 49
drag, startPoint x: 801, startPoint y: 494, endPoint x: 740, endPoint y: 499, distance: 61.8
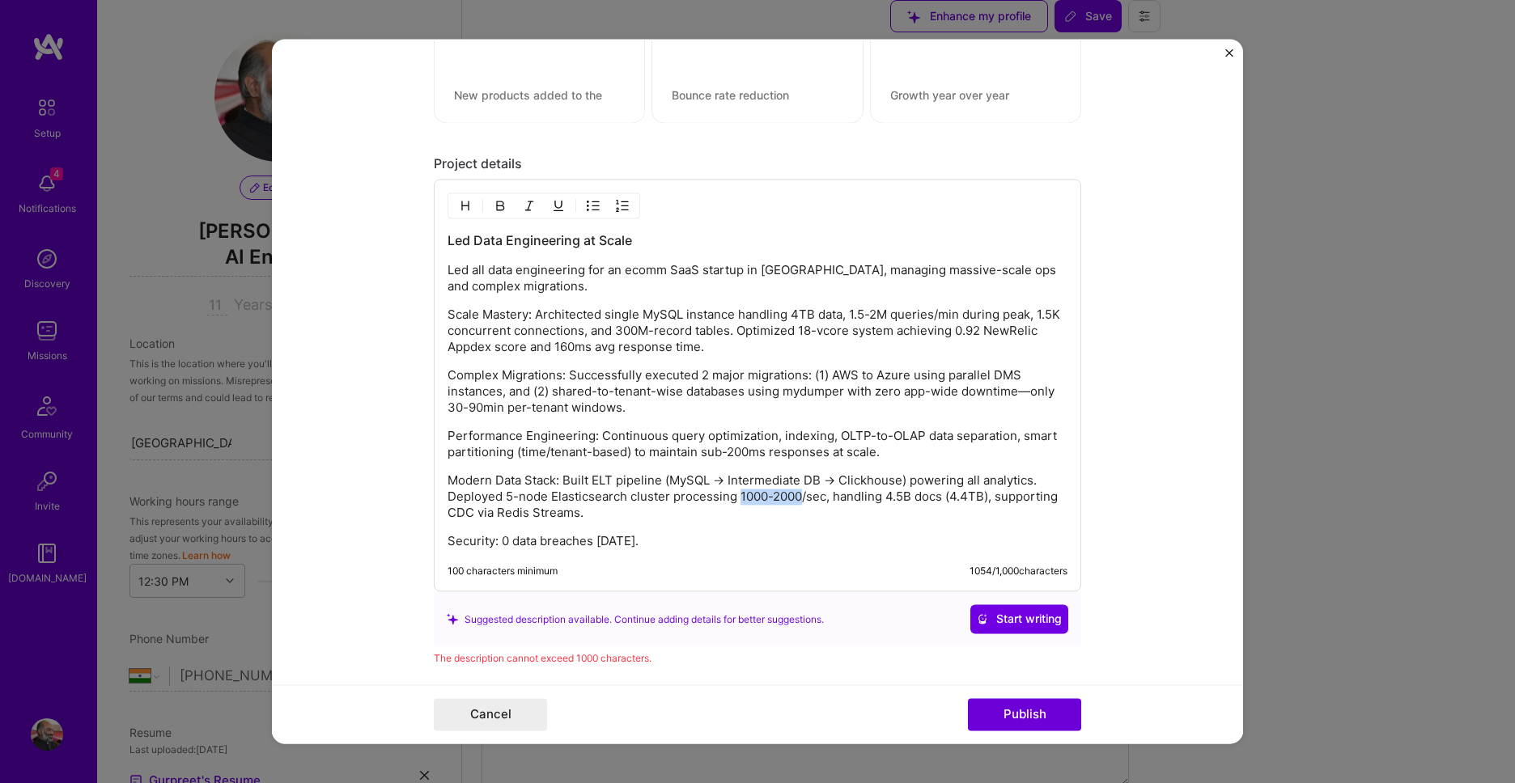
click at [740, 499] on p "Modern Data Stack: Built ELT pipeline (MySQL → Intermediate DB → Clickhouse) po…" at bounding box center [757, 497] width 620 height 49
click at [574, 430] on p "Performance Engineering: Continuous query optimization, indexing, OLTP-to-OLAP …" at bounding box center [757, 445] width 620 height 32
click at [549, 268] on p "Led all data engineering for an ecomm SaaS startup in India, managing massive-s…" at bounding box center [757, 279] width 620 height 32
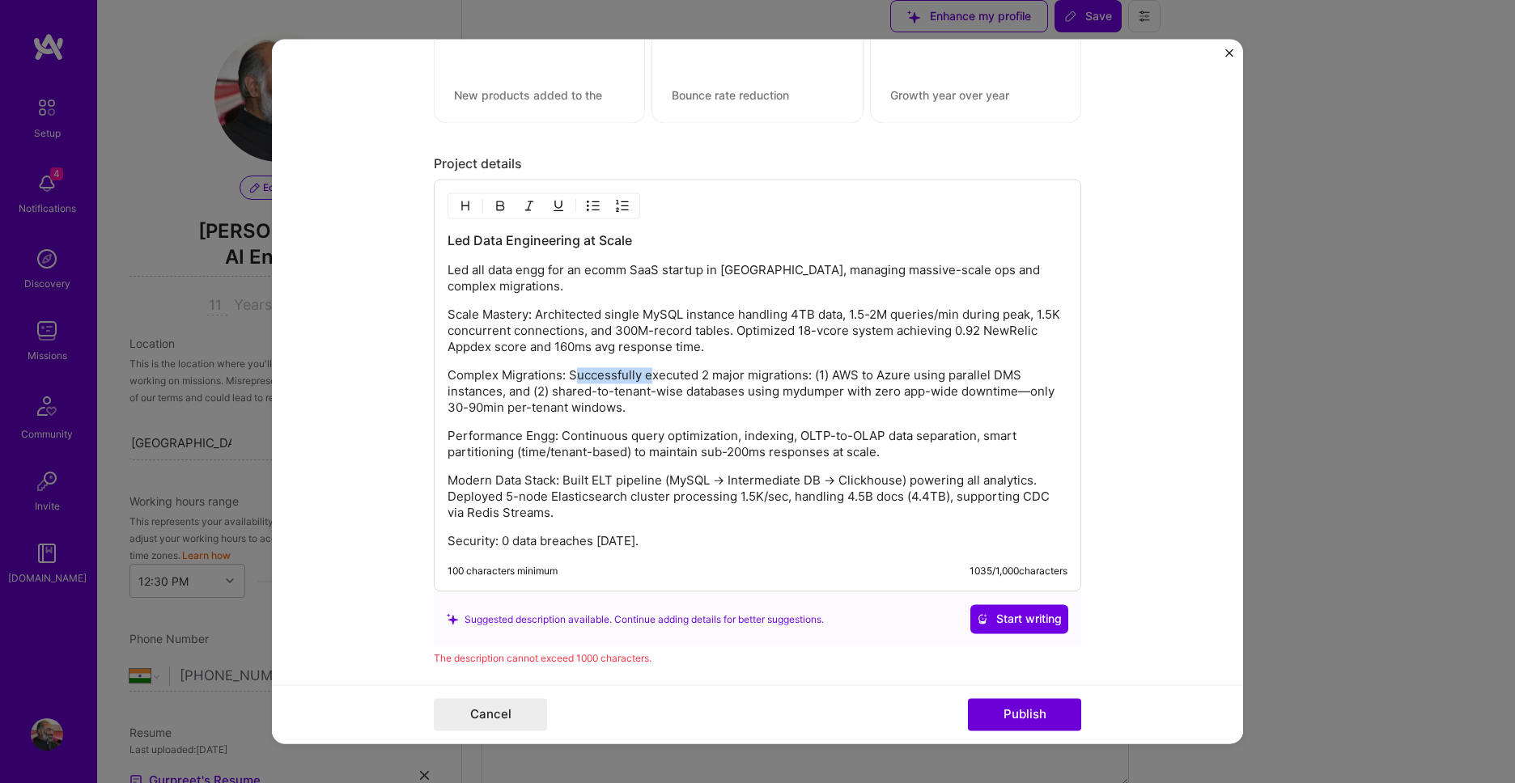
drag, startPoint x: 649, startPoint y: 380, endPoint x: 605, endPoint y: 374, distance: 44.2
click at [577, 375] on p "Complex Migrations: Successfully executed 2 major migrations: (1) AWS to Azure …" at bounding box center [757, 392] width 620 height 49
drag, startPoint x: 696, startPoint y: 379, endPoint x: 579, endPoint y: 375, distance: 117.4
click at [579, 375] on p "Complex Migrations: Successfully executed 2 major migrations: (1) AWS to Azure …" at bounding box center [757, 392] width 620 height 49
click at [645, 375] on p "Complex Migrations: Successfully executed 2 major migrations: (1) AWS to Azure …" at bounding box center [757, 392] width 620 height 49
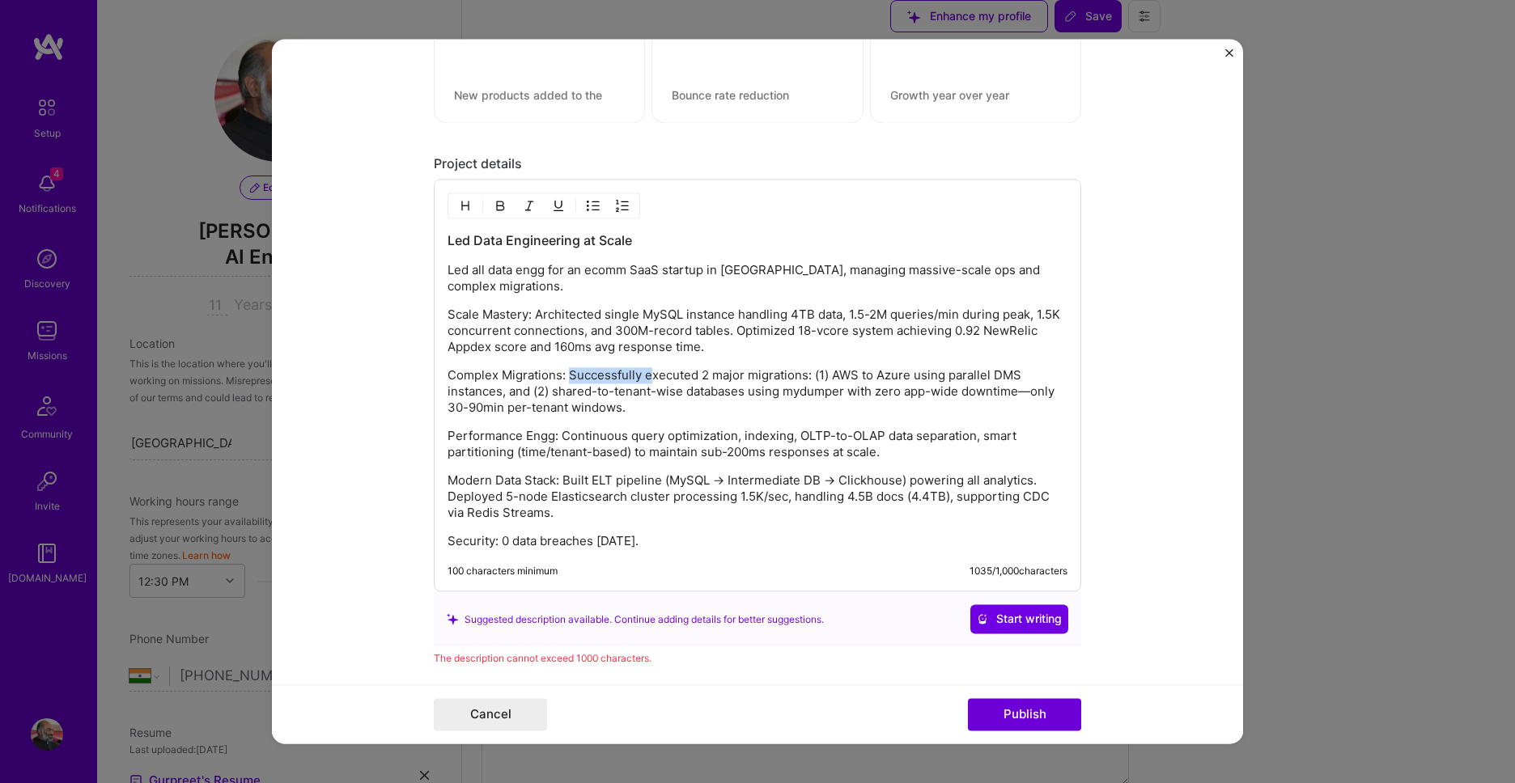
drag, startPoint x: 650, startPoint y: 375, endPoint x: 572, endPoint y: 378, distance: 77.7
click at [572, 378] on p "Complex Migrations: Successfully executed 2 major migrations: (1) AWS to Azure …" at bounding box center [757, 392] width 620 height 49
drag, startPoint x: 487, startPoint y: 271, endPoint x: 473, endPoint y: 273, distance: 14.7
click at [473, 273] on p "Led all data engg for an ecomm SaaS startup in India, managing massive-scale op…" at bounding box center [757, 279] width 620 height 32
click at [925, 269] on p "Led data engg for an ecomm SaaS startup in India, managing massive-scale ops an…" at bounding box center [757, 279] width 620 height 32
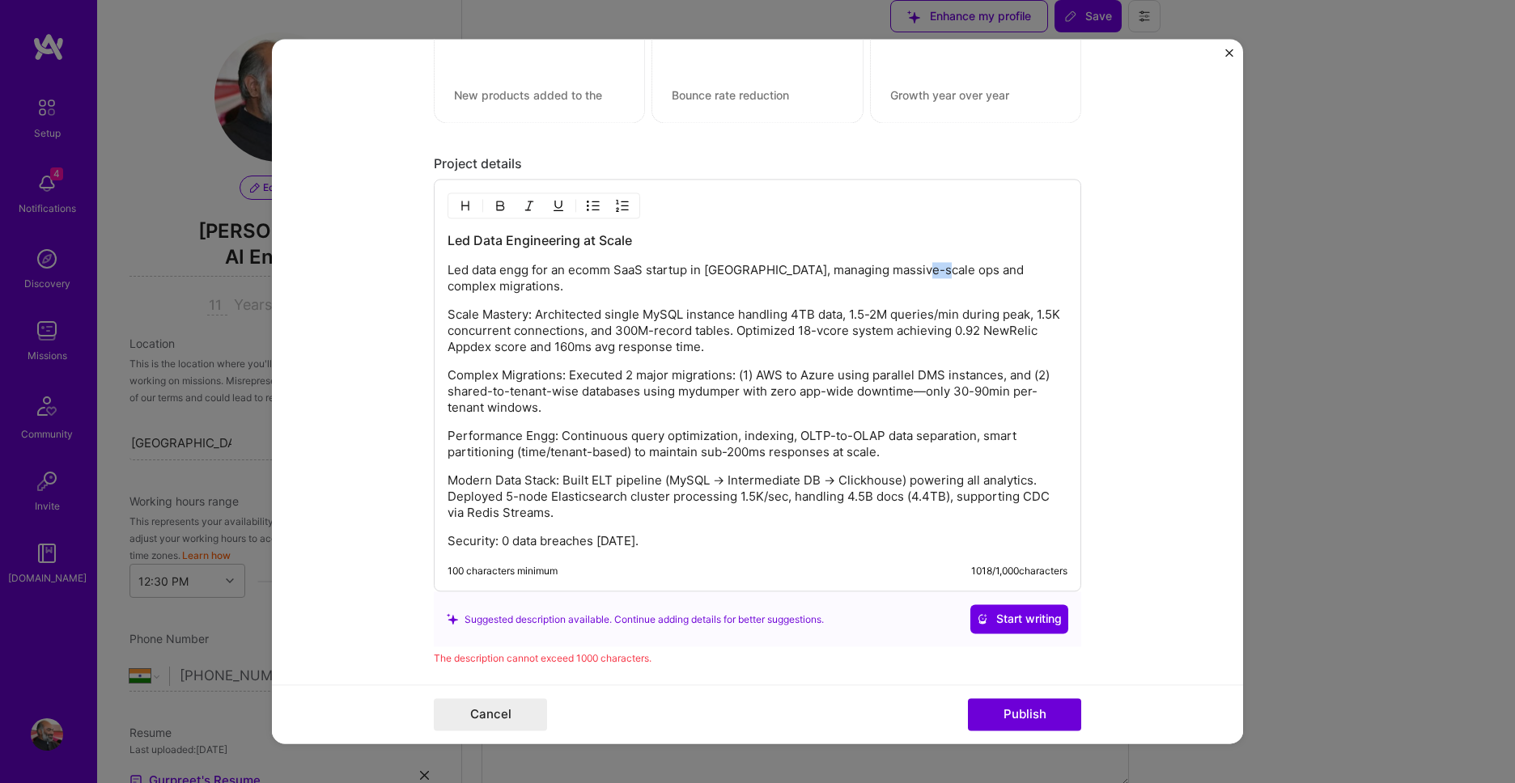
click at [925, 269] on p "Led data engg for an ecomm SaaS startup in India, managing massive-scale ops an…" at bounding box center [757, 279] width 620 height 32
click at [1020, 368] on p "Complex Migrations: Executed 2 major migrations: (1) AWS to Azure using paralle…" at bounding box center [757, 392] width 620 height 49
click at [744, 368] on p "Complex Migrations: Executed 2 major migrations: (1) AWS to Azure using paralle…" at bounding box center [757, 392] width 620 height 49
click at [1014, 368] on p "Complex Migrations: Executed 2 major migrations: 1) AWS to Azure using parallel…" at bounding box center [757, 392] width 620 height 49
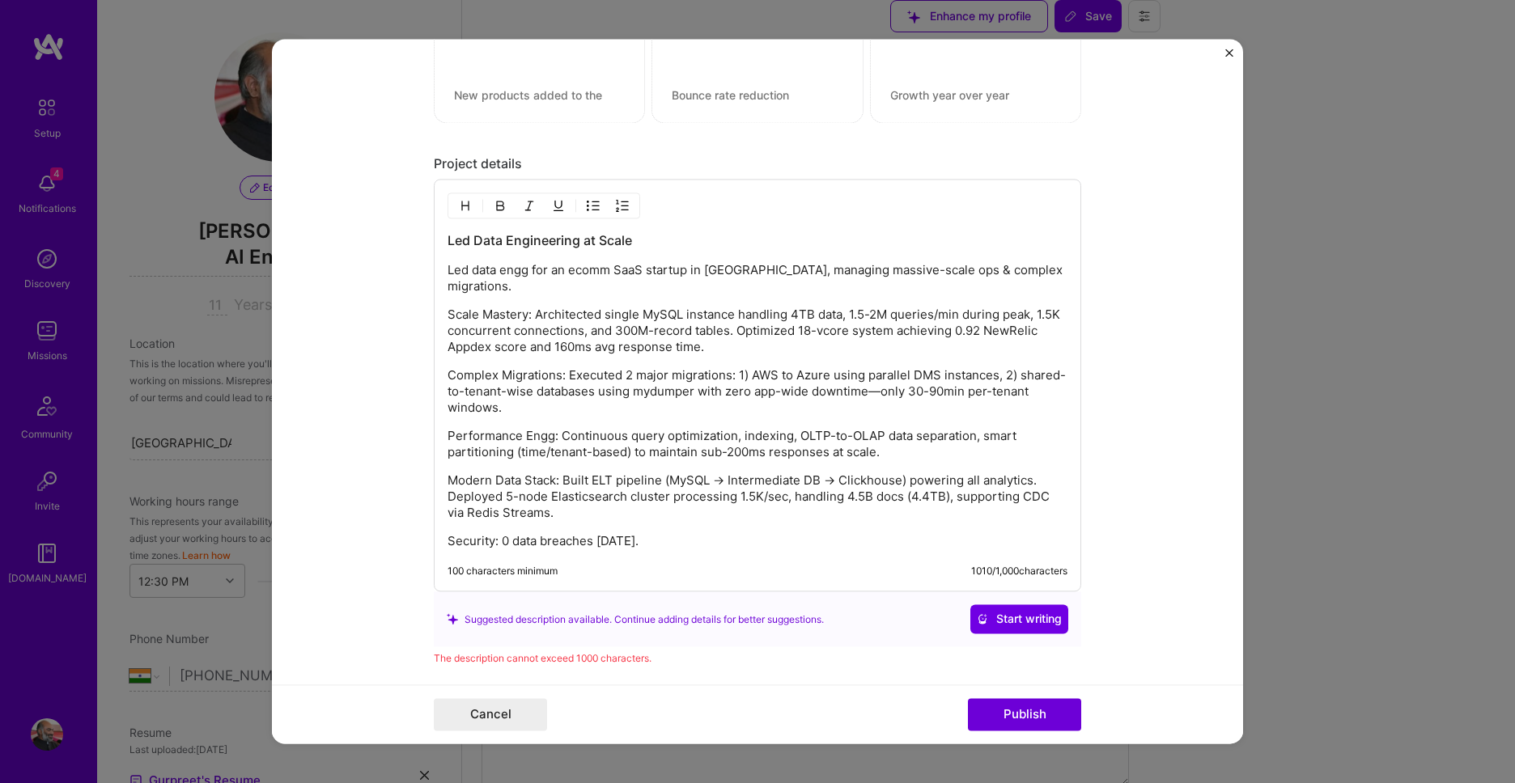
click at [573, 378] on p "Complex Migrations: Executed 2 major migrations: 1) AWS to Azure using parallel…" at bounding box center [757, 392] width 620 height 49
click at [572, 378] on p "Complex Migrations: Executed 2 major migrations: 1) AWS to Azure using parallel…" at bounding box center [757, 392] width 620 height 49
click at [696, 429] on p "Performance Engg: Continuous query optimization, indexing, OLTP-to-OLAP data se…" at bounding box center [757, 445] width 620 height 32
click at [536, 307] on p "Scale Mastery: Architected single MySQL instance handling 4TB data, 1.5-2M quer…" at bounding box center [757, 331] width 620 height 49
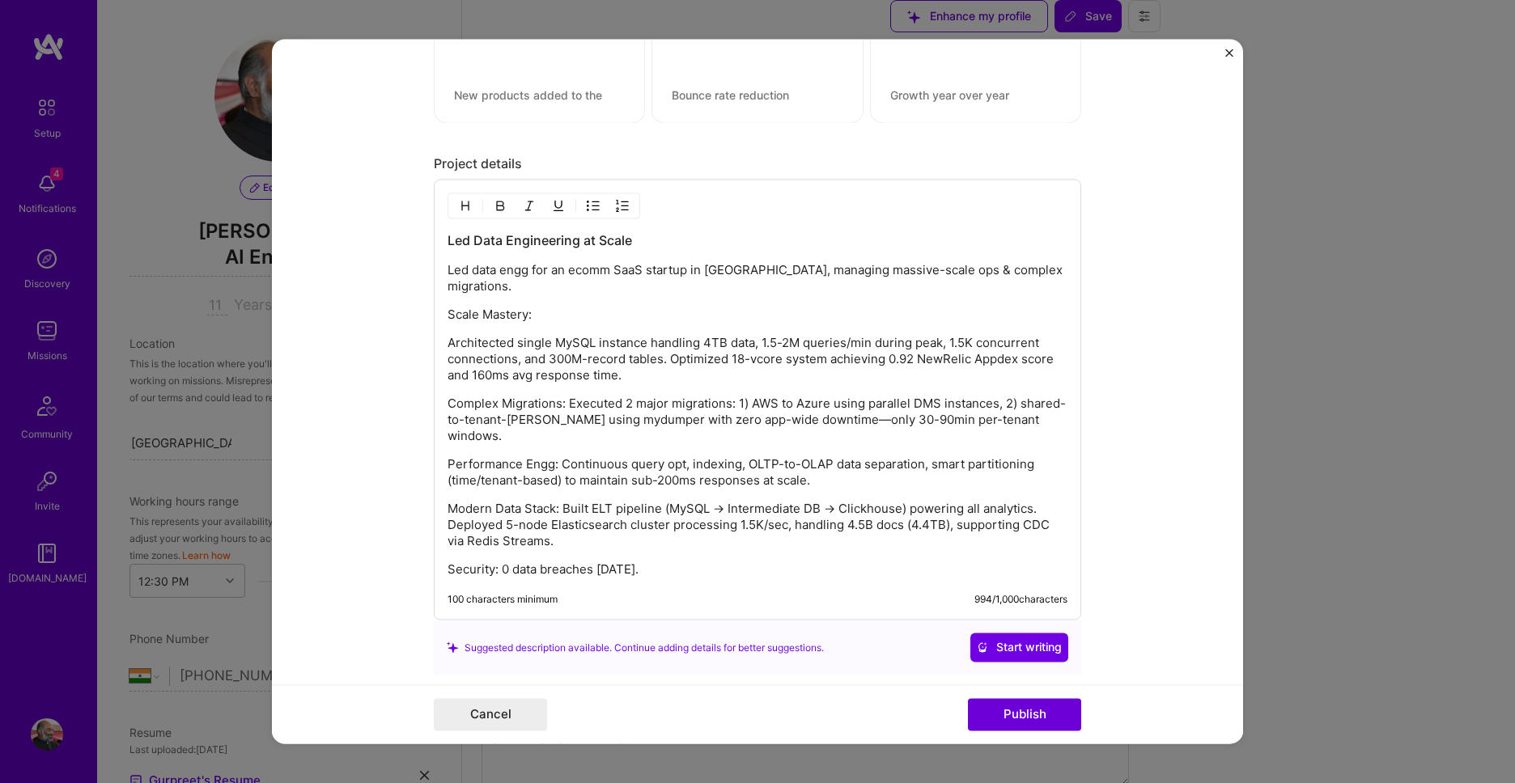
click at [567, 396] on p "Complex Migrations: Executed 2 major migrations: 1) AWS to Azure using parallel…" at bounding box center [757, 420] width 620 height 49
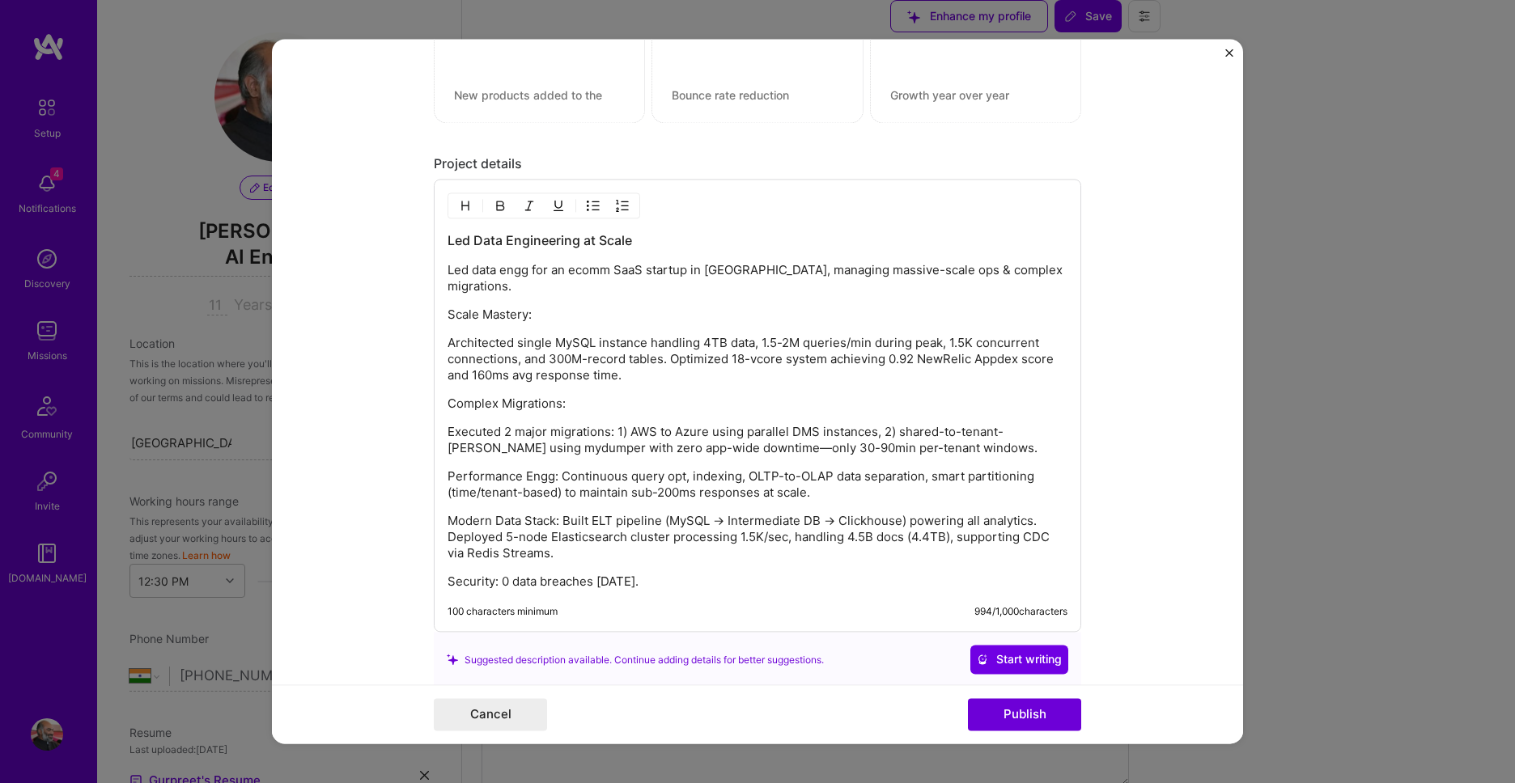
click at [562, 469] on p "Performance Engg: Continuous query opt, indexing, OLTP-to-OLAP data separation,…" at bounding box center [757, 485] width 620 height 32
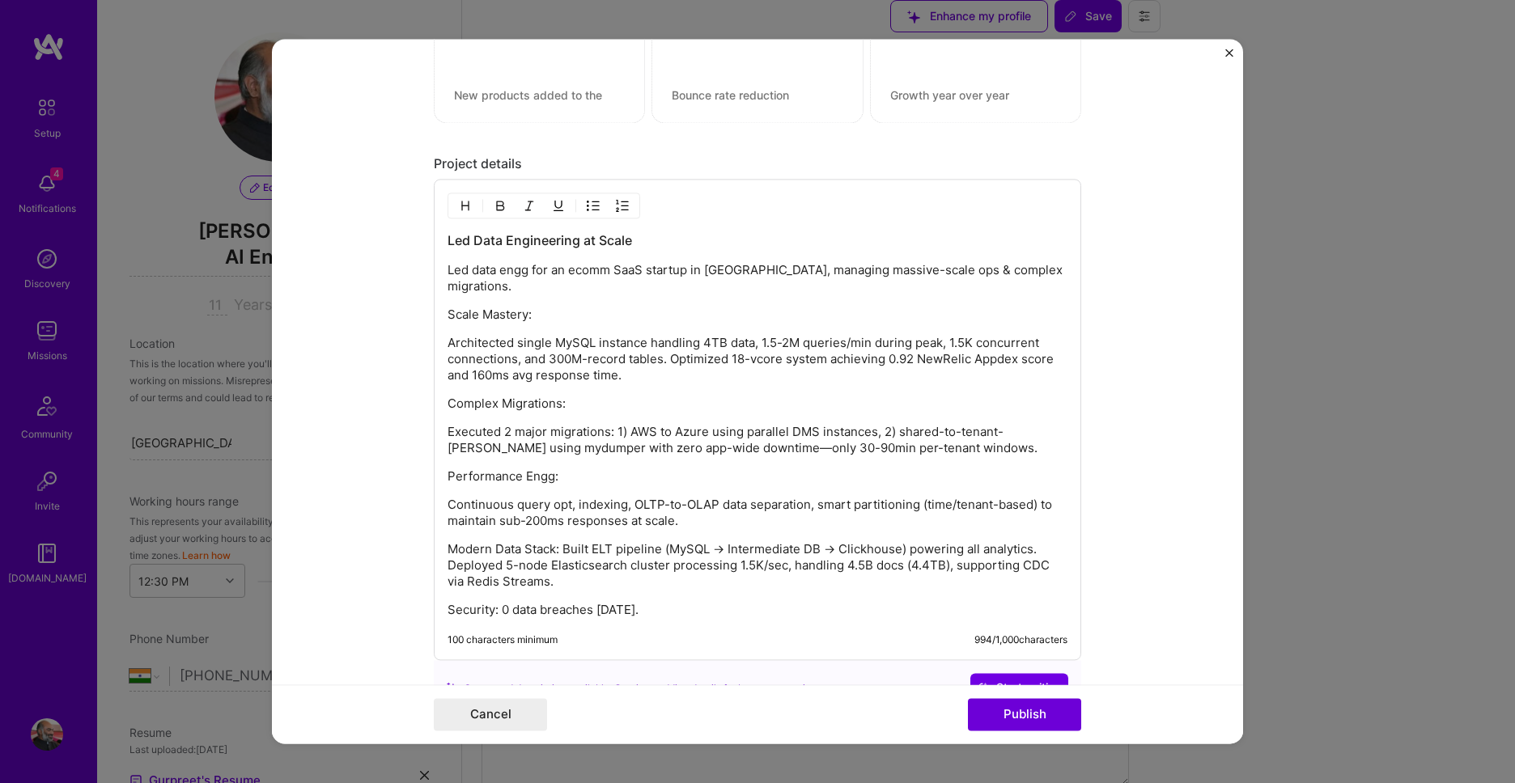
click at [579, 396] on p "Complex Migrations:" at bounding box center [757, 404] width 620 height 16
click at [570, 469] on p "Performance Engg:" at bounding box center [757, 477] width 620 height 16
click at [565, 542] on p "Modern Data Stack: Built ELT pipeline (MySQL → Intermediate DB → Clickhouse) po…" at bounding box center [757, 566] width 620 height 49
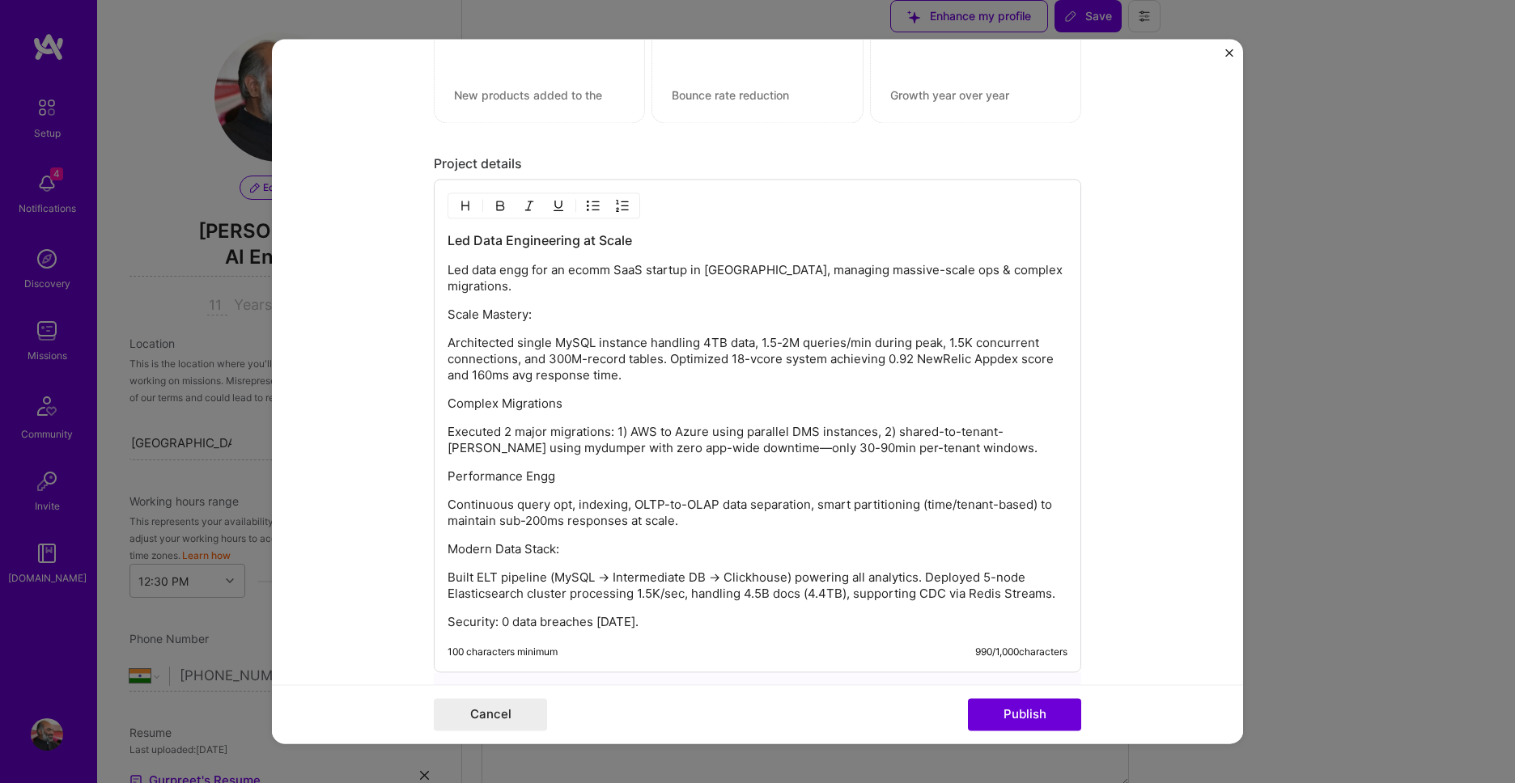
click at [567, 542] on p "Modern Data Stack:" at bounding box center [757, 550] width 620 height 16
click at [504, 615] on p "Security: 0 data breaches in 14 years." at bounding box center [757, 623] width 620 height 16
click at [503, 615] on p "Security:" at bounding box center [757, 623] width 620 height 16
click at [528, 307] on p "Scale Mastery:" at bounding box center [757, 315] width 620 height 16
click at [570, 307] on p "Scale Mastery:" at bounding box center [757, 315] width 620 height 16
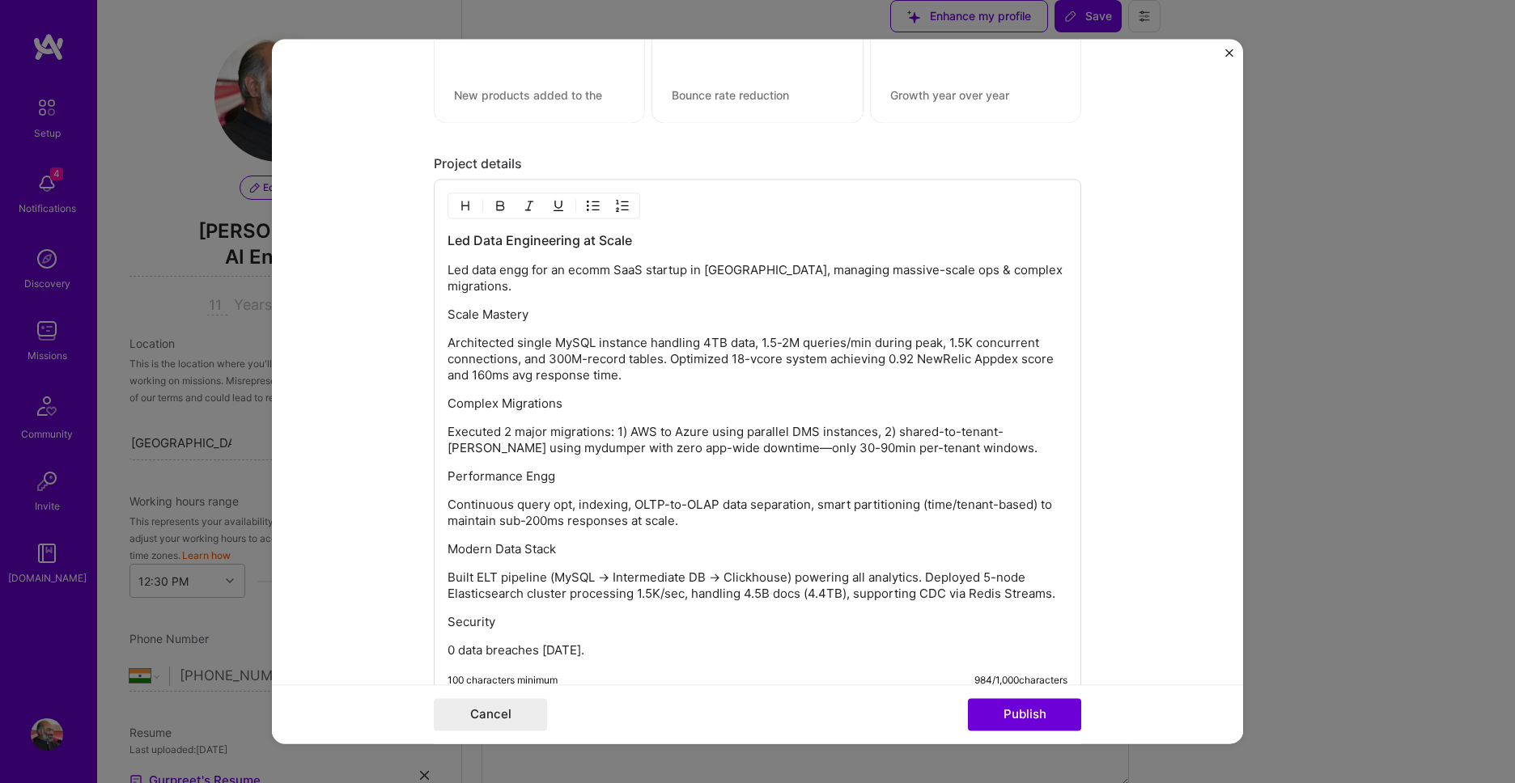
click at [459, 206] on img "button" at bounding box center [465, 206] width 13 height 13
click at [530, 473] on p "Performance Engg" at bounding box center [757, 481] width 620 height 16
click at [468, 214] on button "button" at bounding box center [465, 206] width 24 height 19
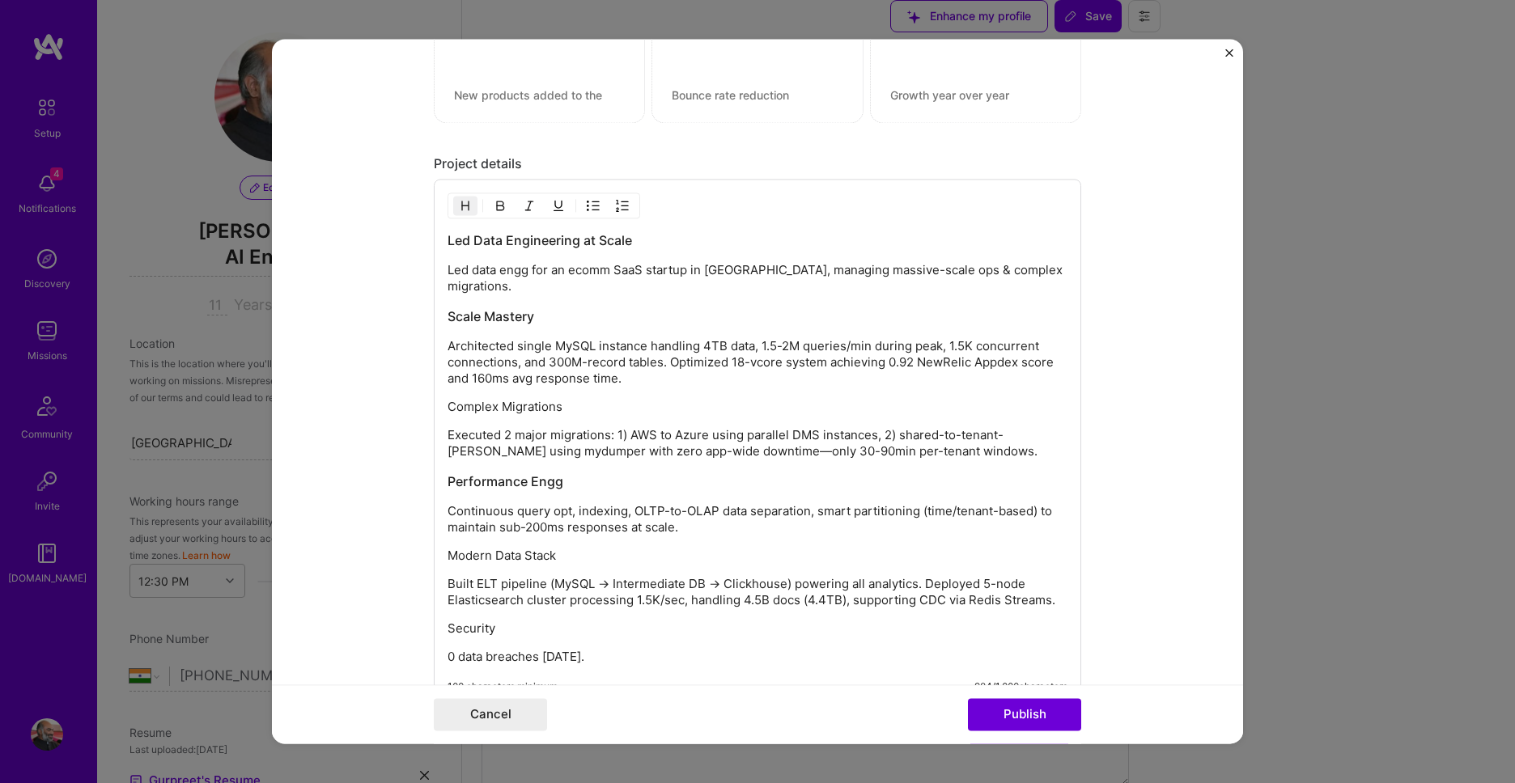
click at [527, 400] on p "Complex Migrations" at bounding box center [757, 408] width 620 height 16
click at [460, 207] on img "button" at bounding box center [465, 206] width 13 height 13
click at [524, 552] on p "Modern Data Stack" at bounding box center [757, 560] width 620 height 16
click at [470, 210] on img "button" at bounding box center [465, 206] width 13 height 13
click at [480, 628] on p "Security" at bounding box center [757, 636] width 620 height 16
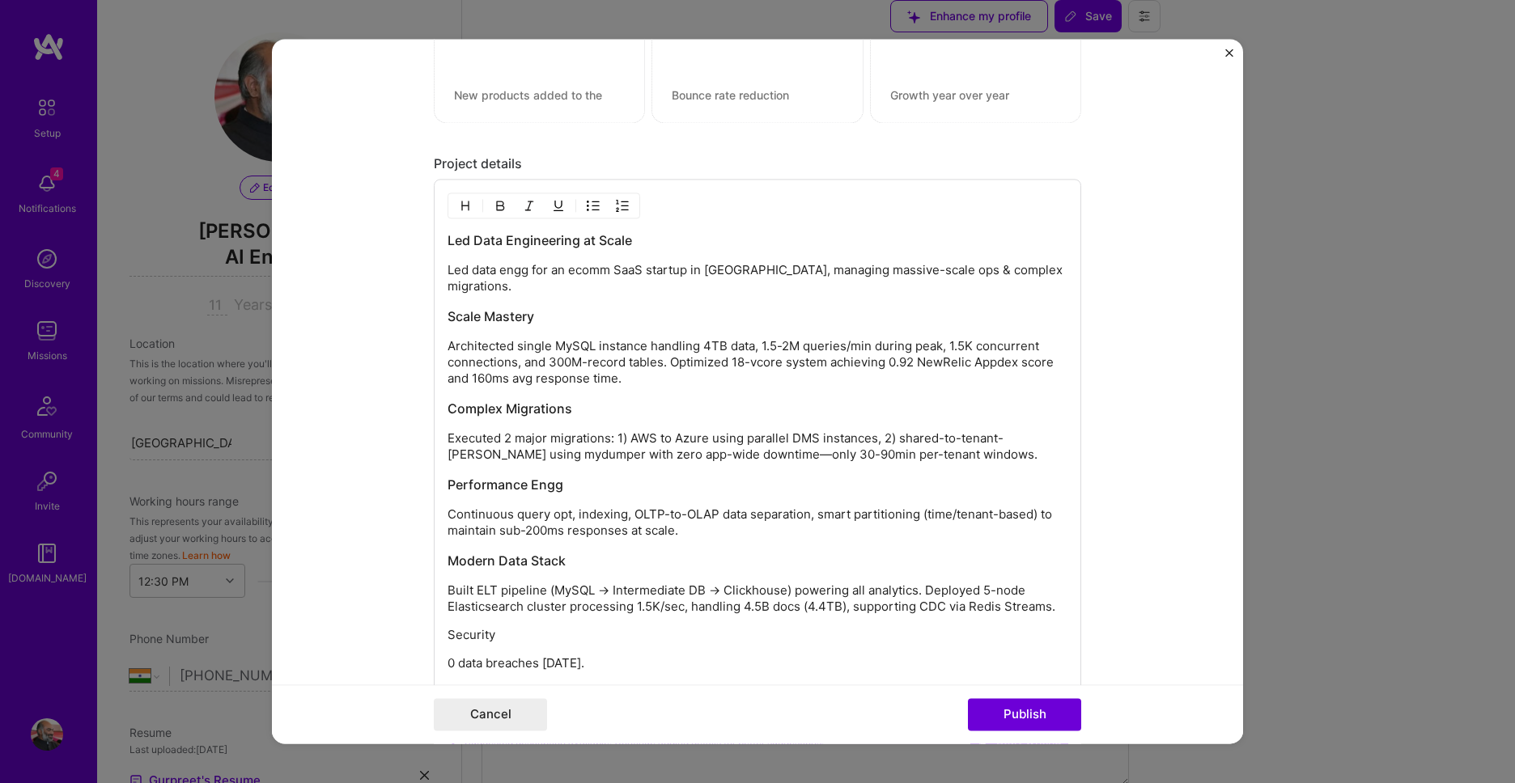
click at [452, 206] on div at bounding box center [543, 206] width 193 height 26
click at [456, 206] on button "button" at bounding box center [465, 206] width 24 height 19
click at [456, 659] on p "0 data breaches in 14 years." at bounding box center [757, 667] width 620 height 16
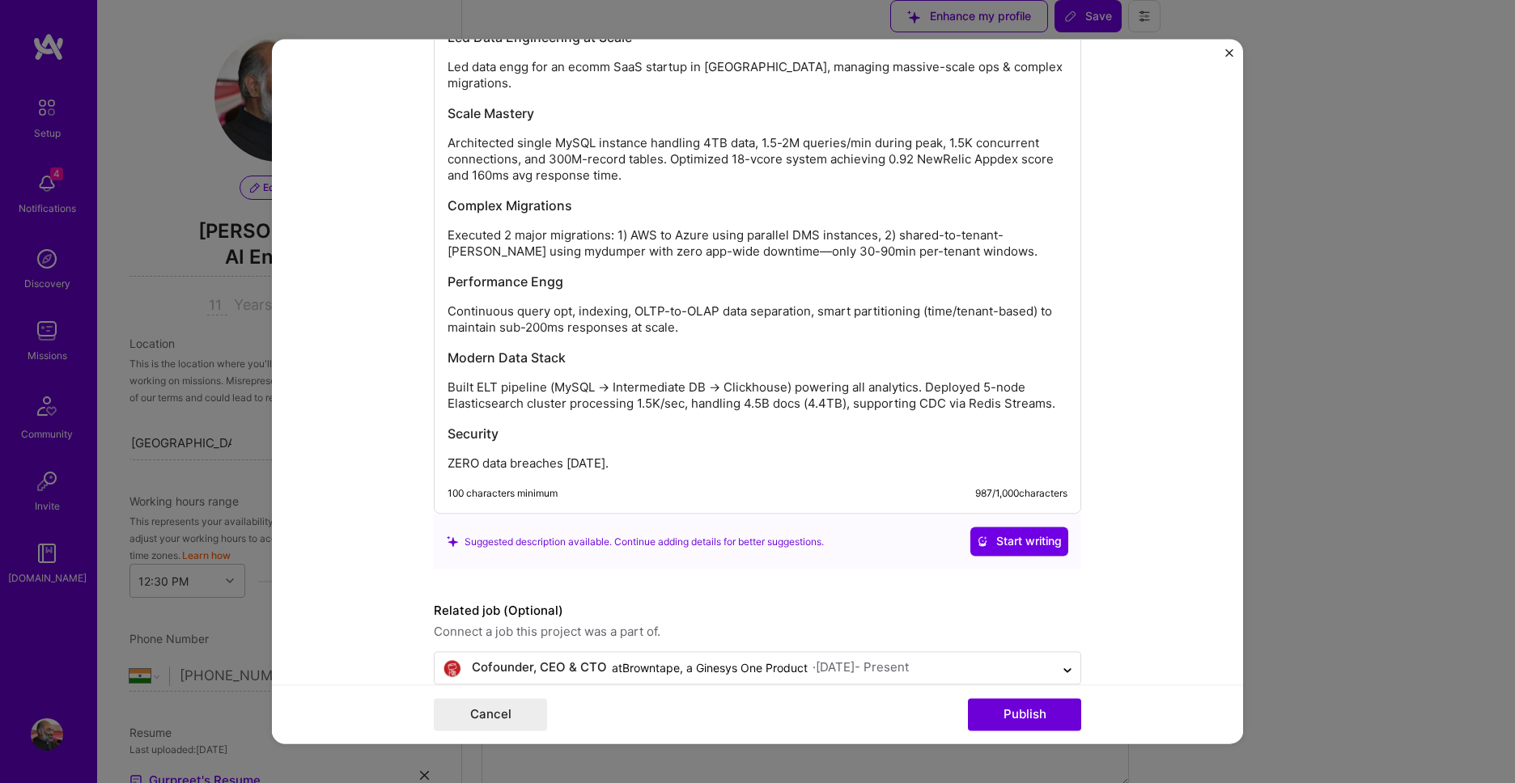
scroll to position [1815, 0]
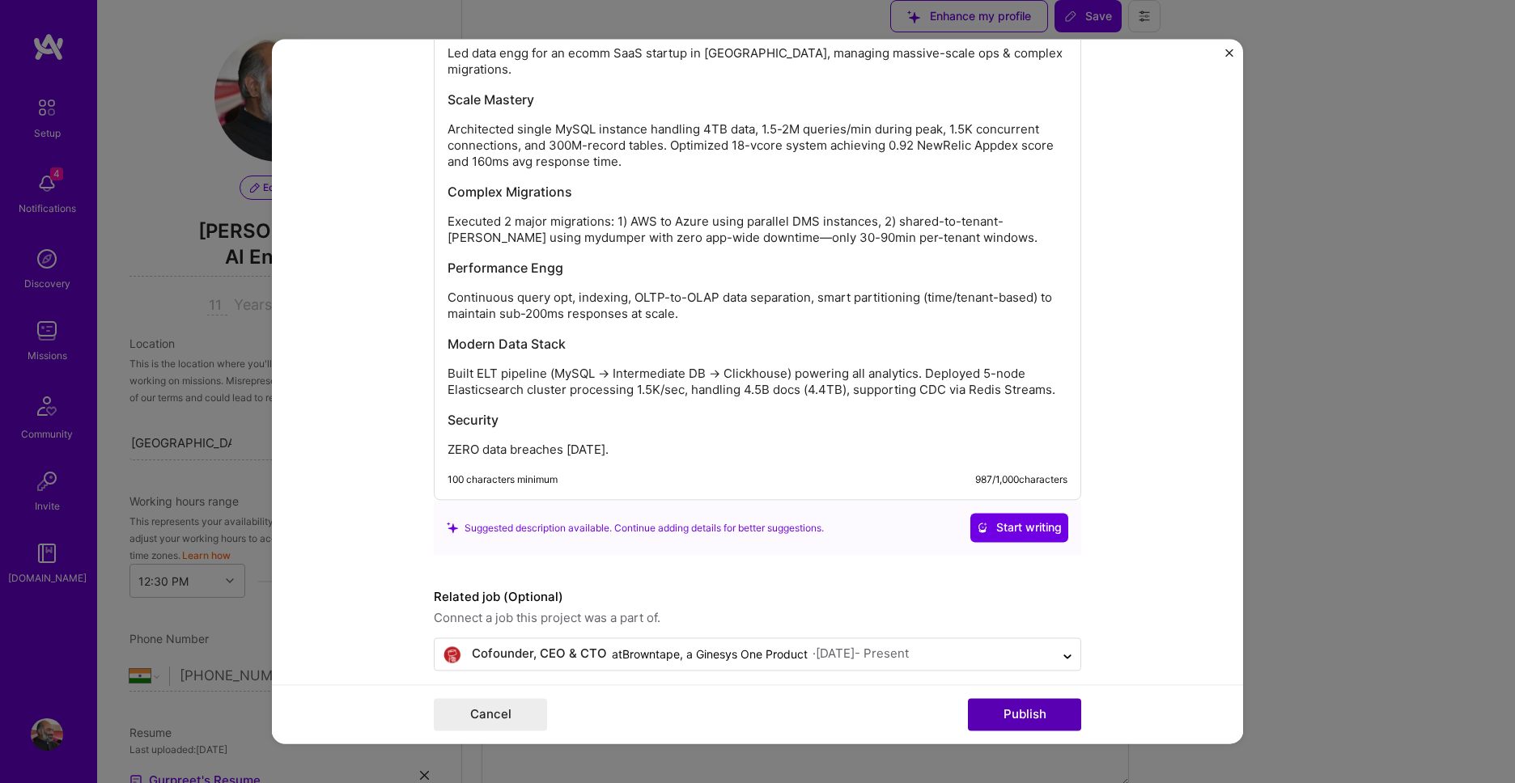
click at [1054, 727] on button "Publish" at bounding box center [1024, 715] width 113 height 32
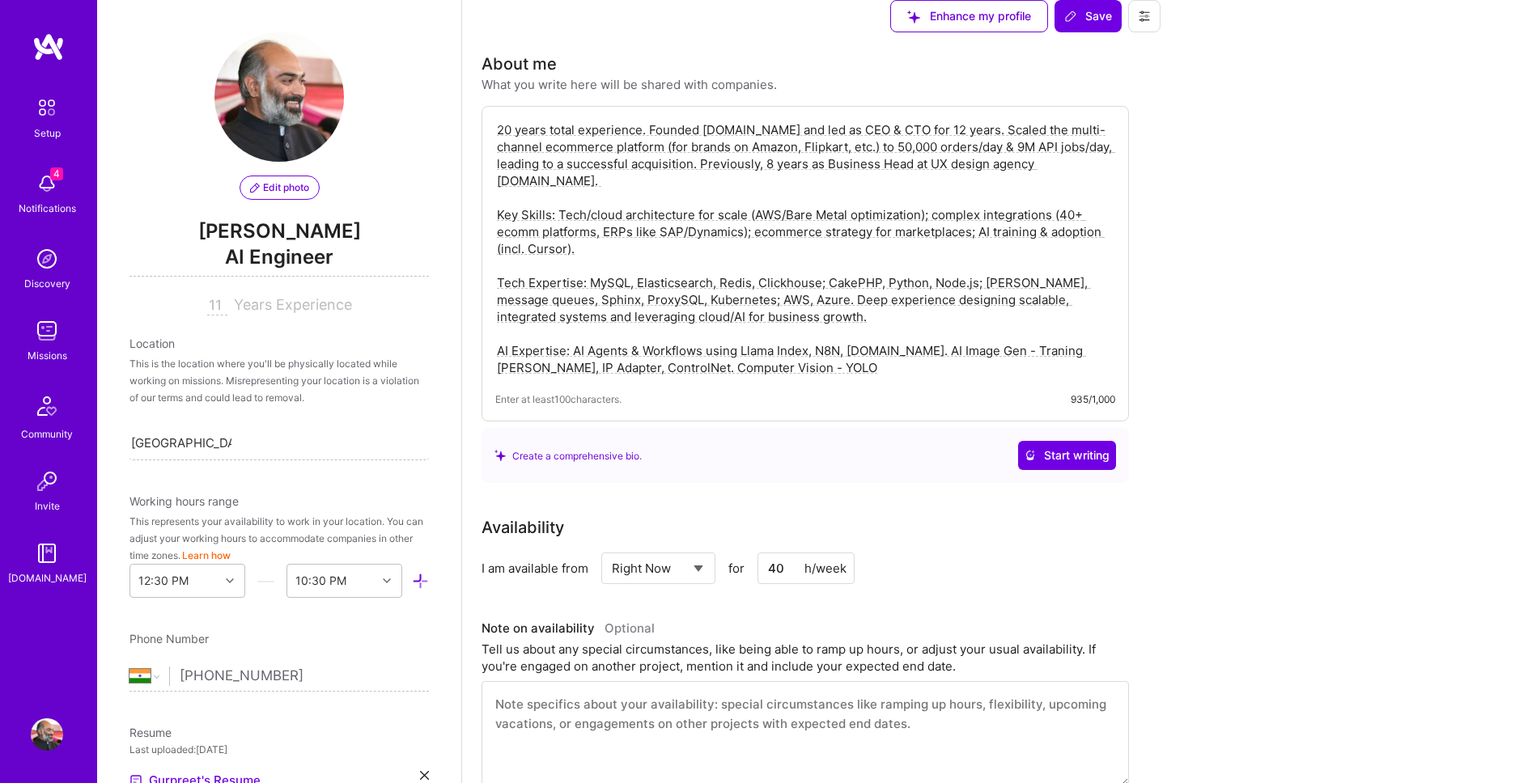
scroll to position [0, 0]
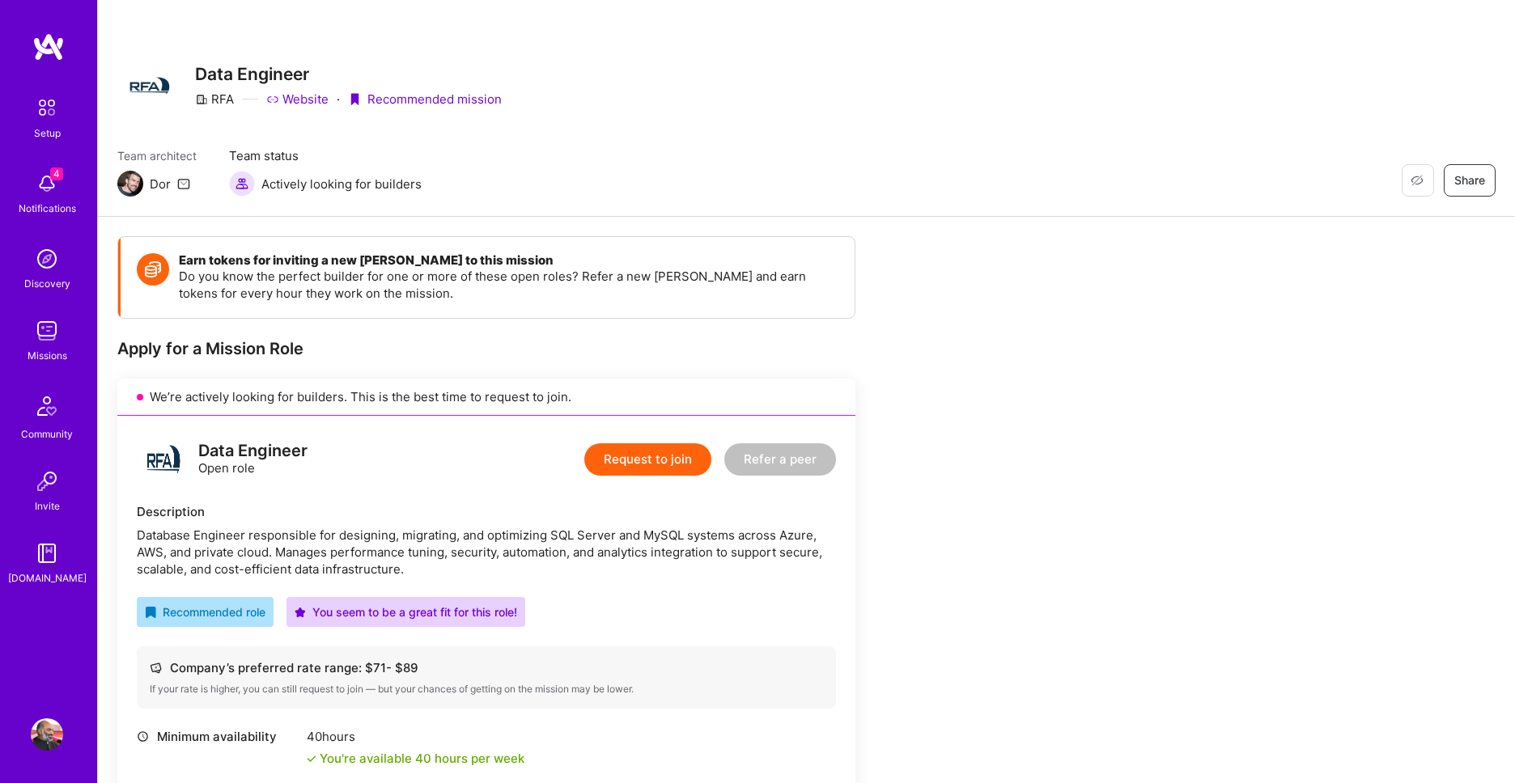
scroll to position [830, 0]
